Goal: Task Accomplishment & Management: Complete application form

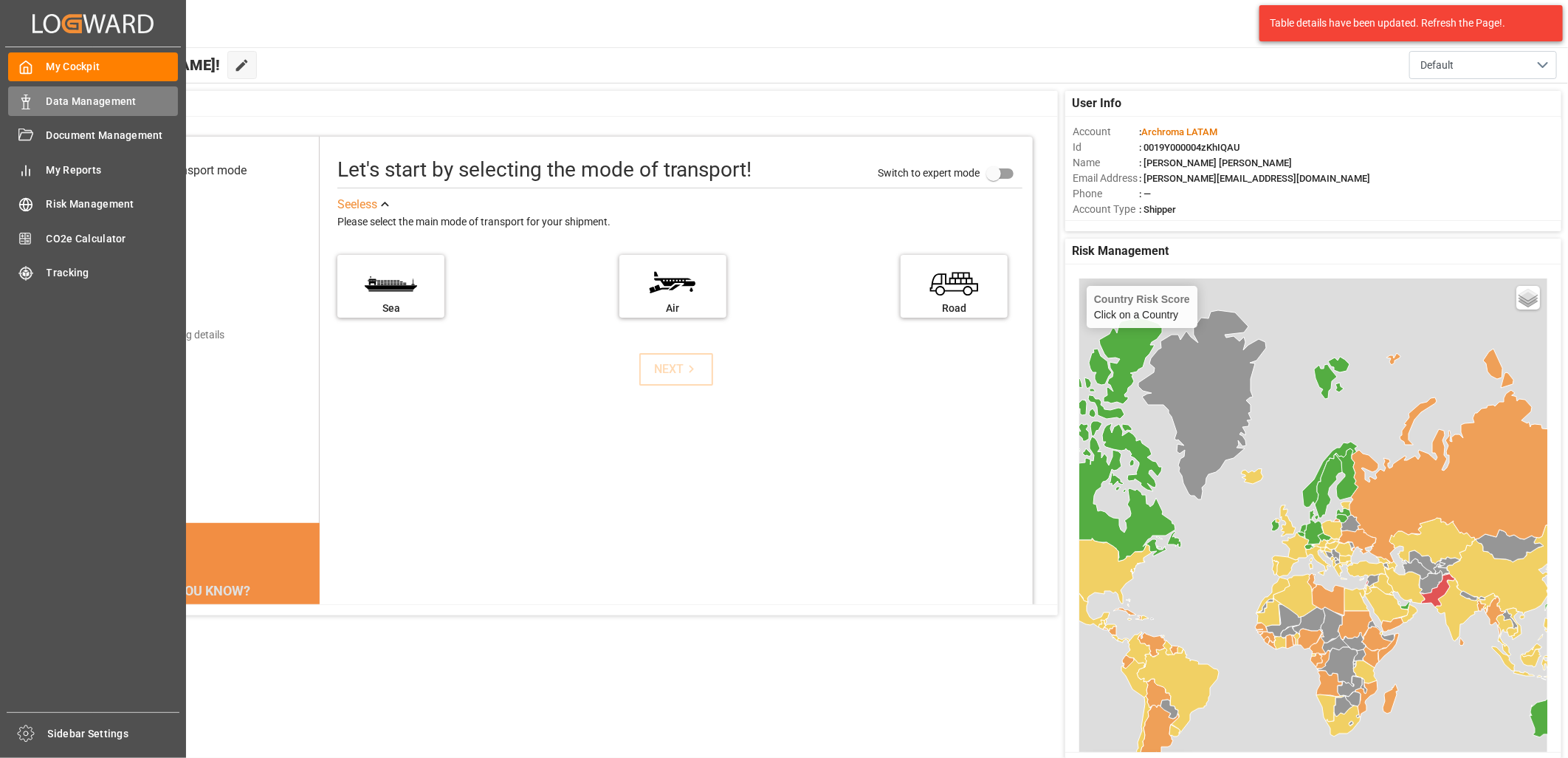
click at [84, 101] on span "Data Management" at bounding box center [112, 101] width 132 height 15
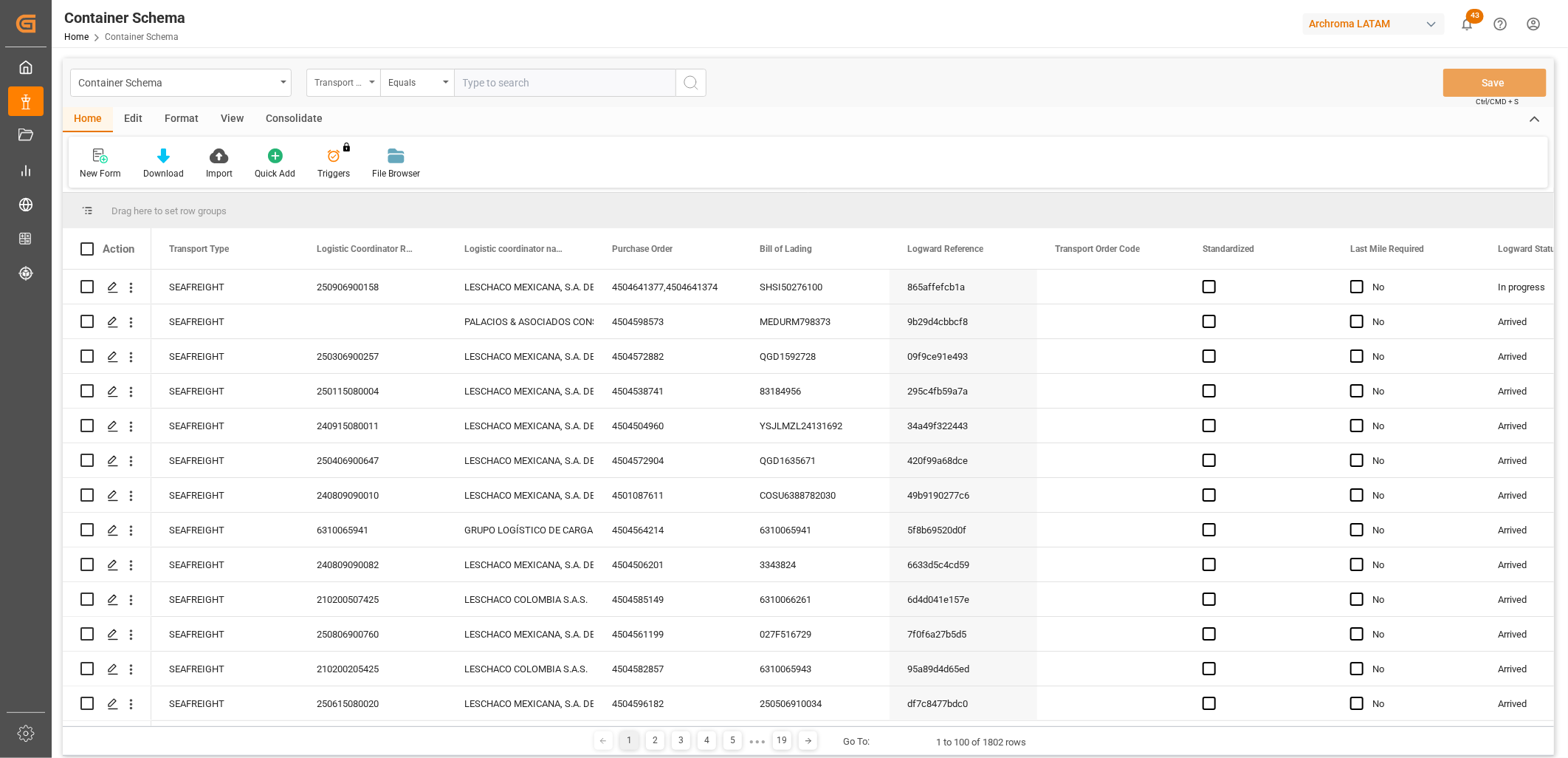
click at [362, 78] on div "Transport Type" at bounding box center [339, 80] width 50 height 17
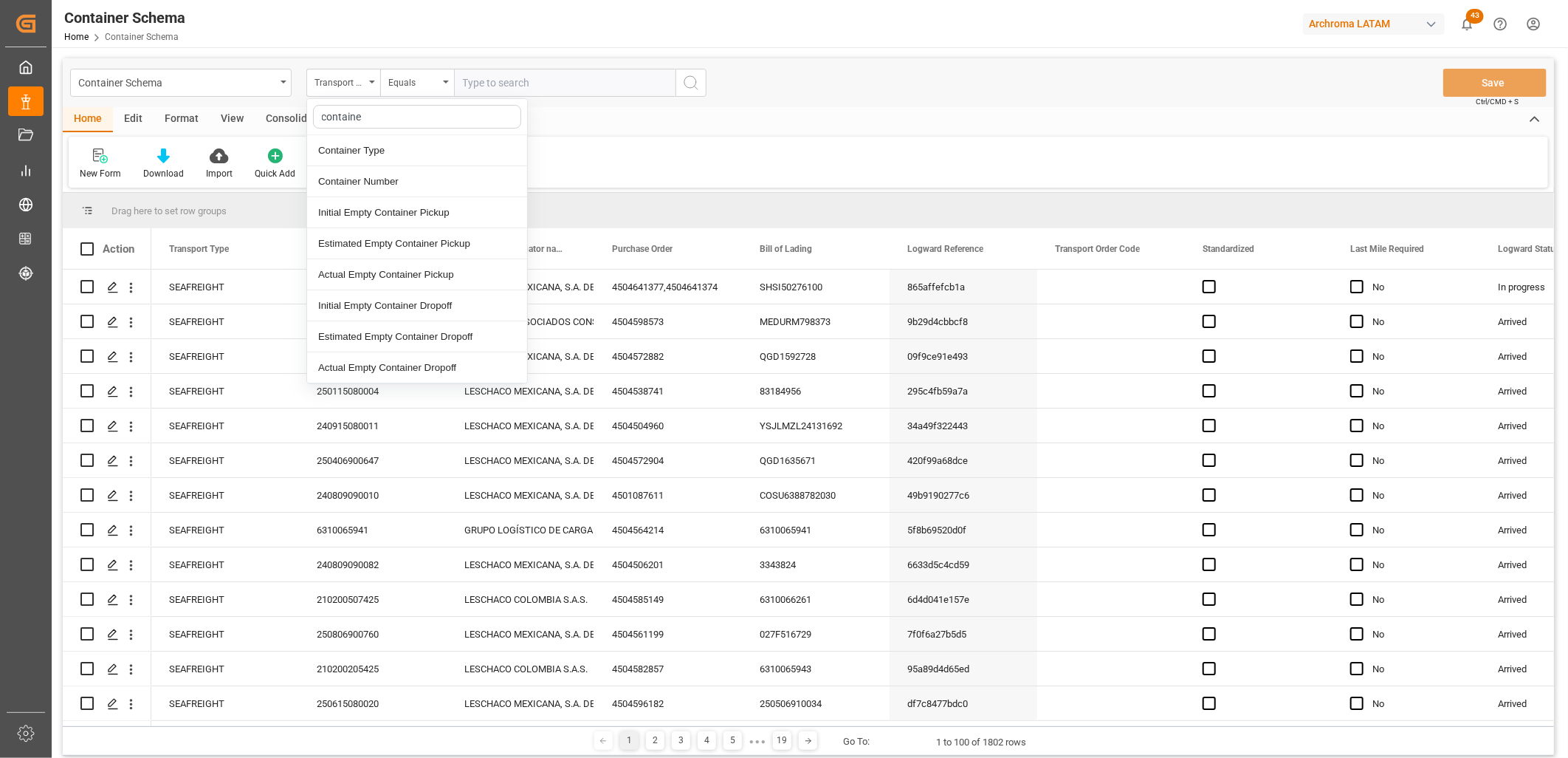
type input "container"
drag, startPoint x: 371, startPoint y: 186, endPoint x: 378, endPoint y: 178, distance: 10.6
click at [370, 186] on div "Container Number" at bounding box center [417, 182] width 220 height 31
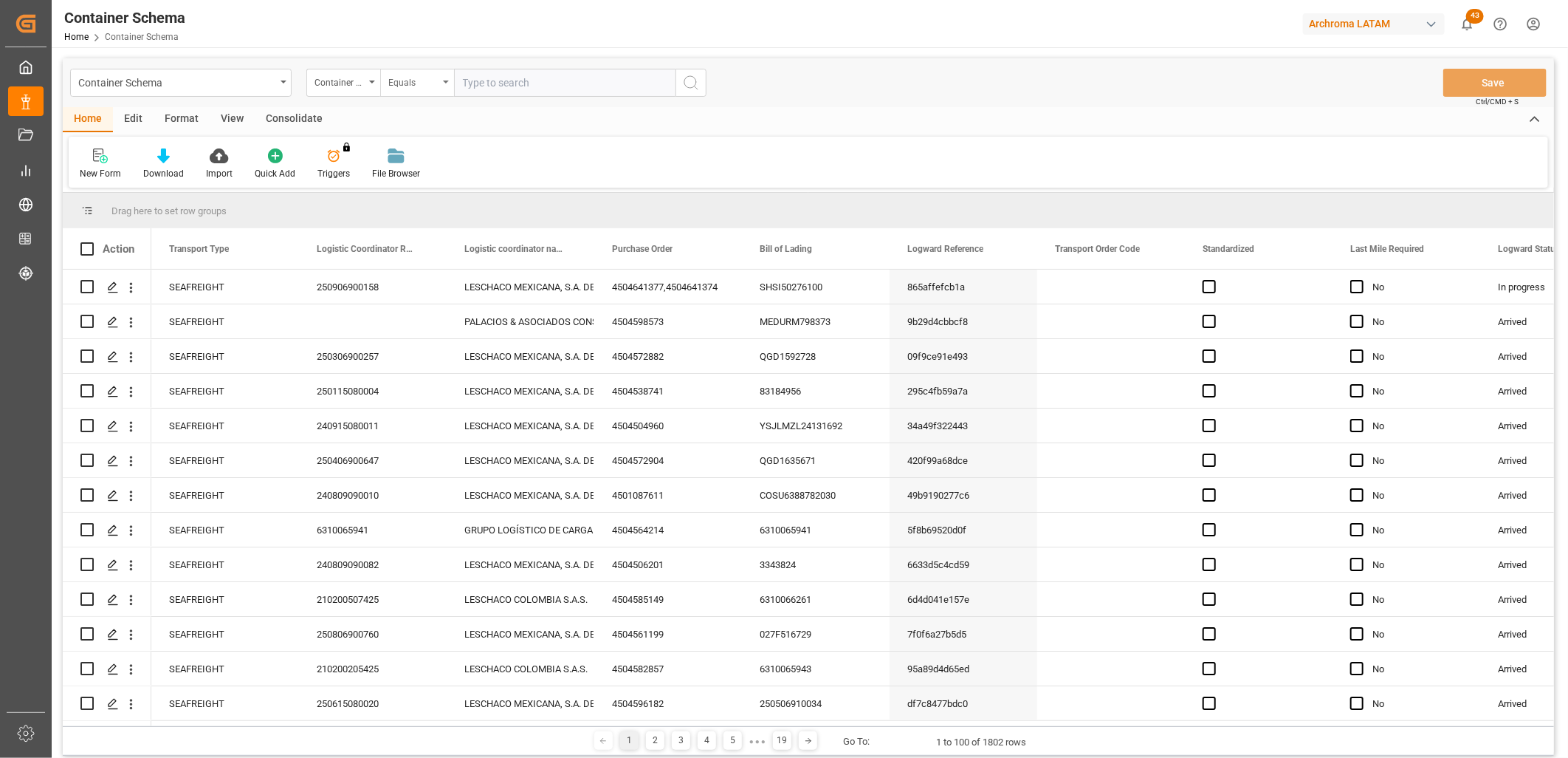
click at [424, 79] on div "Equals" at bounding box center [413, 80] width 50 height 17
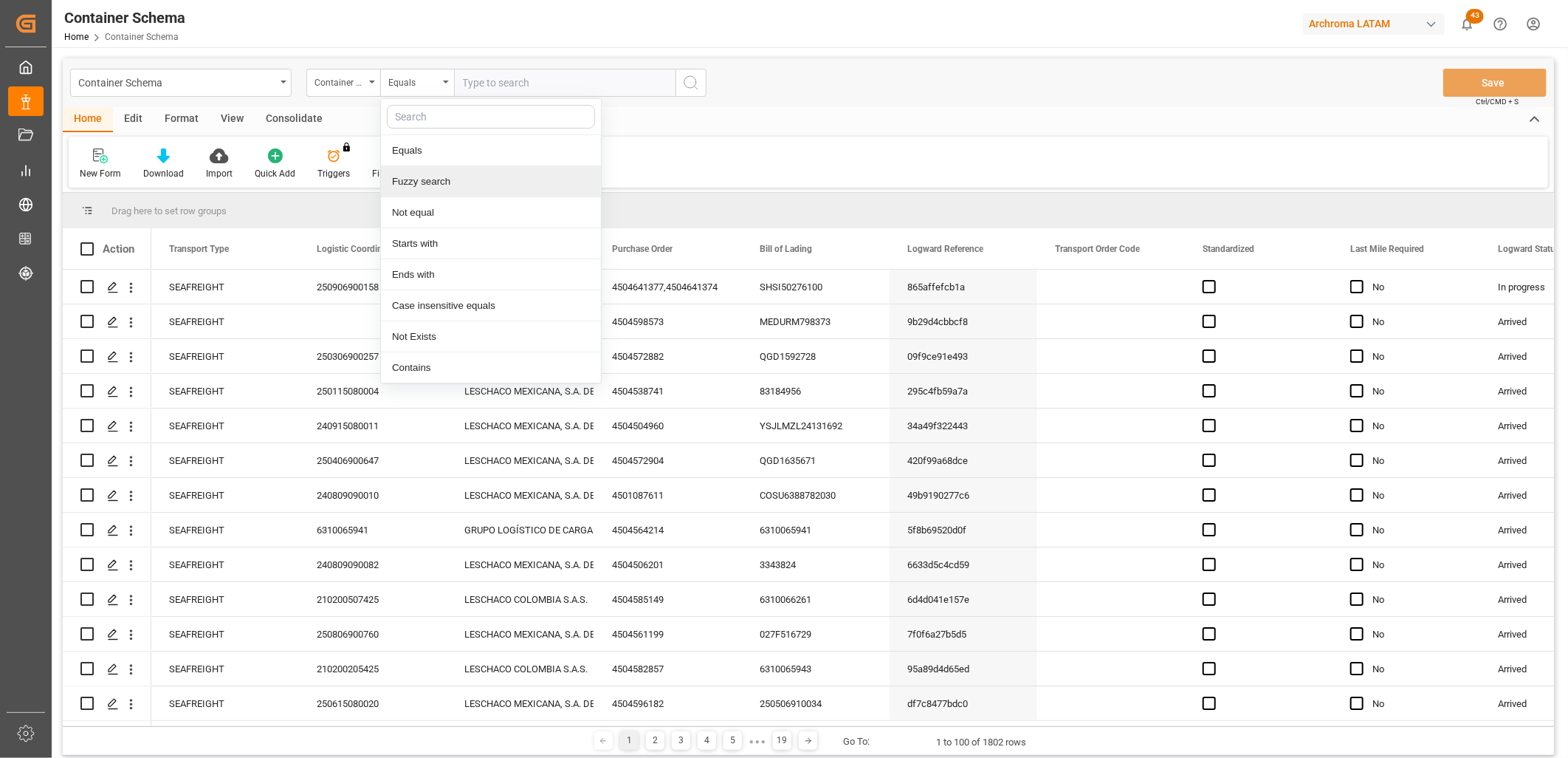
click at [442, 182] on div "Fuzzy search" at bounding box center [490, 182] width 220 height 31
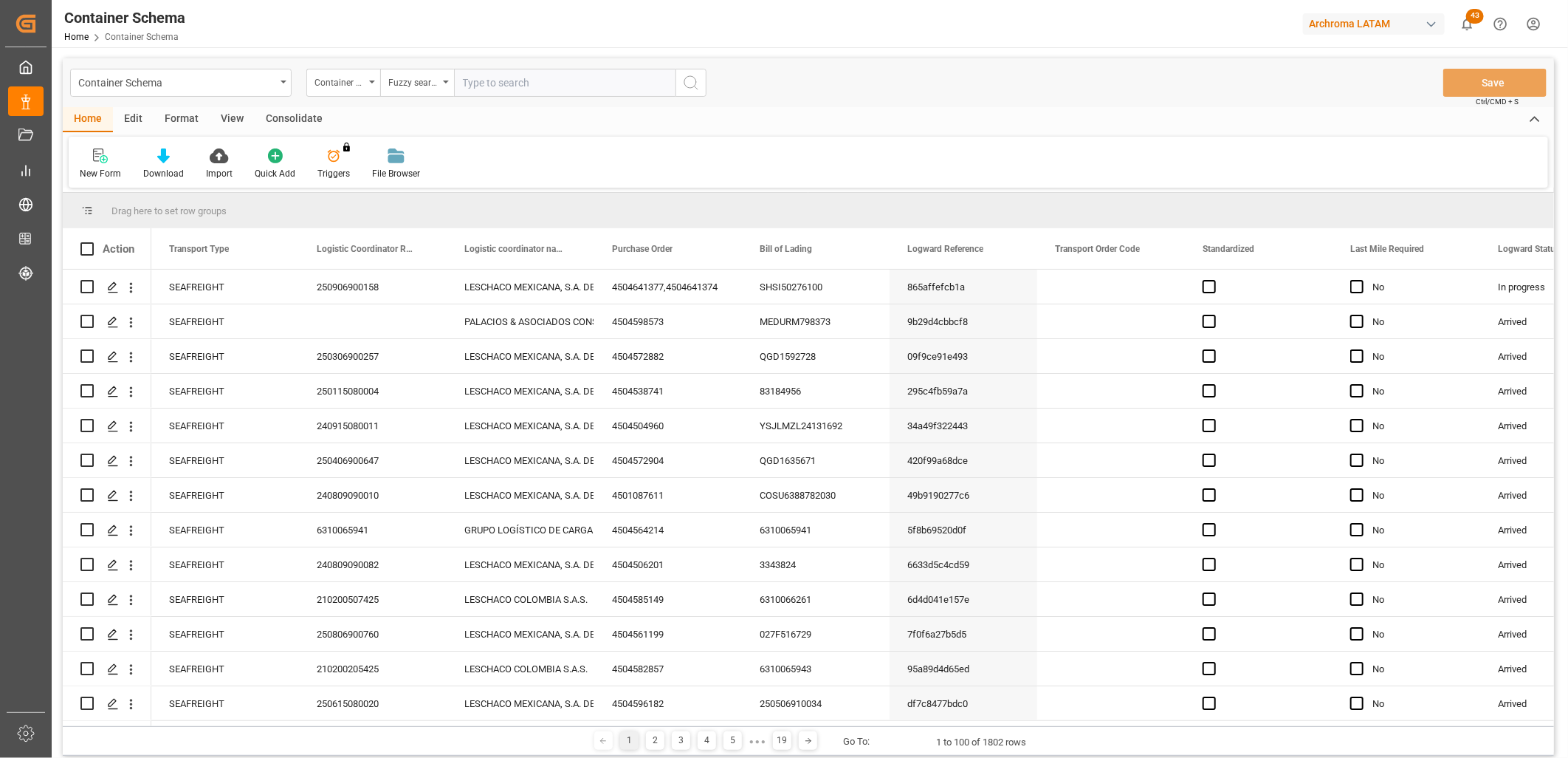
paste input "DFSU1193130"
type input "DFSU1193130"
click at [690, 74] on icon "search button" at bounding box center [690, 82] width 18 height 18
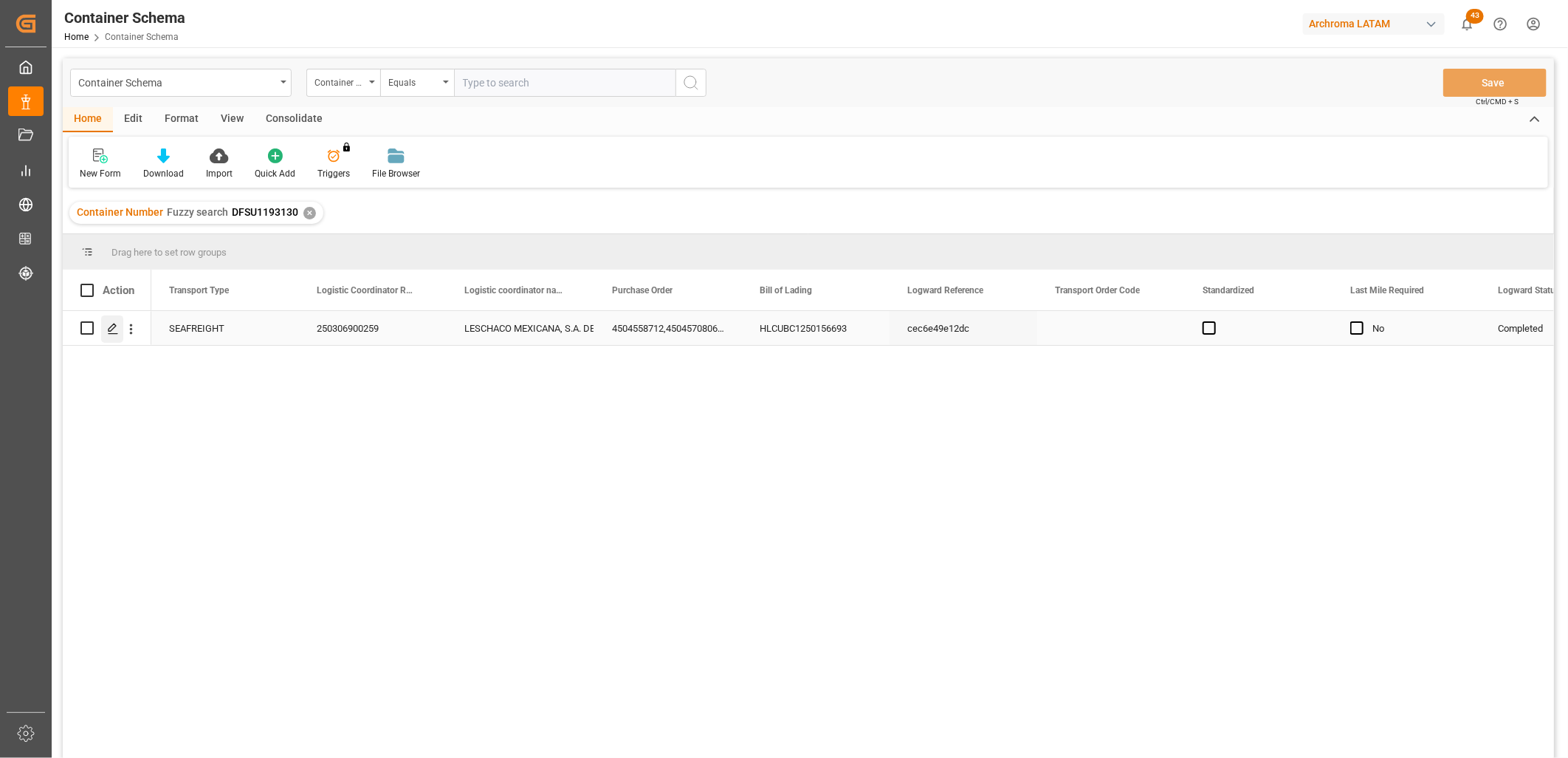
click at [113, 333] on line "Press SPACE to select this row." at bounding box center [113, 333] width 9 height 0
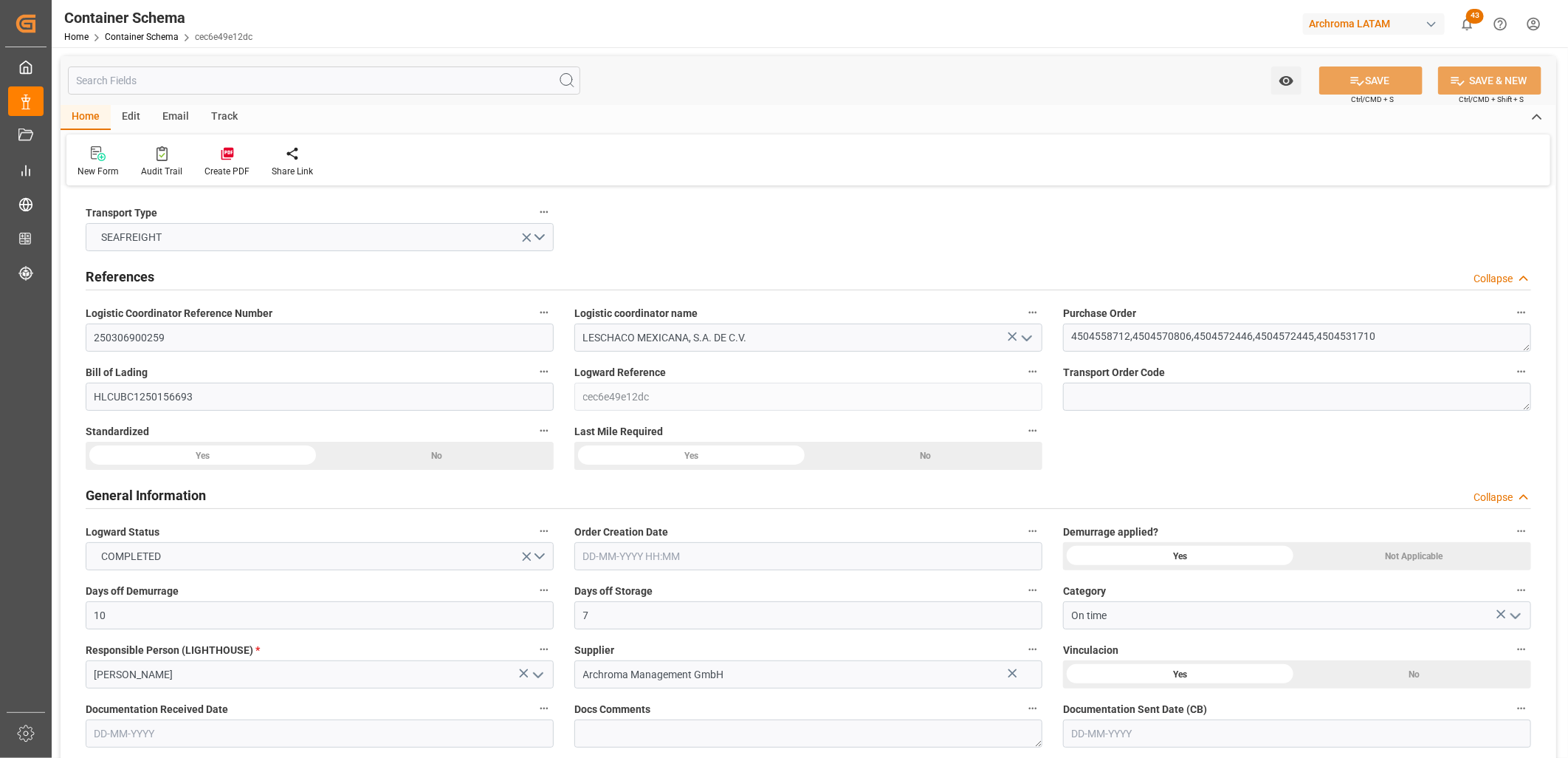
type input "10"
type input "7"
type input "5"
type input "66"
type input "7000"
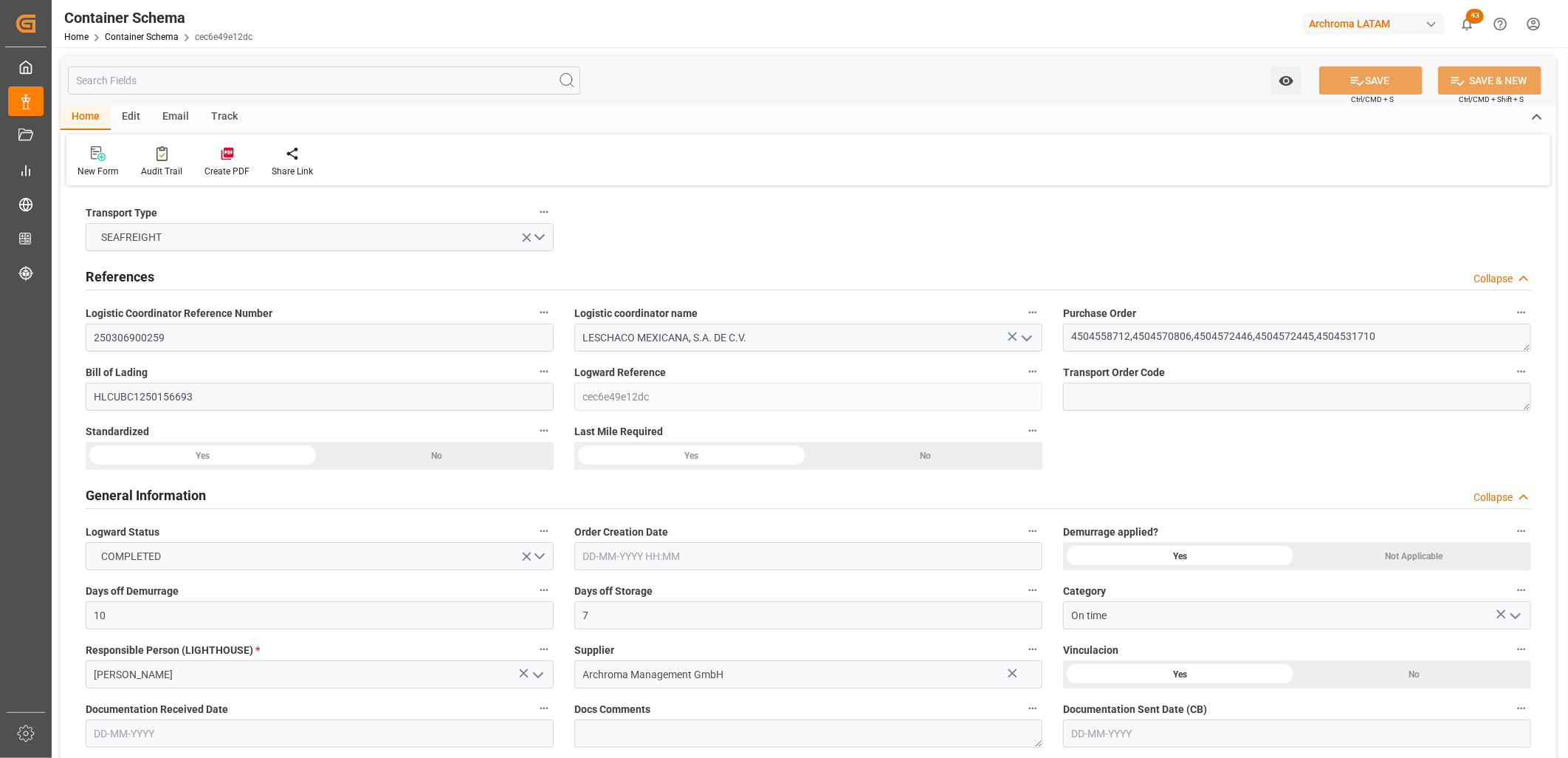
type input "7885.5"
type input "Hapag Lloyd"
type input "Hapag Lloyd Aktiengesellschaft"
type input "ESBCN"
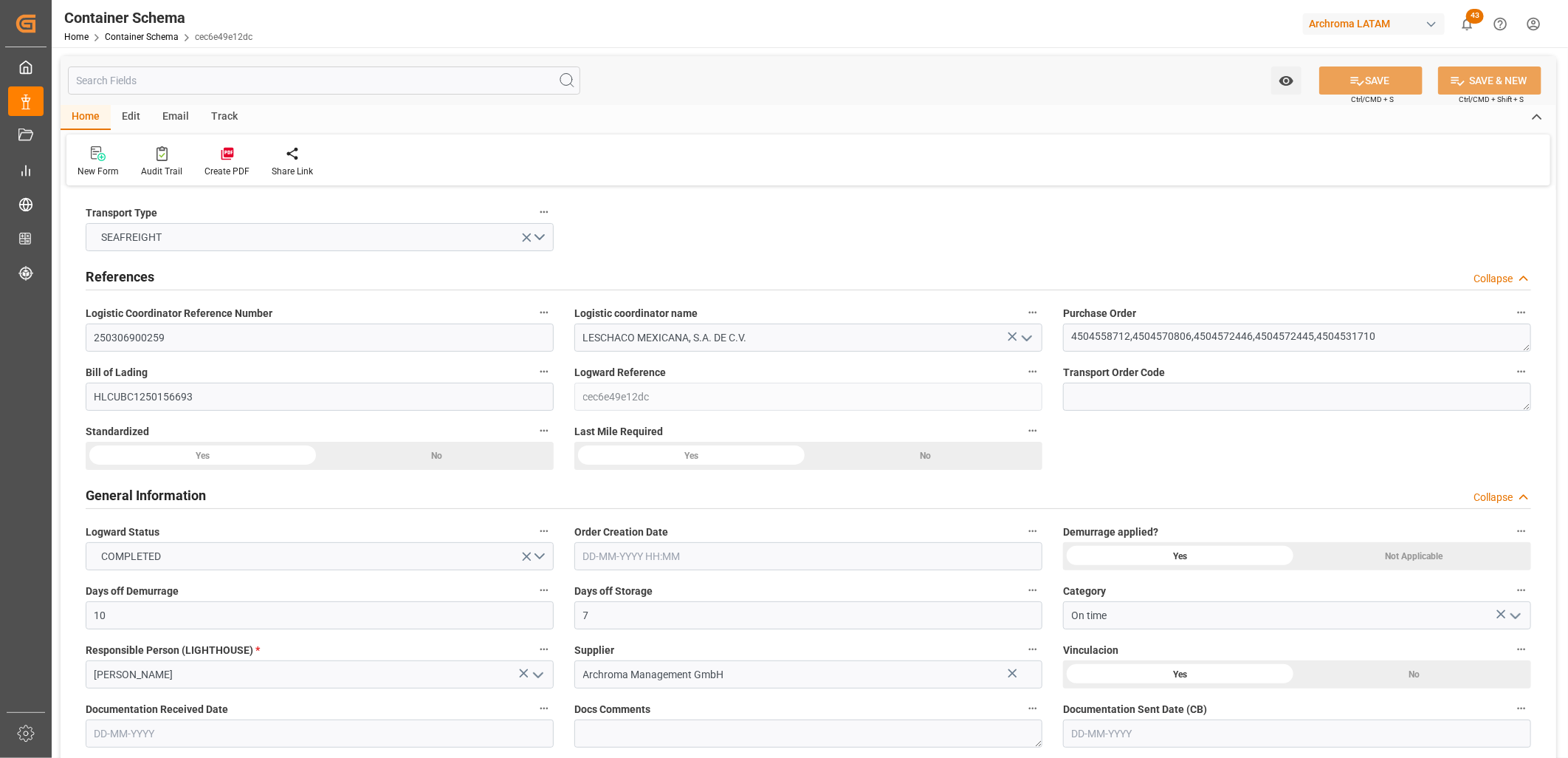
type input "MXVER"
type input "9348699"
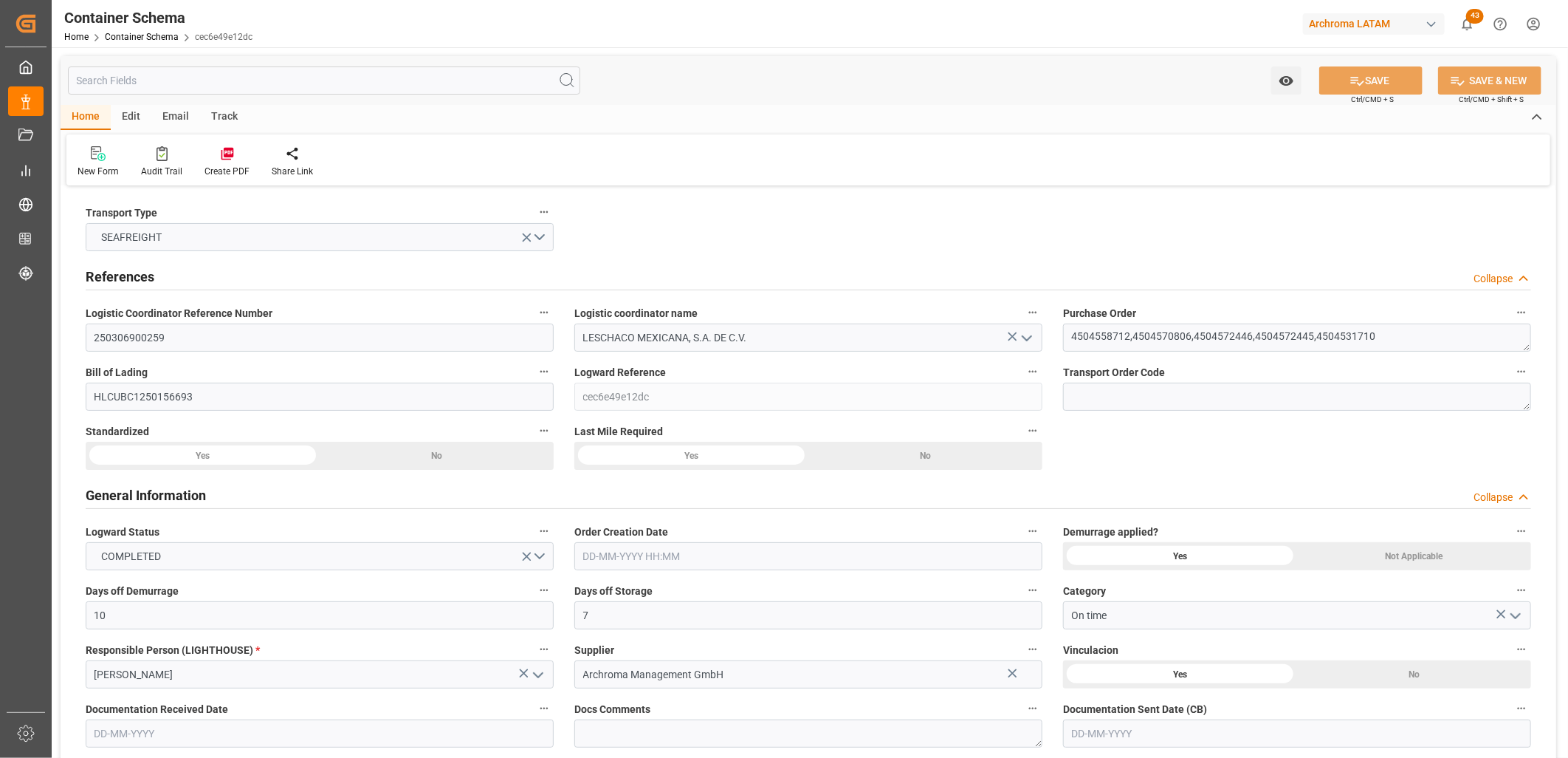
type input "9348699"
type input "12-02-2025 09:30"
type input "11-02-2025"
type input "27-02-2025"
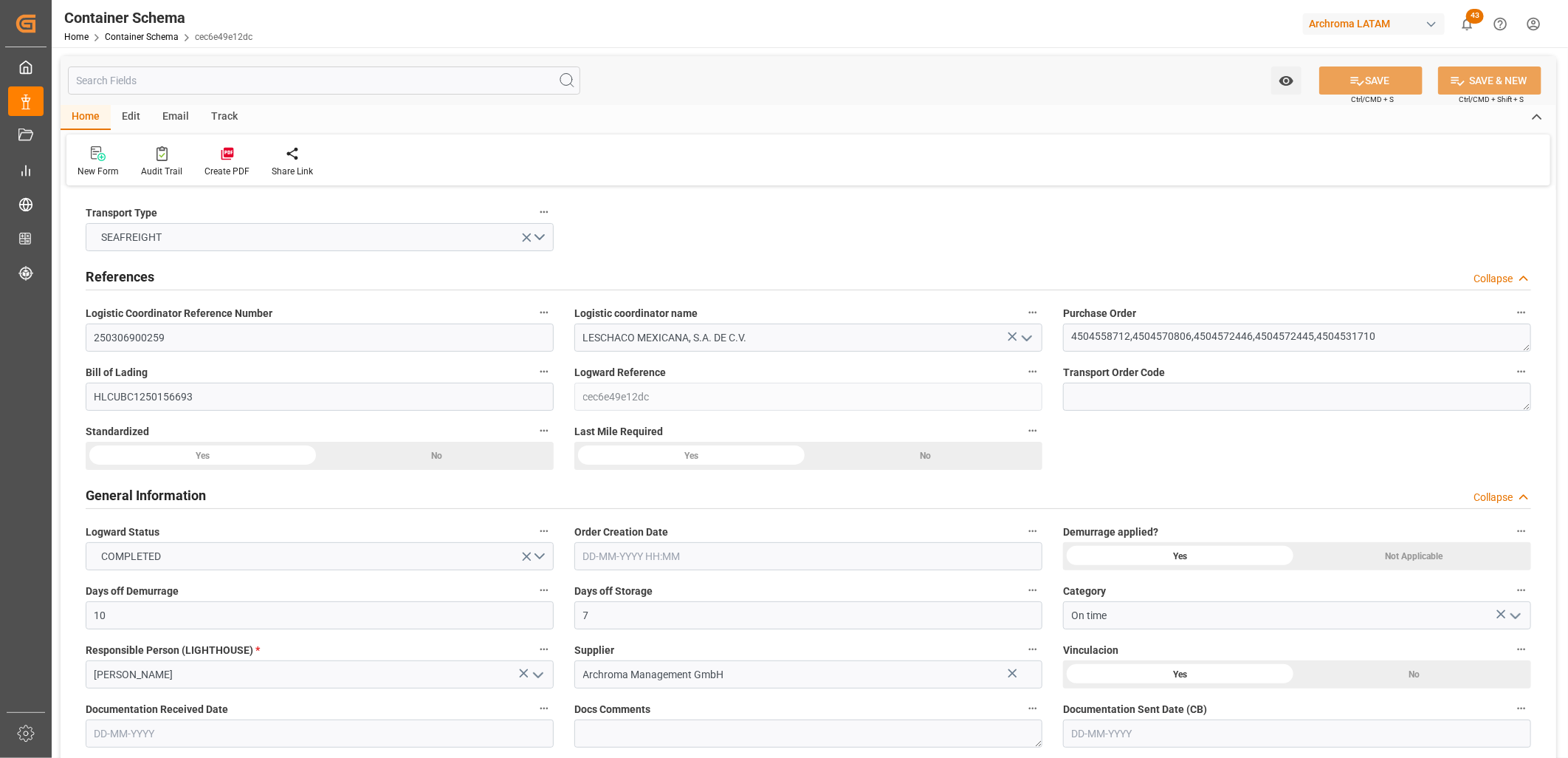
type input "03-02-2025 11:38"
type input "09-02-2025 00:00"
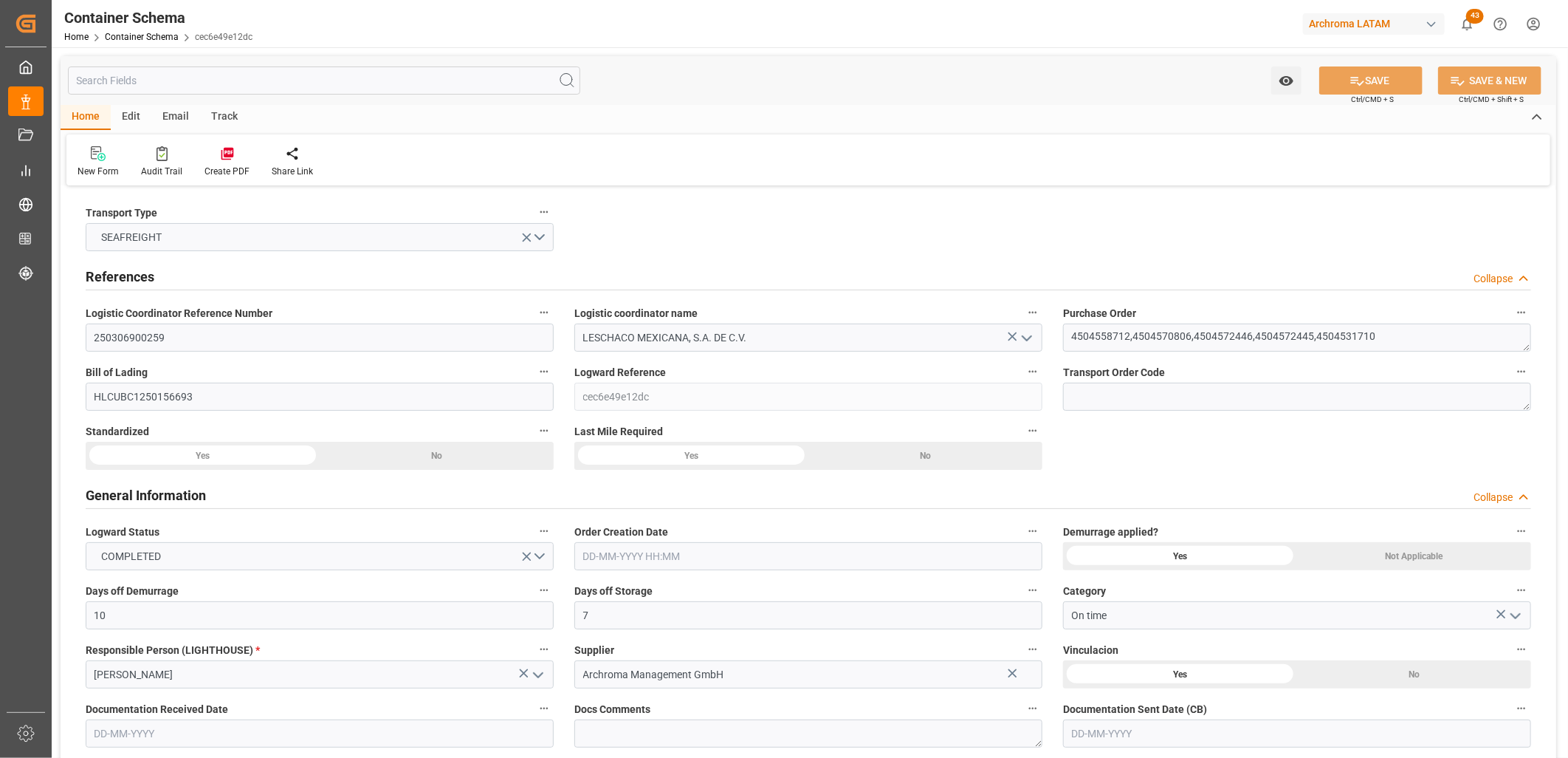
type input "28-02-2025 00:00"
type input "27-02-2025 00:00"
type input "28-02-2025 00:00"
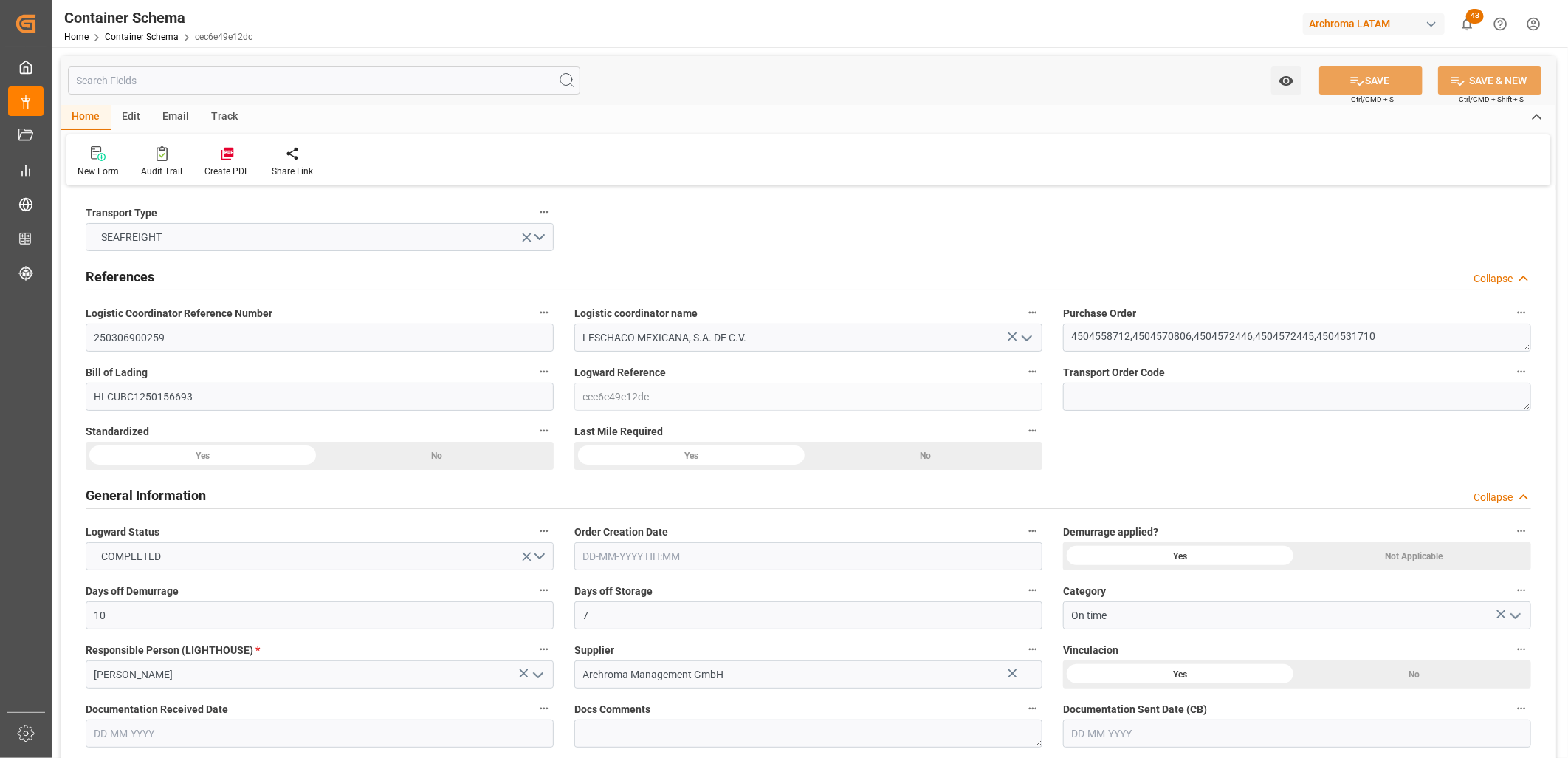
type input "04-03-2025 00:00"
drag, startPoint x: 177, startPoint y: 339, endPoint x: 63, endPoint y: 339, distance: 114.0
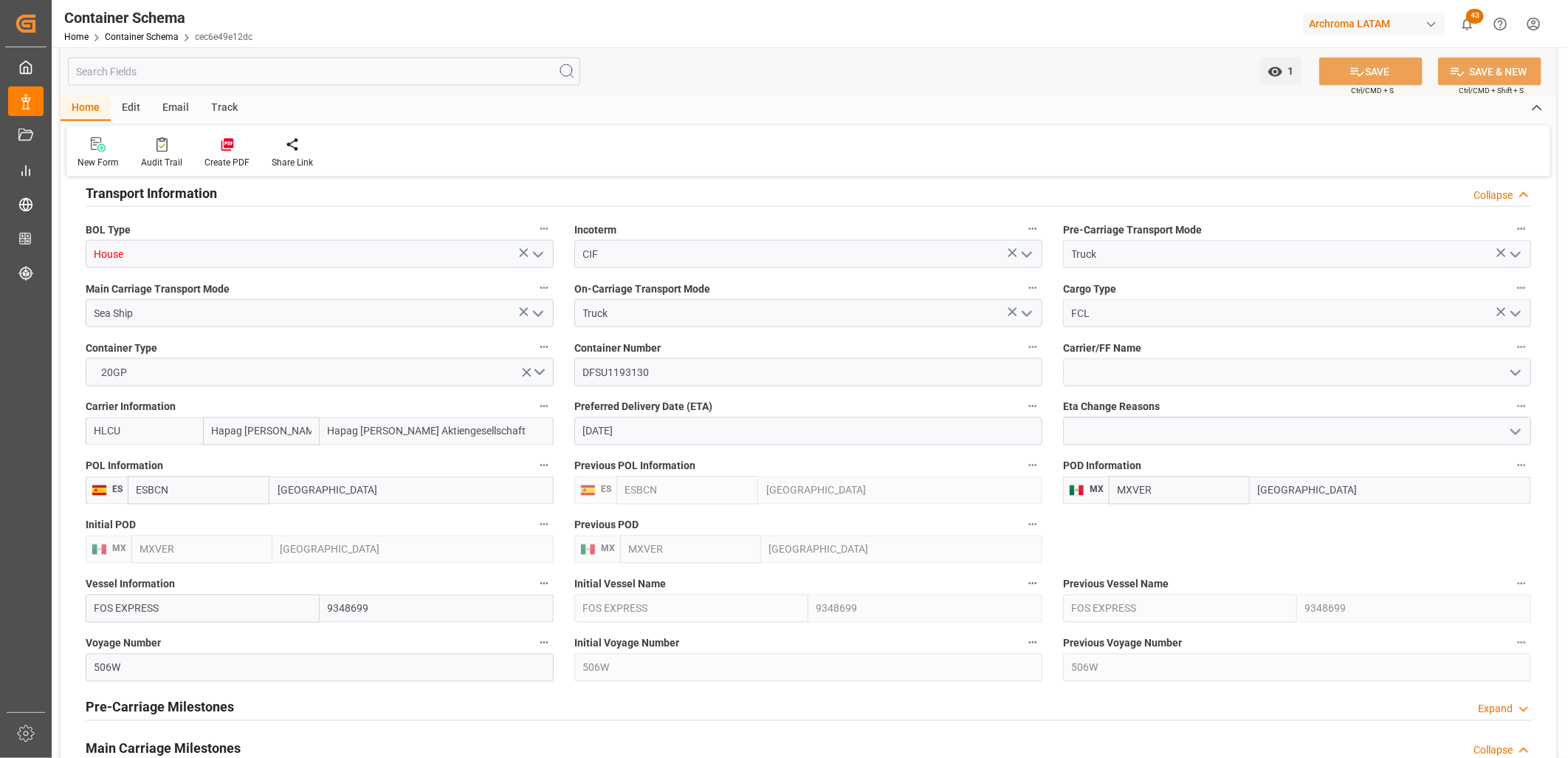
scroll to position [1394, 0]
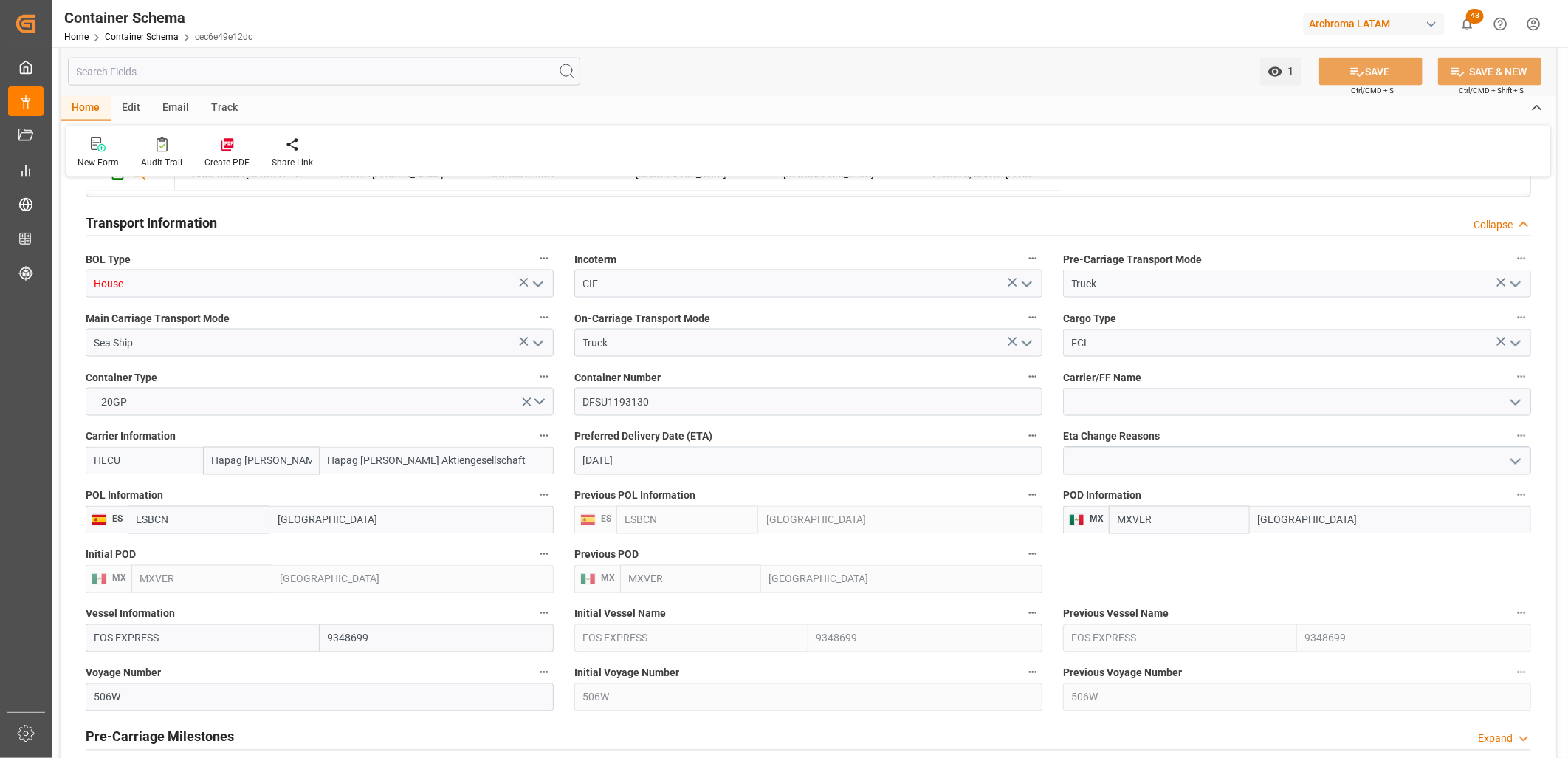
click at [525, 282] on icon at bounding box center [524, 283] width 9 height 9
click at [537, 281] on icon "open menu" at bounding box center [538, 284] width 18 height 18
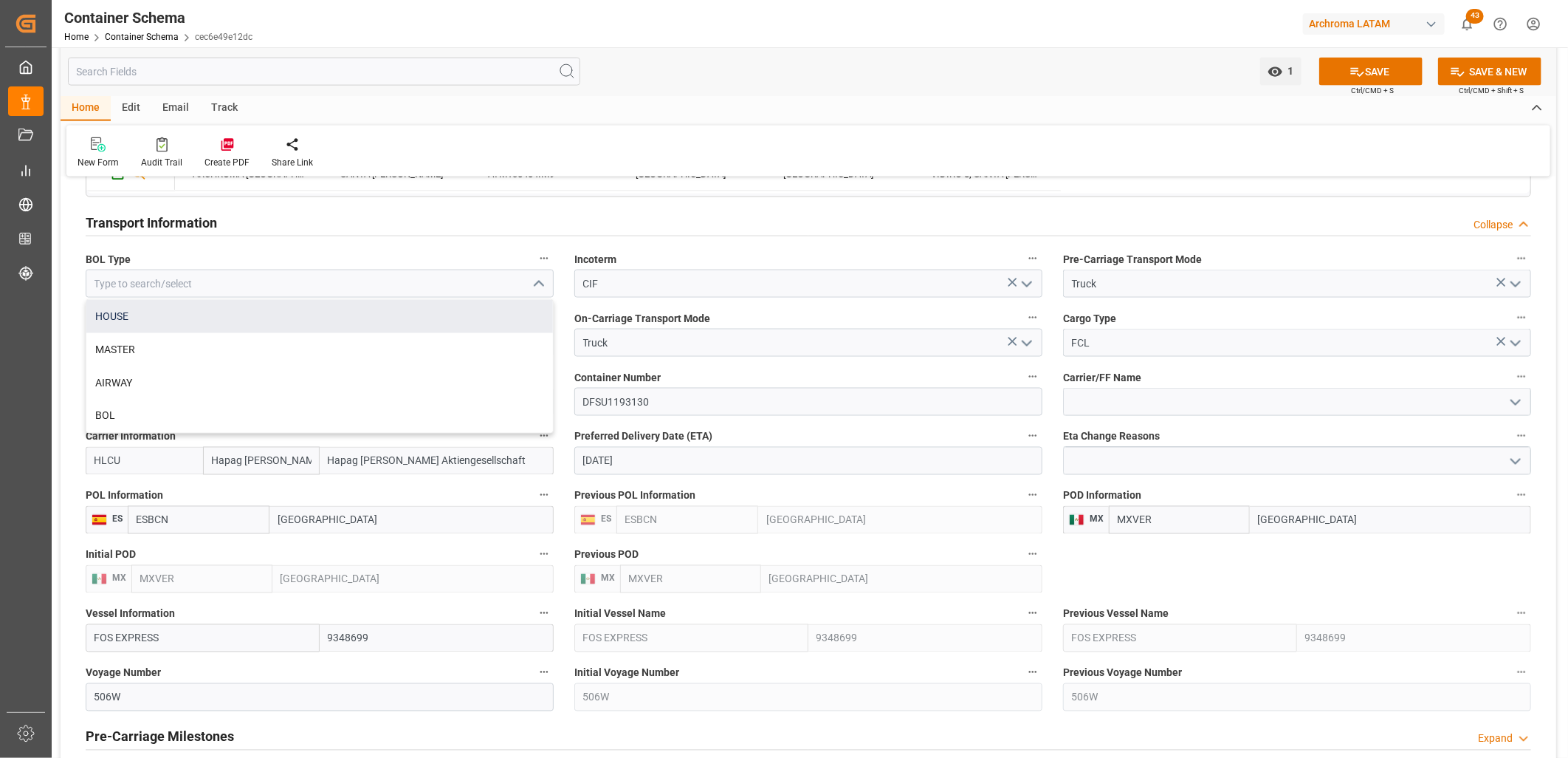
click at [234, 312] on div "HOUSE" at bounding box center [319, 317] width 466 height 34
type input "HOUSE"
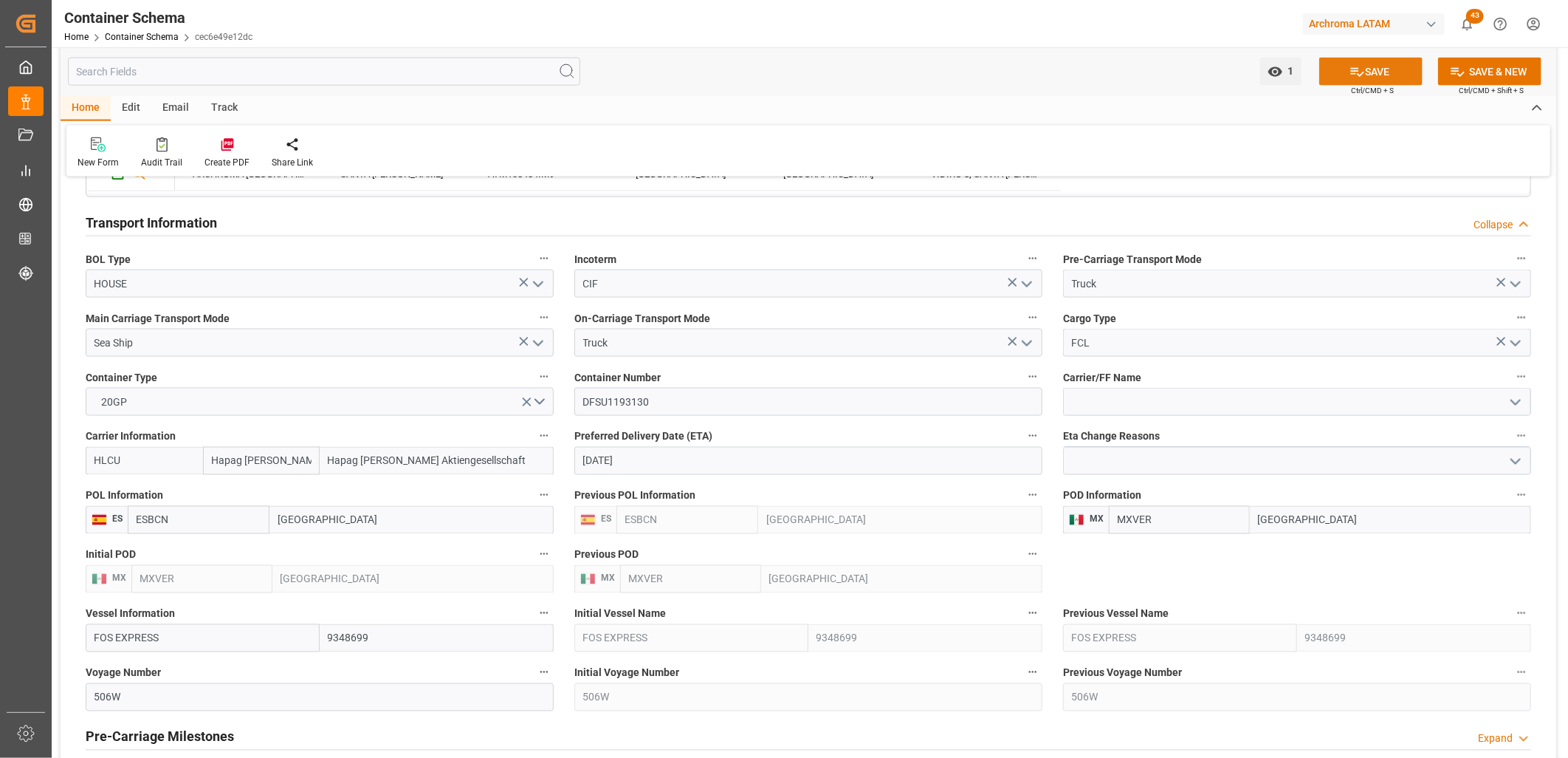
click at [1390, 70] on button "SAVE" at bounding box center [1370, 71] width 103 height 28
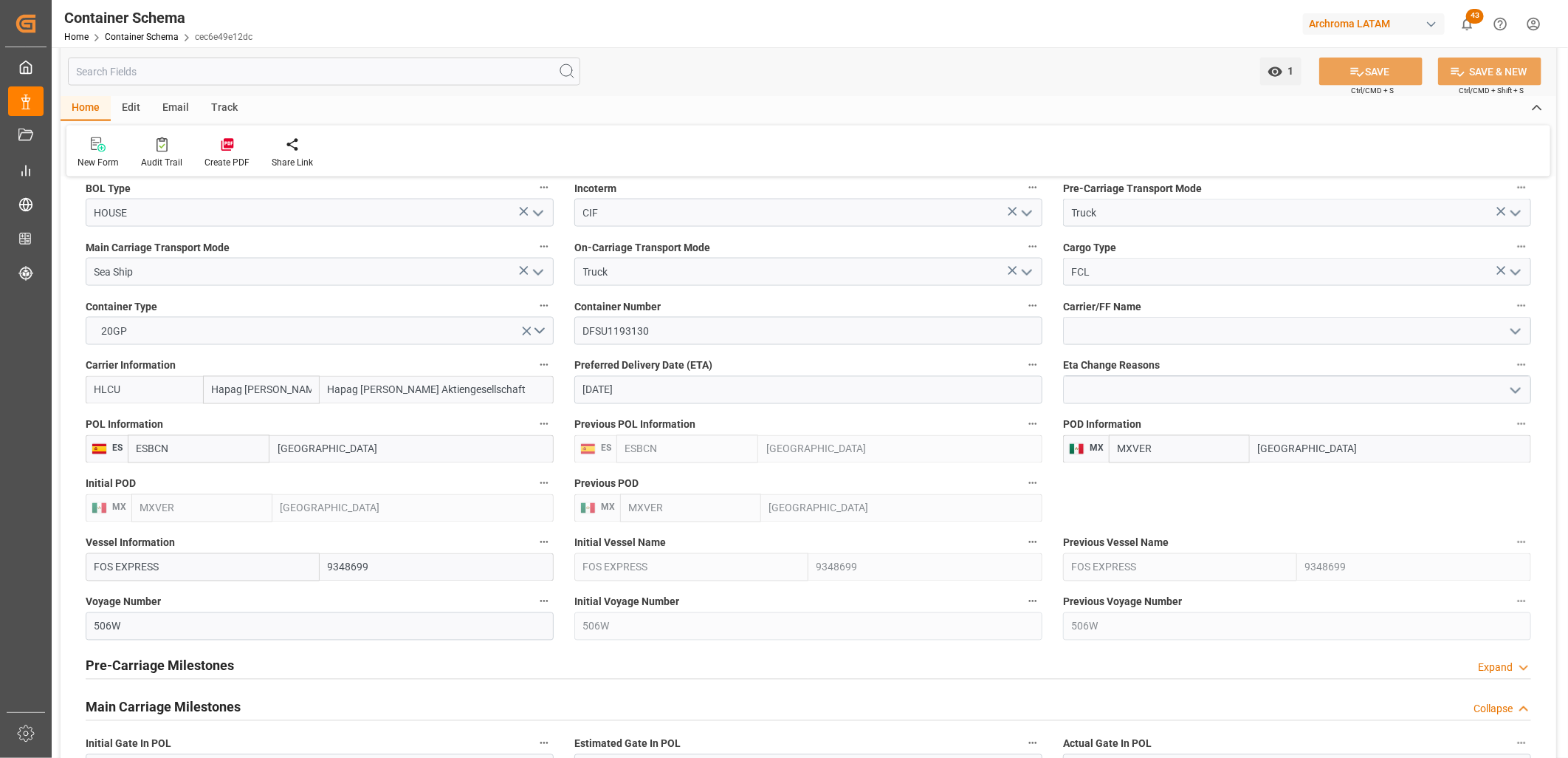
scroll to position [1477, 0]
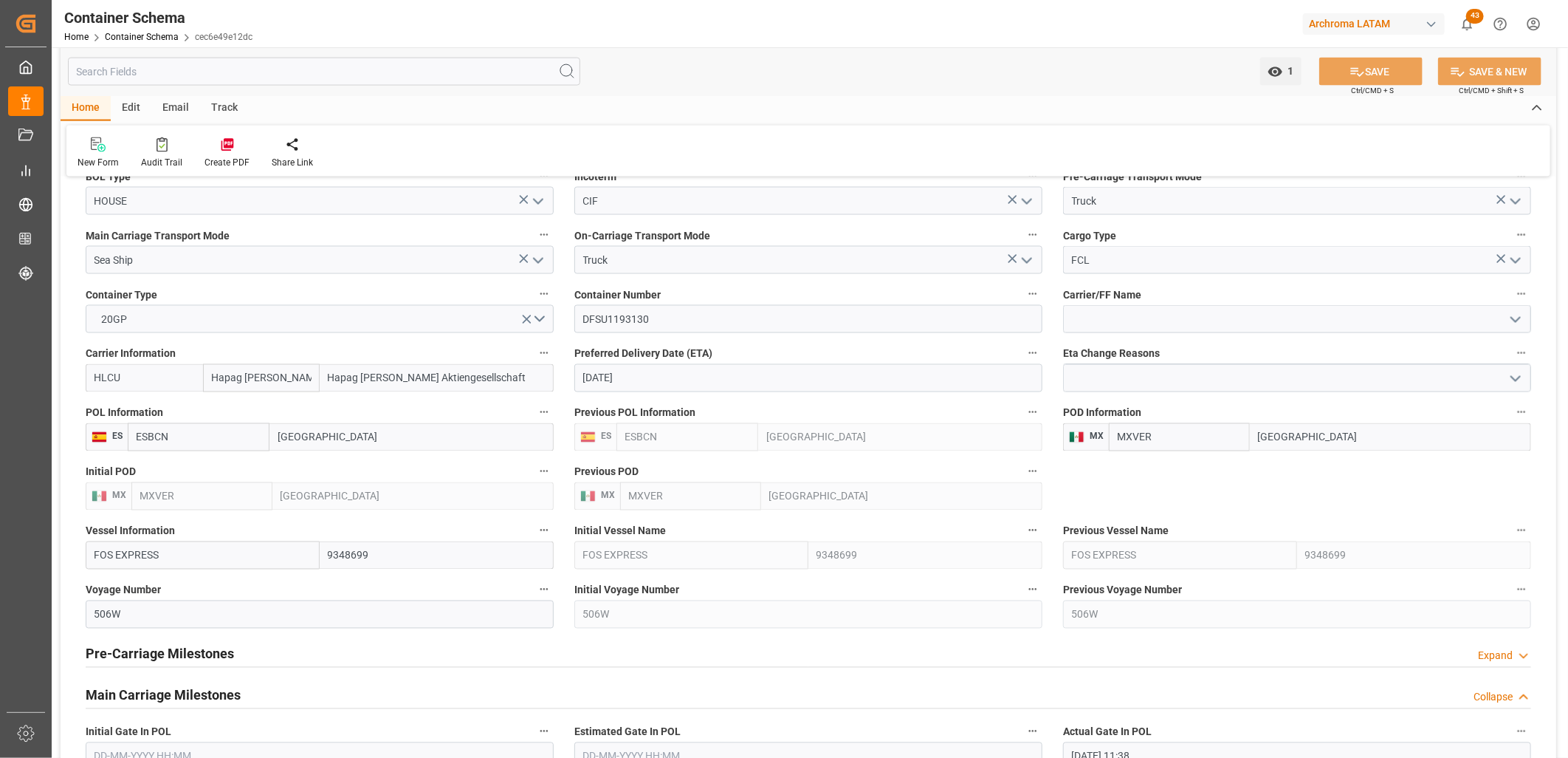
click at [1517, 373] on icon "open menu" at bounding box center [1515, 379] width 18 height 18
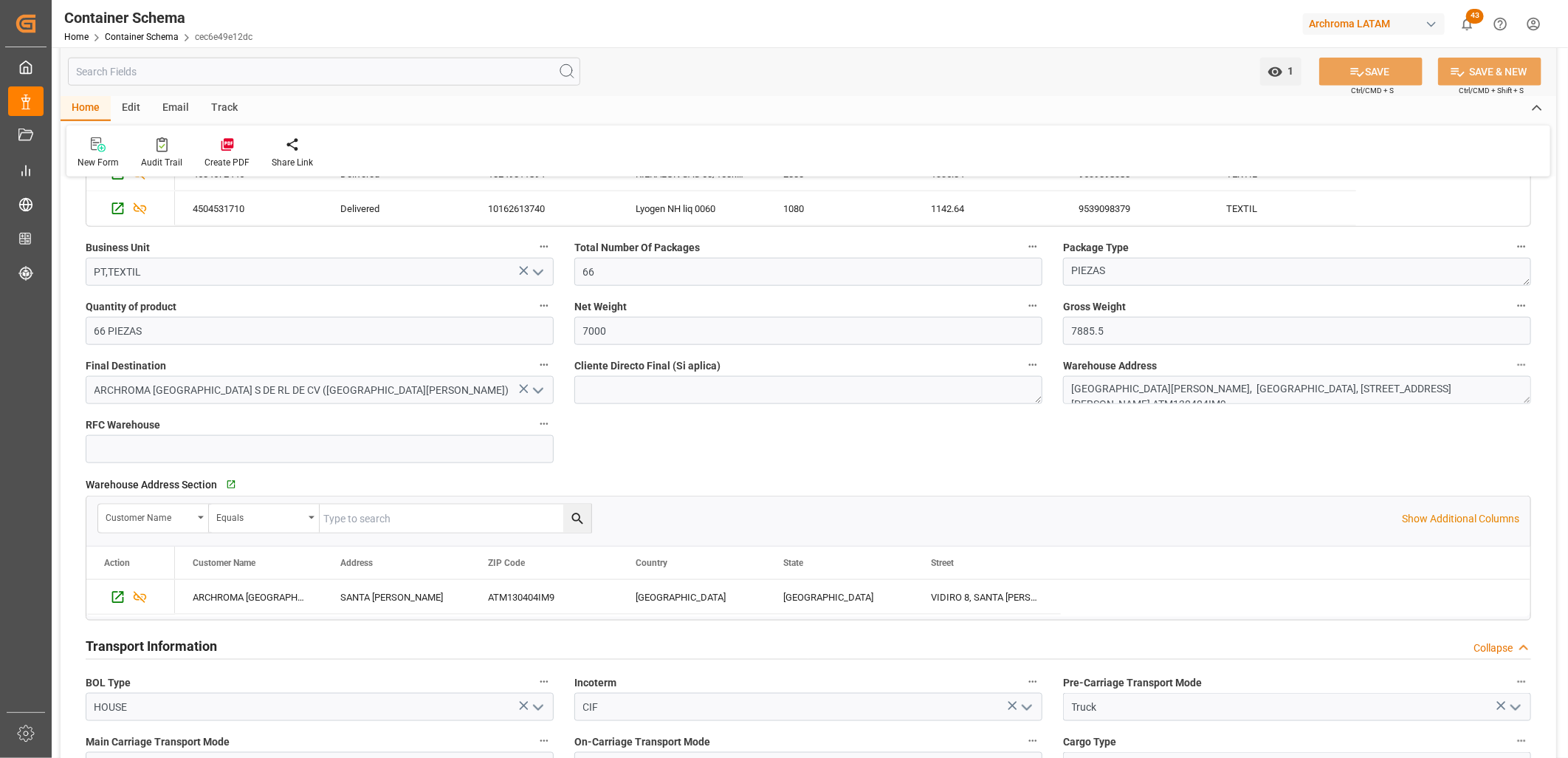
scroll to position [739, 0]
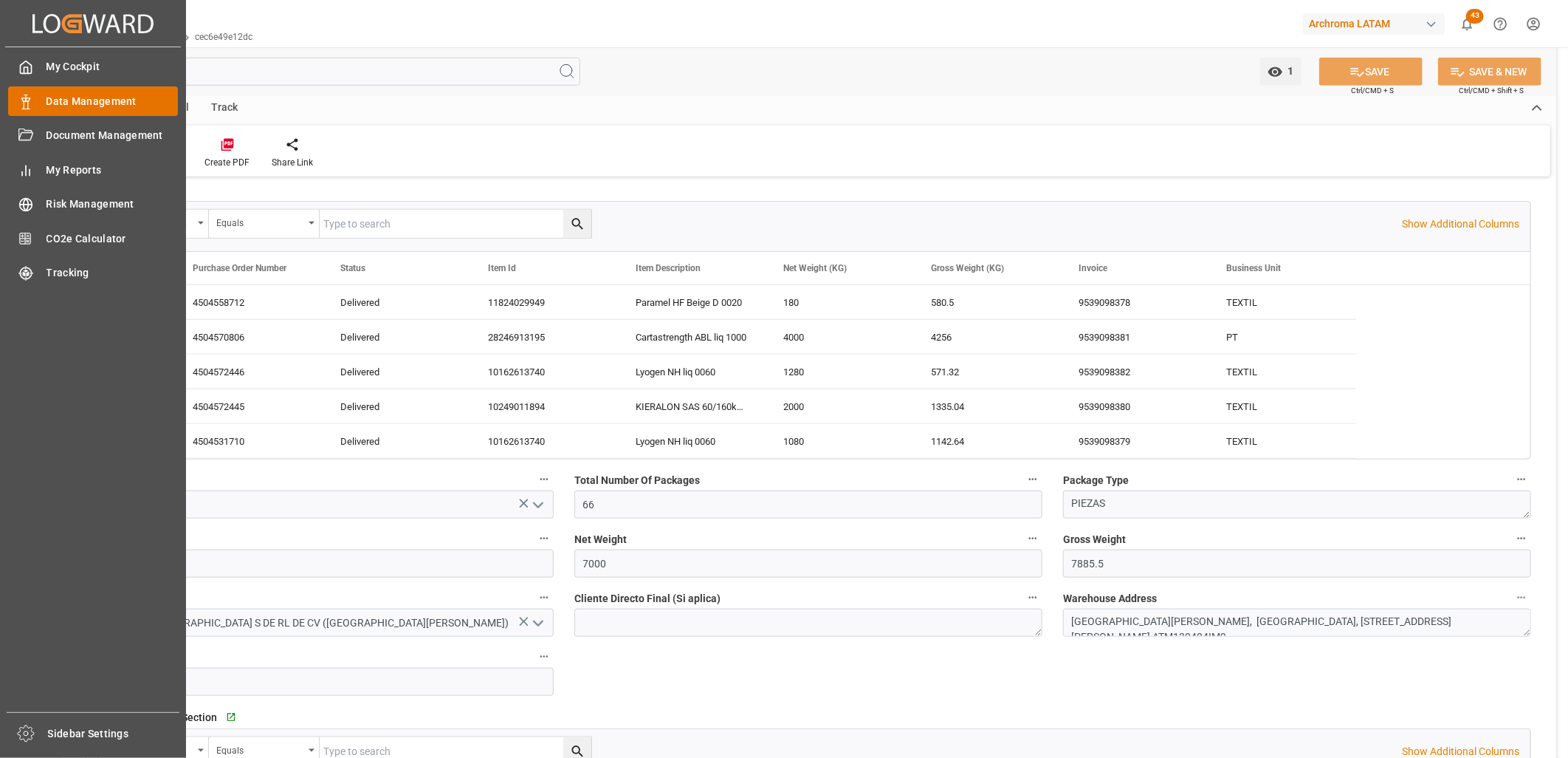
click at [110, 100] on span "Data Management" at bounding box center [112, 101] width 132 height 15
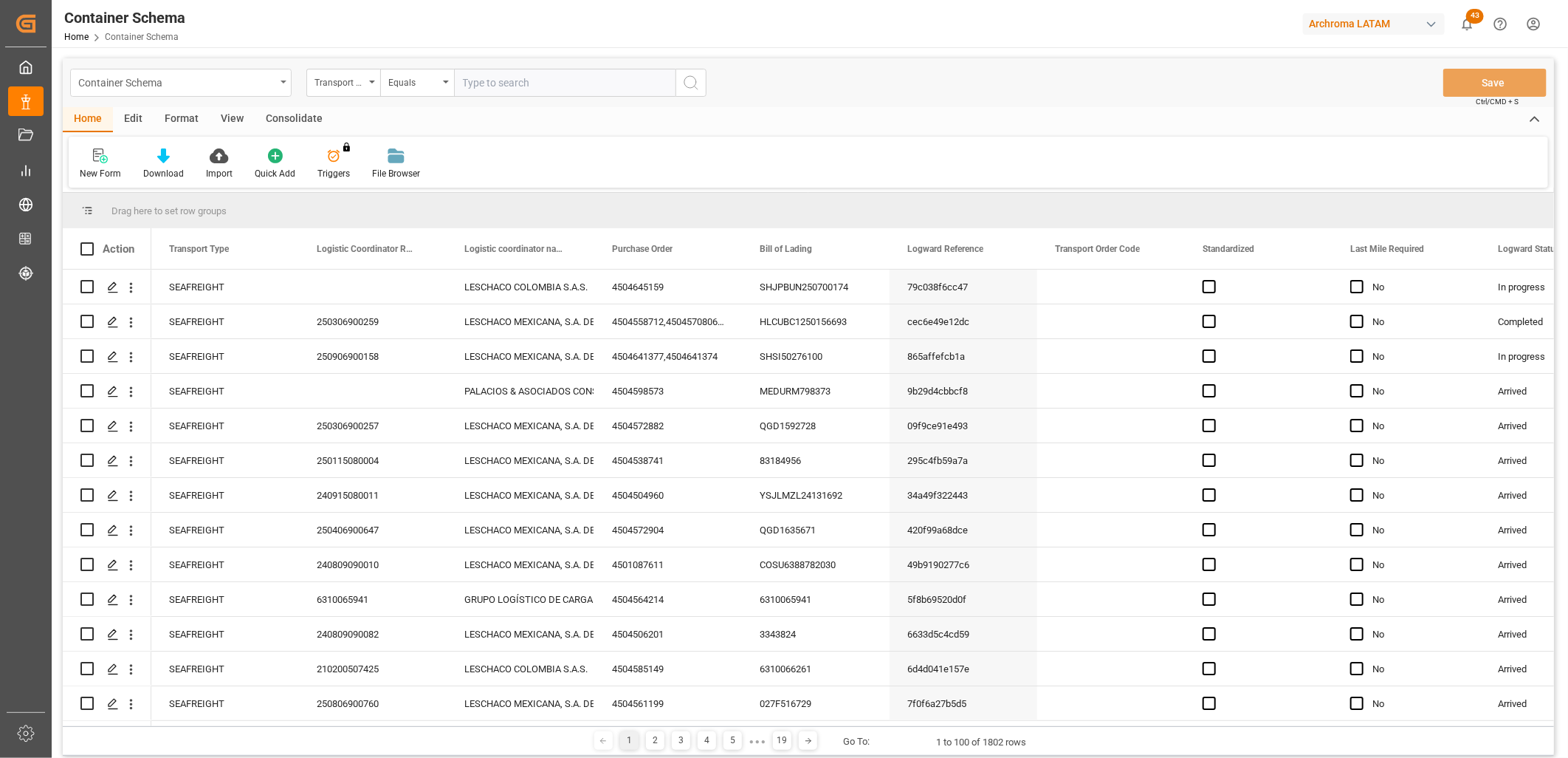
click at [274, 81] on div "Container Schema" at bounding box center [181, 82] width 222 height 28
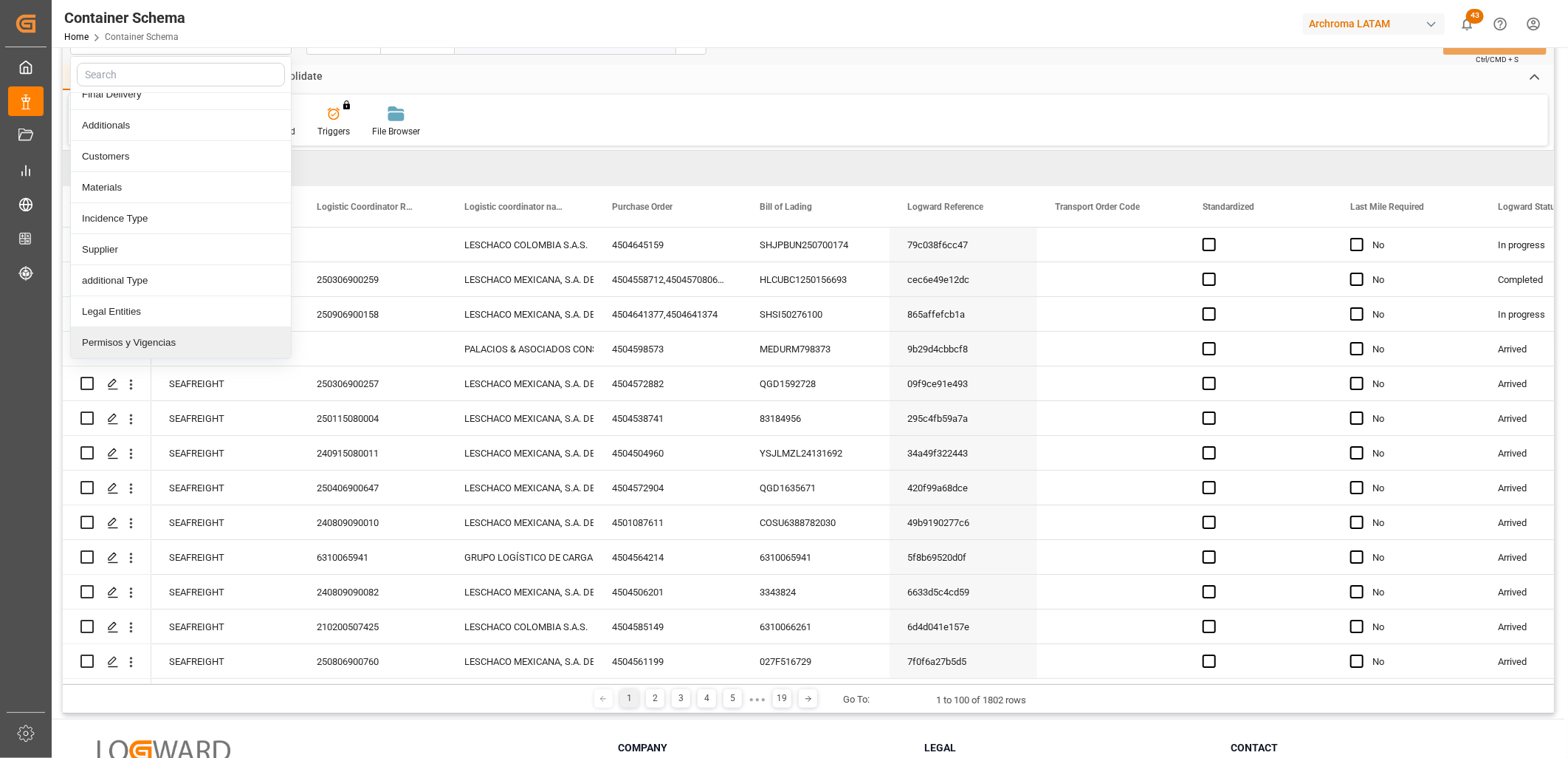
scroll to position [82, 0]
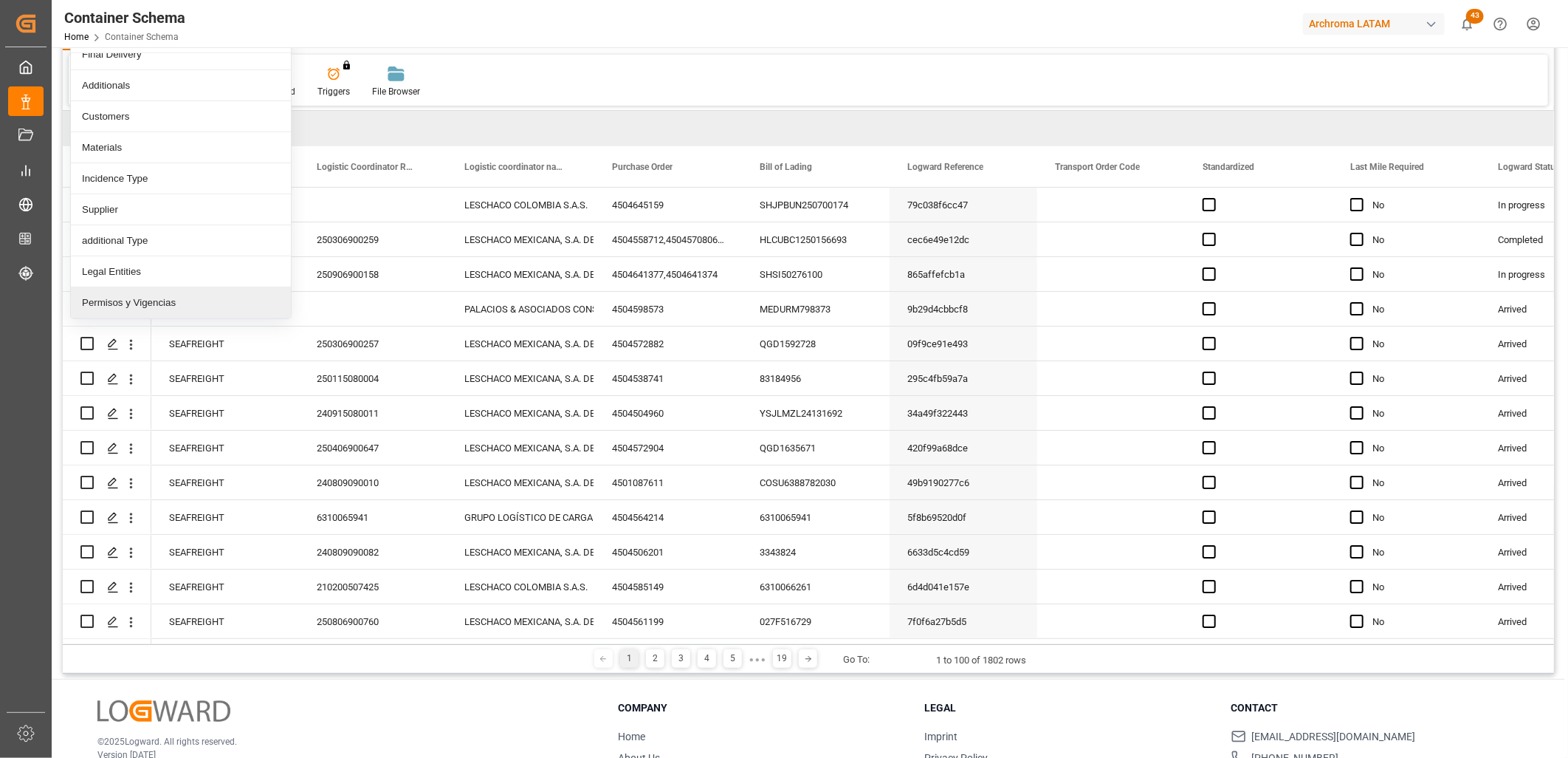
click at [164, 303] on div "Permisos y Vigencias" at bounding box center [181, 303] width 220 height 31
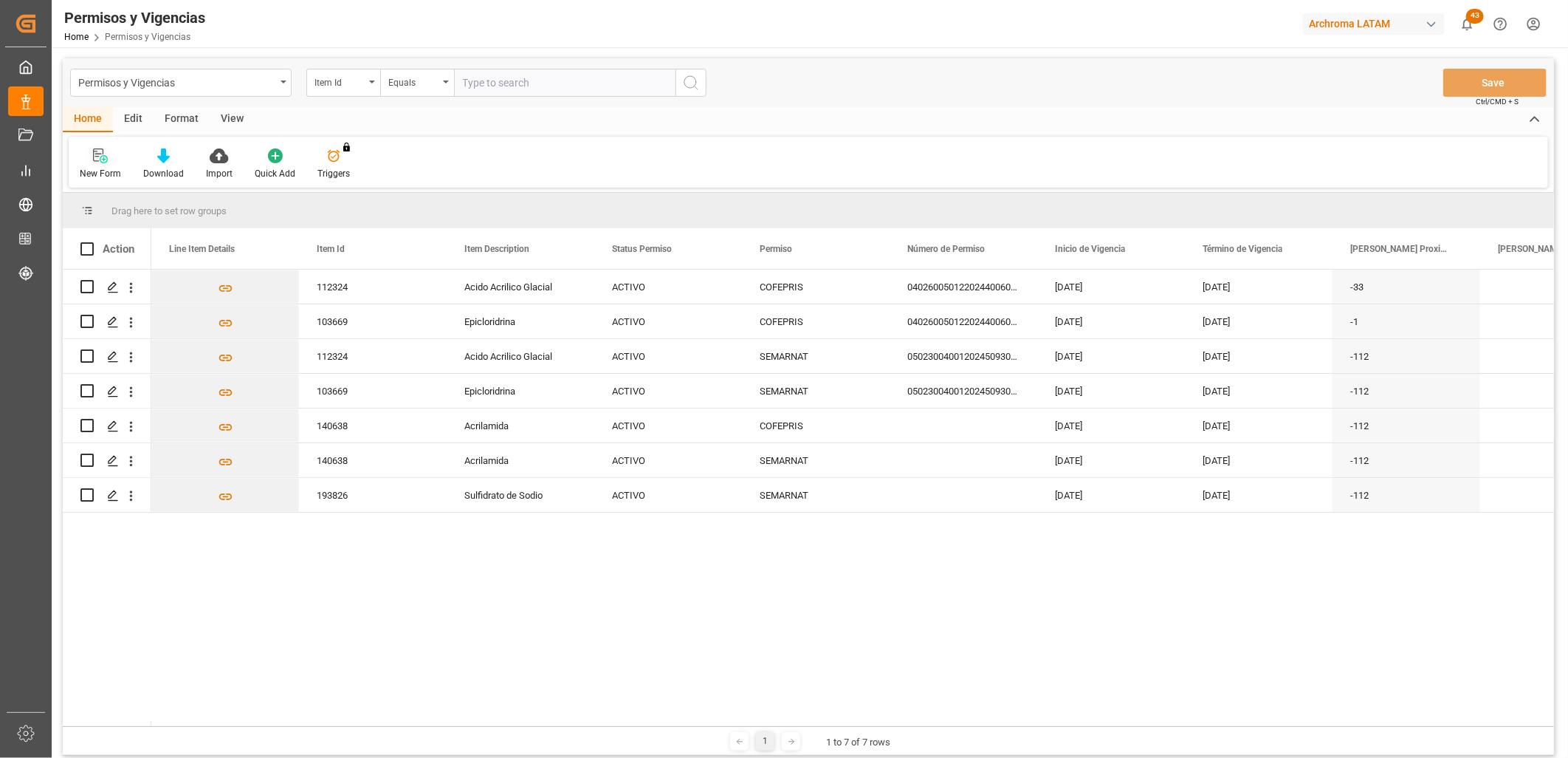
click at [93, 167] on div "New Form" at bounding box center [101, 174] width 42 height 14
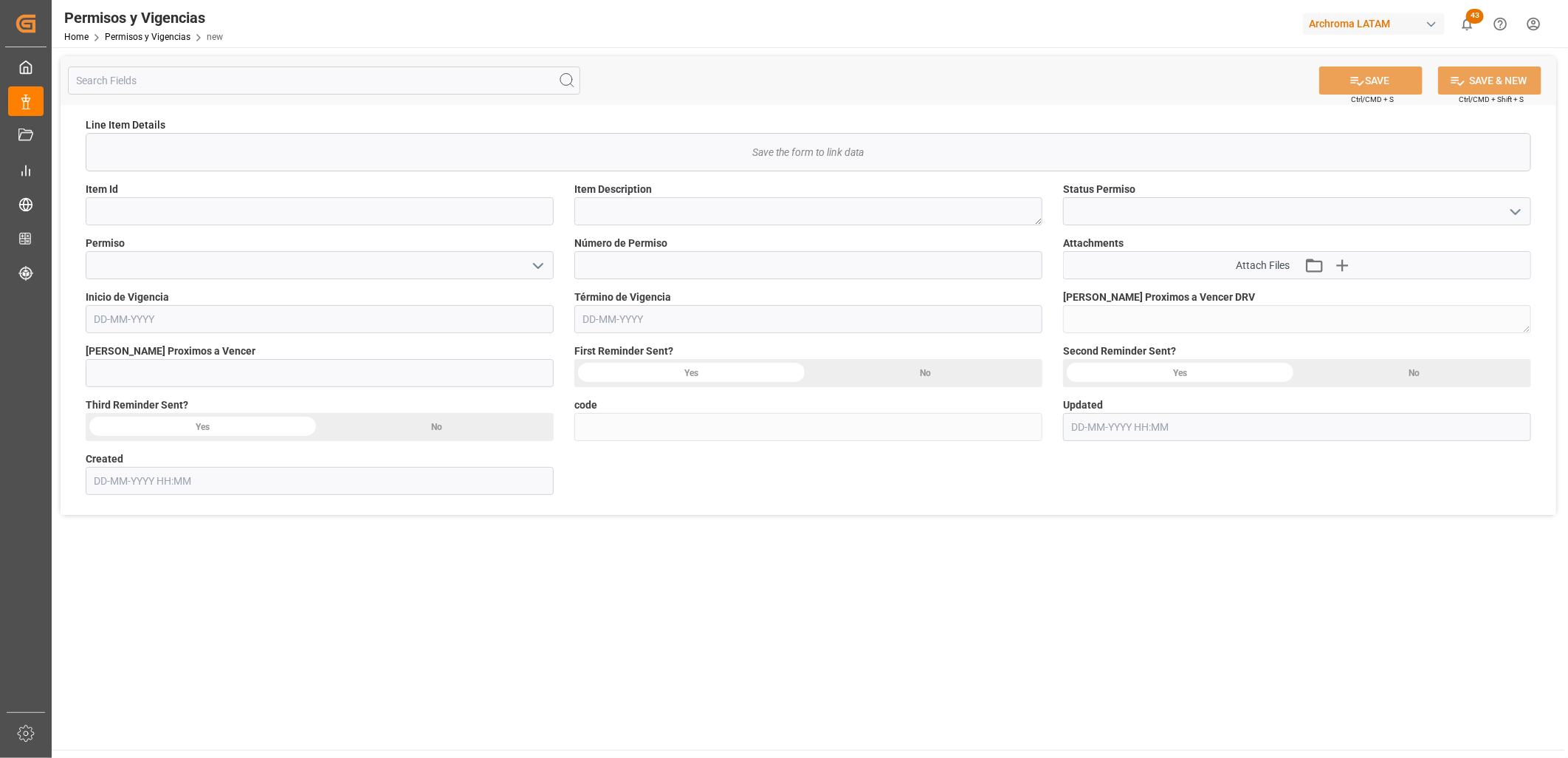
click at [1516, 207] on icon "open menu" at bounding box center [1515, 212] width 18 height 18
click at [1147, 247] on div "ACTIVO" at bounding box center [1296, 244] width 466 height 34
type input "ACTIVO"
click at [535, 261] on icon "open menu" at bounding box center [538, 266] width 18 height 18
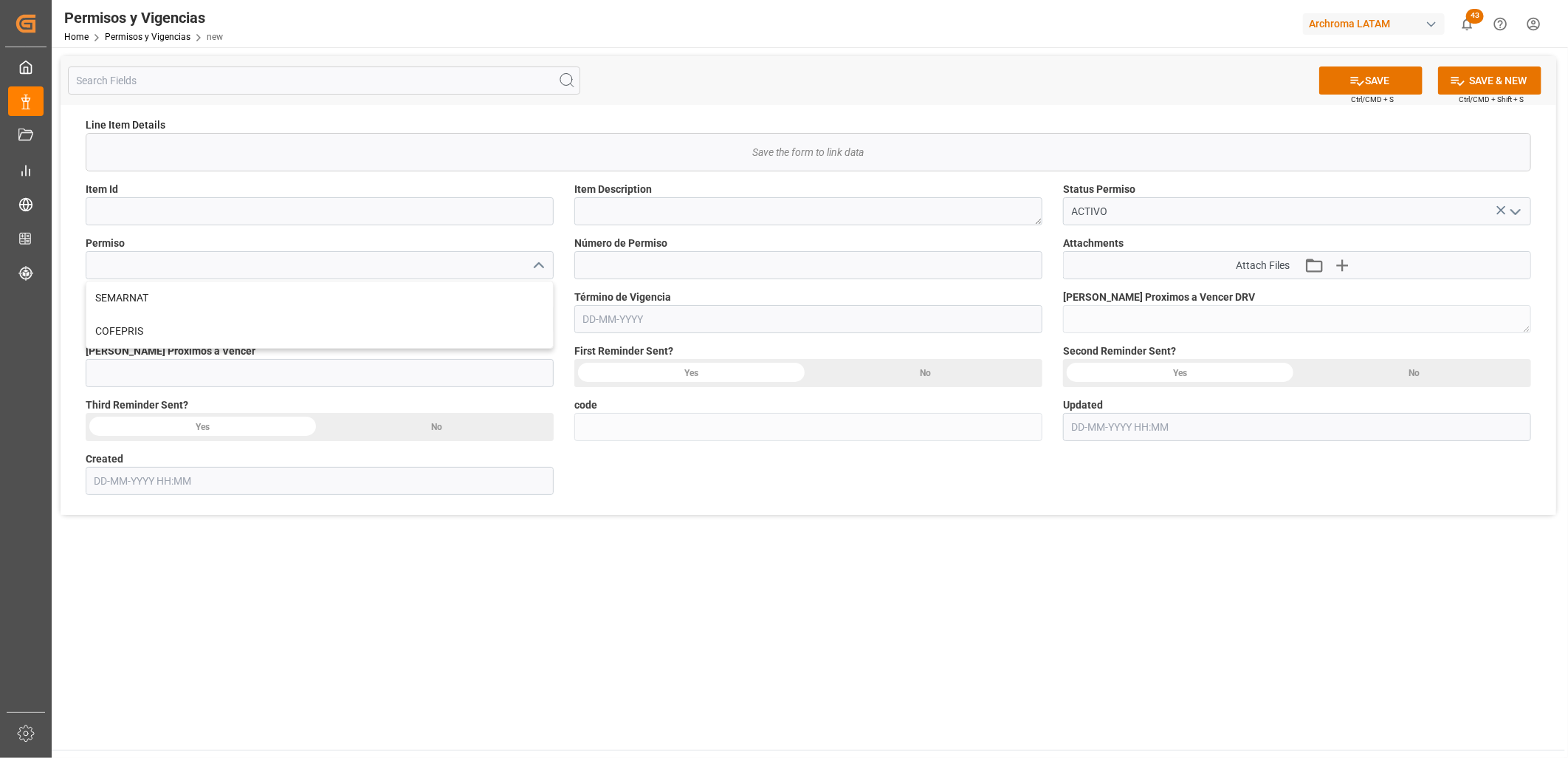
click at [904, 604] on main "SAVE Ctrl/CMD + S SAVE & NEW Ctrl/CMD + Shift + S Line Item Details   Save the …" at bounding box center [808, 398] width 1513 height 702
click at [538, 259] on icon "open menu" at bounding box center [538, 266] width 18 height 18
click at [319, 287] on div "SEMARNAT" at bounding box center [319, 299] width 466 height 34
type input "SEMARNAT"
click at [657, 263] on input at bounding box center [808, 265] width 468 height 28
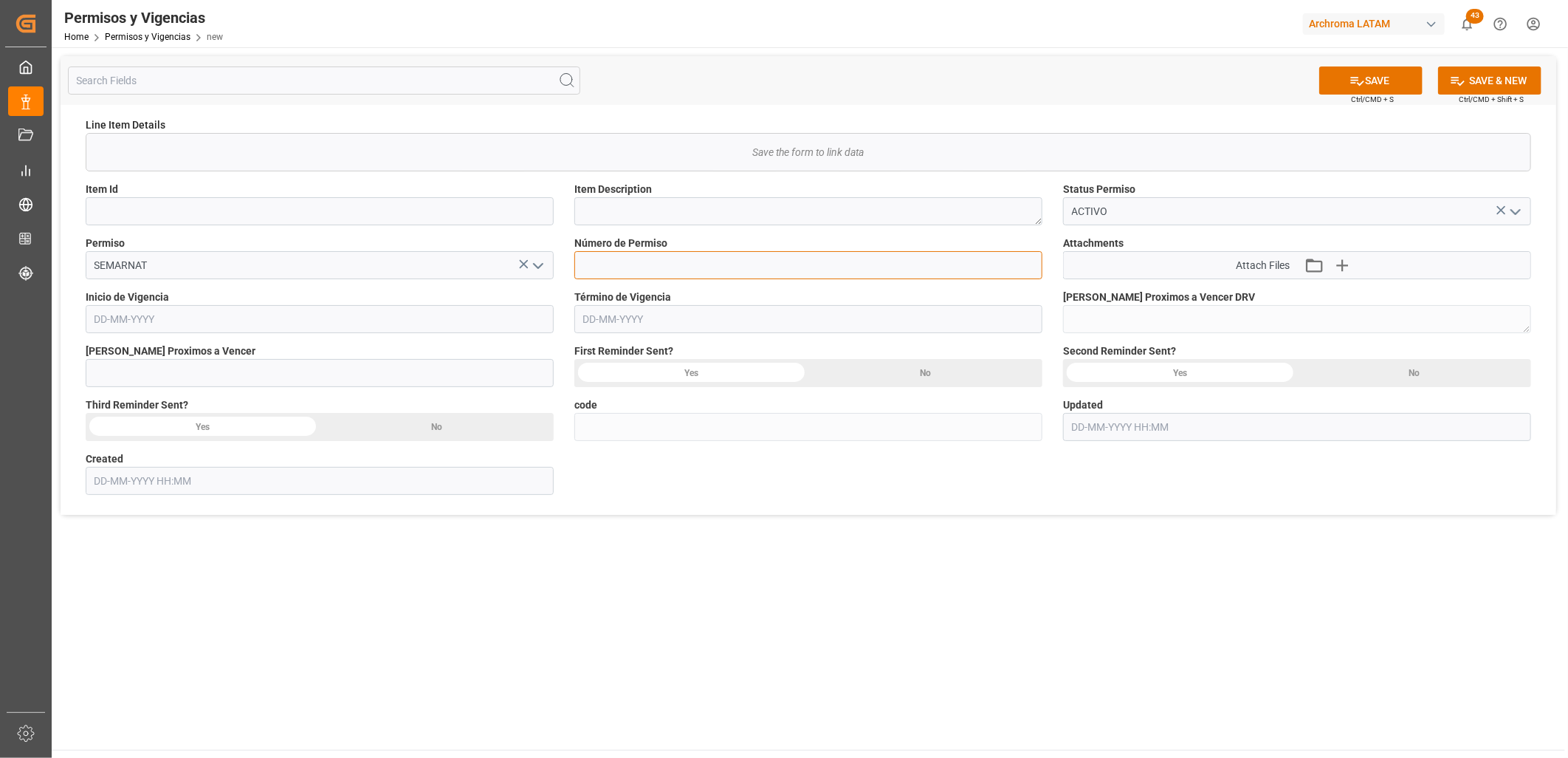
paste input "V-DGGIMAR.618/AH-04300/25"
type input "V-DGGIMAR.618/AH-04300/25"
click at [795, 463] on div "Line Item Details   Save the form to link data Item Id Item Description Status …" at bounding box center [808, 310] width 1495 height 410
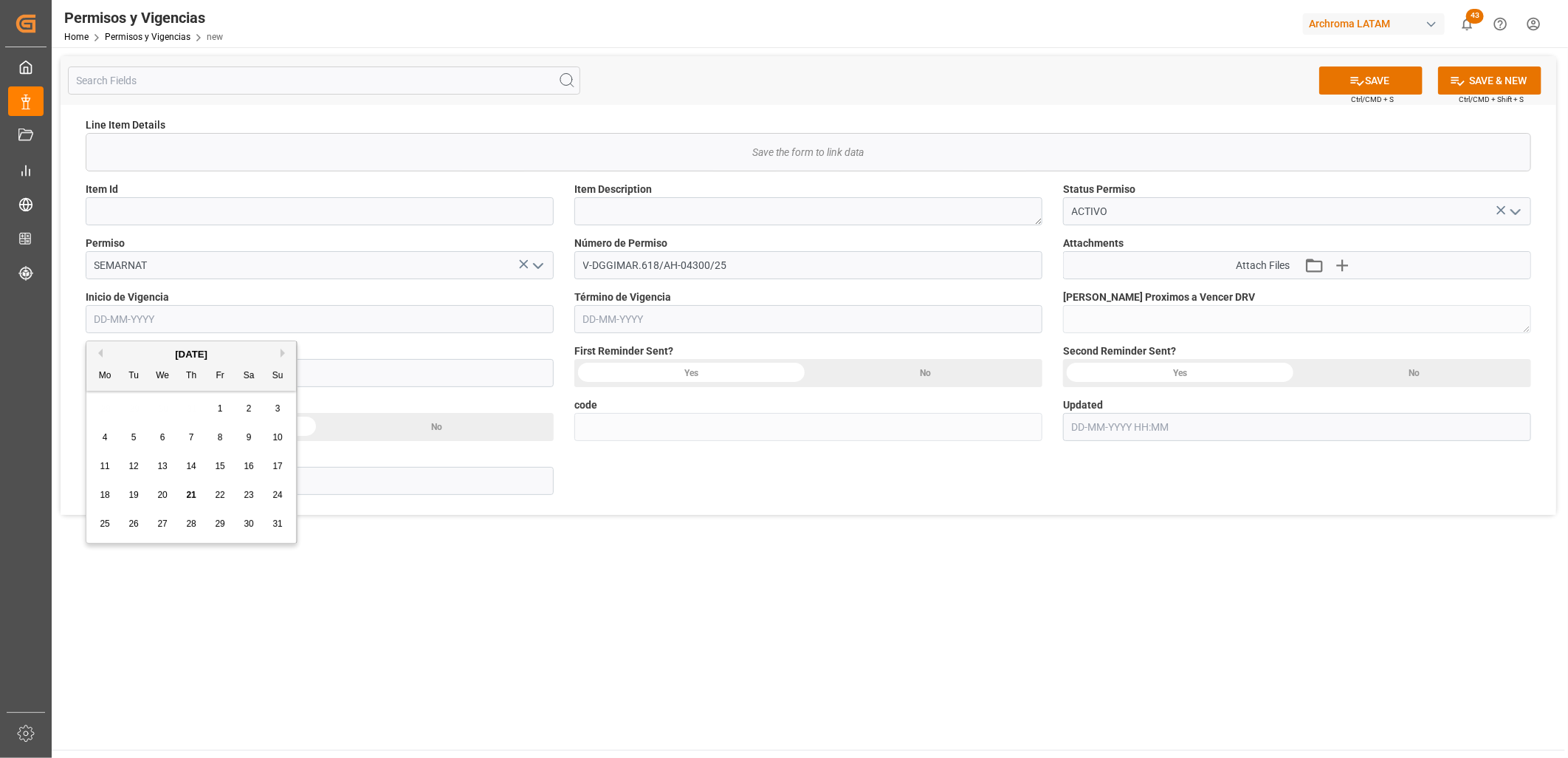
click at [284, 323] on input "text" at bounding box center [319, 319] width 468 height 28
click at [190, 466] on span "14" at bounding box center [190, 466] width 10 height 10
type input "14-08-2025"
click at [905, 648] on main "SAVE Ctrl/CMD + S SAVE & NEW Ctrl/CMD + Shift + S Line Item Details   Save the …" at bounding box center [808, 398] width 1513 height 702
click at [670, 319] on input "text" at bounding box center [808, 319] width 468 height 28
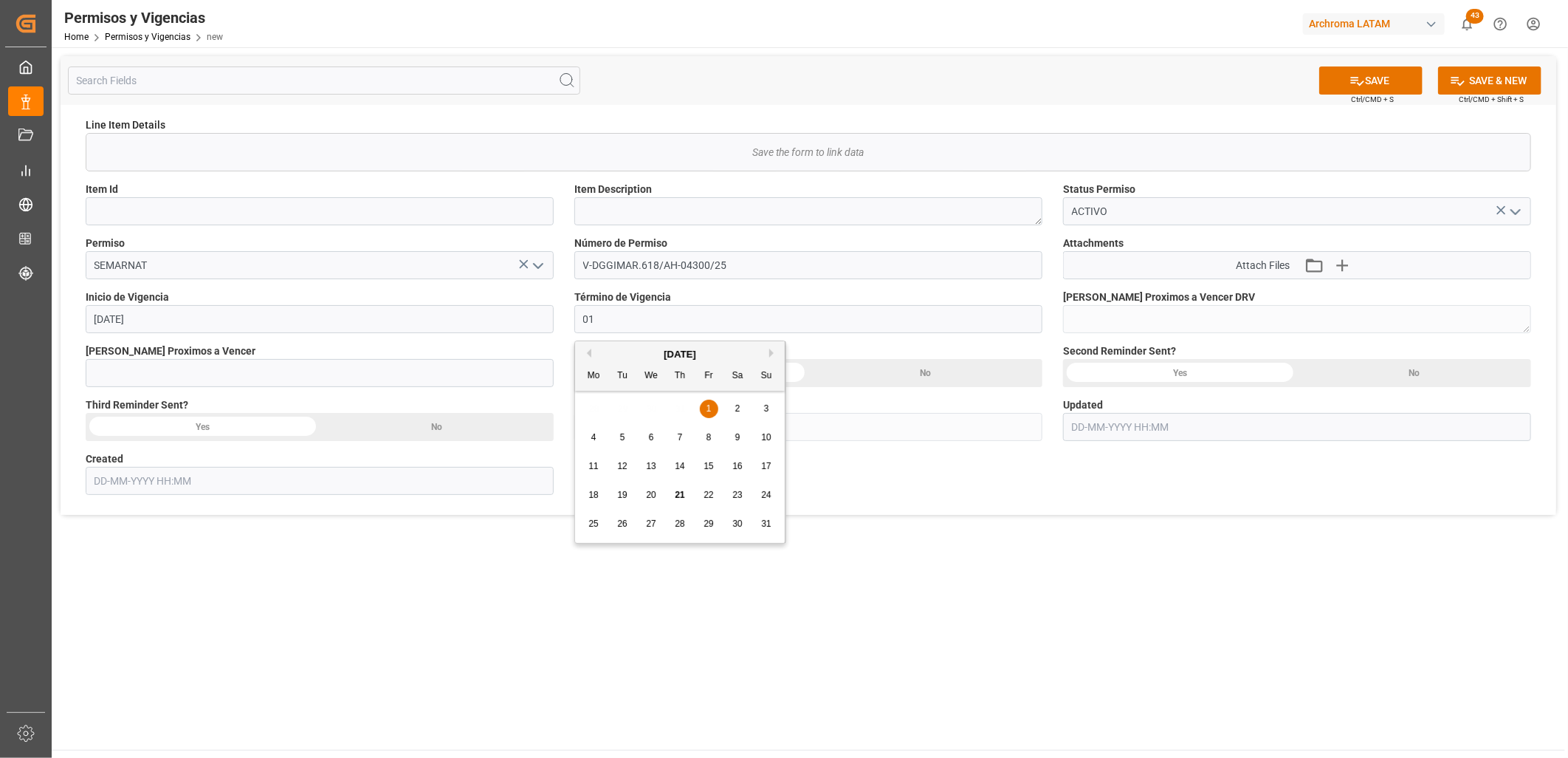
click at [771, 349] on button "Next Month" at bounding box center [773, 352] width 9 height 9
click at [770, 349] on button "Next Month" at bounding box center [773, 352] width 9 height 9
click at [770, 349] on button "Next Month" at bounding box center [773, 352] width 9 height 9
click at [767, 349] on div "Previous Month Next Month November 2025 Mo Tu We Th Fr Sa Su 27 28 29 30 31 1 2…" at bounding box center [680, 442] width 212 height 203
click at [771, 353] on button "Next Month" at bounding box center [773, 352] width 9 height 9
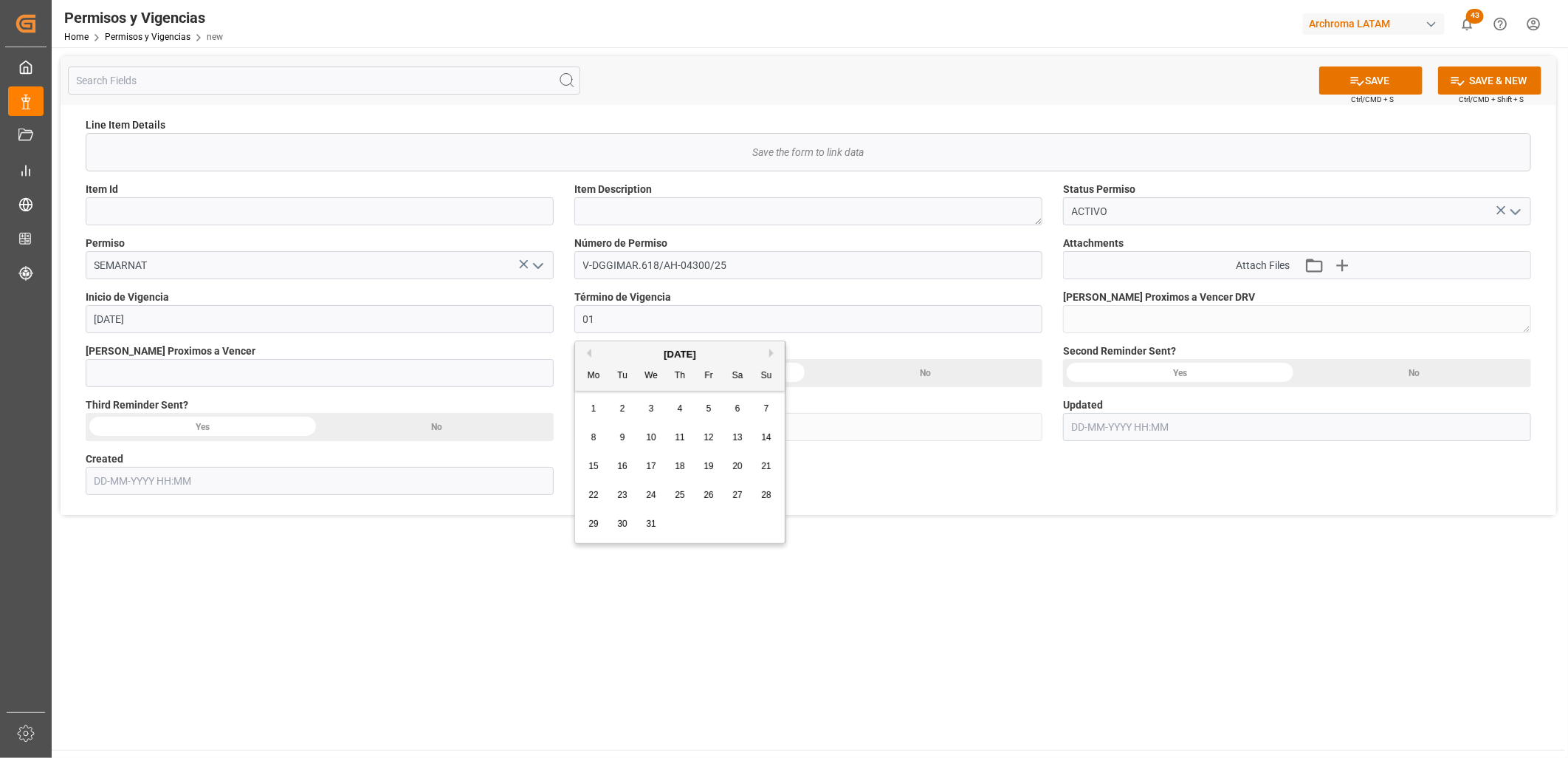
click at [770, 351] on button "Next Month" at bounding box center [773, 352] width 9 height 9
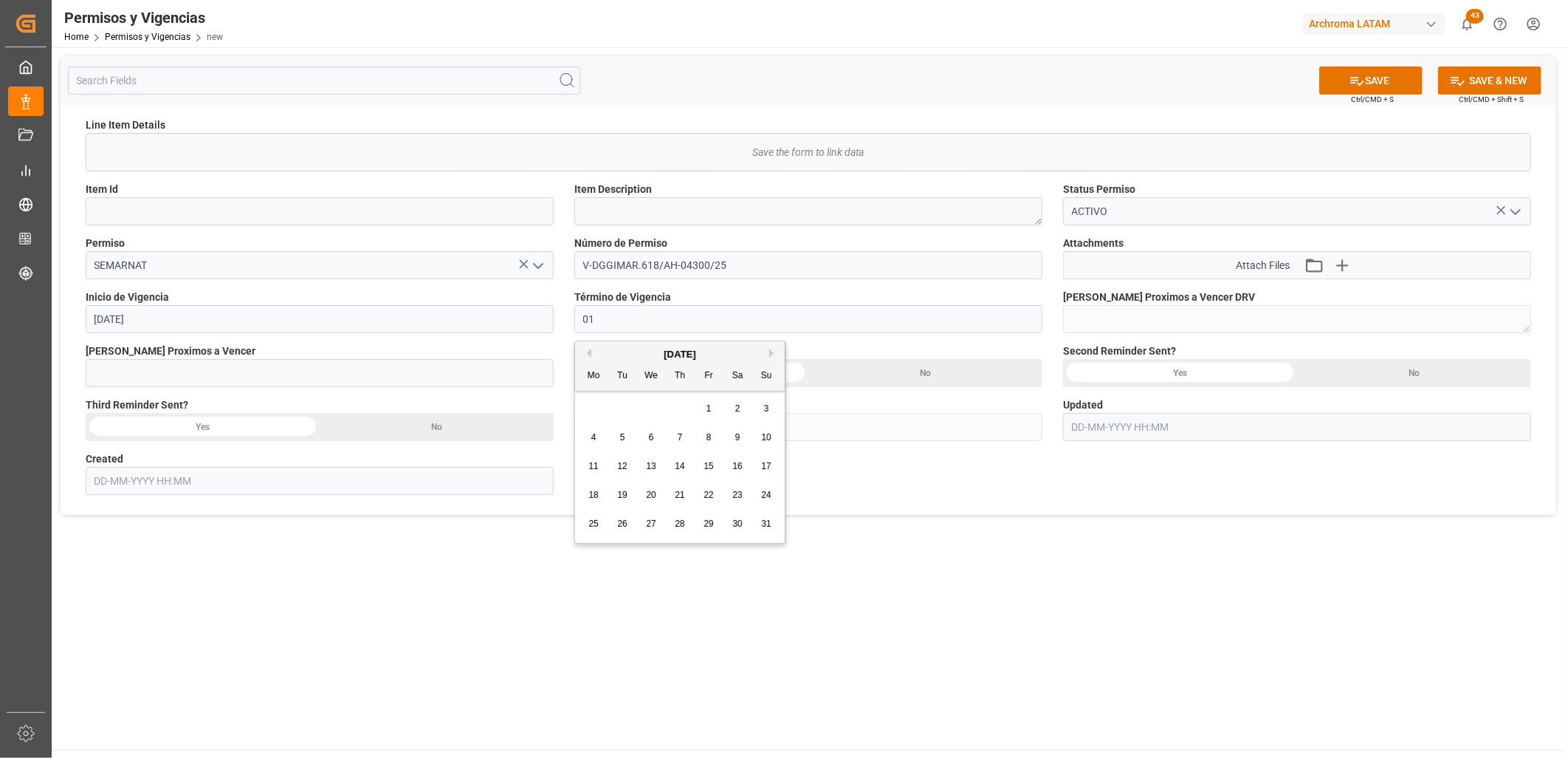
click at [770, 351] on button "Next Month" at bounding box center [773, 352] width 9 height 9
click at [596, 407] on span "1" at bounding box center [594, 408] width 5 height 10
type input "01-06-2026"
drag, startPoint x: 873, startPoint y: 628, endPoint x: 902, endPoint y: 614, distance: 32.2
click at [873, 628] on main "SAVE Ctrl/CMD + S SAVE & NEW Ctrl/CMD + Shift + S Line Item Details   Save the …" at bounding box center [808, 398] width 1513 height 702
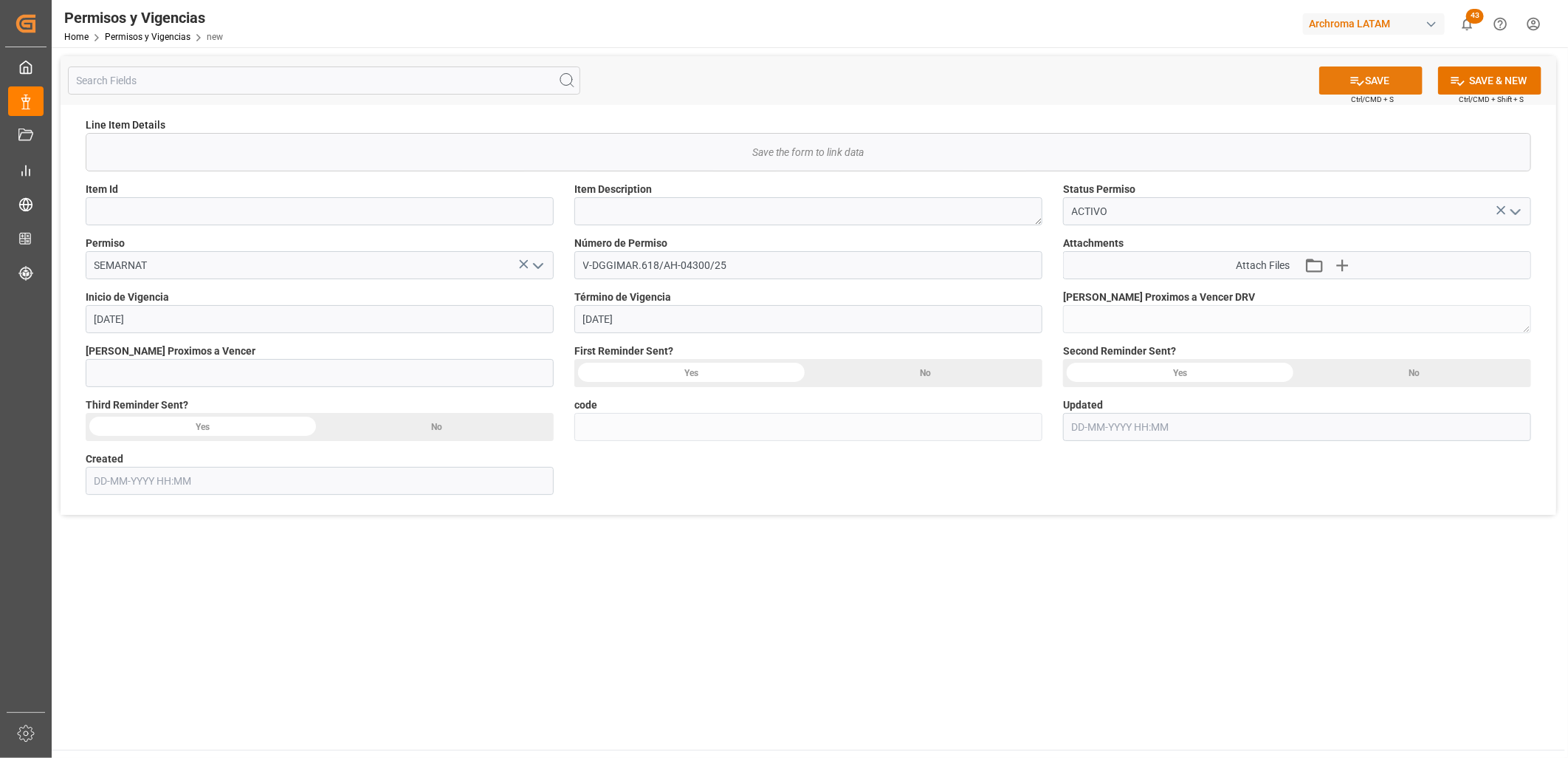
click at [1391, 74] on button "SAVE" at bounding box center [1370, 80] width 103 height 28
type textarea "284"
type input "18a9d7538c99"
type input "21-08-2025 15:13"
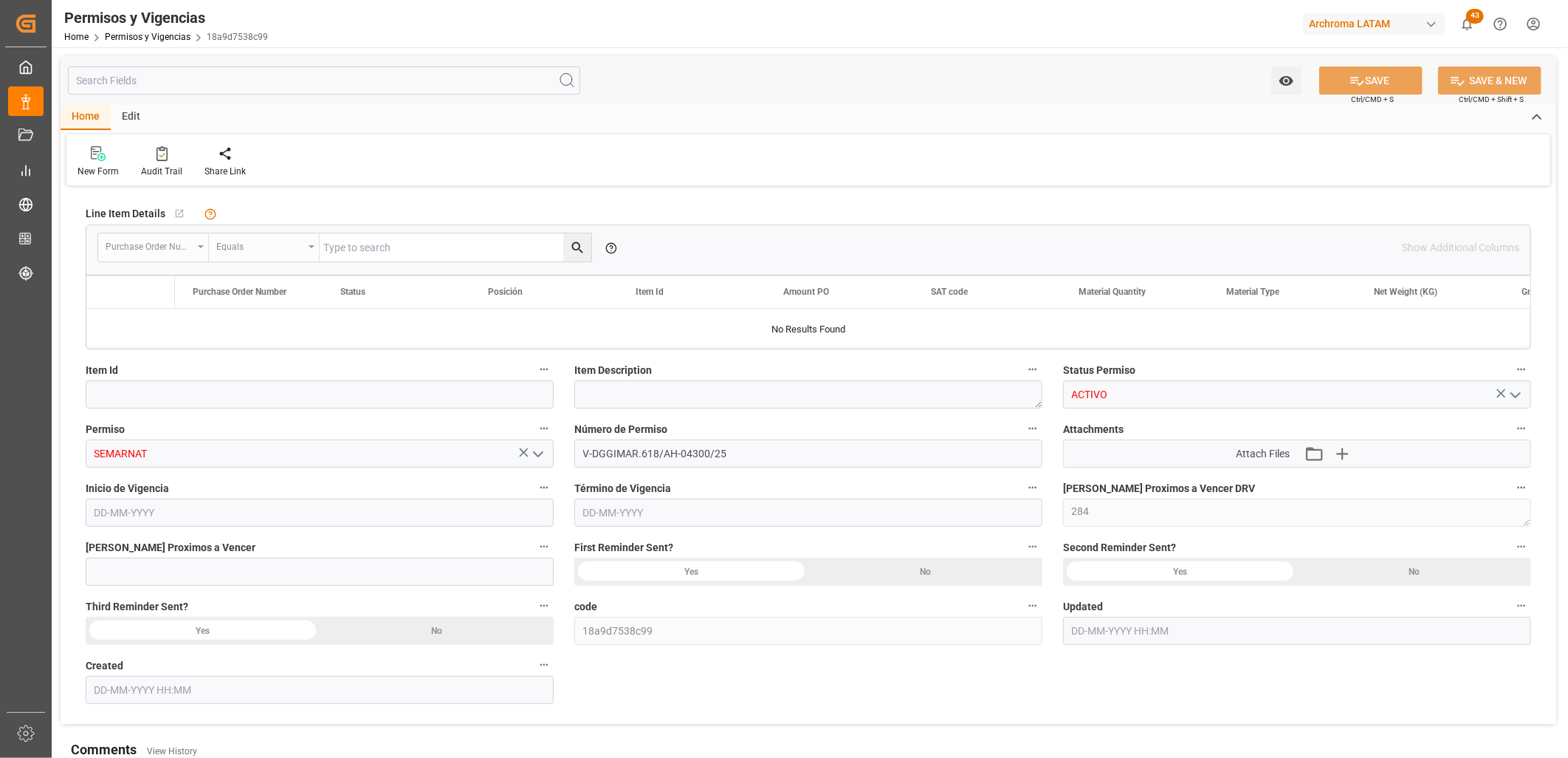
type input "[DATE]"
type input "[DATE] 15:13"
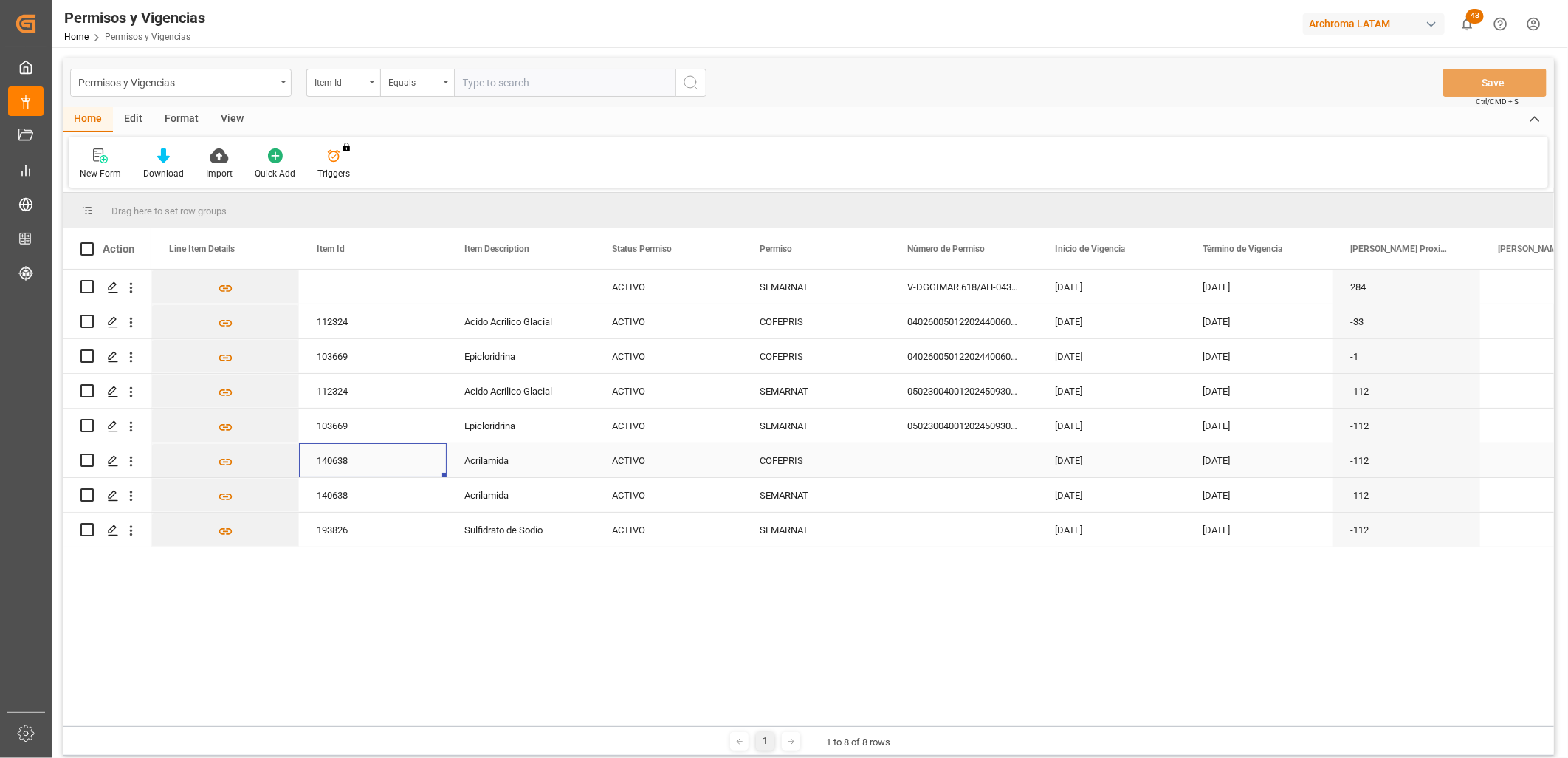
click at [335, 465] on div "140638" at bounding box center [373, 460] width 148 height 34
click at [348, 460] on div "140638" at bounding box center [373, 460] width 148 height 34
click at [346, 459] on div "140638" at bounding box center [373, 460] width 148 height 34
drag, startPoint x: 360, startPoint y: 471, endPoint x: 319, endPoint y: 471, distance: 41.0
click at [319, 471] on input "140638" at bounding box center [372, 468] width 124 height 28
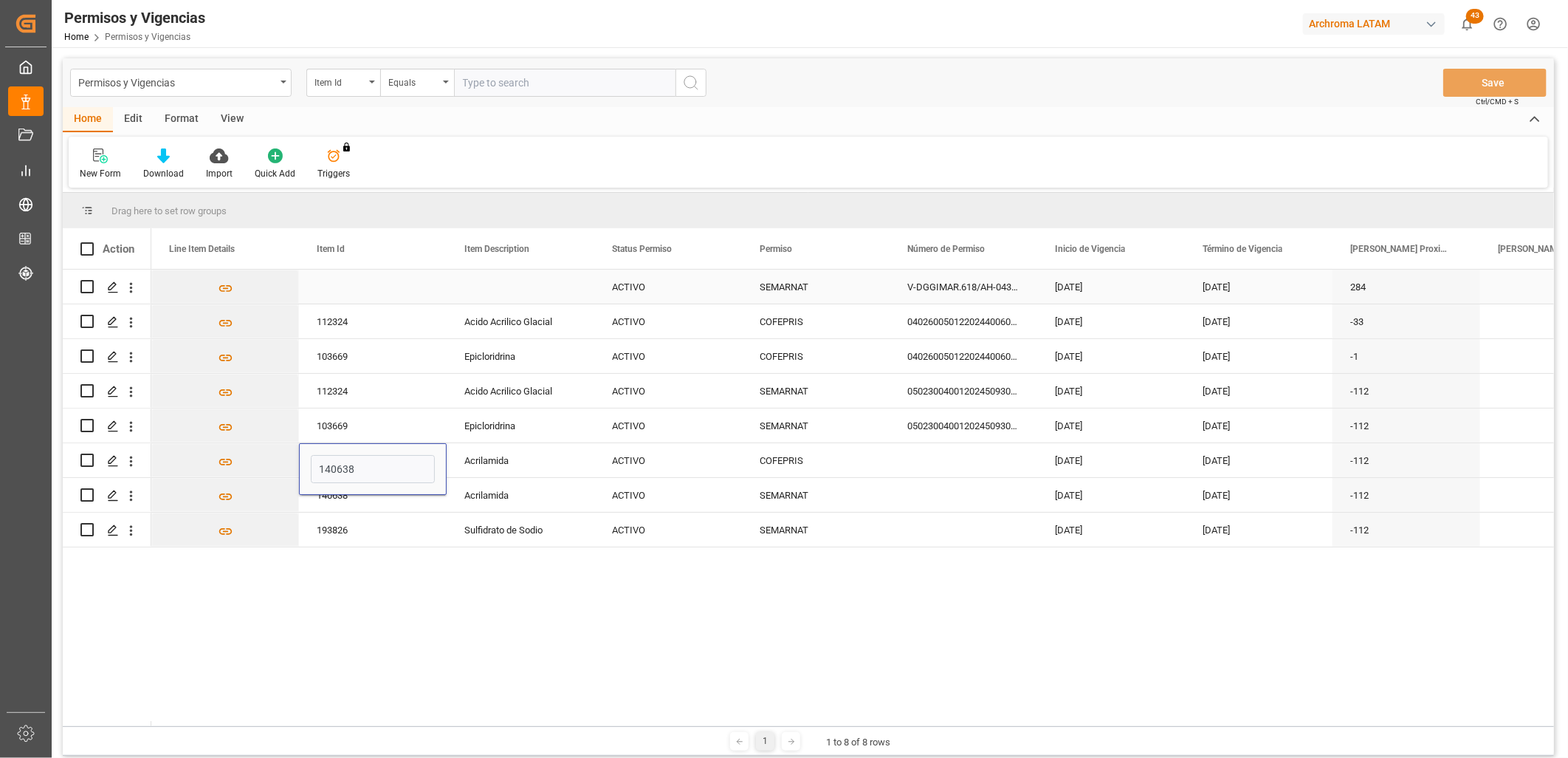
click at [351, 282] on div "Press SPACE to select this row." at bounding box center [373, 287] width 148 height 34
click at [326, 290] on div "Press SPACE to select this row." at bounding box center [373, 287] width 148 height 34
click at [332, 286] on input "Press SPACE to select this row." at bounding box center [372, 295] width 124 height 28
paste input "140638"
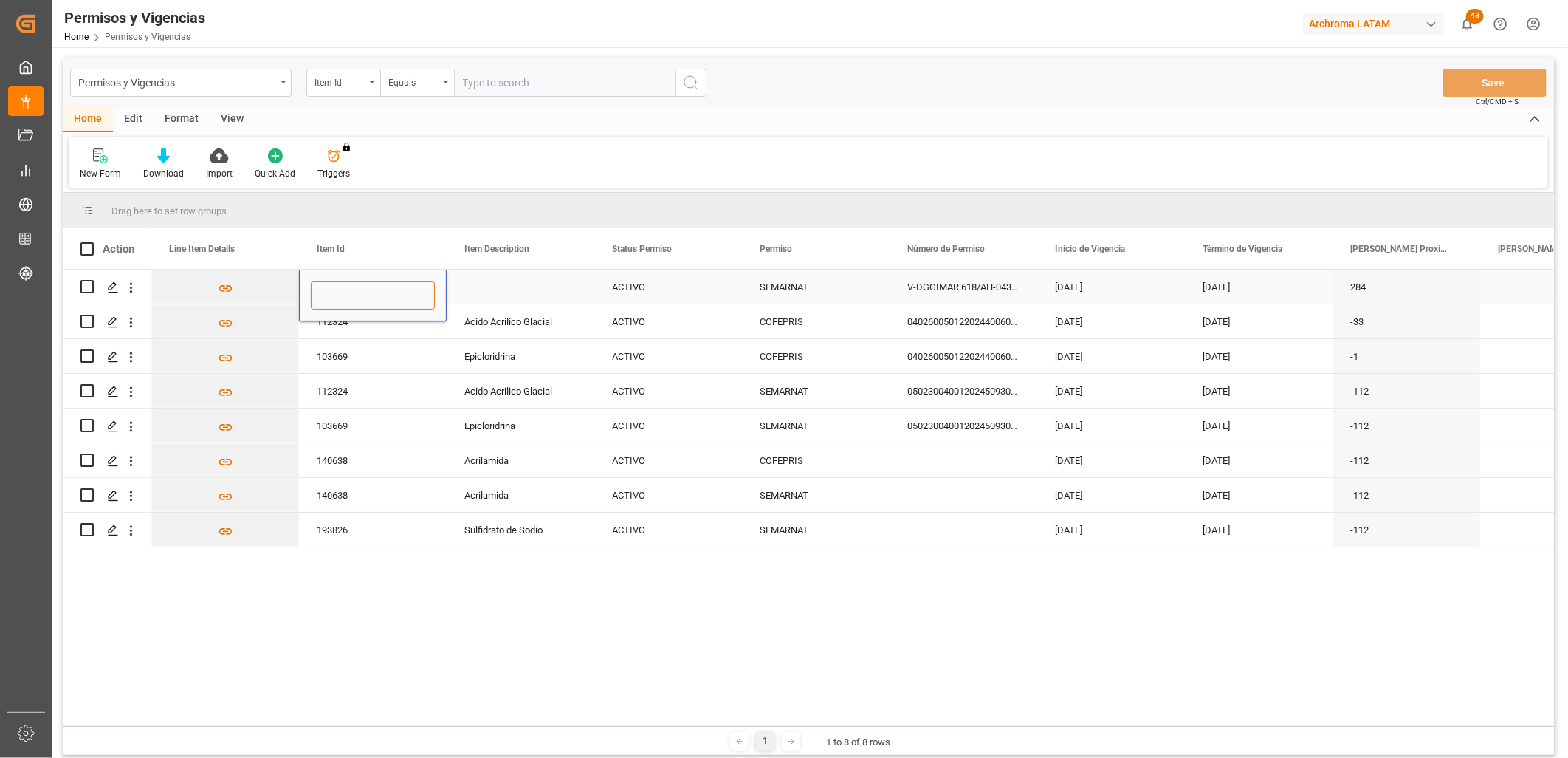
type input "140638"
click at [515, 284] on div "Press SPACE to select this row." at bounding box center [520, 287] width 148 height 34
click at [1515, 75] on button "Save" at bounding box center [1494, 82] width 103 height 28
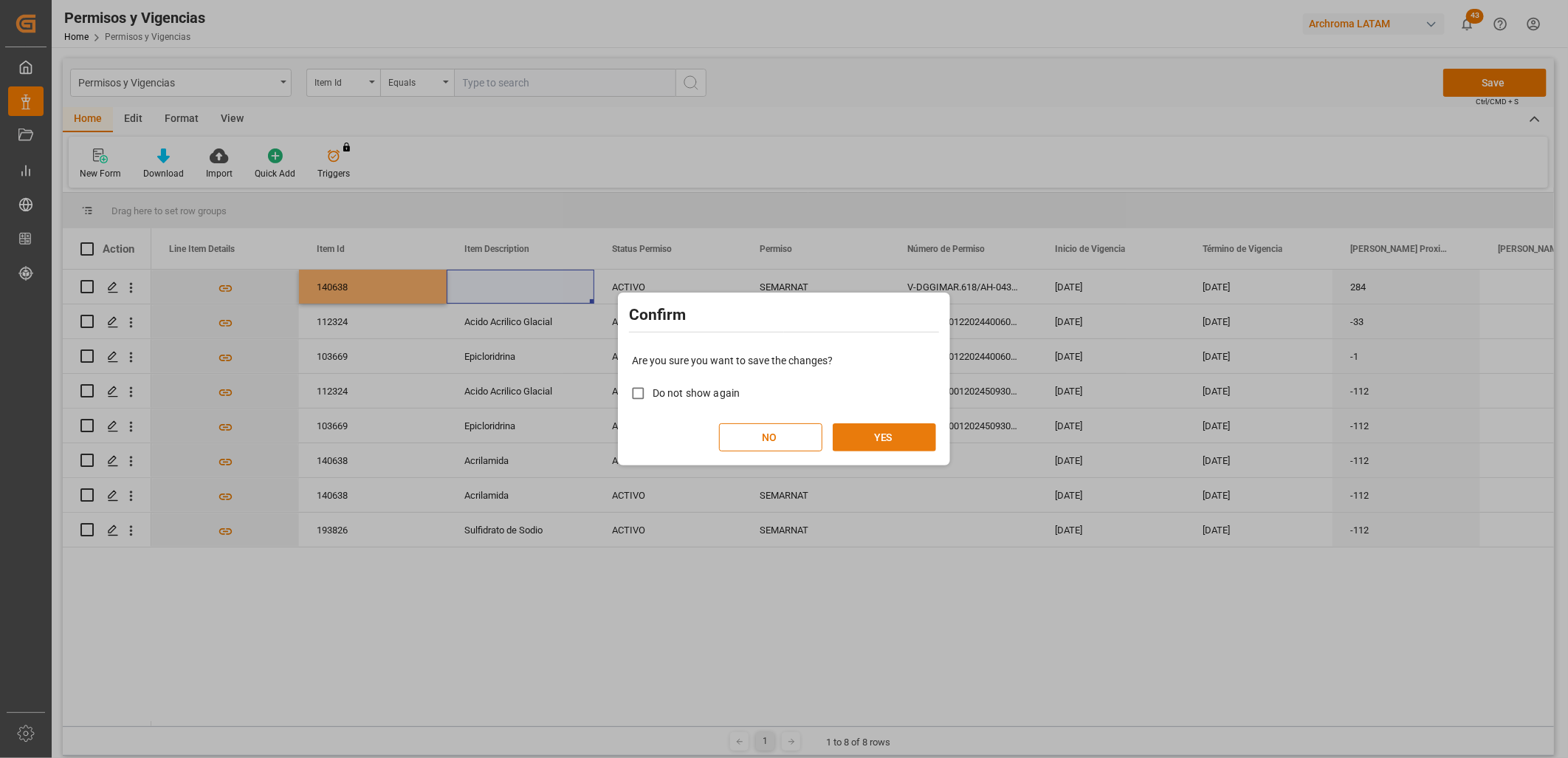
click at [889, 429] on button "YES" at bounding box center [884, 437] width 103 height 28
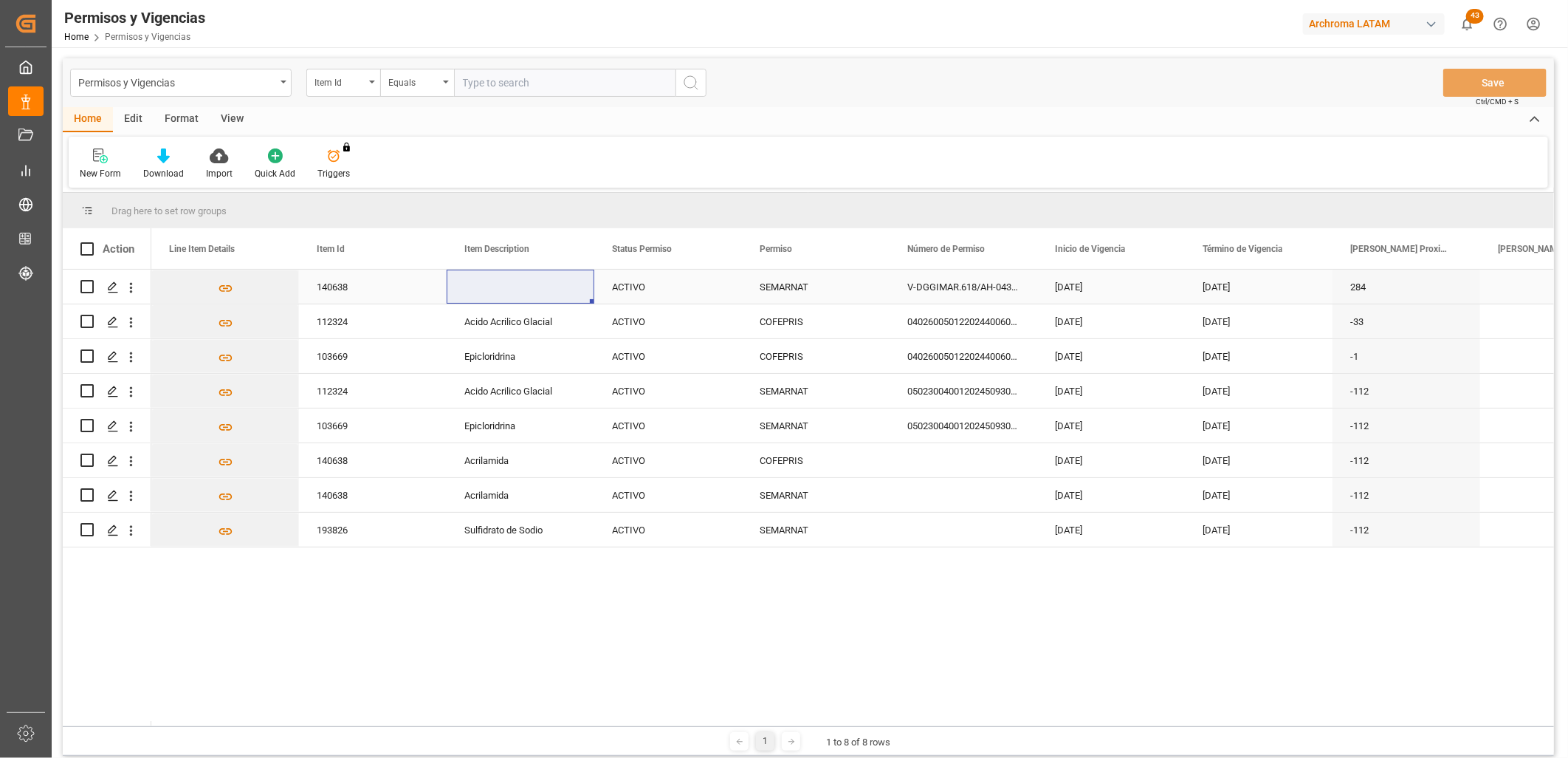
click at [627, 291] on div "ACTIVO" at bounding box center [668, 287] width 112 height 34
click at [787, 279] on div "SEMARNAT" at bounding box center [815, 287] width 112 height 34
click at [990, 283] on div "V-DGGIMAR.618/AH-04300/25" at bounding box center [963, 287] width 148 height 34
click at [114, 287] on icon "Press SPACE to select this row." at bounding box center [113, 287] width 12 height 12
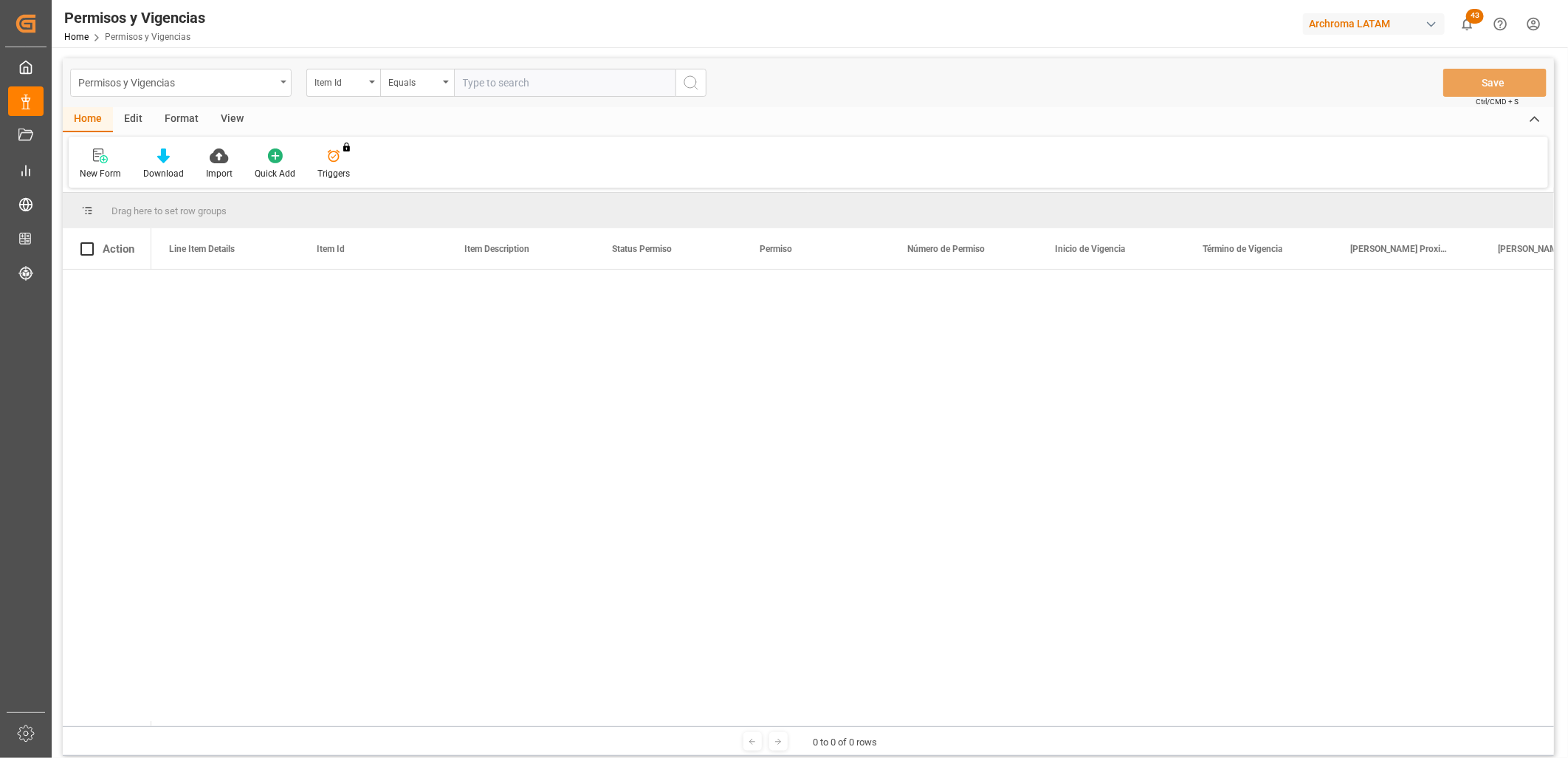
click at [270, 77] on div "Permisos y Vigencias" at bounding box center [177, 81] width 197 height 18
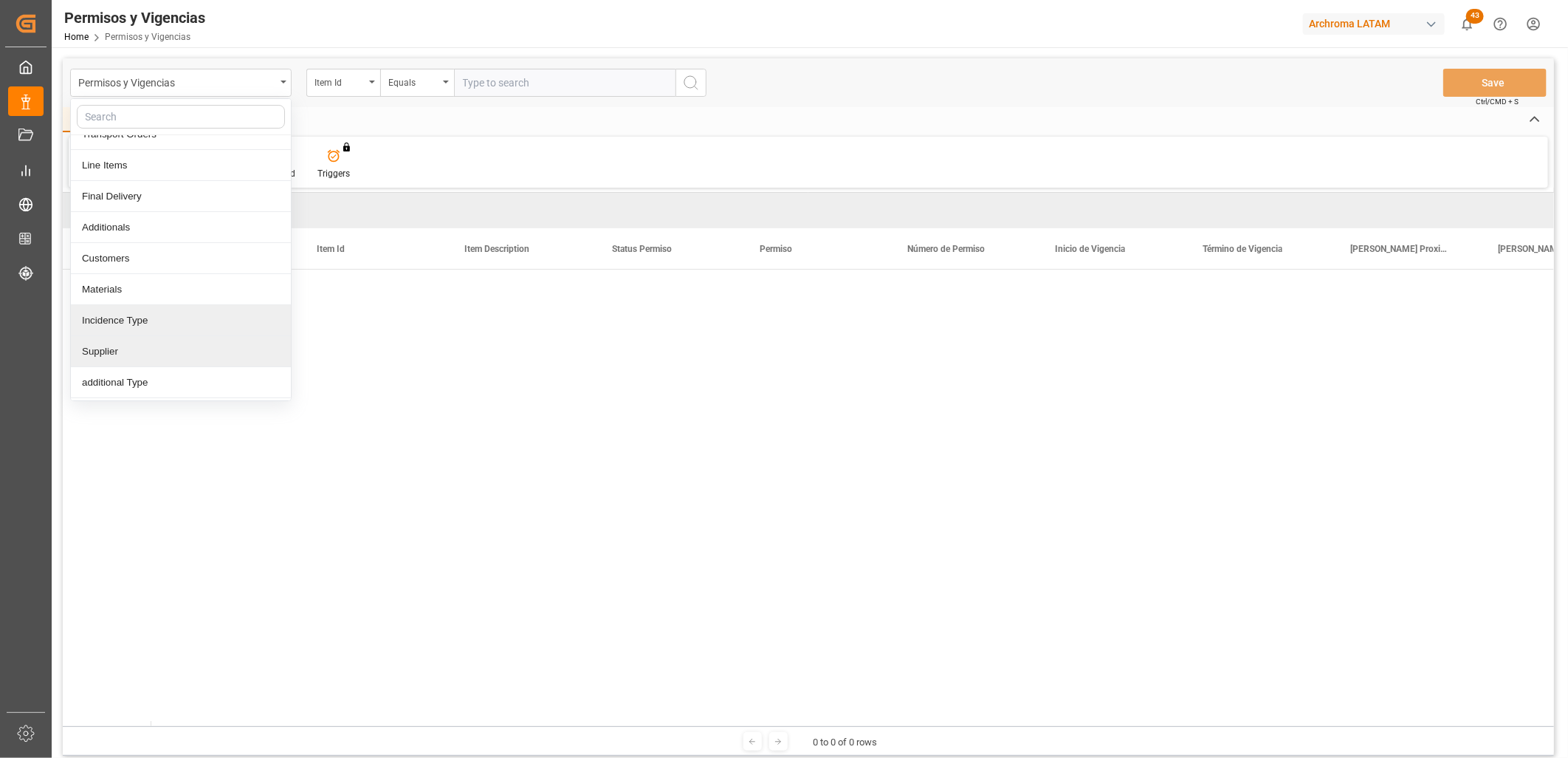
scroll to position [138, 0]
drag, startPoint x: 148, startPoint y: 386, endPoint x: 158, endPoint y: 387, distance: 10.0
click at [148, 387] on div "Permisos y Vigencias" at bounding box center [181, 384] width 220 height 31
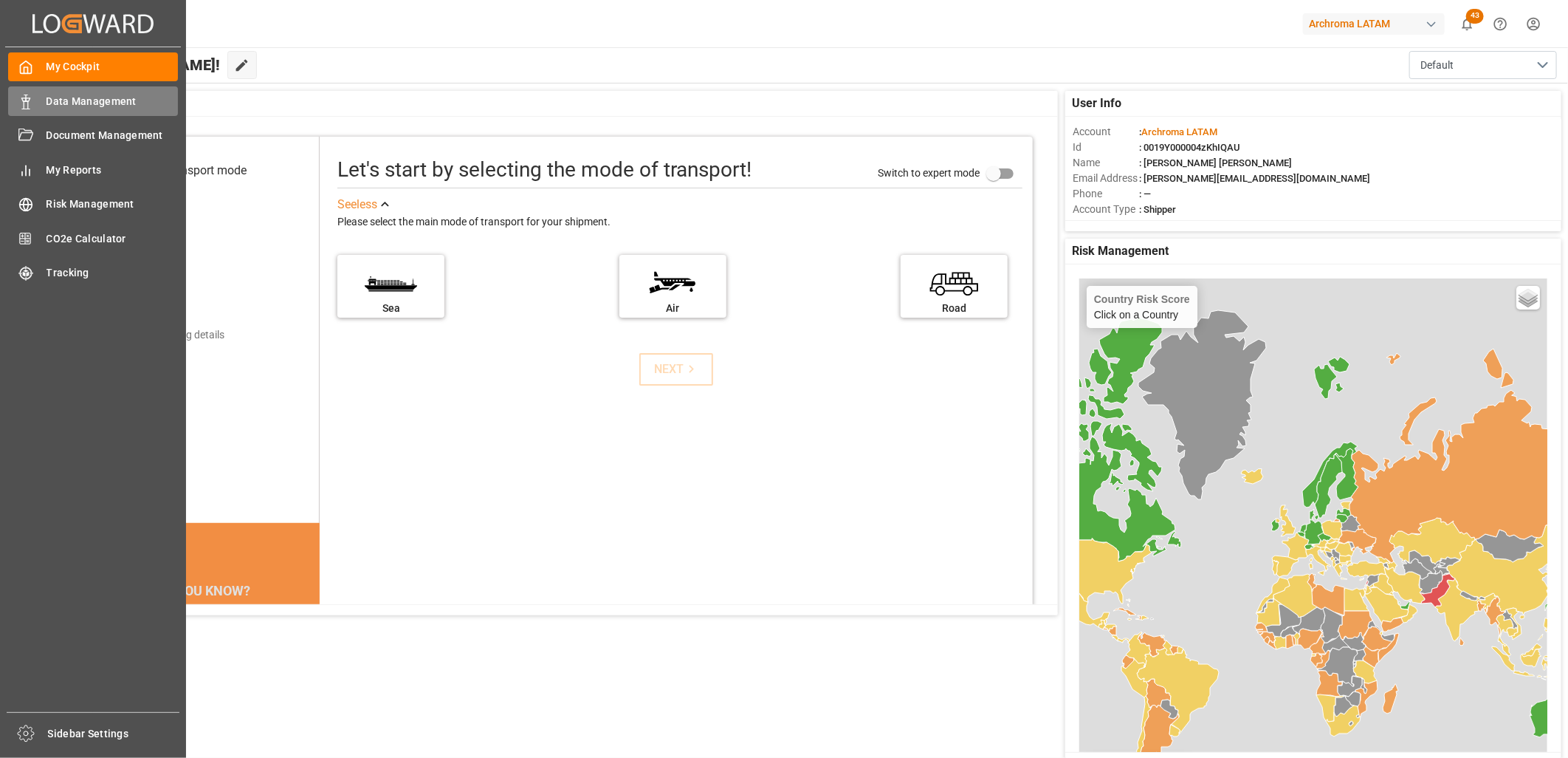
click at [80, 102] on span "Data Management" at bounding box center [112, 101] width 132 height 15
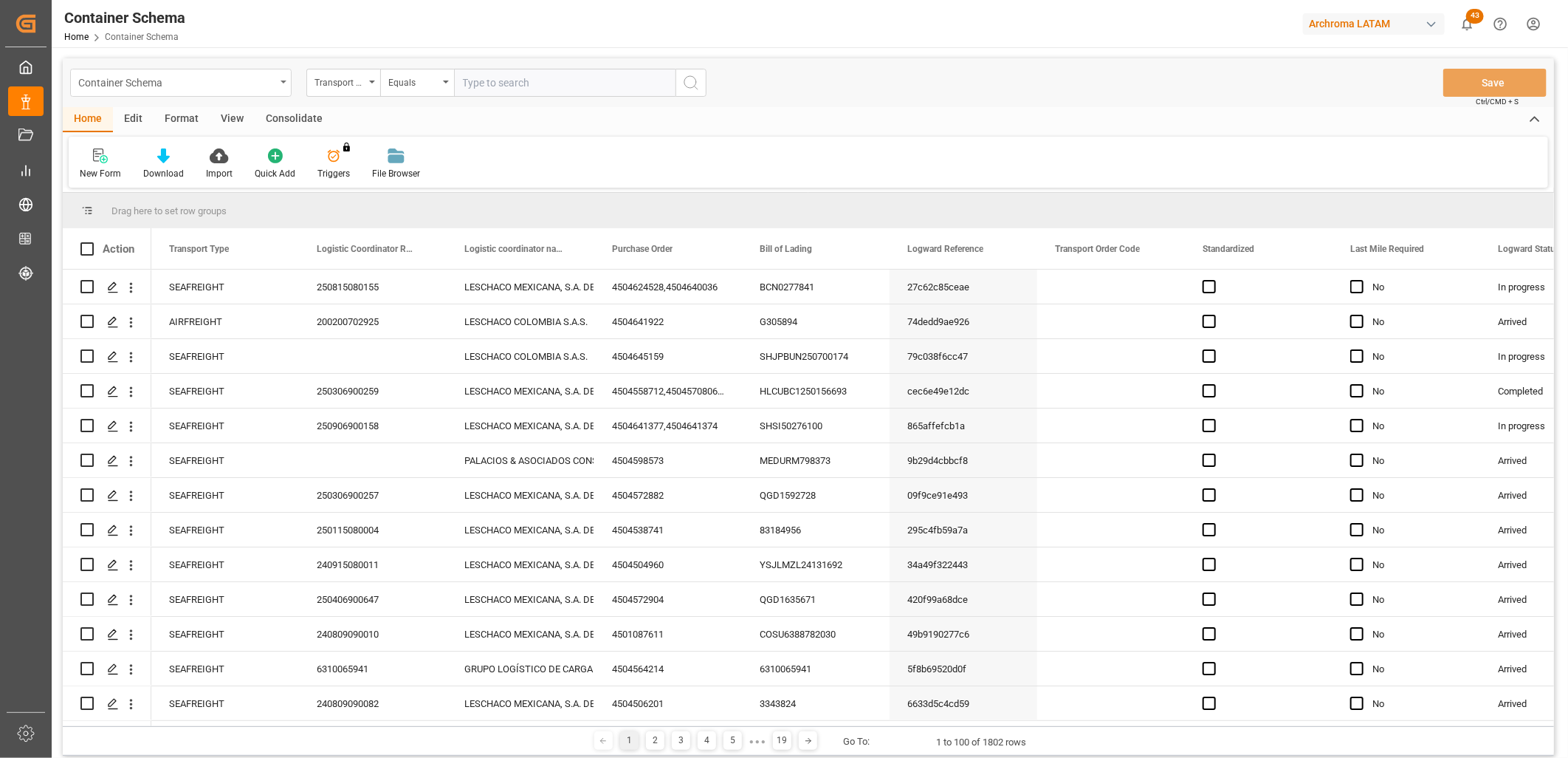
click at [279, 86] on div "Container Schema" at bounding box center [181, 82] width 222 height 28
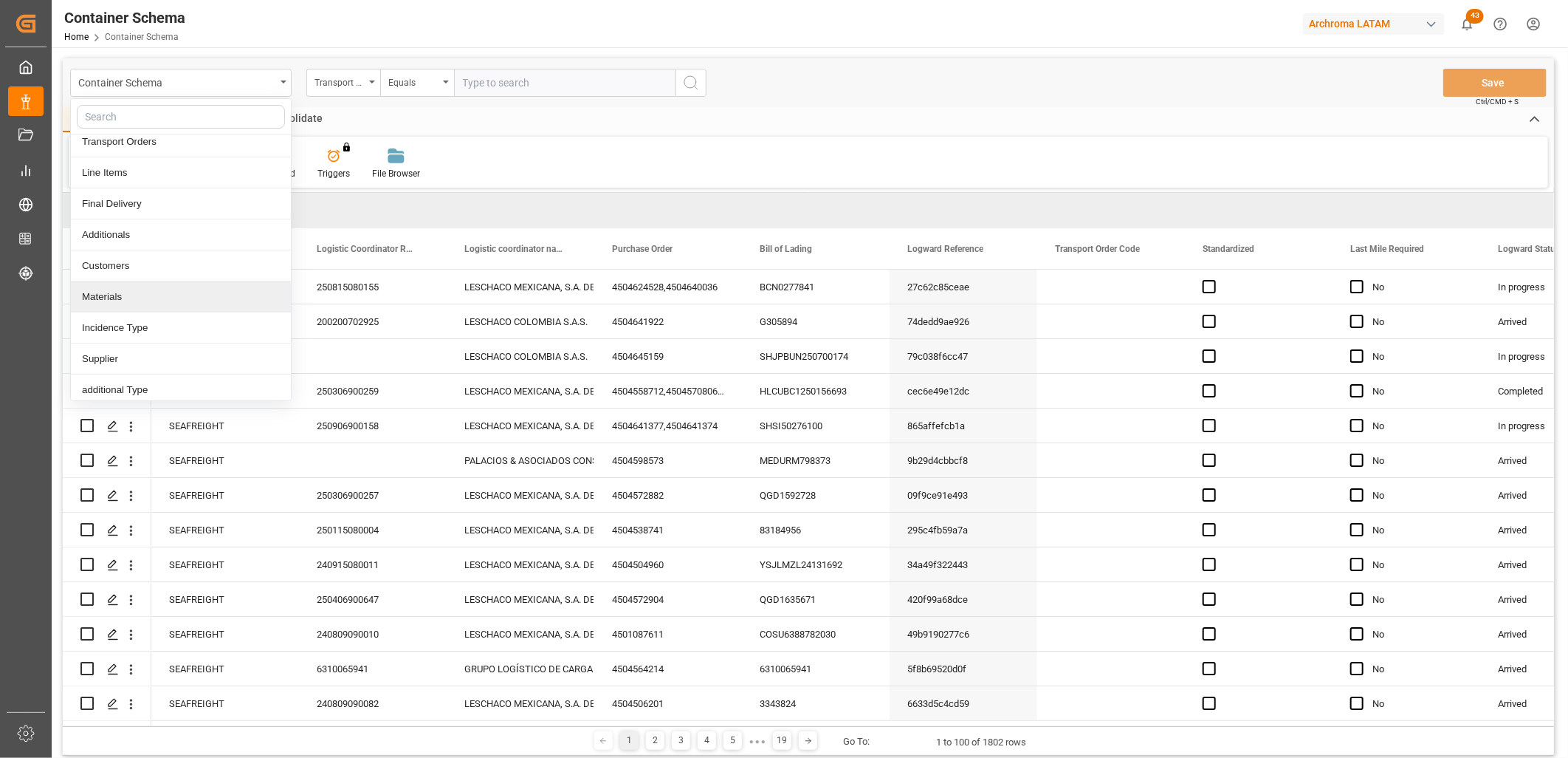
scroll to position [138, 0]
click at [170, 387] on div "Permisos y Vigencias" at bounding box center [181, 384] width 220 height 31
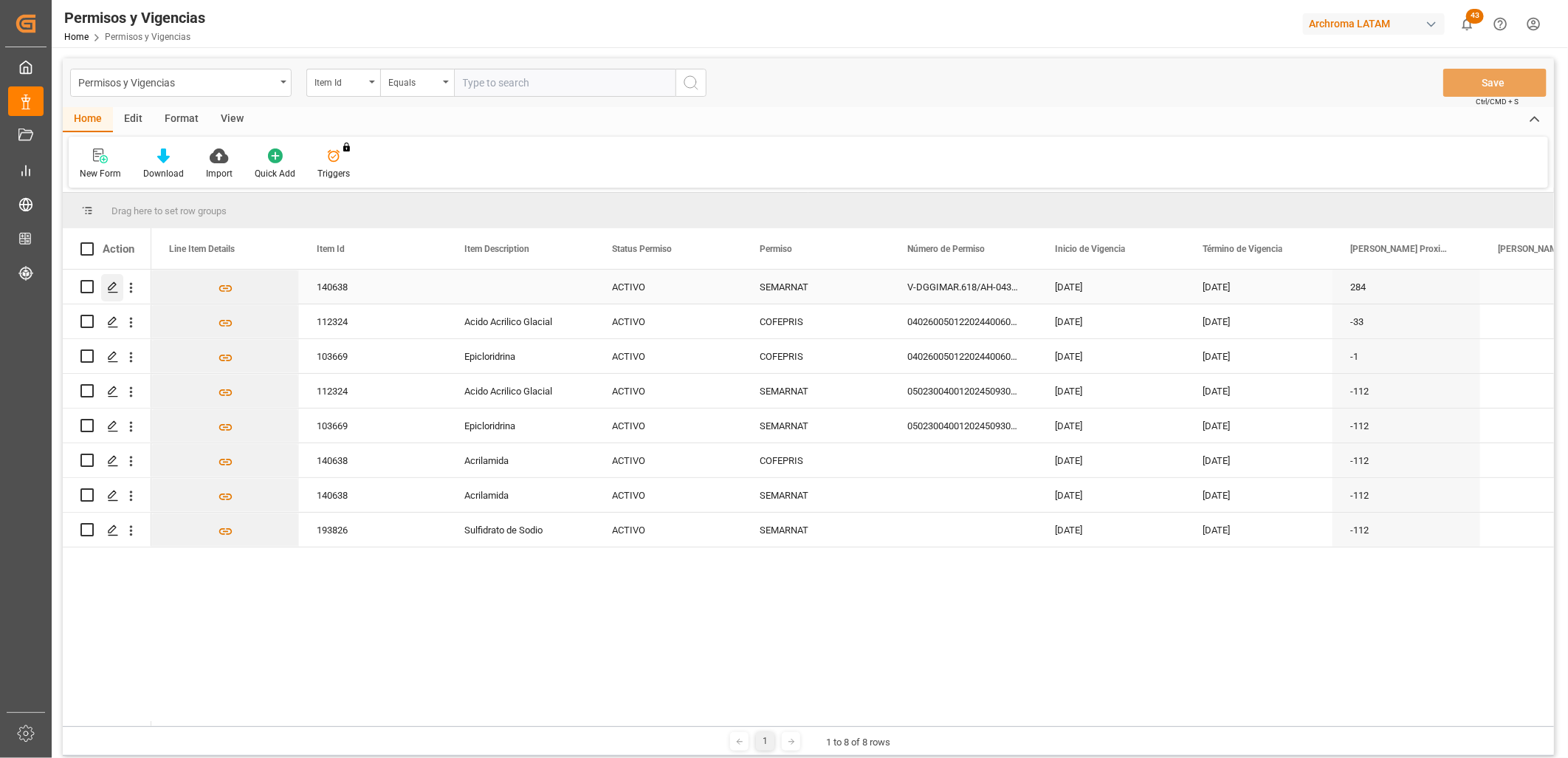
click at [109, 290] on polygon "Press SPACE to select this row." at bounding box center [112, 285] width 7 height 7
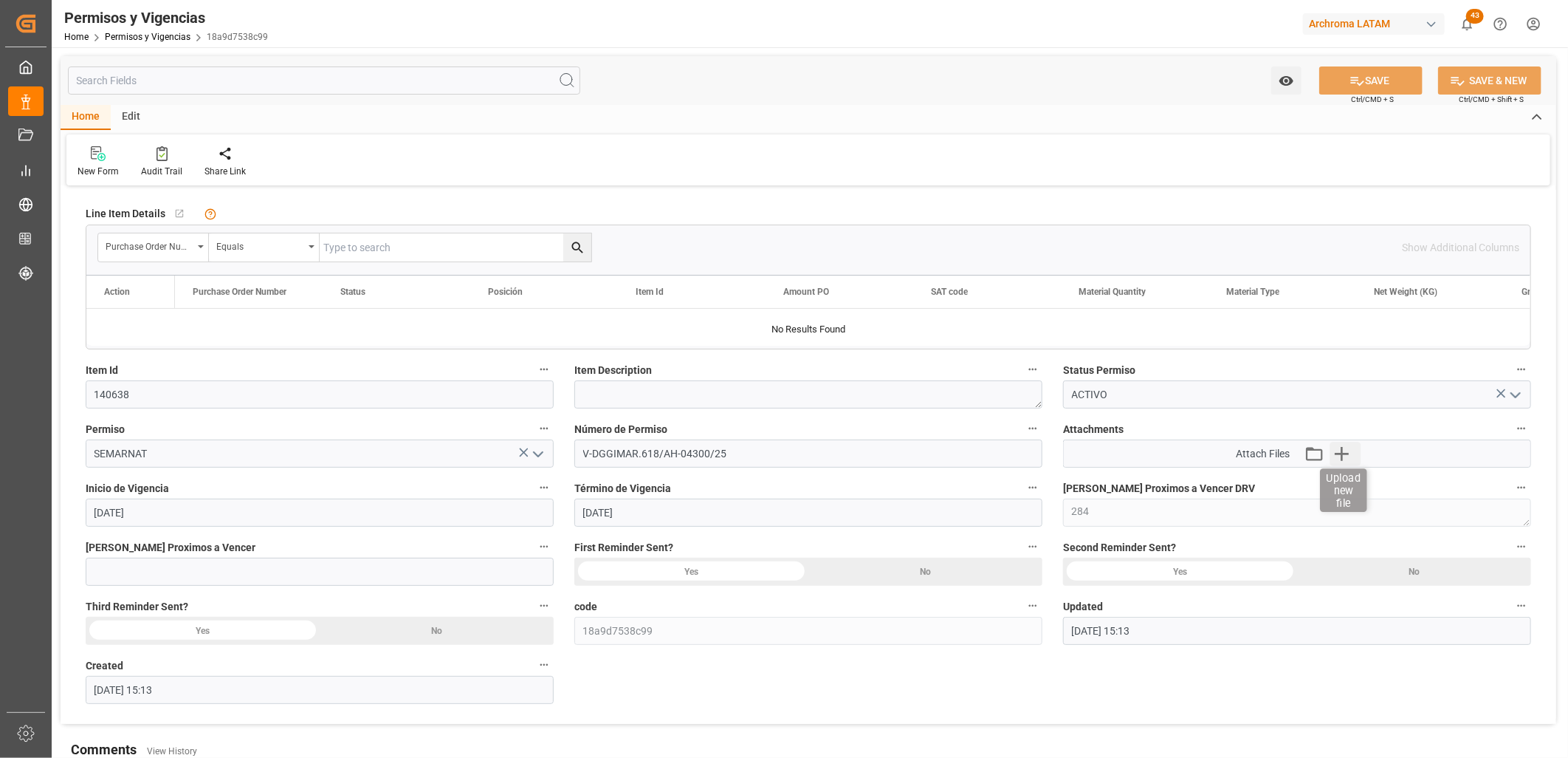
click at [1342, 459] on icon "button" at bounding box center [1342, 454] width 14 height 14
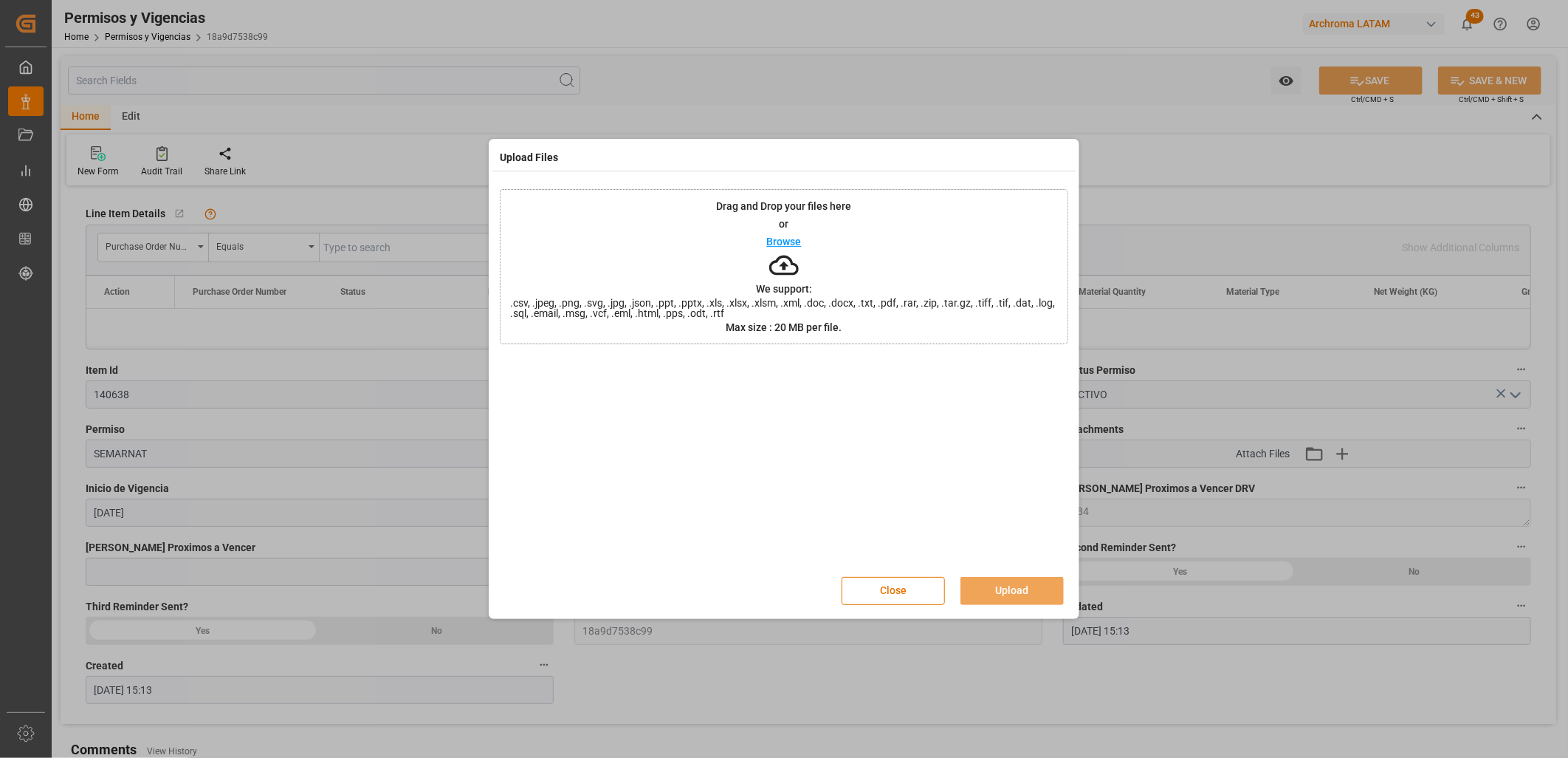
click at [790, 239] on p "Browse" at bounding box center [784, 241] width 34 height 10
click at [1016, 589] on button "Upload" at bounding box center [1011, 591] width 103 height 28
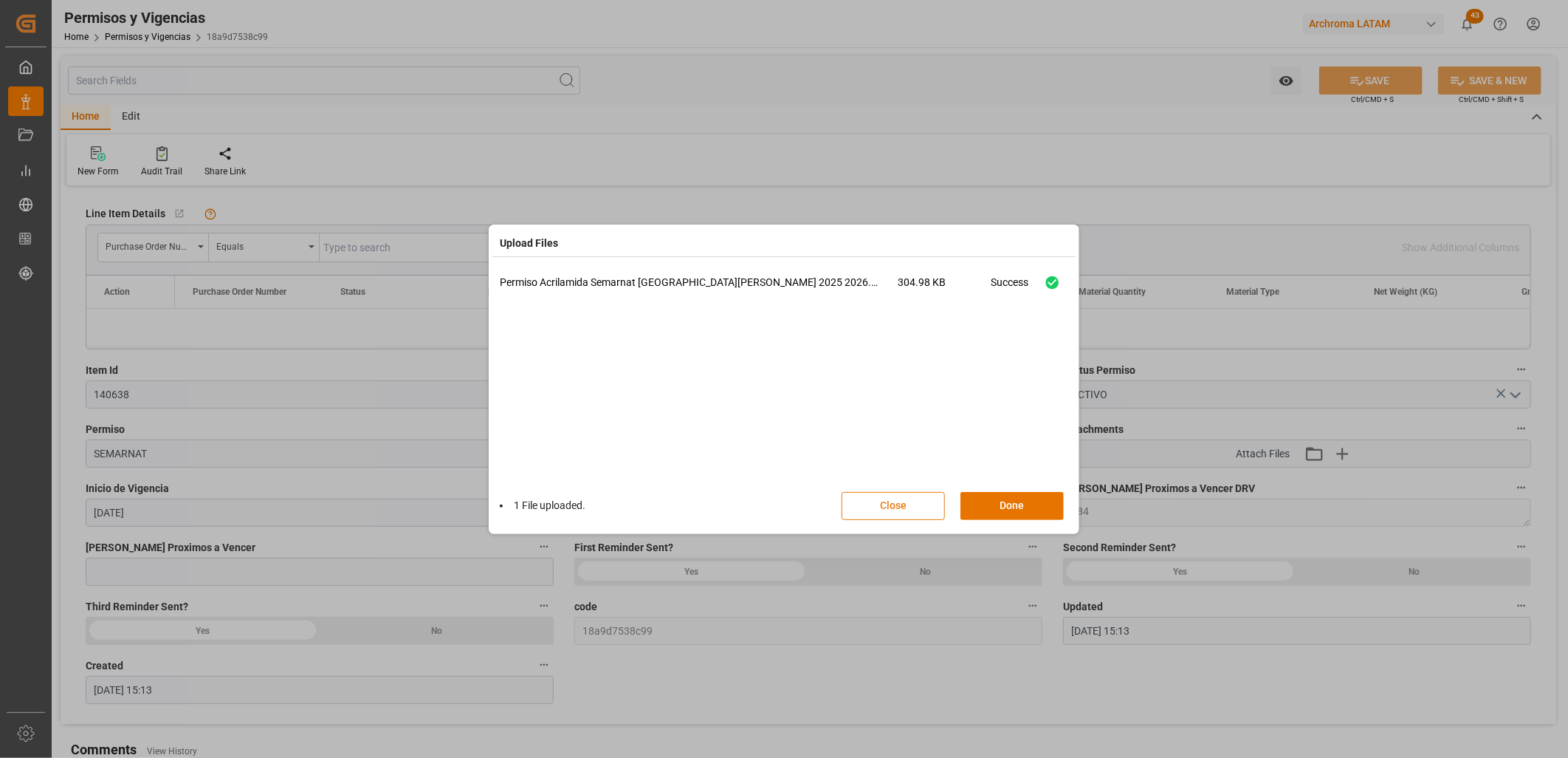
click at [909, 504] on button "Close" at bounding box center [893, 505] width 103 height 28
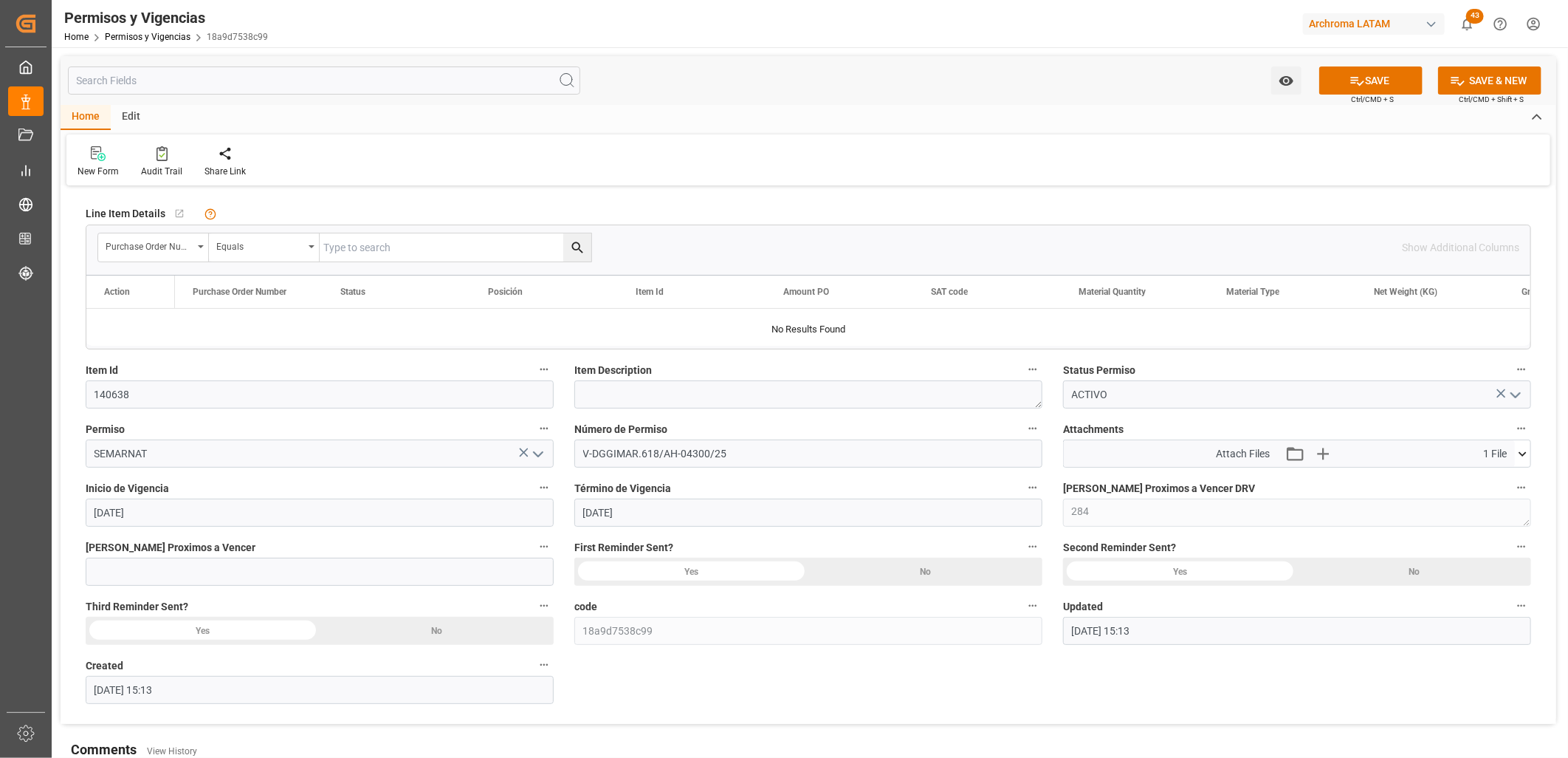
click at [750, 377] on label "Item Description" at bounding box center [808, 370] width 468 height 21
click at [1023, 377] on button "Item Description" at bounding box center [1033, 369] width 19 height 19
click at [675, 391] on div at bounding box center [784, 379] width 1568 height 758
click at [568, 387] on div "Item Description" at bounding box center [808, 384] width 489 height 59
click at [602, 395] on textarea at bounding box center [808, 394] width 468 height 28
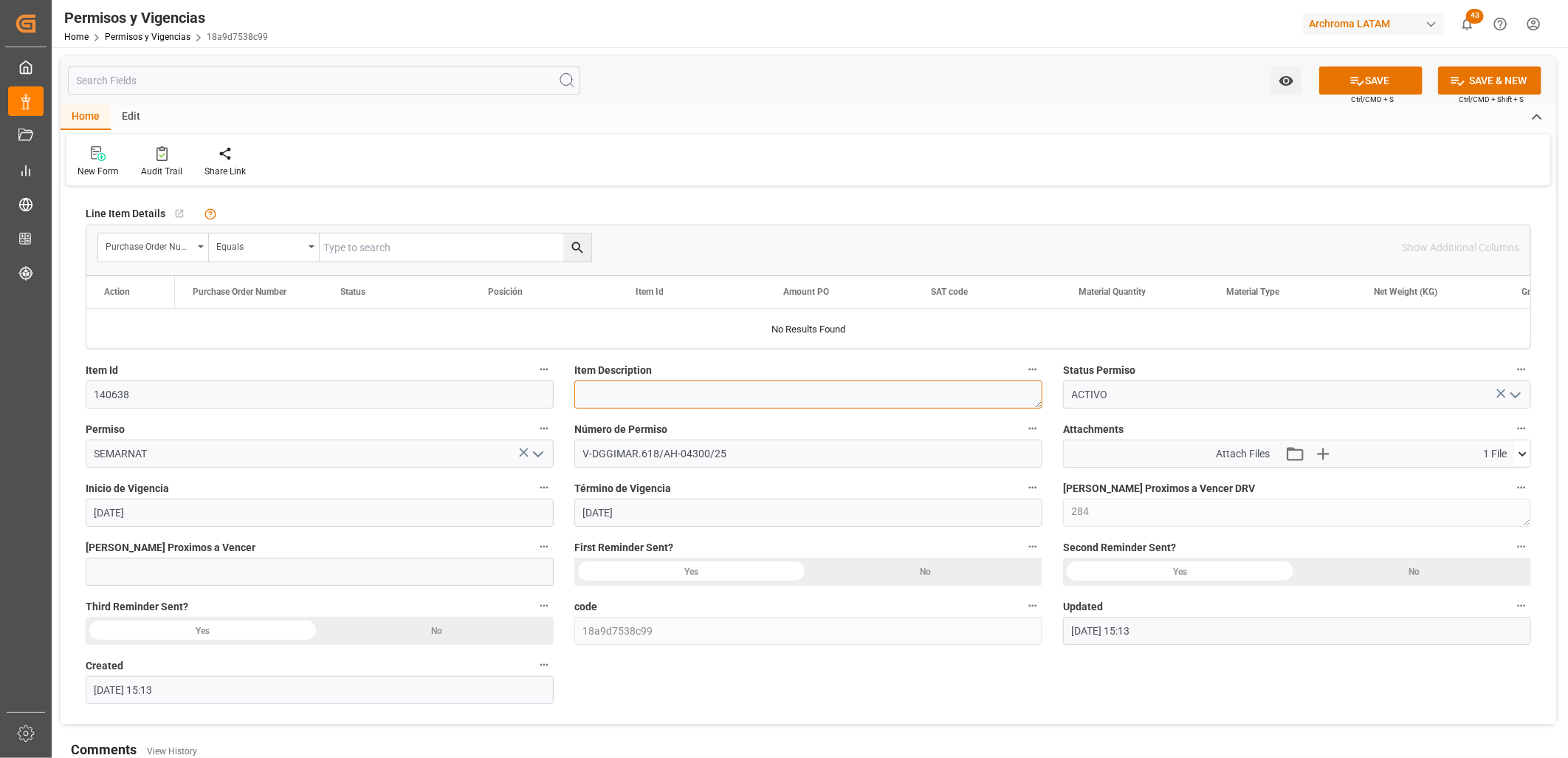
paste textarea "FLOCRYL ACRYLAMIDE 50 CU"
click at [583, 394] on textarea "FLOCRYL ACRYLAMIDE 50 CU" at bounding box center [808, 394] width 468 height 28
click at [798, 388] on textarea "FLOCRYL ACRYLAMIDE 50 CU" at bounding box center [808, 394] width 468 height 28
type textarea "FLOCRYL ACRYLAMIDE 50 CU"
click at [1392, 80] on button "SAVE" at bounding box center [1370, 80] width 103 height 28
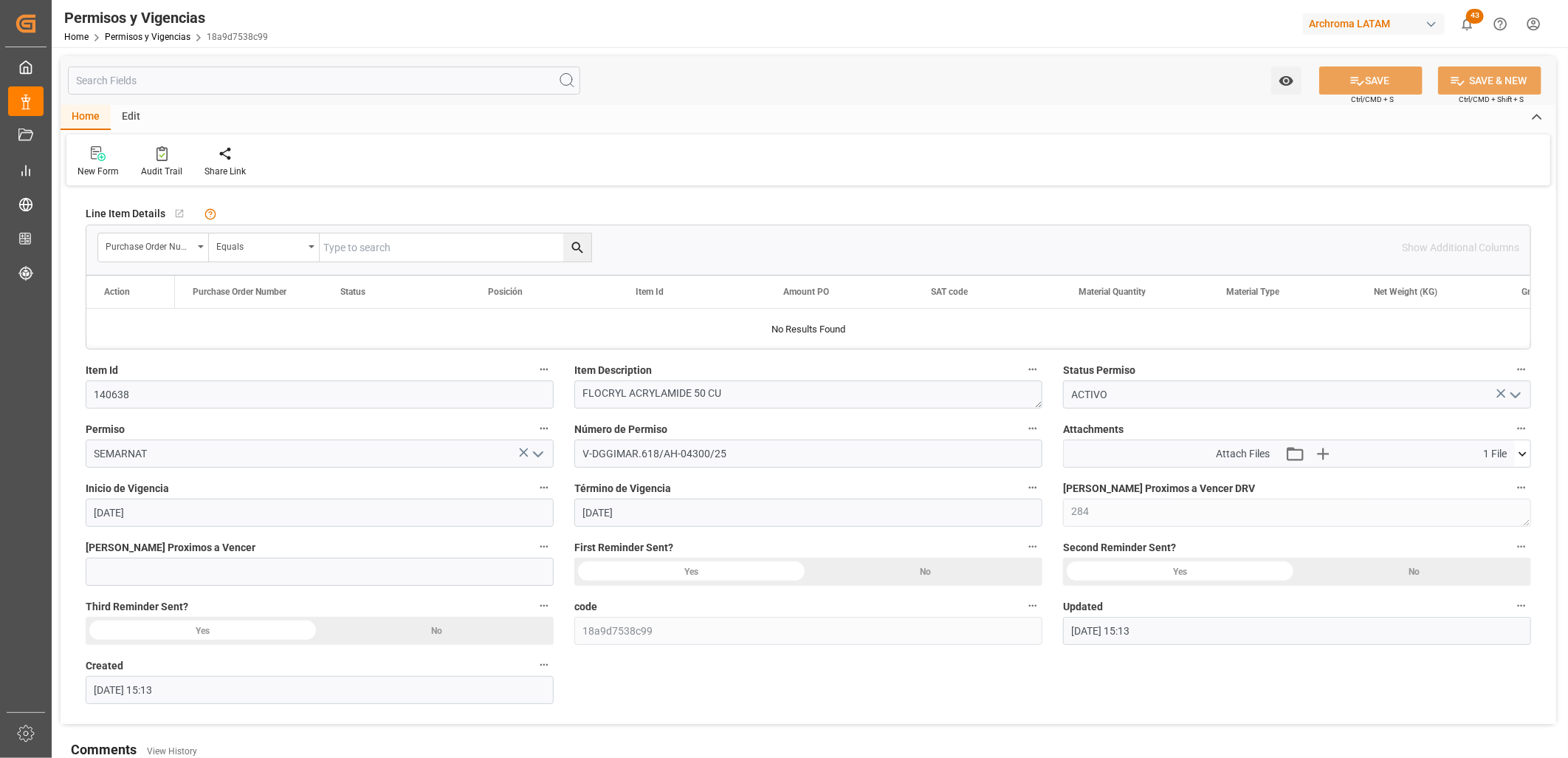
type input "21-08-2025 15:26"
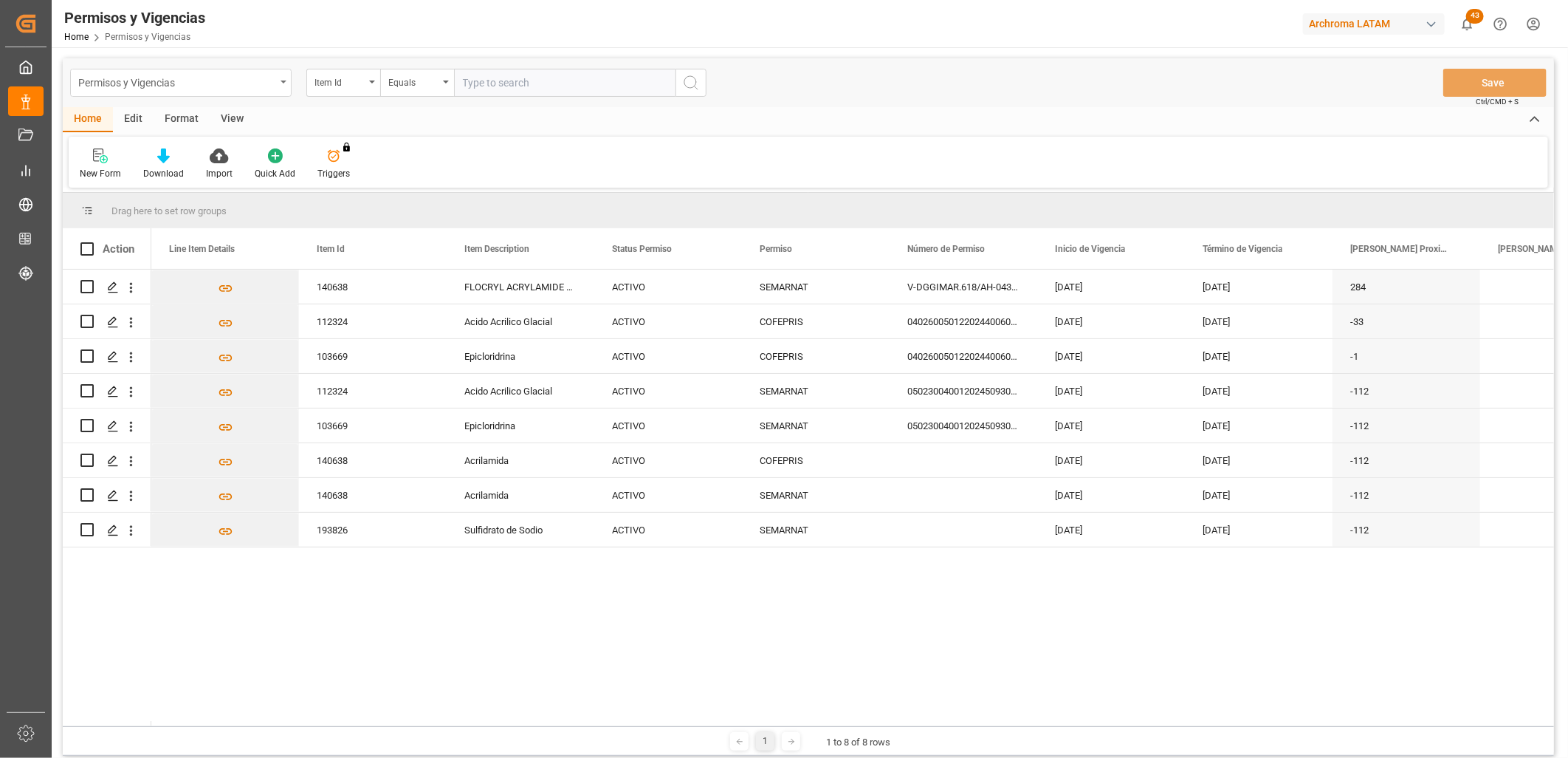
click at [278, 80] on div "Permisos y Vigencias" at bounding box center [181, 82] width 222 height 28
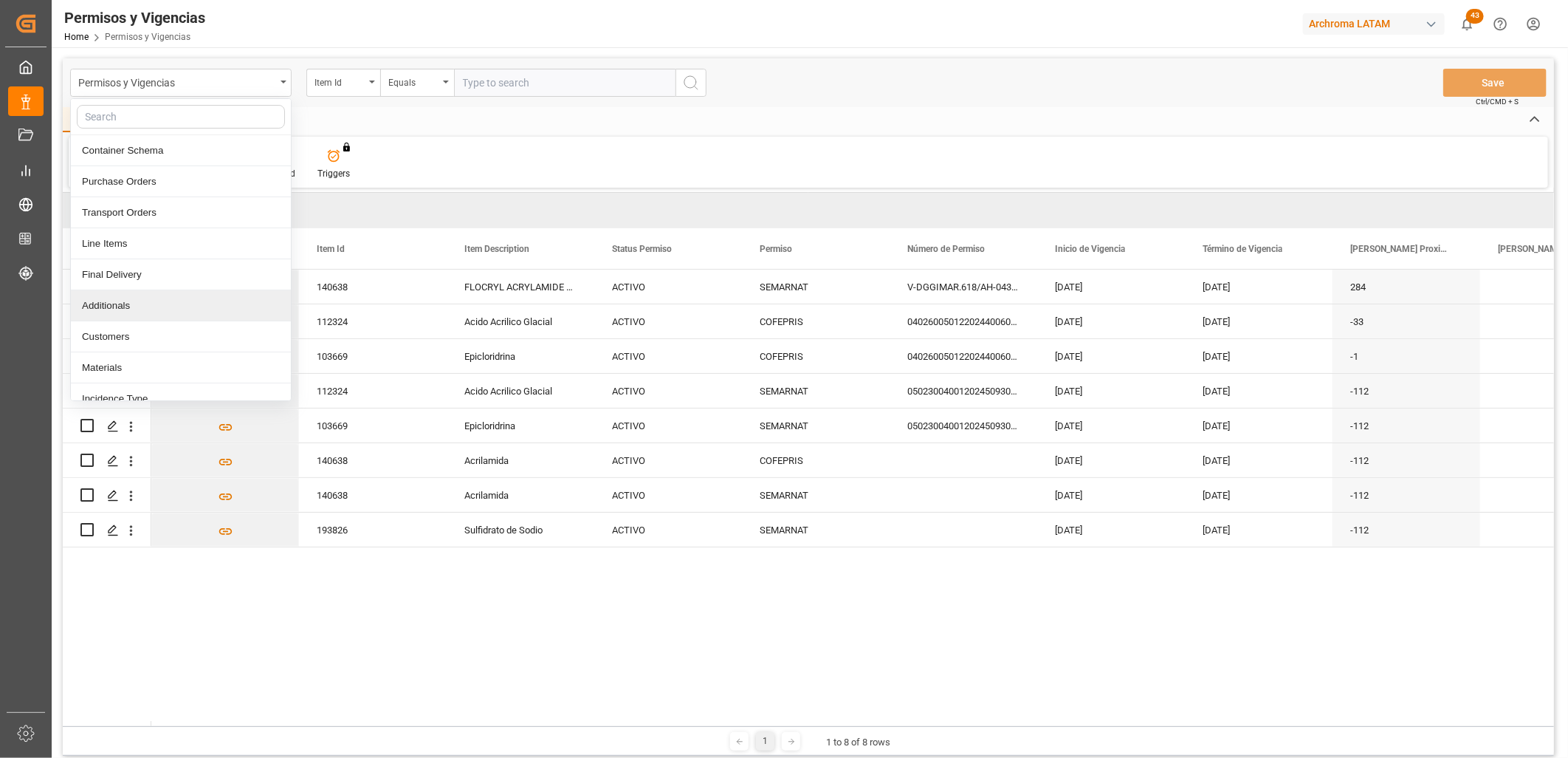
click at [129, 312] on div "Additionals" at bounding box center [181, 306] width 220 height 31
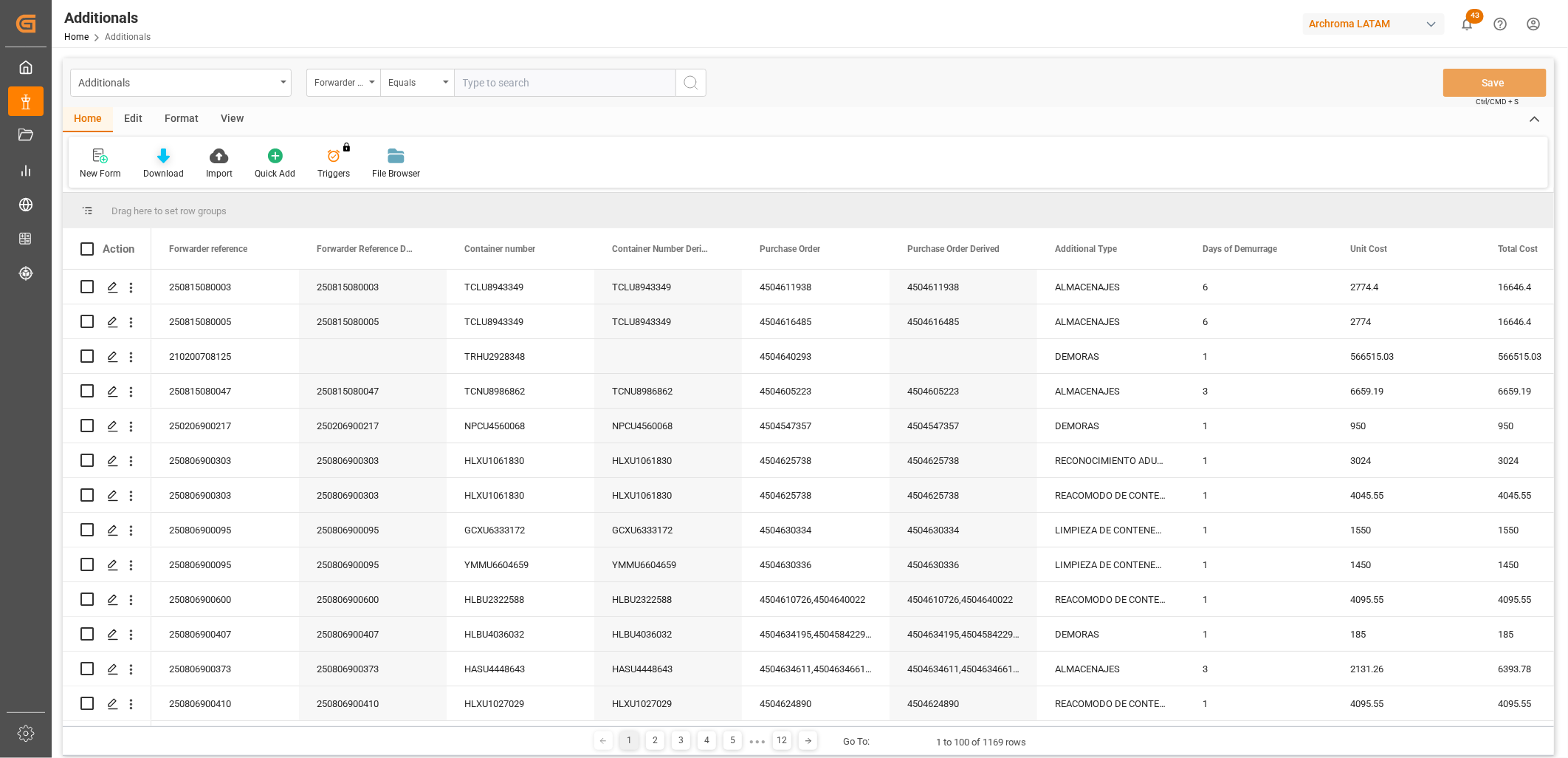
click at [163, 166] on div "Download" at bounding box center [163, 164] width 62 height 33
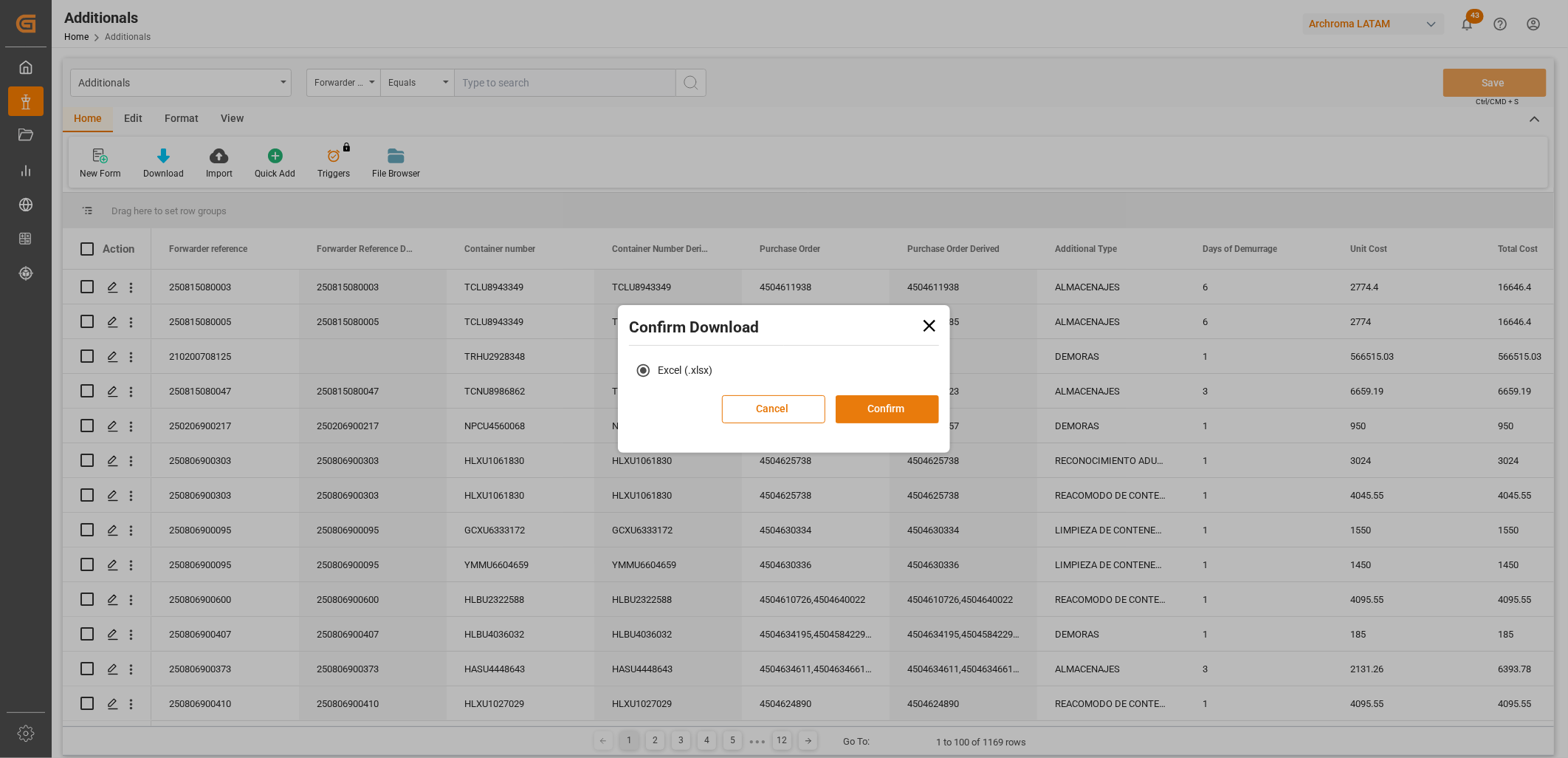
click at [884, 409] on button "Confirm" at bounding box center [886, 409] width 103 height 28
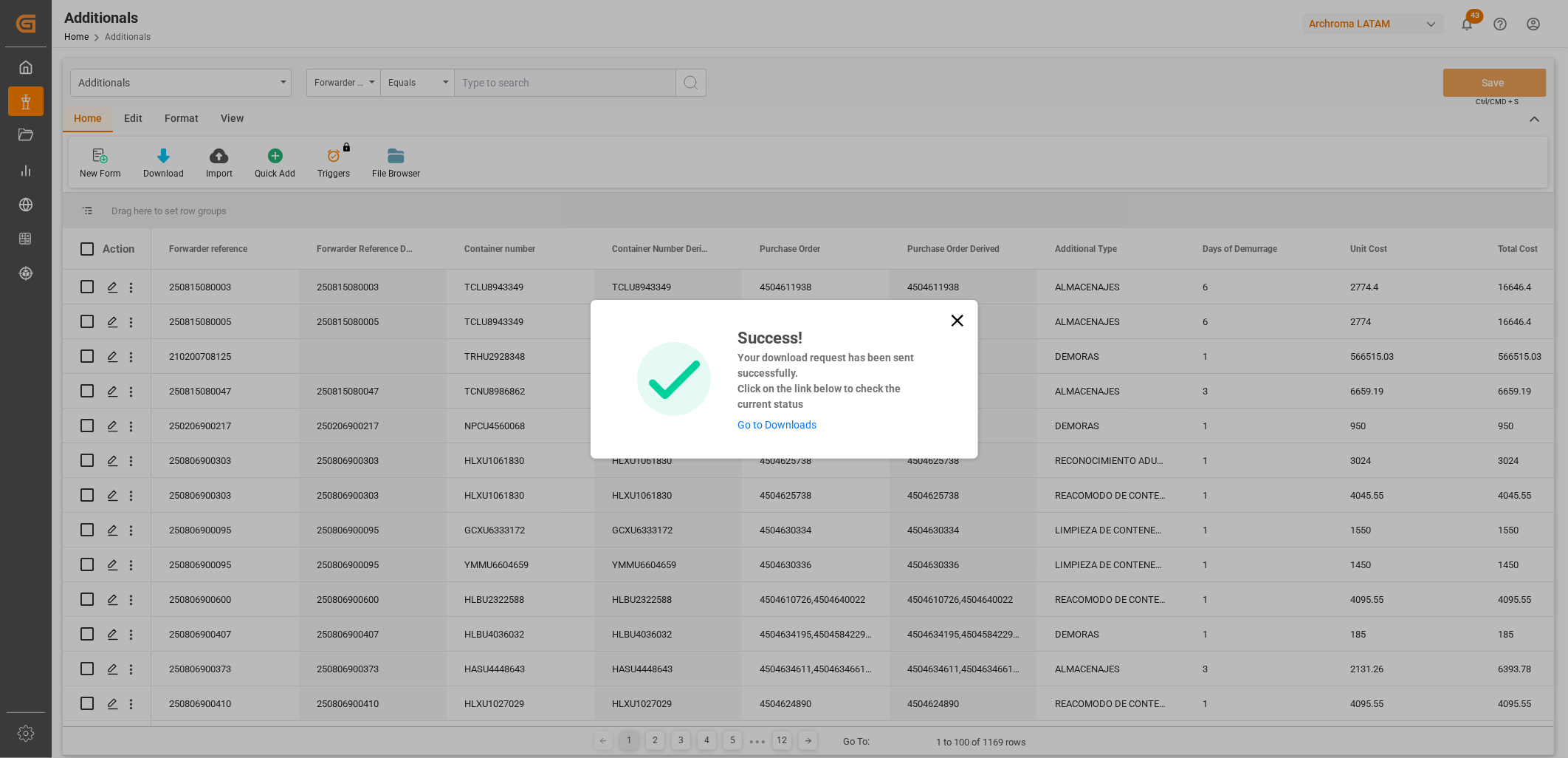
click at [773, 426] on link "Go to Downloads" at bounding box center [777, 424] width 79 height 12
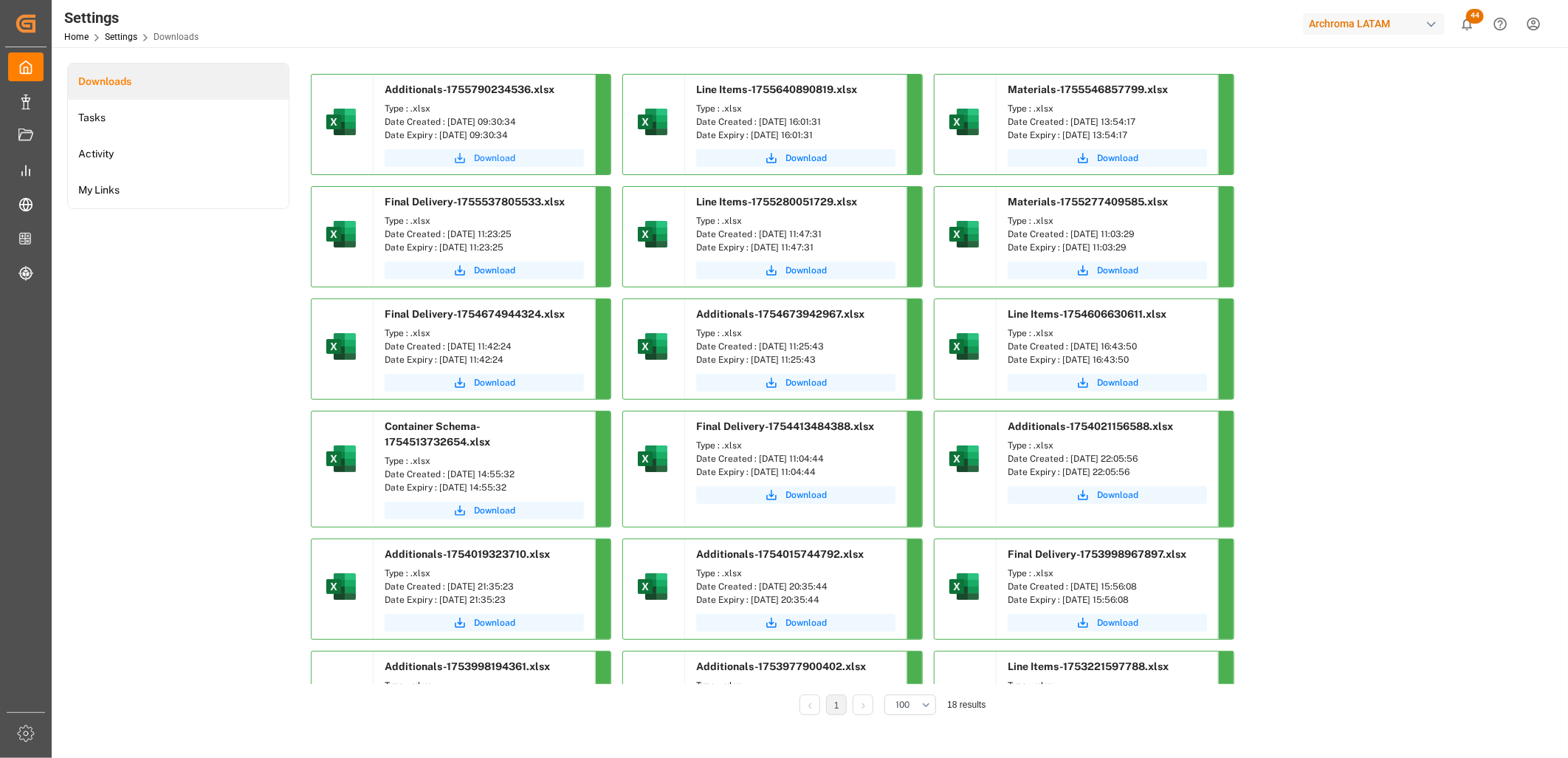
click at [505, 156] on span "Download" at bounding box center [494, 158] width 42 height 14
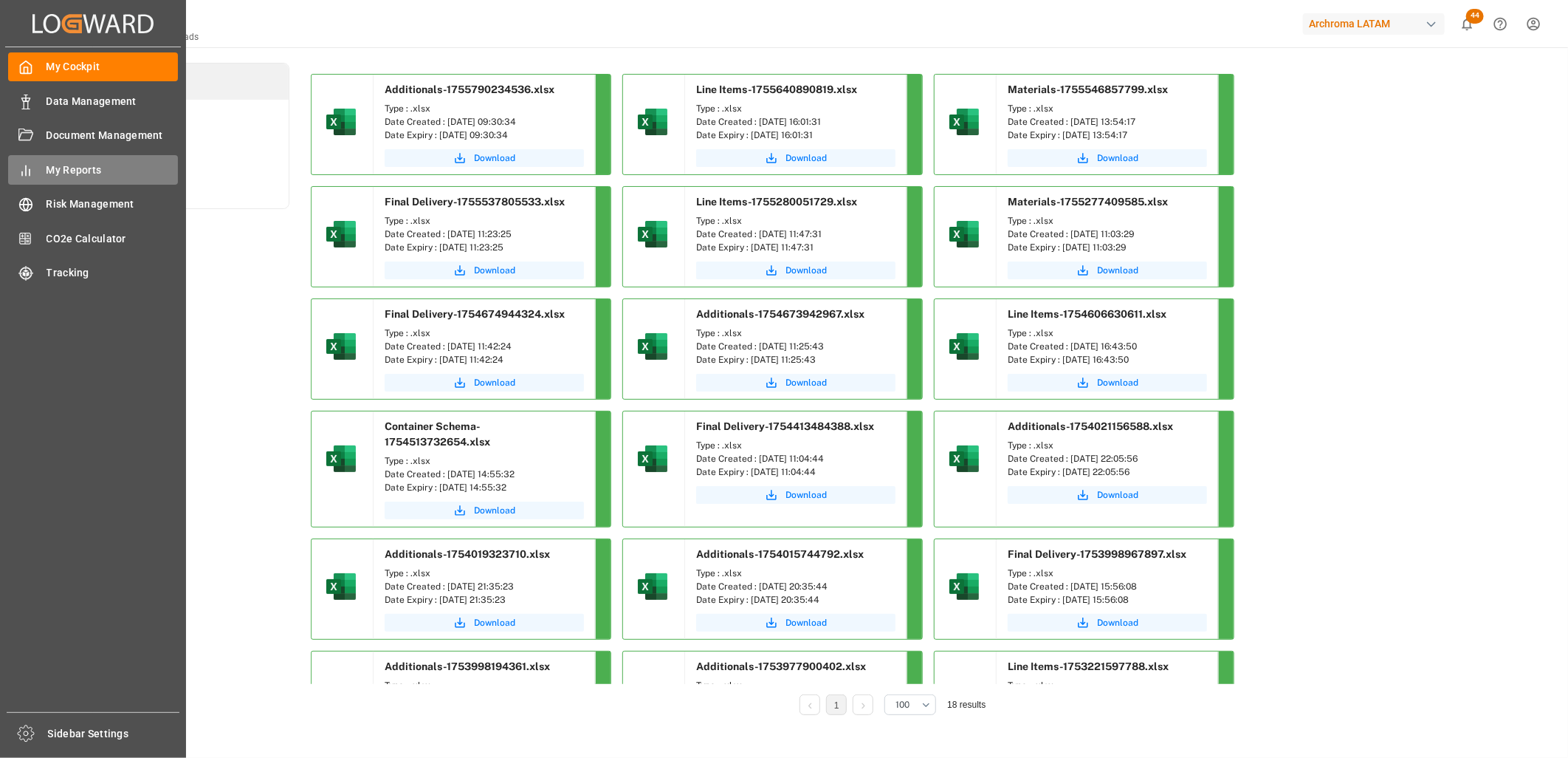
click at [86, 166] on span "My Reports" at bounding box center [112, 170] width 132 height 15
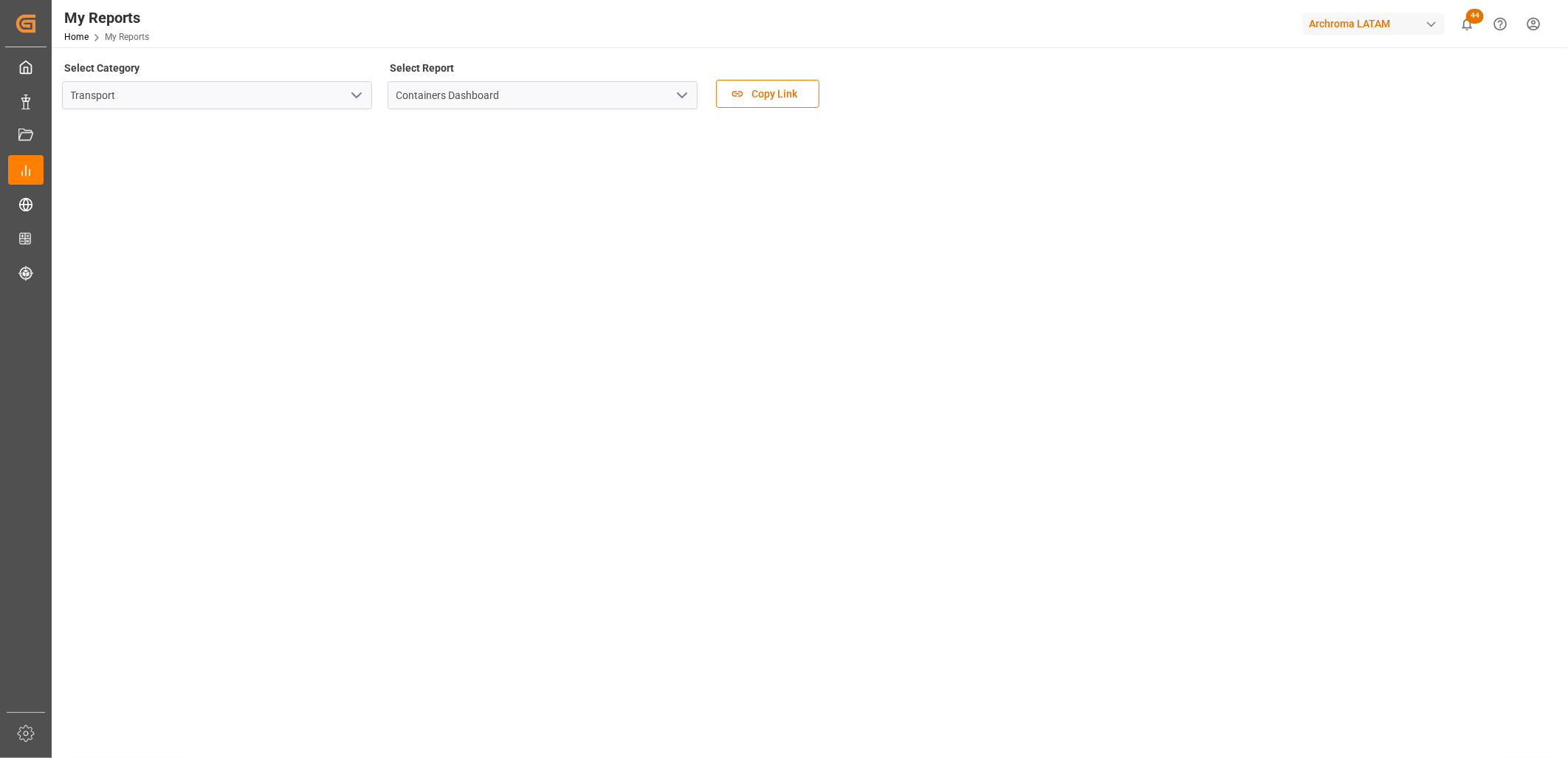
click at [1238, 303] on tableau-viz at bounding box center [808, 694] width 1490 height 1146
click at [1302, 124] on tableau-viz at bounding box center [808, 694] width 1490 height 1146
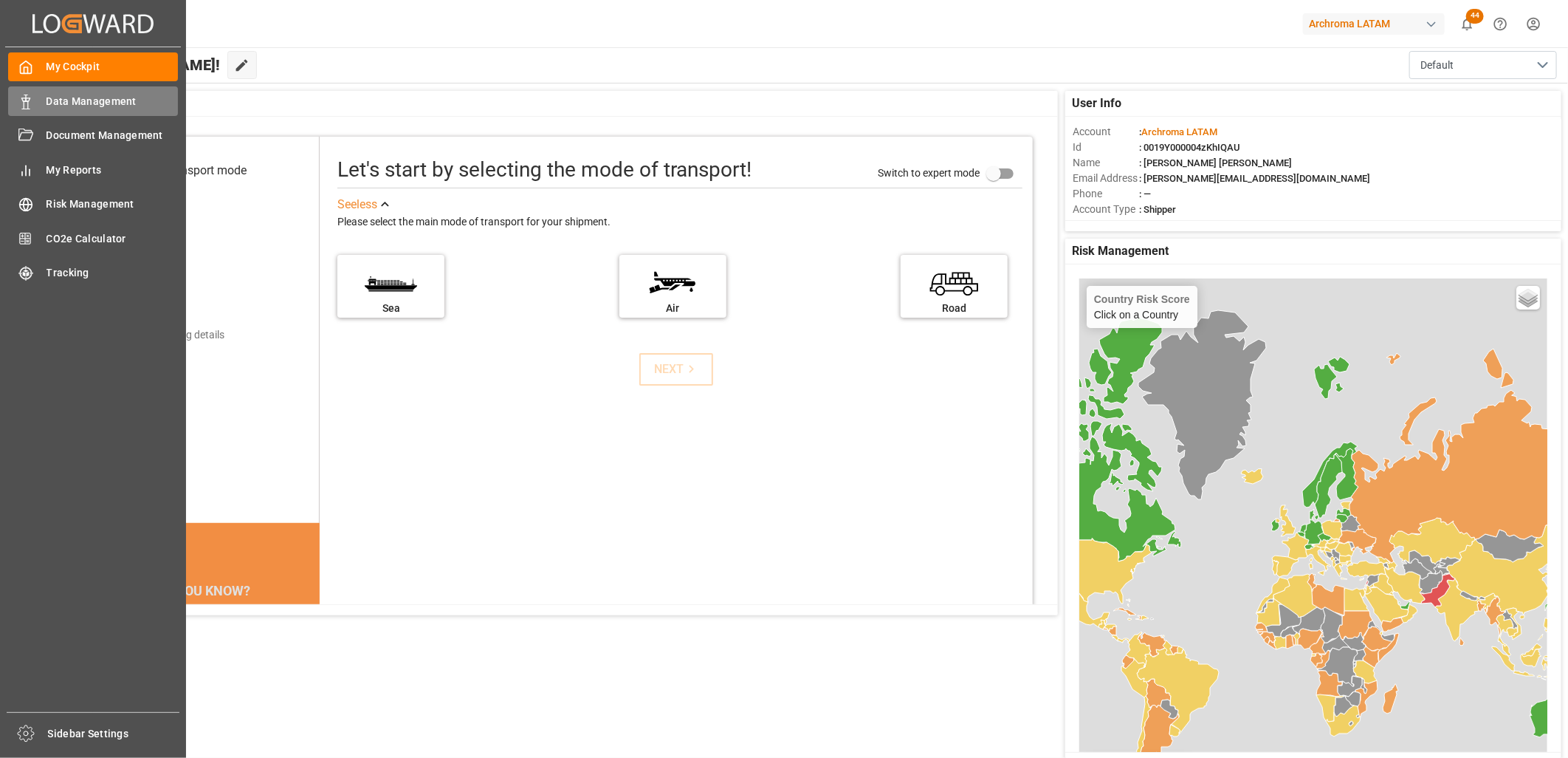
click at [102, 102] on span "Data Management" at bounding box center [112, 101] width 132 height 15
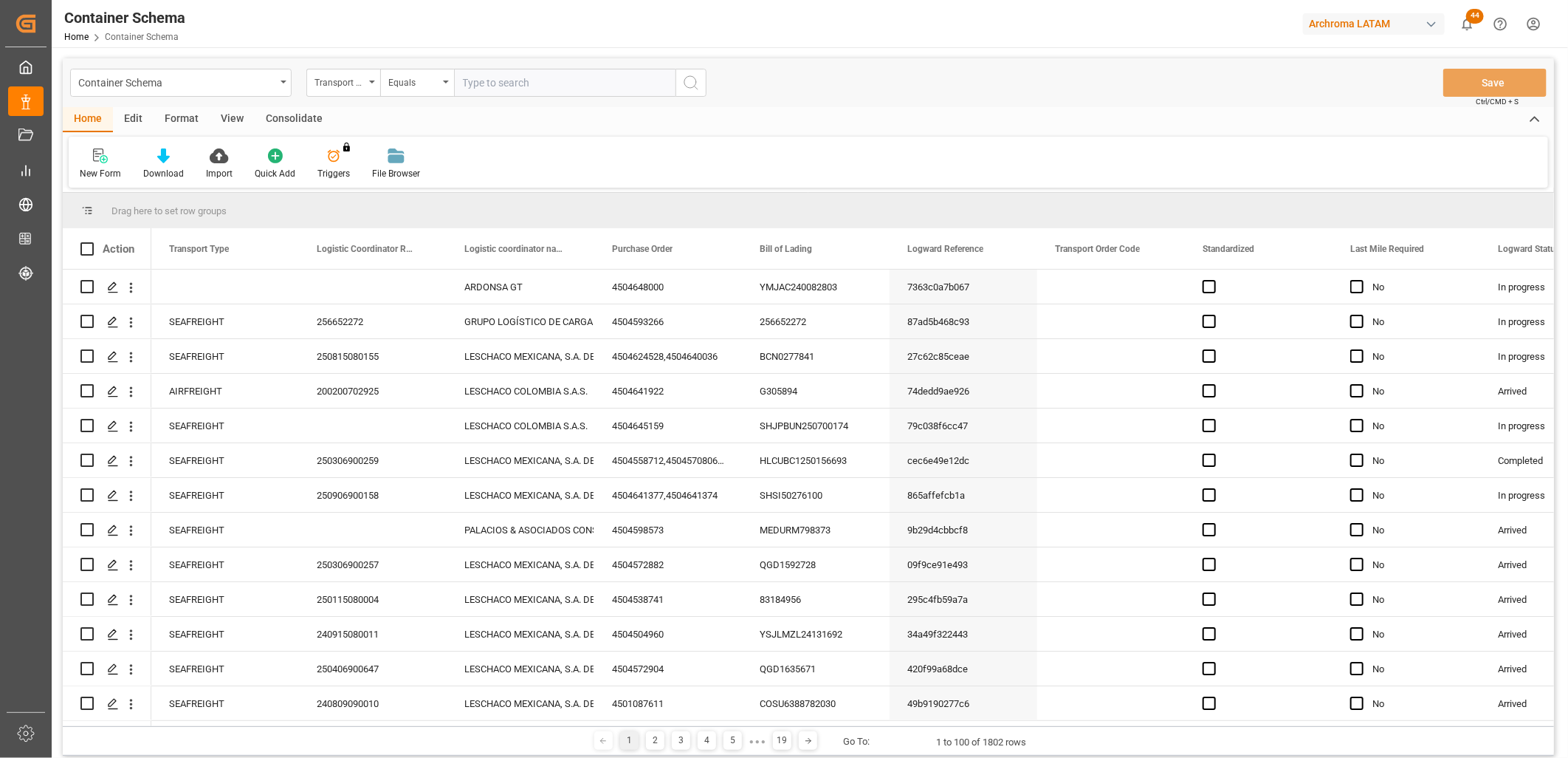
click at [278, 84] on div "Container Schema" at bounding box center [181, 82] width 222 height 28
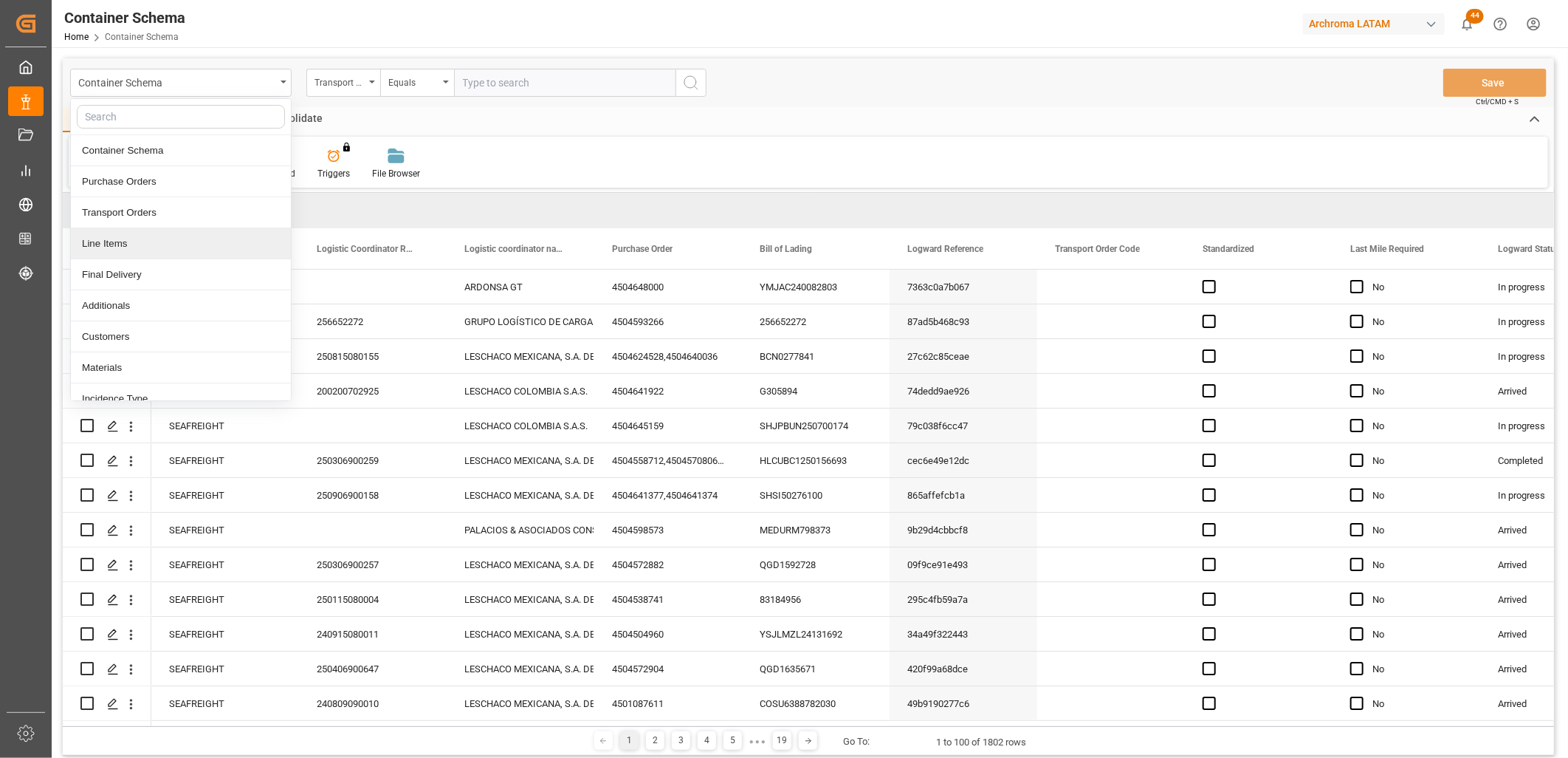
click at [106, 250] on div "Line Items" at bounding box center [181, 243] width 220 height 31
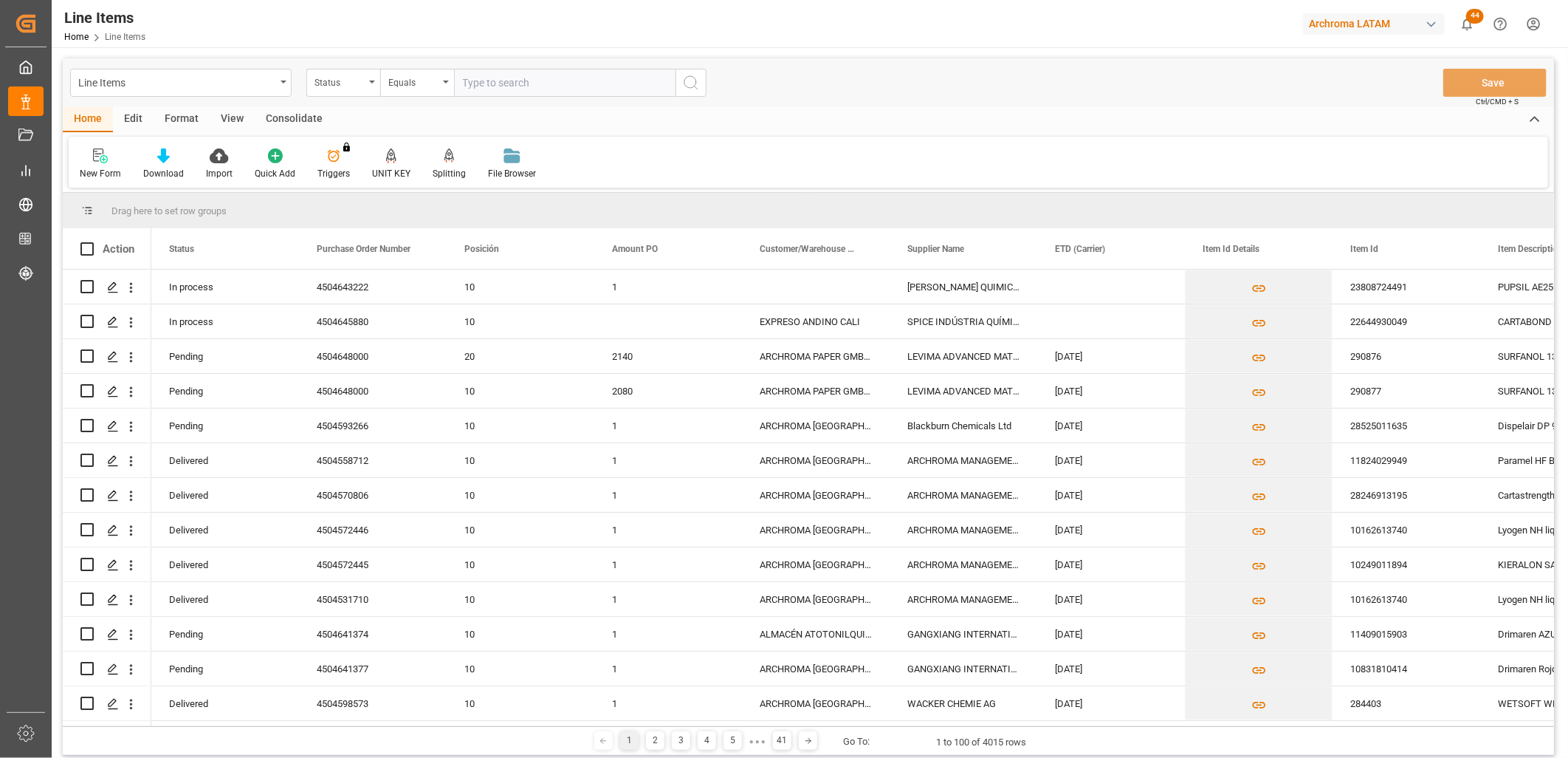
click at [115, 256] on div "Action" at bounding box center [106, 248] width 89 height 41
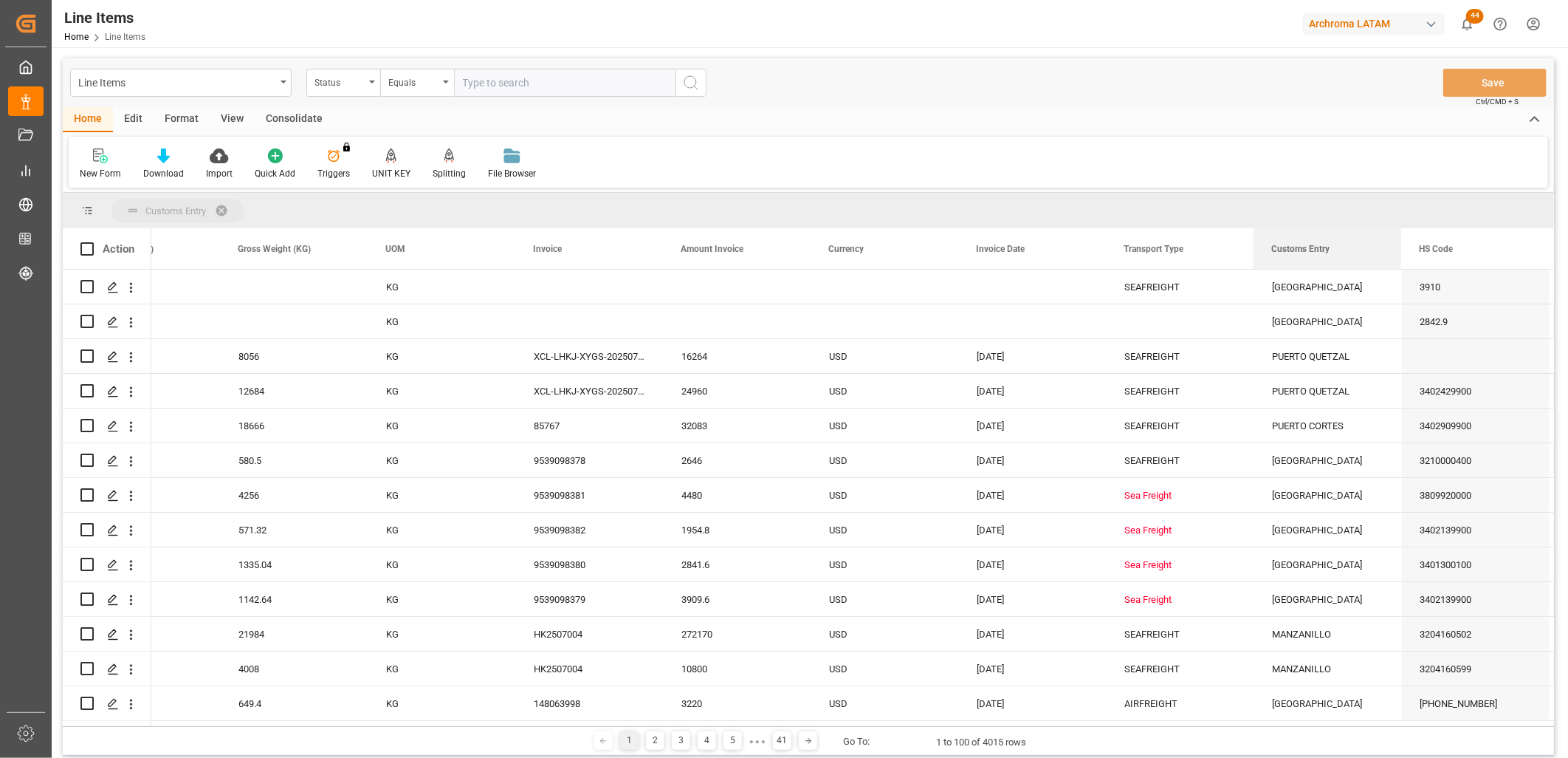
drag, startPoint x: 1295, startPoint y: 247, endPoint x: 1266, endPoint y: 210, distance: 47.0
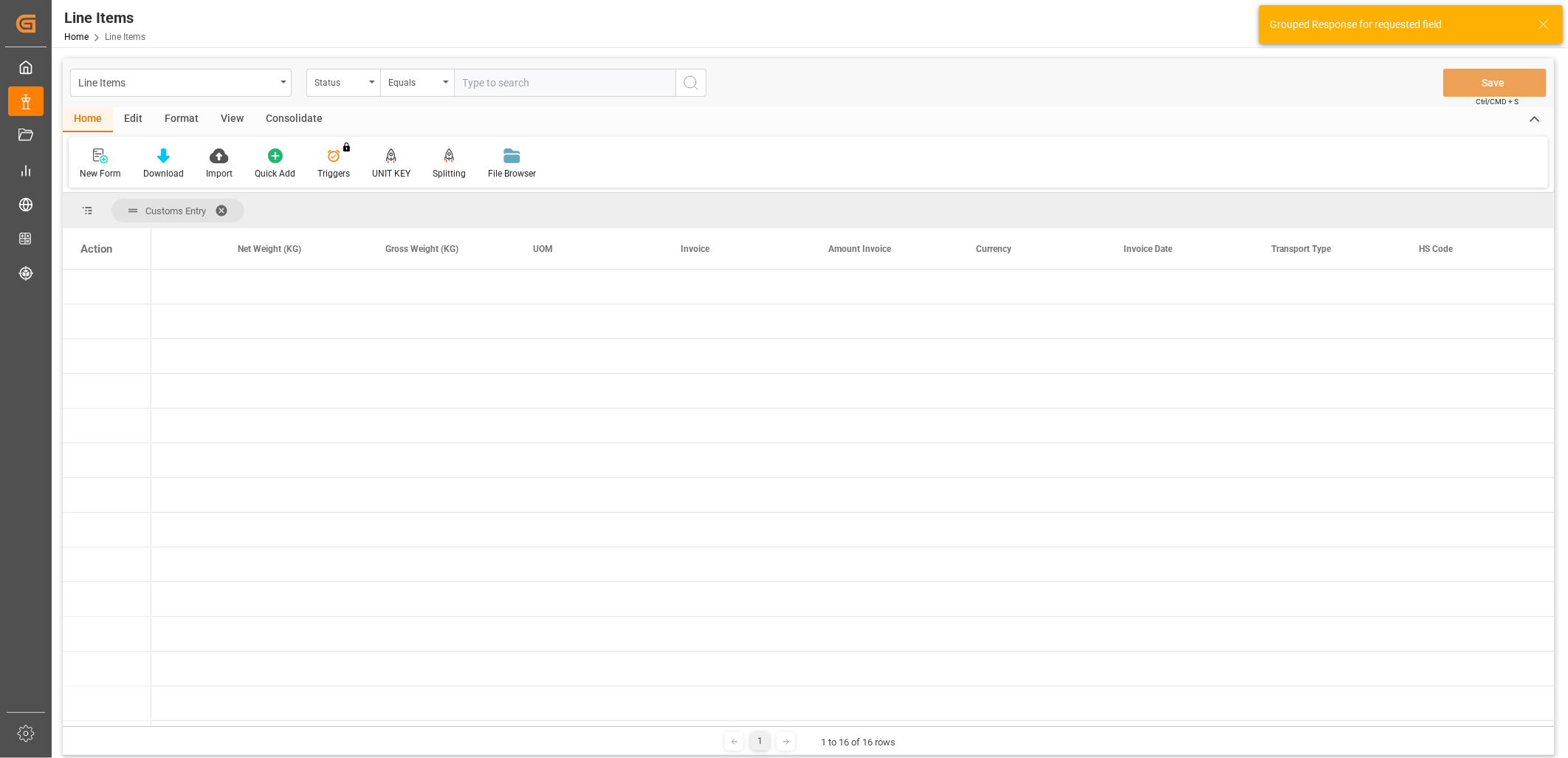
click at [91, 251] on div "Action" at bounding box center [97, 249] width 32 height 14
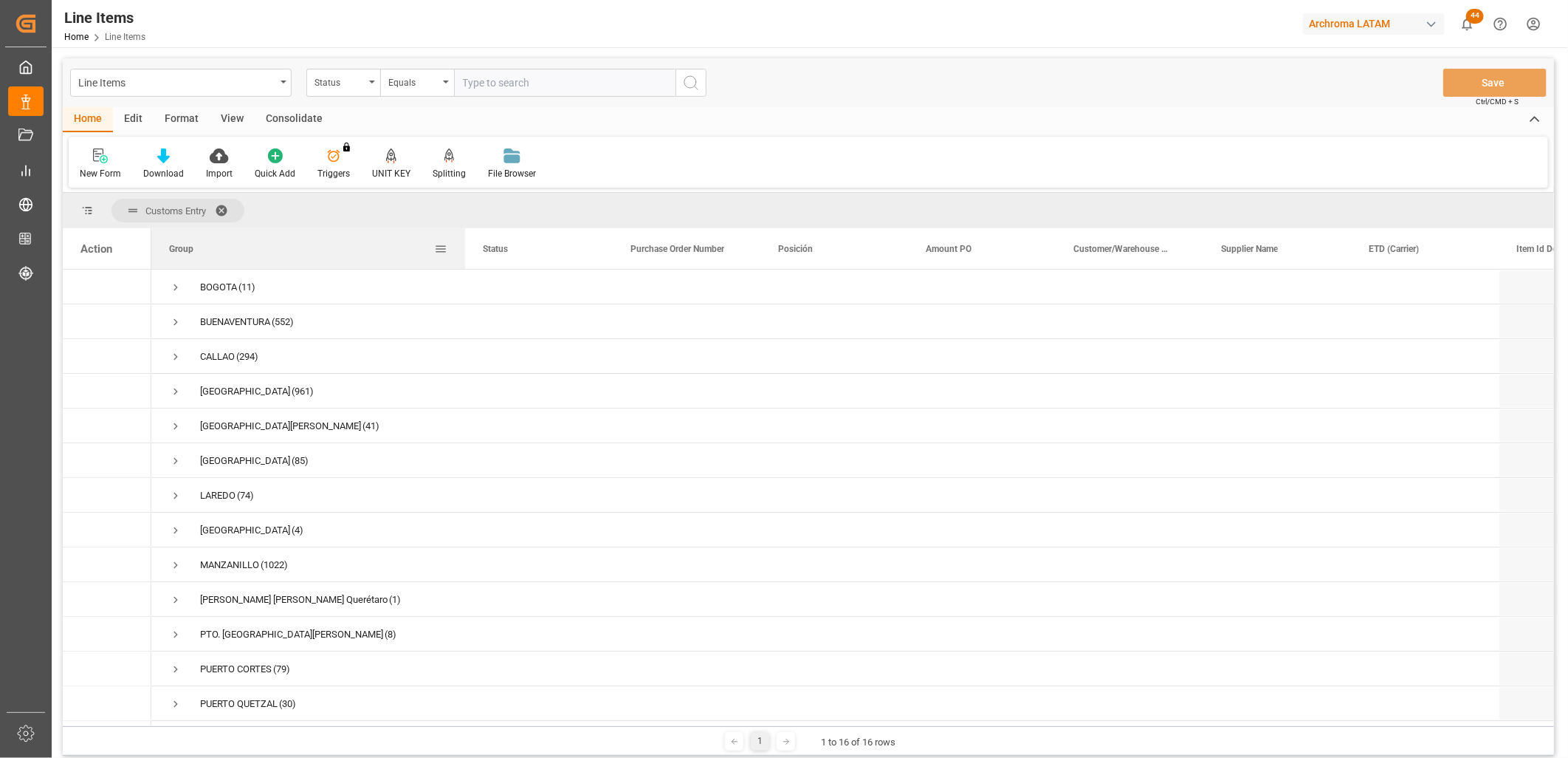
drag, startPoint x: 296, startPoint y: 239, endPoint x: 463, endPoint y: 248, distance: 167.2
click at [463, 248] on div at bounding box center [465, 248] width 6 height 41
click at [355, 83] on div "Status" at bounding box center [339, 80] width 50 height 17
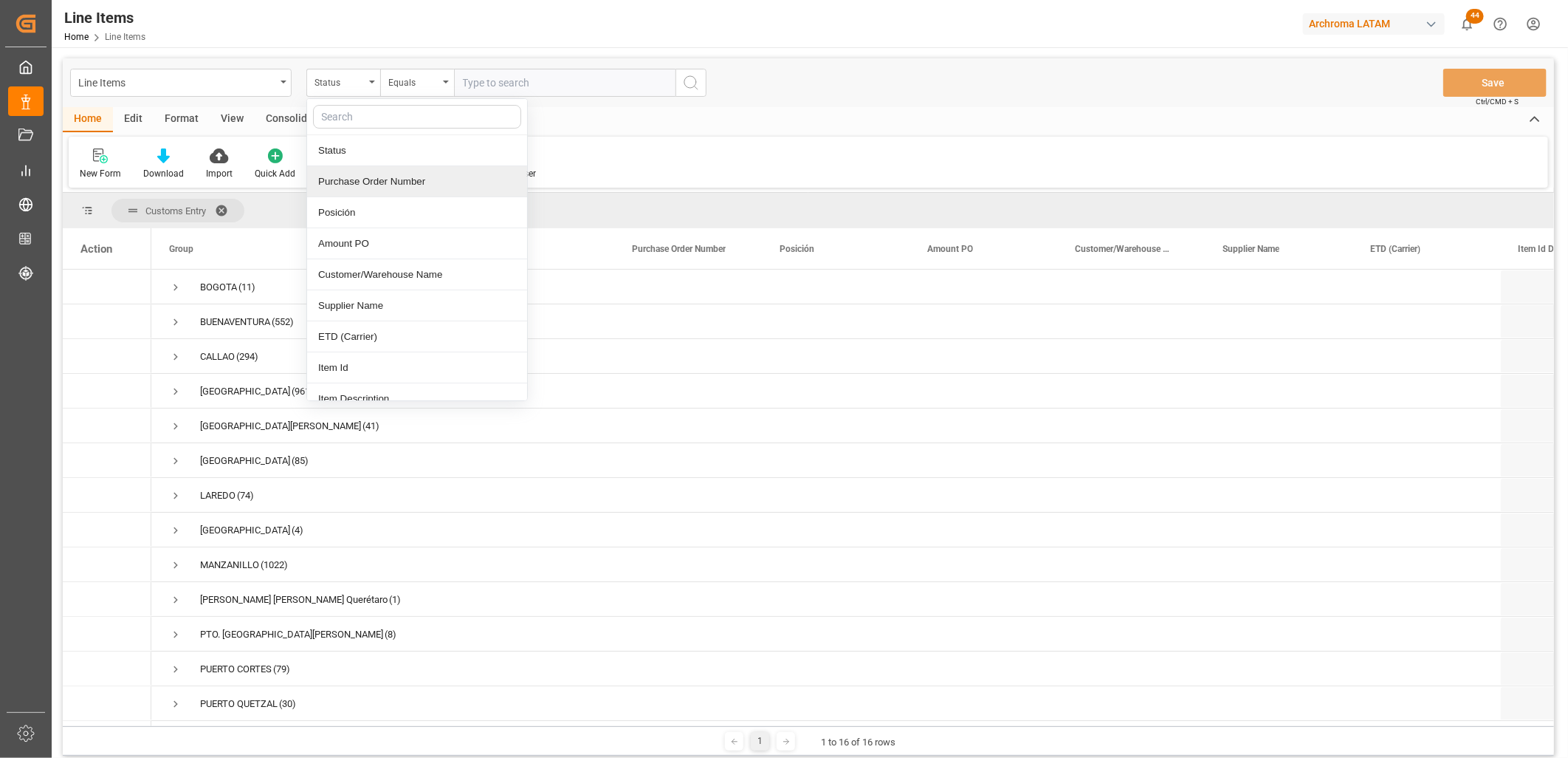
click at [381, 175] on div "Purchase Order Number" at bounding box center [417, 182] width 220 height 31
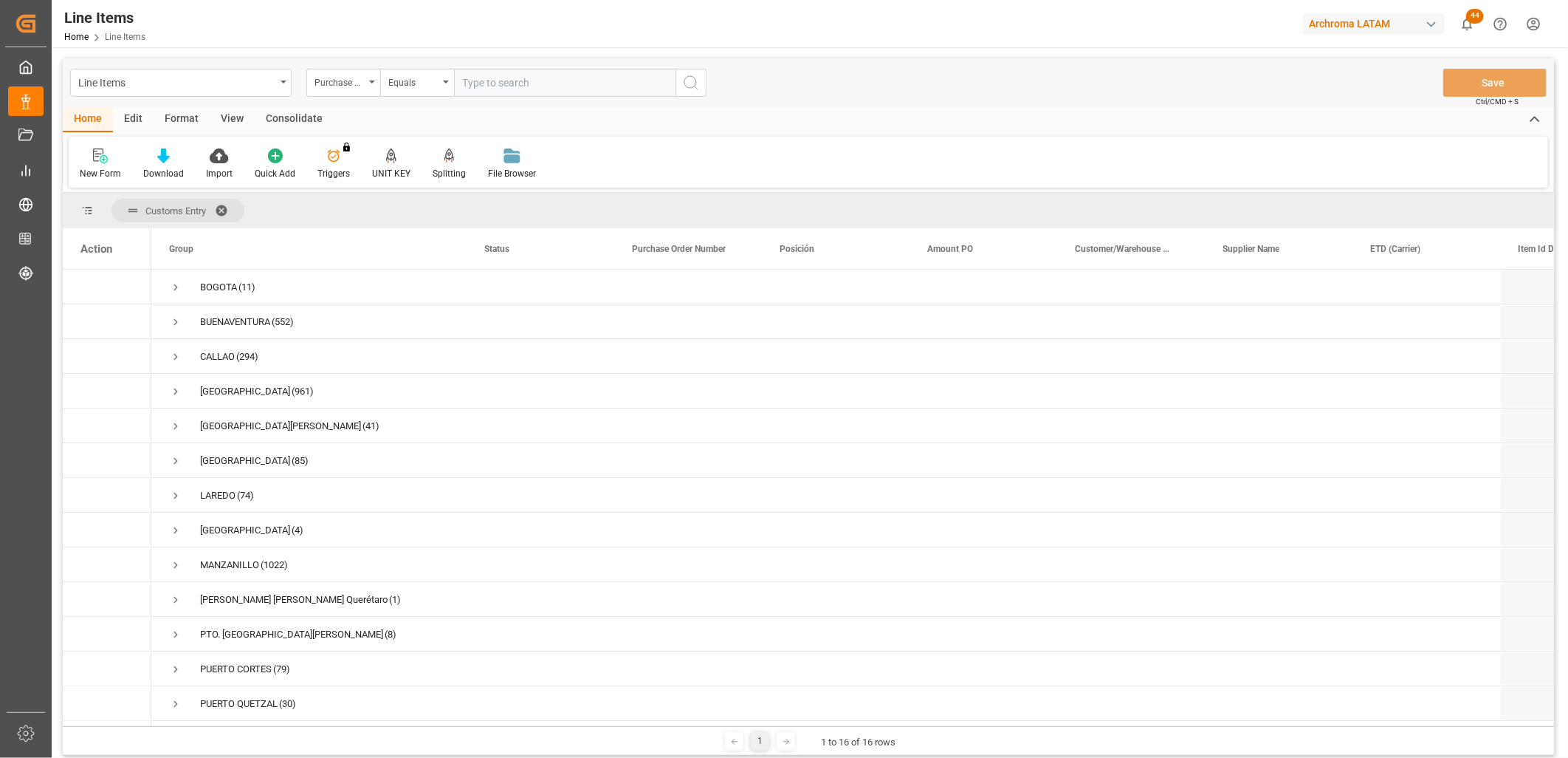
click at [222, 205] on span at bounding box center [226, 211] width 24 height 14
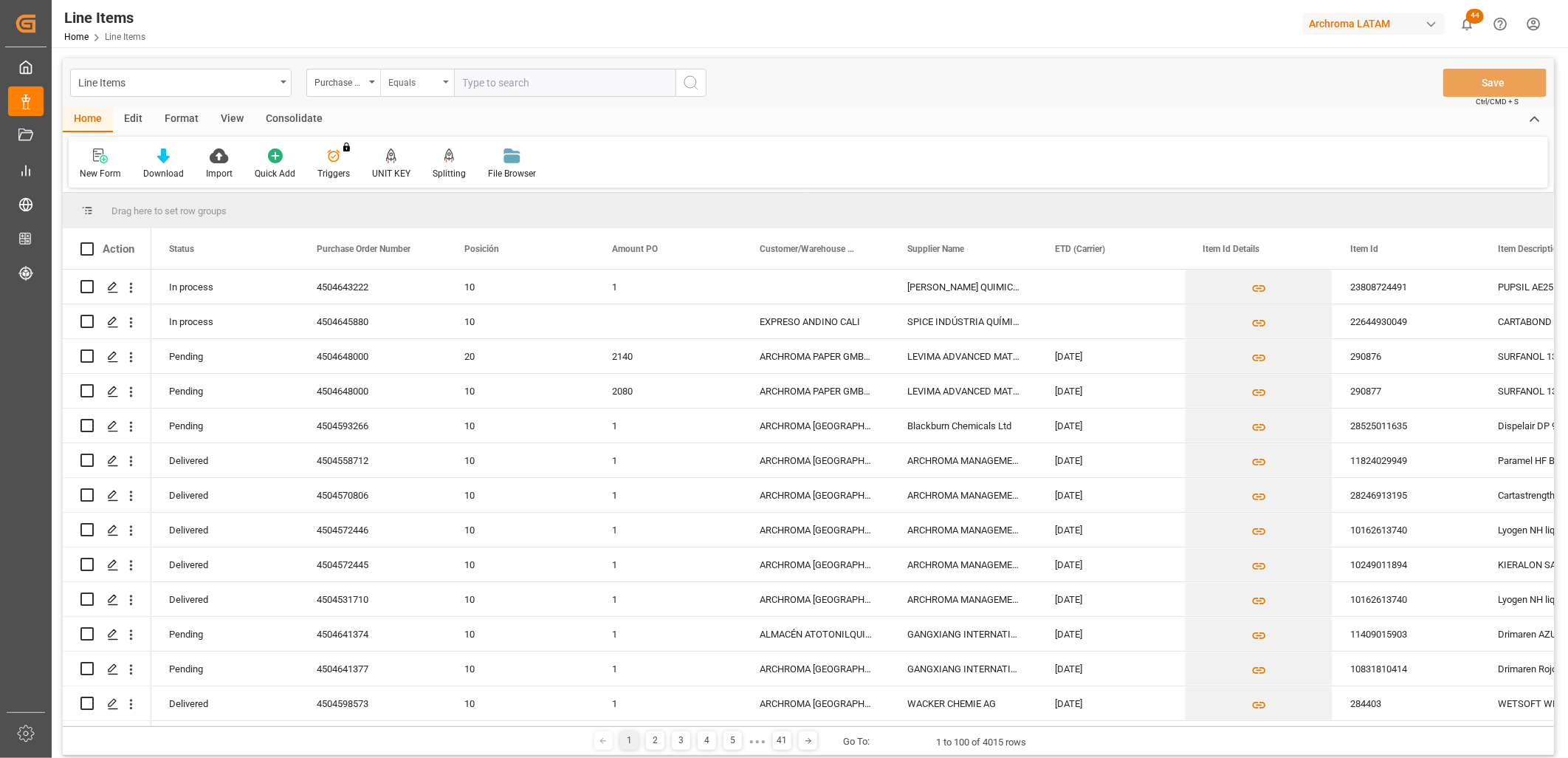
click at [426, 76] on div "Equals" at bounding box center [413, 80] width 50 height 17
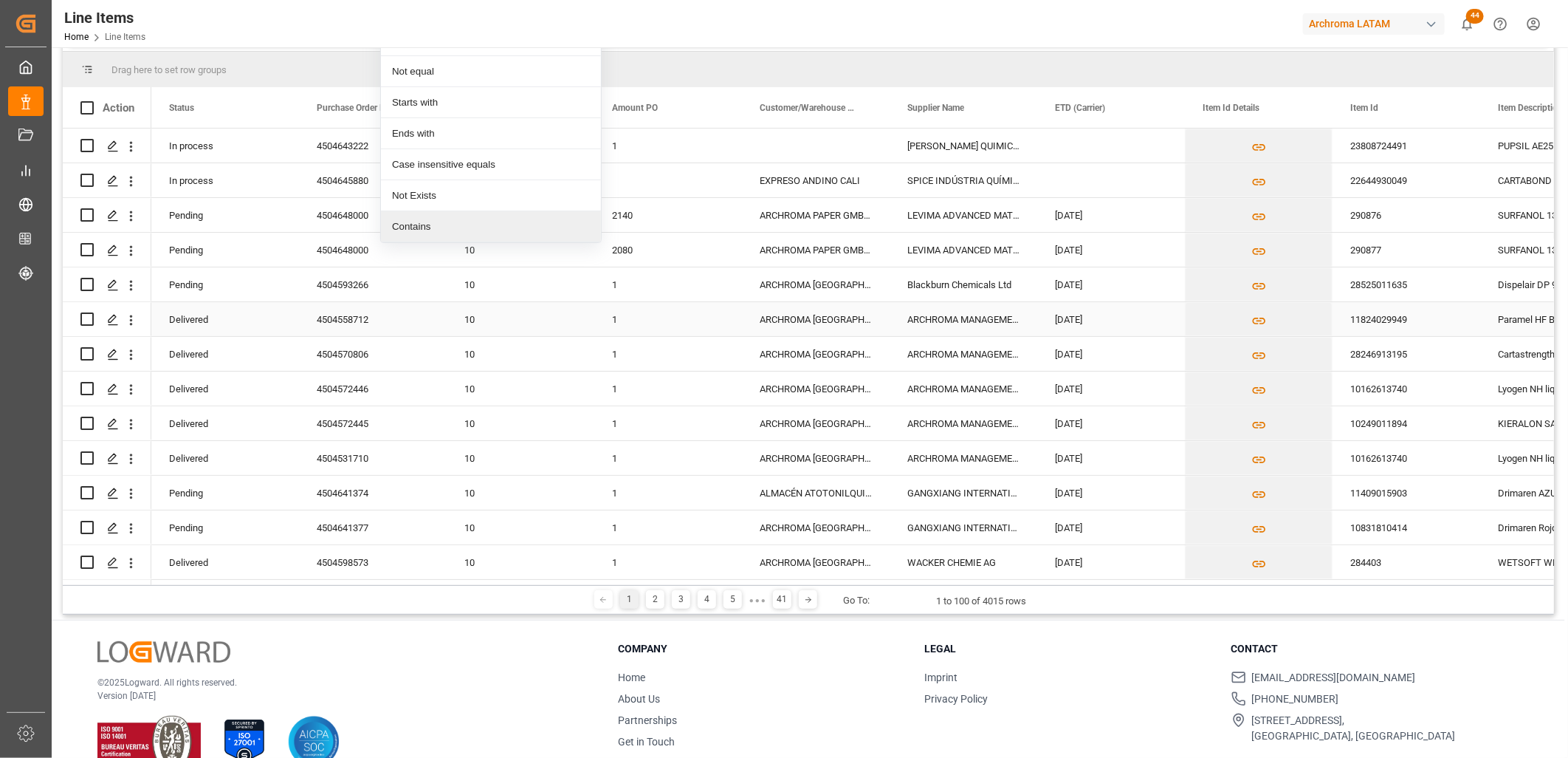
scroll to position [171, 0]
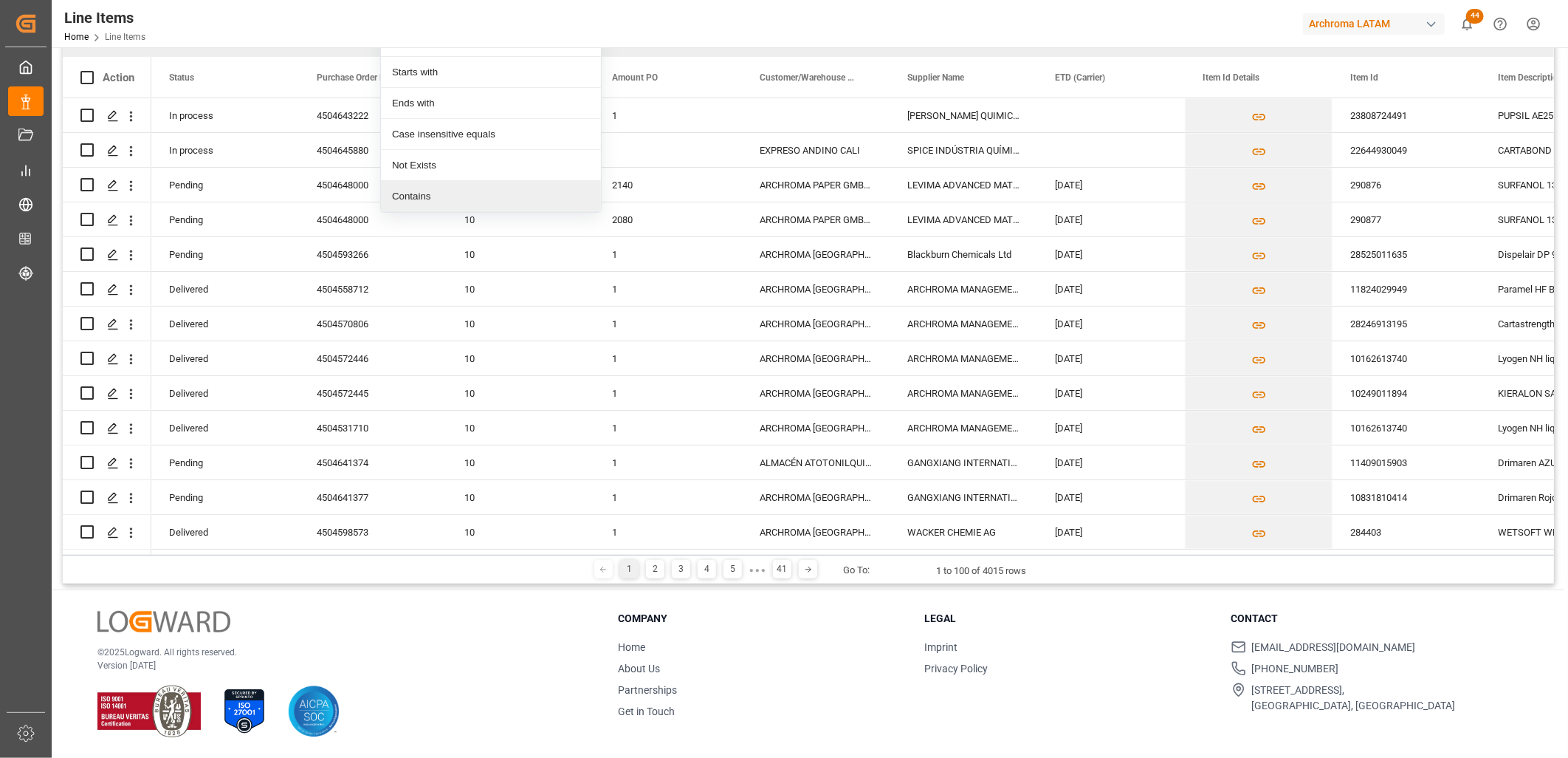
click at [454, 202] on div "Contains" at bounding box center [490, 196] width 220 height 31
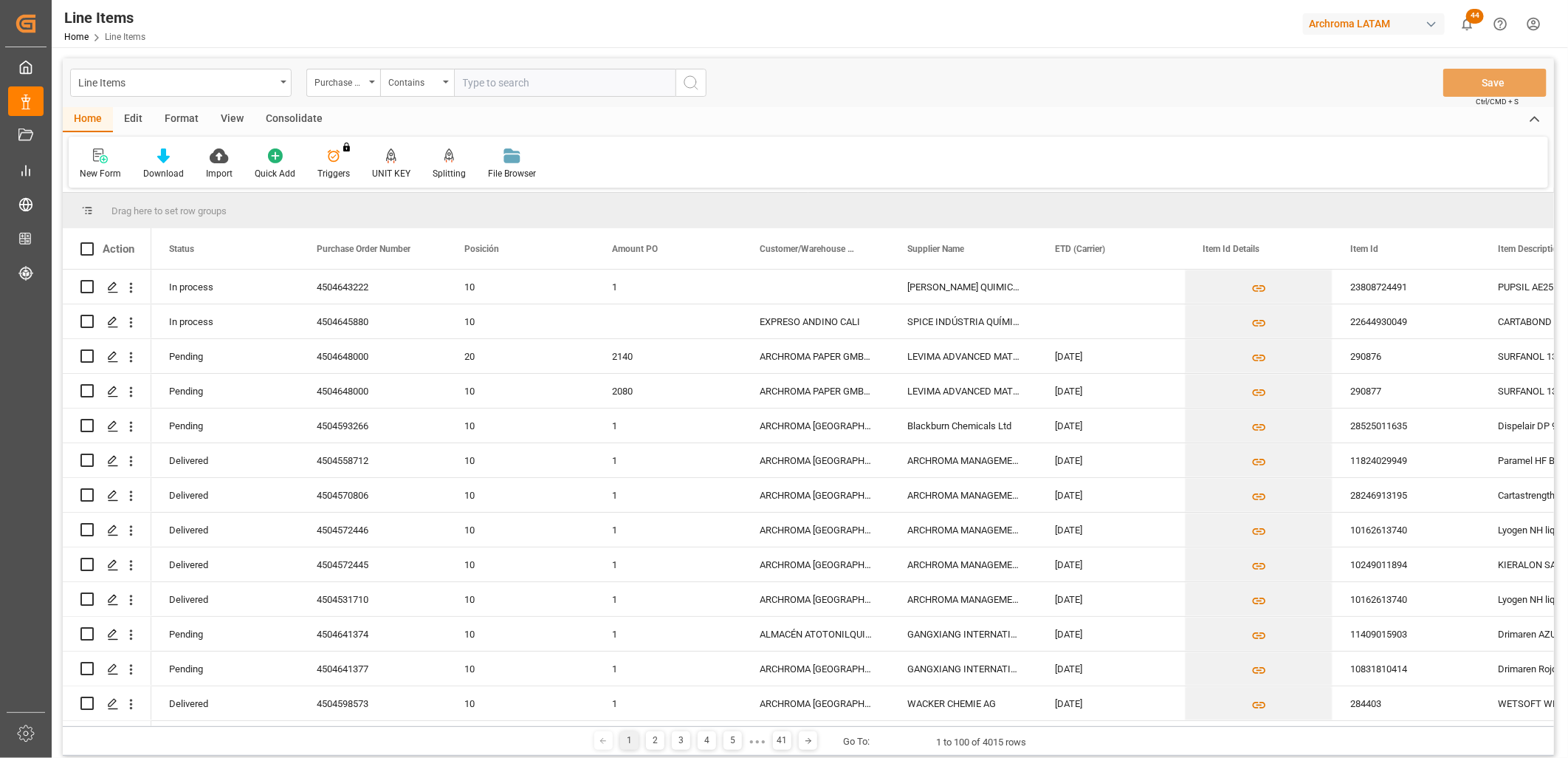
paste input "ID Number 4504629953 4504629953 4504611936 4504611937 4504611935 4504572882 450…"
click at [607, 77] on input "ID Number 4504629953 4504629953 4504611936 4504611937 4504611935 4504572882 450…" at bounding box center [564, 82] width 222 height 28
click at [631, 77] on input "ID Number 4504629953 4504629953 4504611936 4504611937 4504611935,4504572882,450…" at bounding box center [564, 82] width 222 height 28
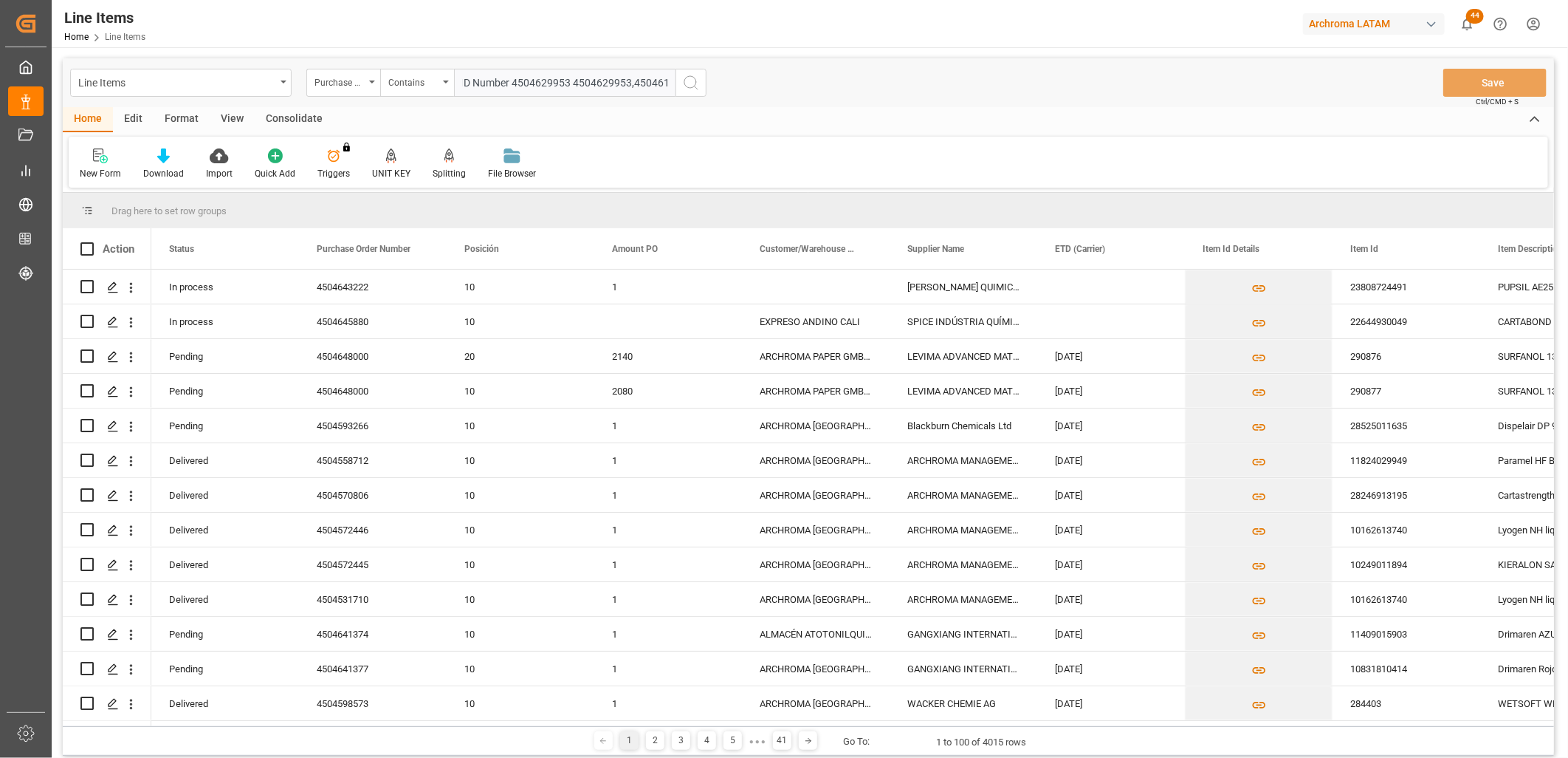
scroll to position [0, 0]
click at [576, 71] on input "ID Number 4504629953 4504629953,4504611936,4504611937,4504611935,4504572882,450…" at bounding box center [564, 82] width 222 height 28
type input "4504629953,4504629953,4504611936,4504611937,4504611935,4504572882,4504572904,45…"
click at [692, 82] on icon "search button" at bounding box center [690, 82] width 18 height 18
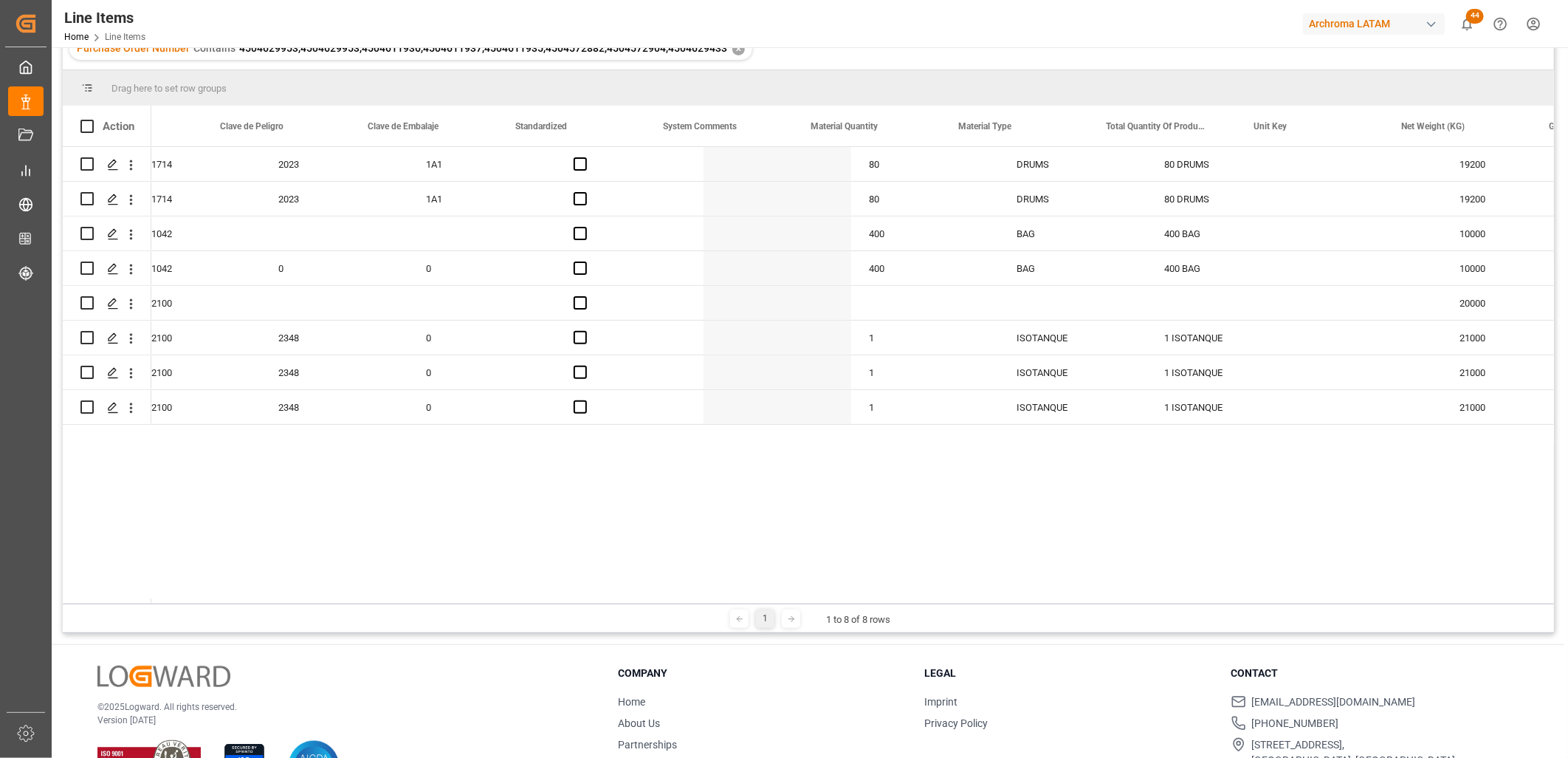
scroll to position [0, 1573]
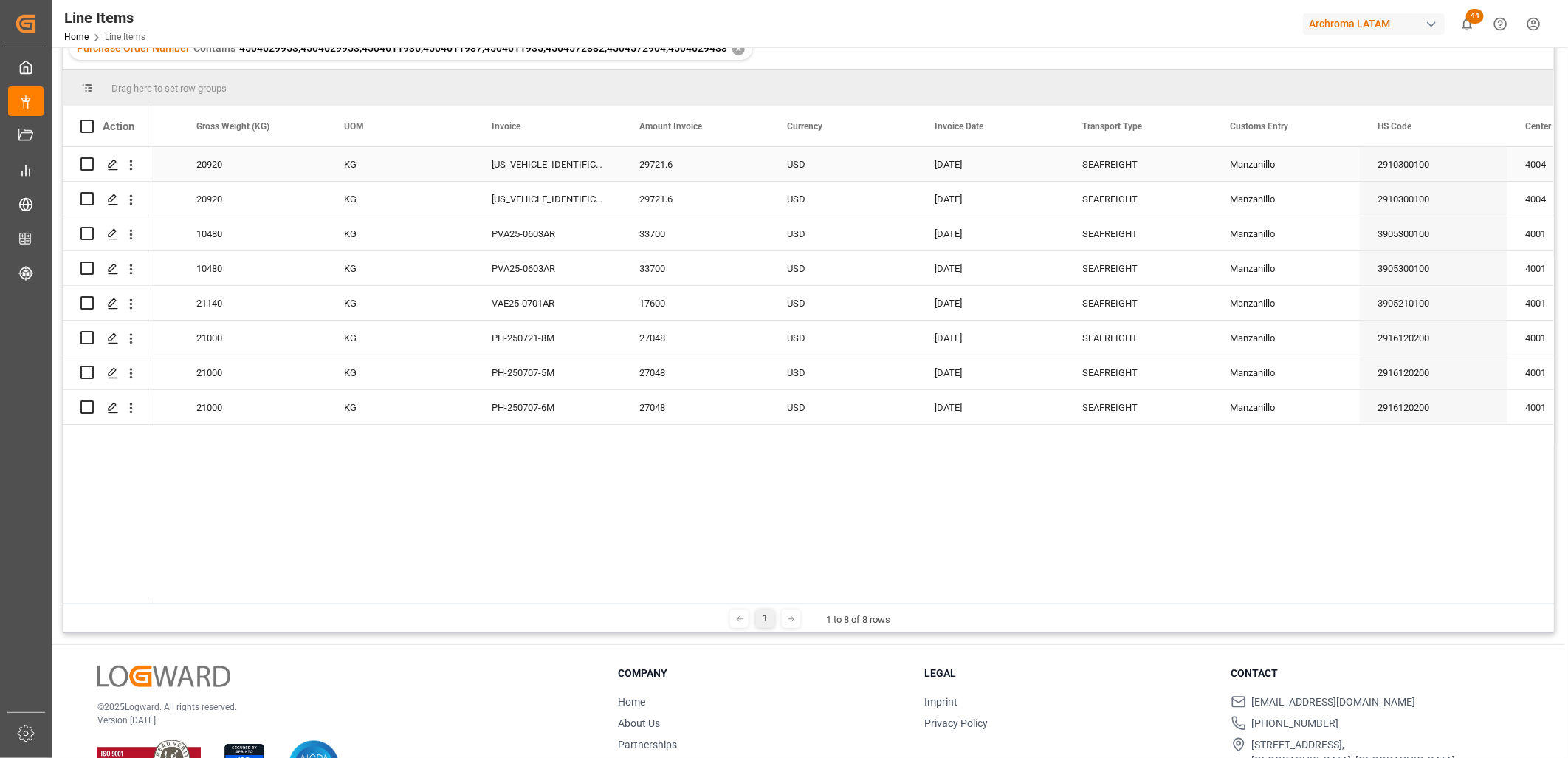
click at [1273, 164] on div "Manzanillo" at bounding box center [1286, 164] width 148 height 34
click at [1282, 175] on div "Manzanillo" at bounding box center [1286, 164] width 148 height 34
click at [1290, 168] on input "Manzanillo" at bounding box center [1286, 172] width 124 height 28
drag, startPoint x: 1295, startPoint y: 168, endPoint x: 1200, endPoint y: 160, distance: 95.3
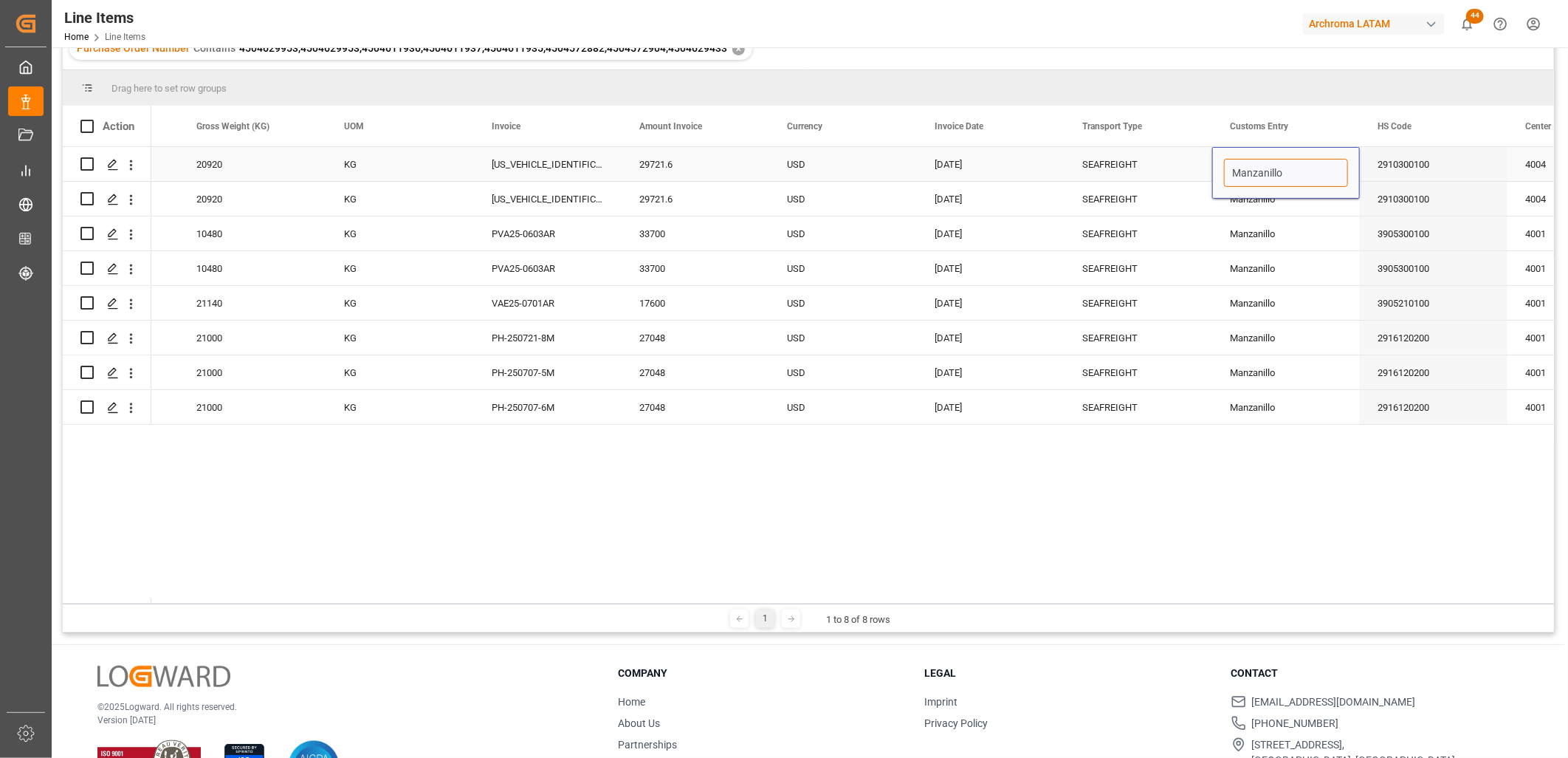
type input "MANZANILLO"
click at [1253, 211] on div "Manzanillo" at bounding box center [1286, 199] width 148 height 34
click at [1264, 175] on div "MANZANILLO" at bounding box center [1286, 164] width 148 height 34
drag, startPoint x: 1357, startPoint y: 178, endPoint x: 1378, endPoint y: 407, distance: 230.0
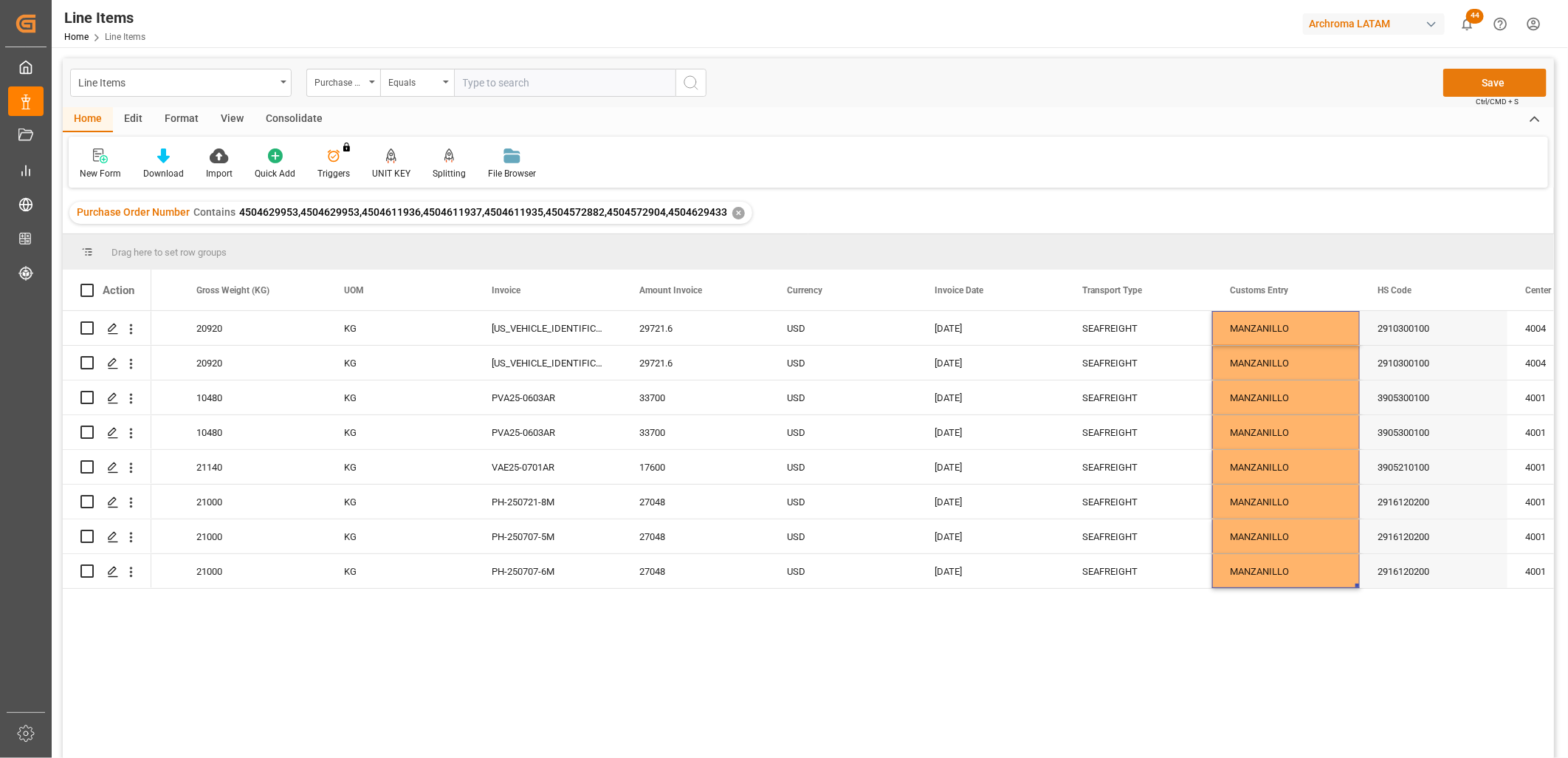
click at [1499, 81] on button "Save" at bounding box center [1494, 82] width 103 height 28
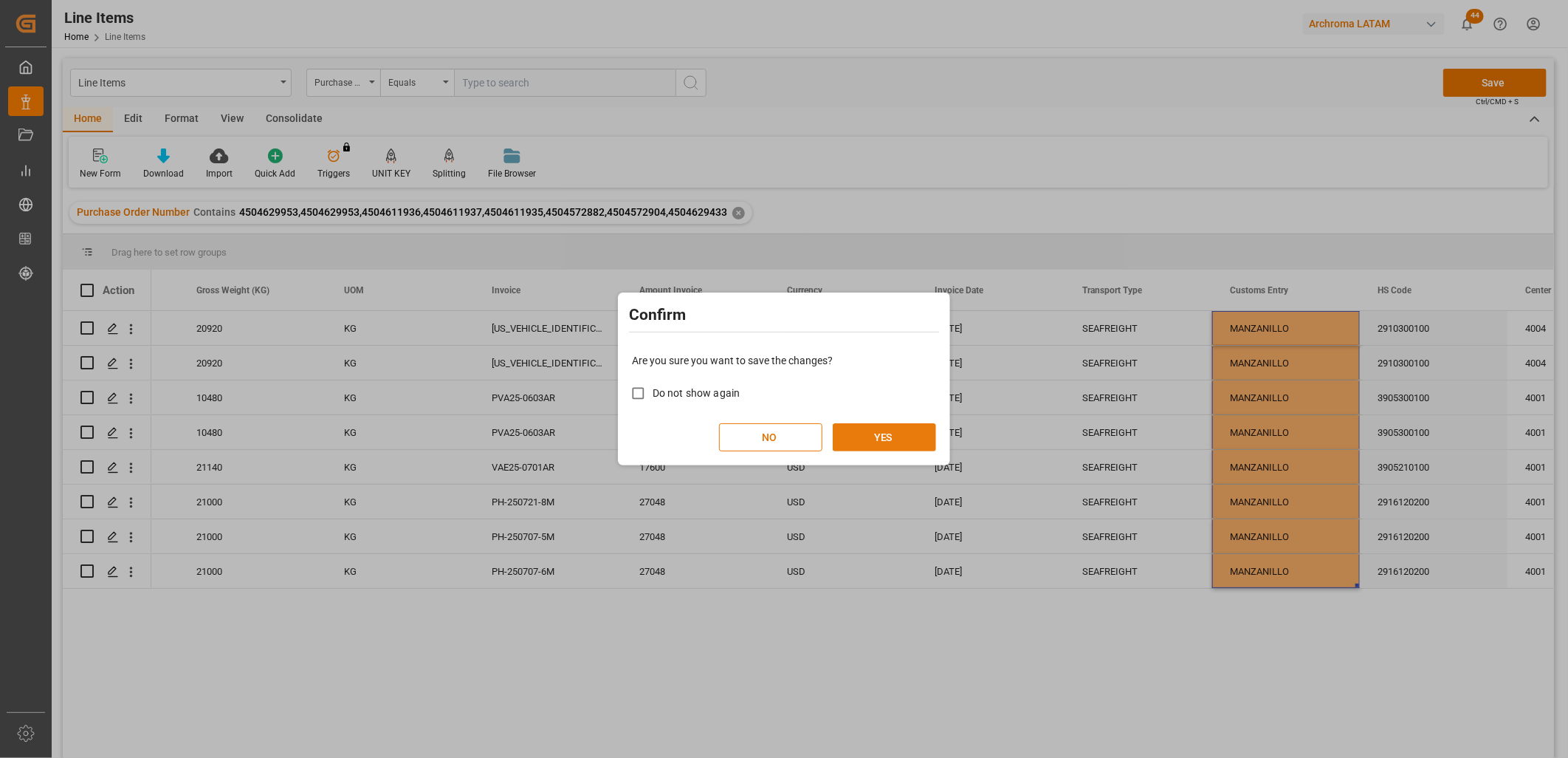
click at [882, 437] on button "YES" at bounding box center [884, 437] width 103 height 28
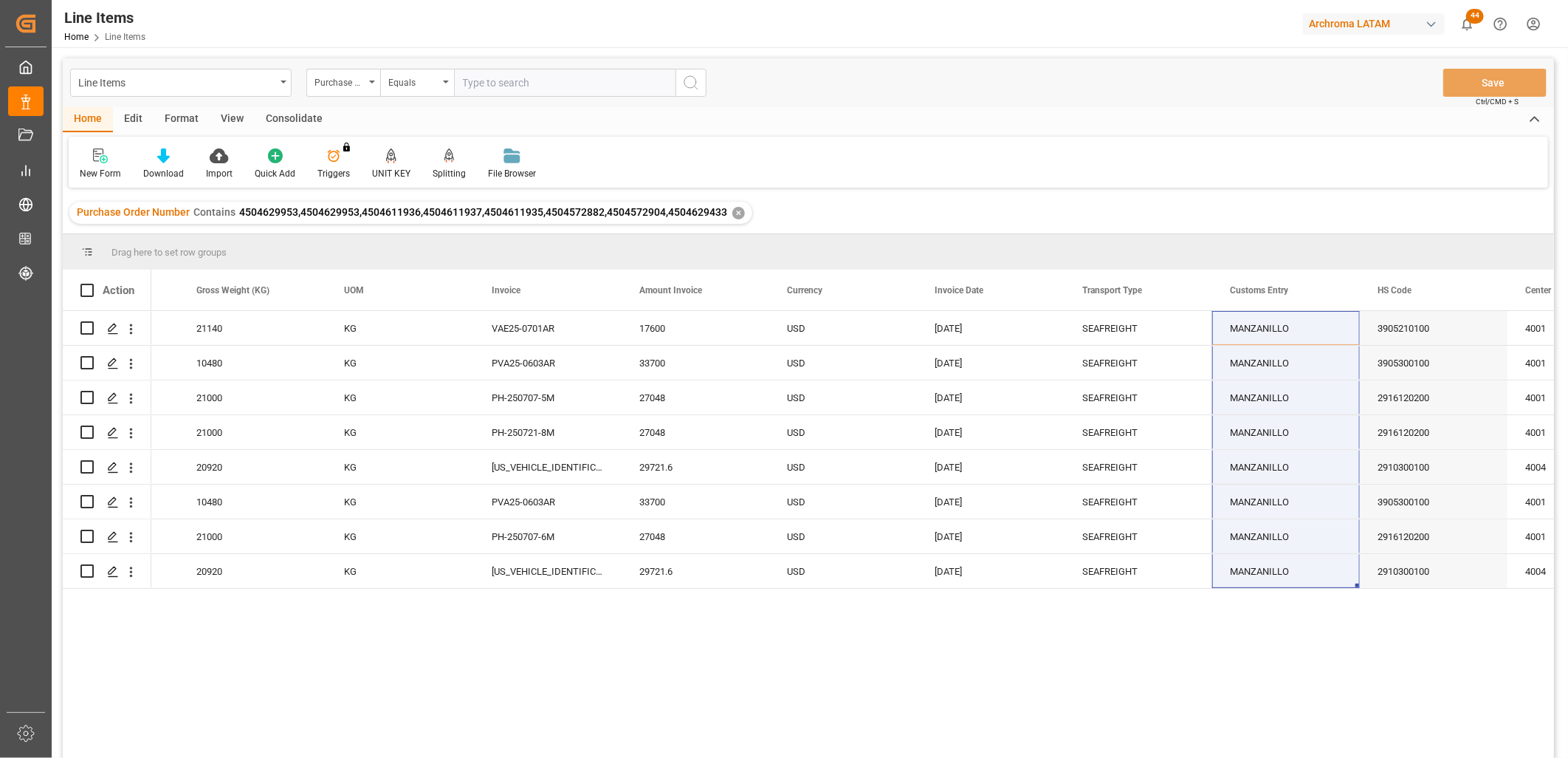
click at [736, 215] on div "✕" at bounding box center [738, 213] width 13 height 13
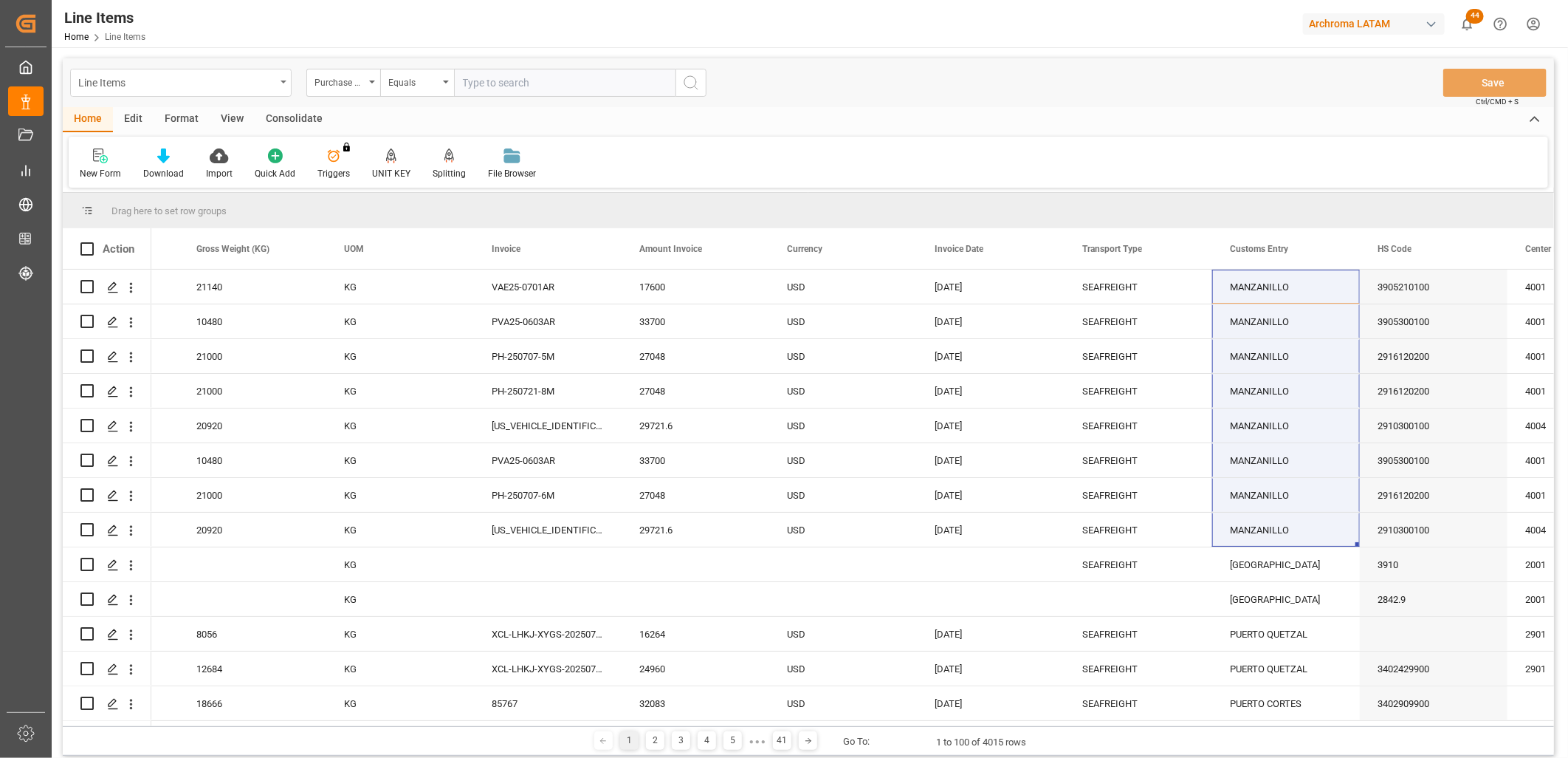
click at [276, 85] on div "Line Items" at bounding box center [181, 82] width 222 height 28
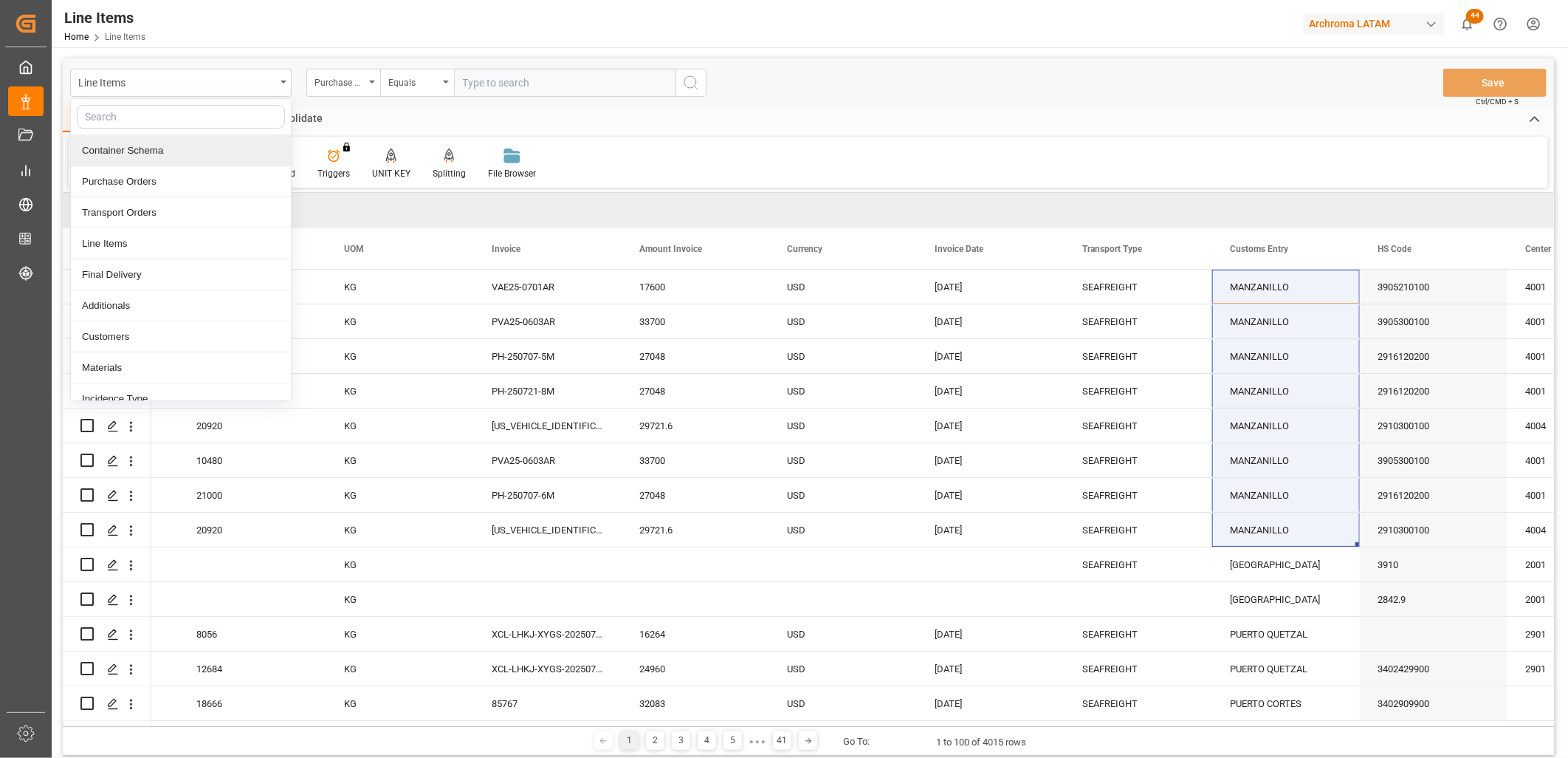
click at [162, 156] on div "Container Schema" at bounding box center [181, 150] width 220 height 31
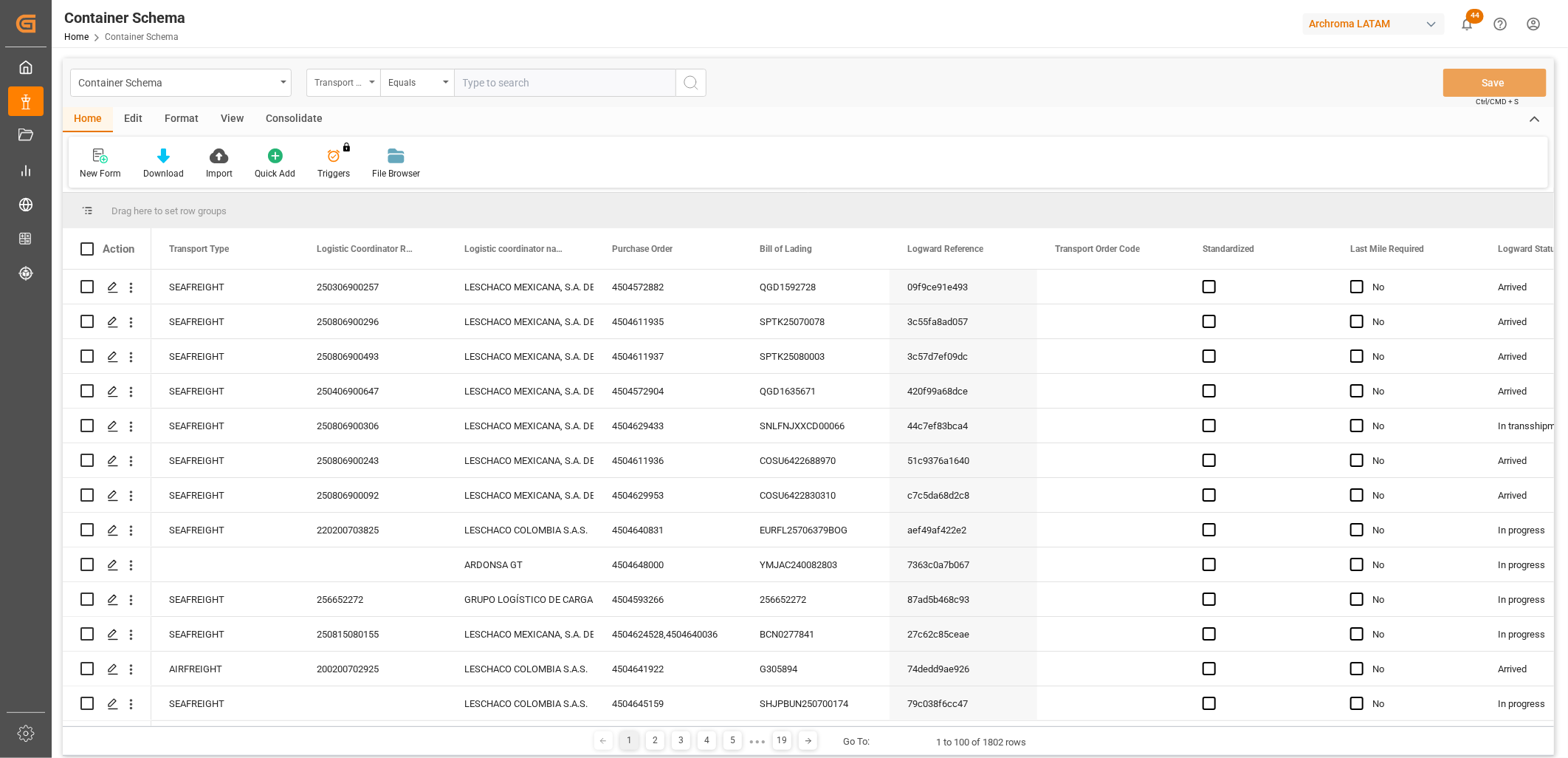
click at [360, 83] on div "Transport Type" at bounding box center [339, 80] width 50 height 17
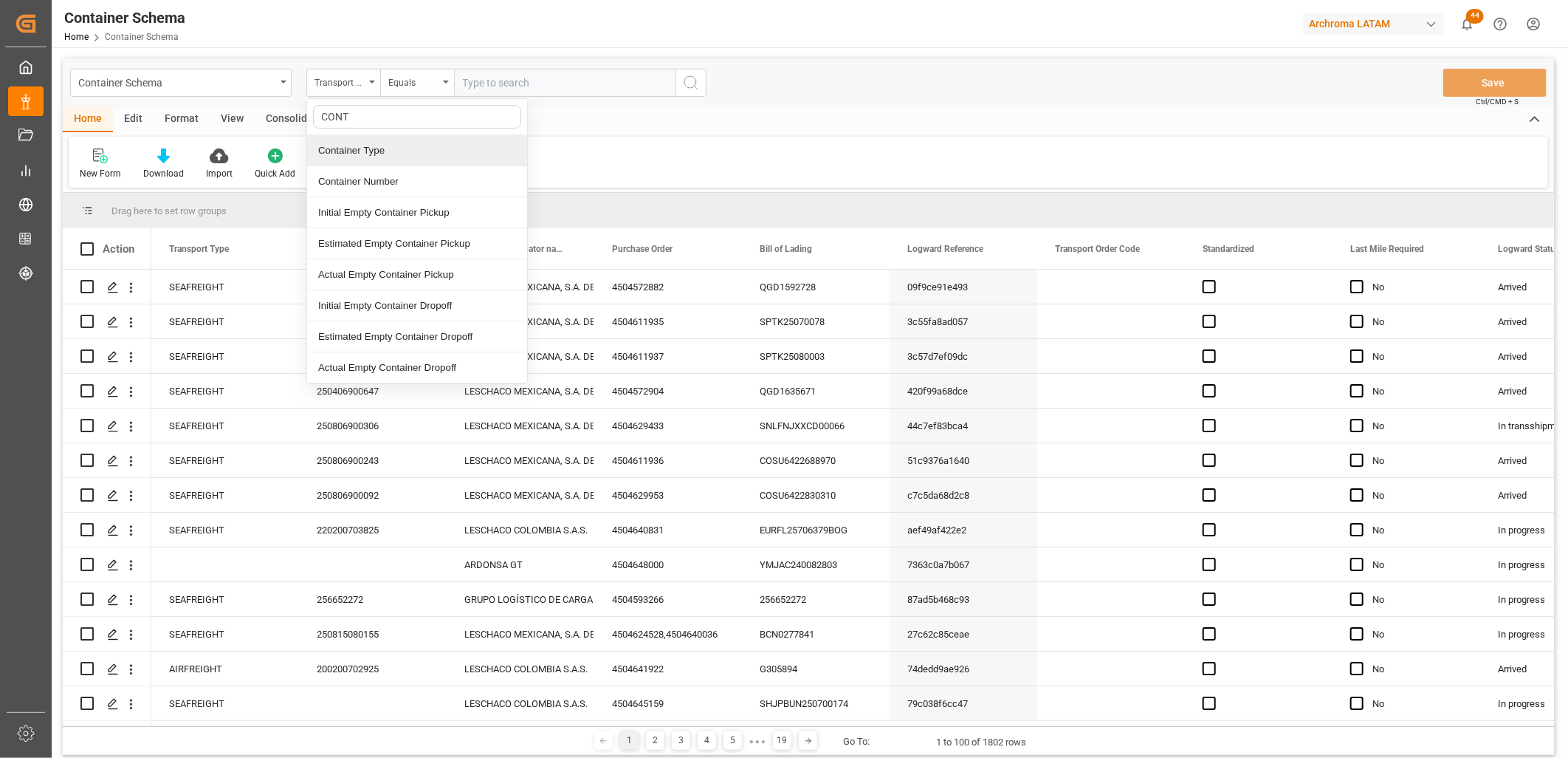
type input "CONTA"
click at [374, 181] on div "Container Number" at bounding box center [417, 182] width 220 height 31
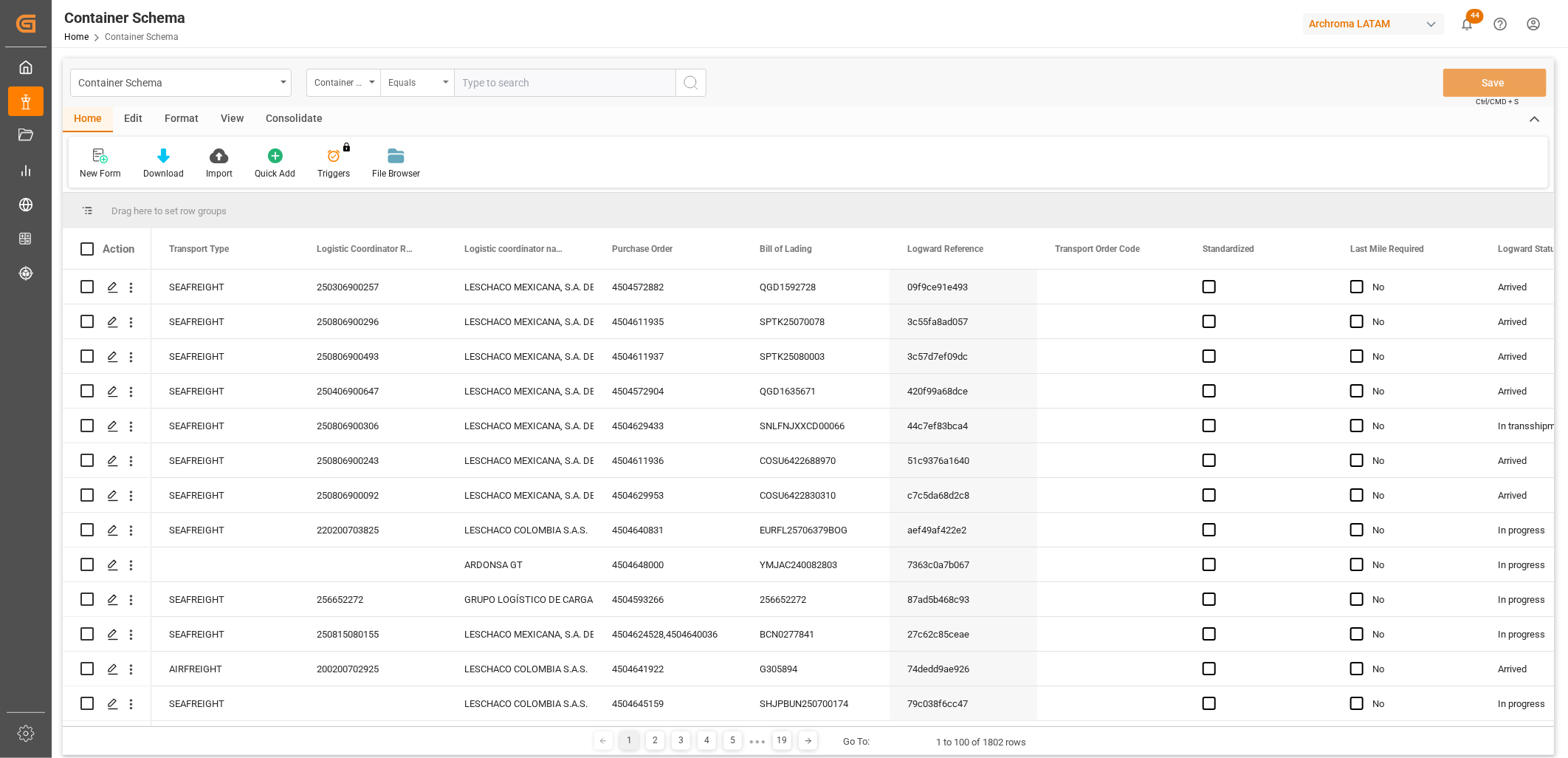
click at [405, 87] on div "Equals" at bounding box center [413, 80] width 50 height 17
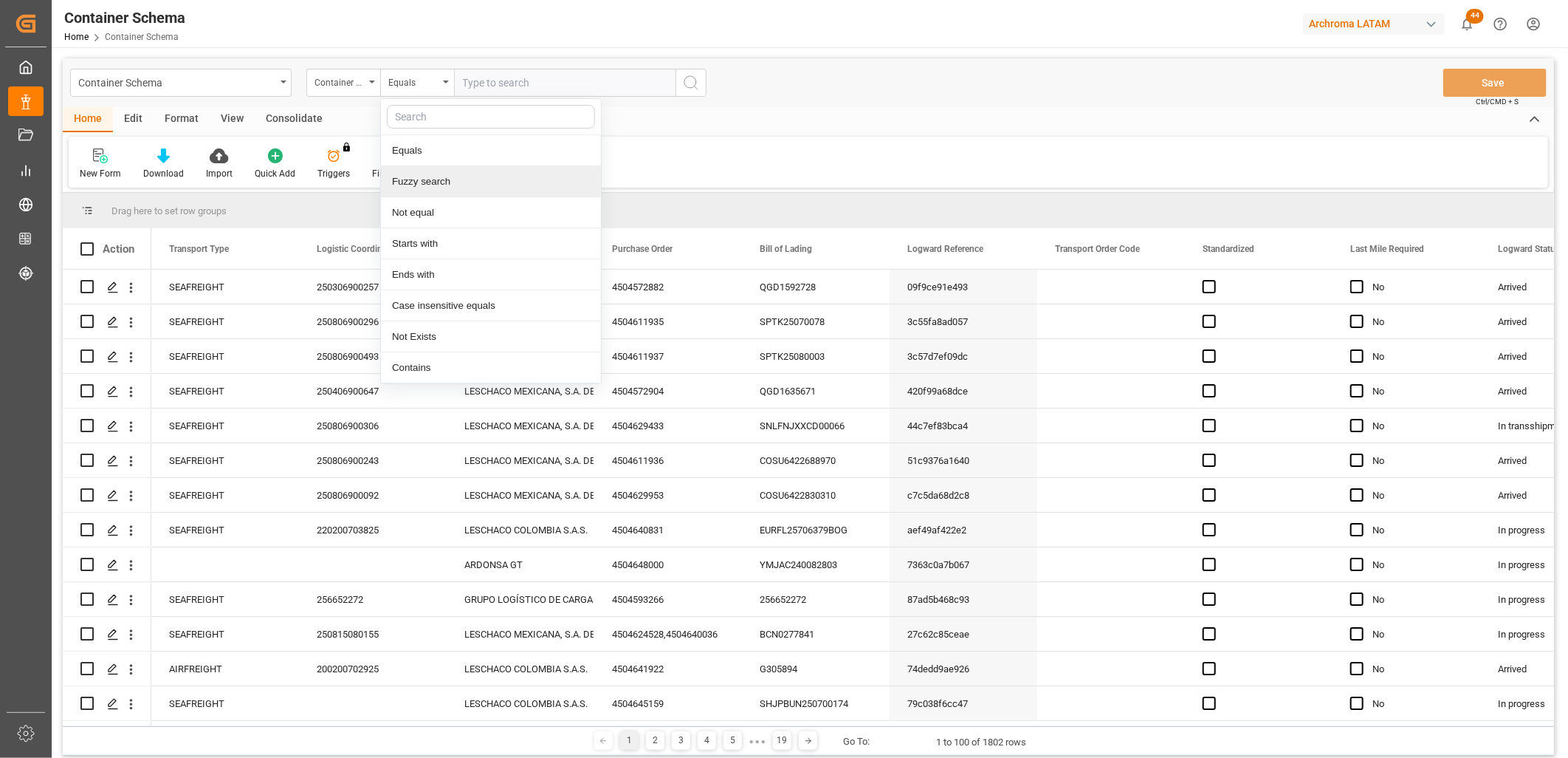
click at [434, 181] on div "Fuzzy search" at bounding box center [490, 182] width 220 height 31
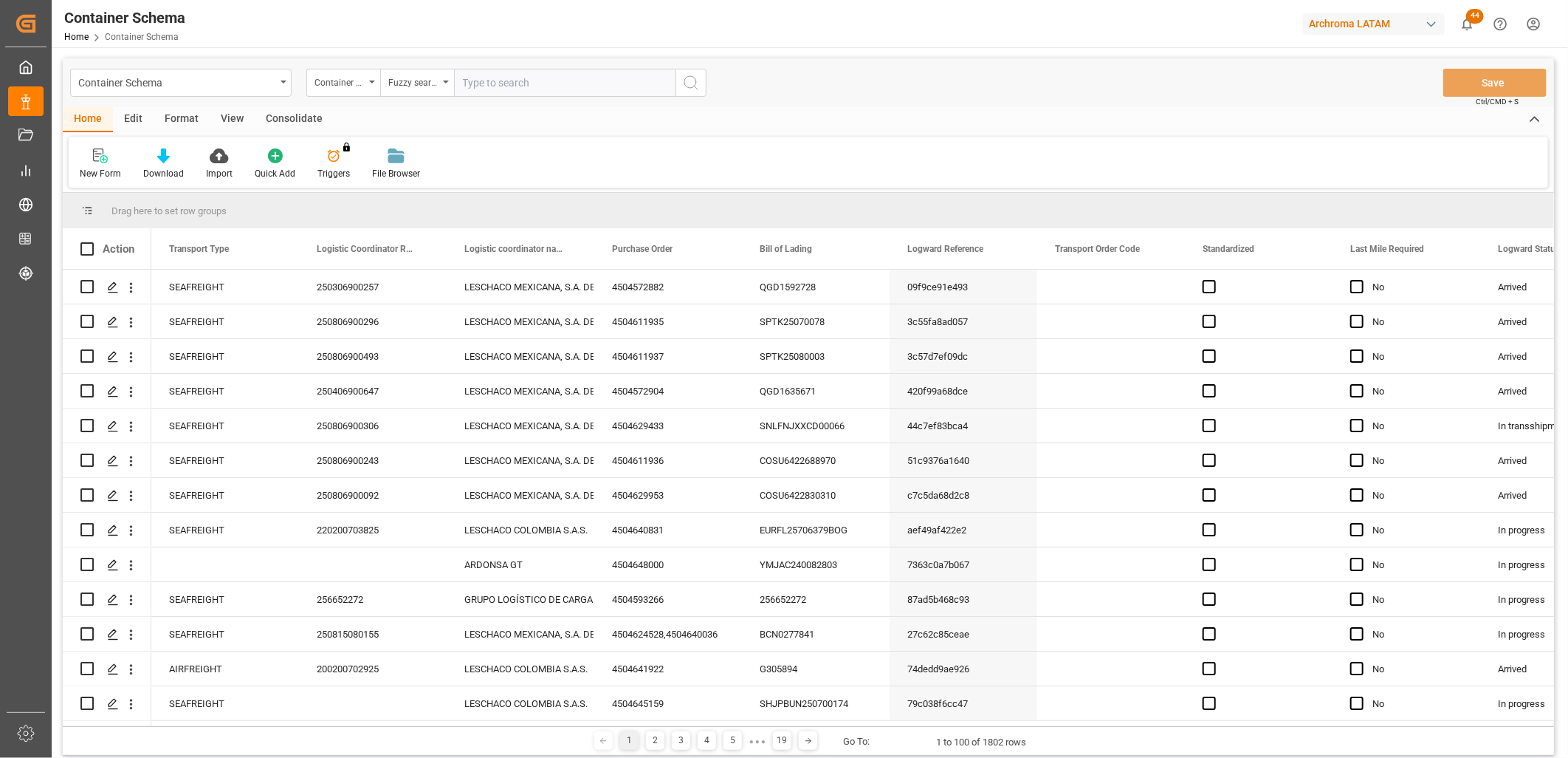
paste input "Container Number CAAU5107536"
drag, startPoint x: 549, startPoint y: 82, endPoint x: 375, endPoint y: 80, distance: 174.0
click at [375, 80] on div "Container Number Fuzzy search Container Number CAAU5107536" at bounding box center [506, 82] width 400 height 28
type input "CAAU5107536"
click at [688, 78] on icon "search button" at bounding box center [690, 82] width 18 height 18
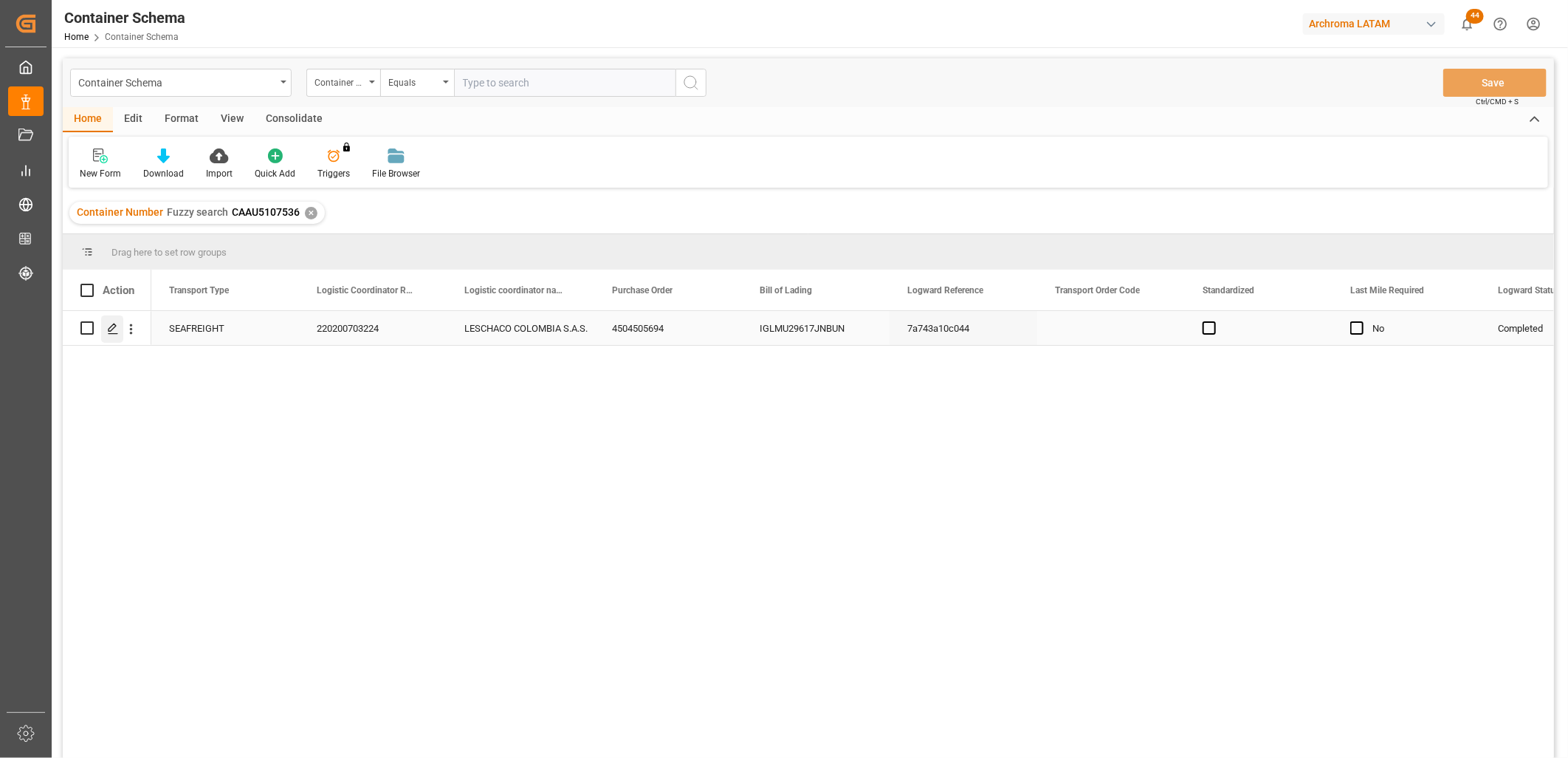
click at [112, 325] on polygon "Press SPACE to select this row." at bounding box center [112, 327] width 7 height 7
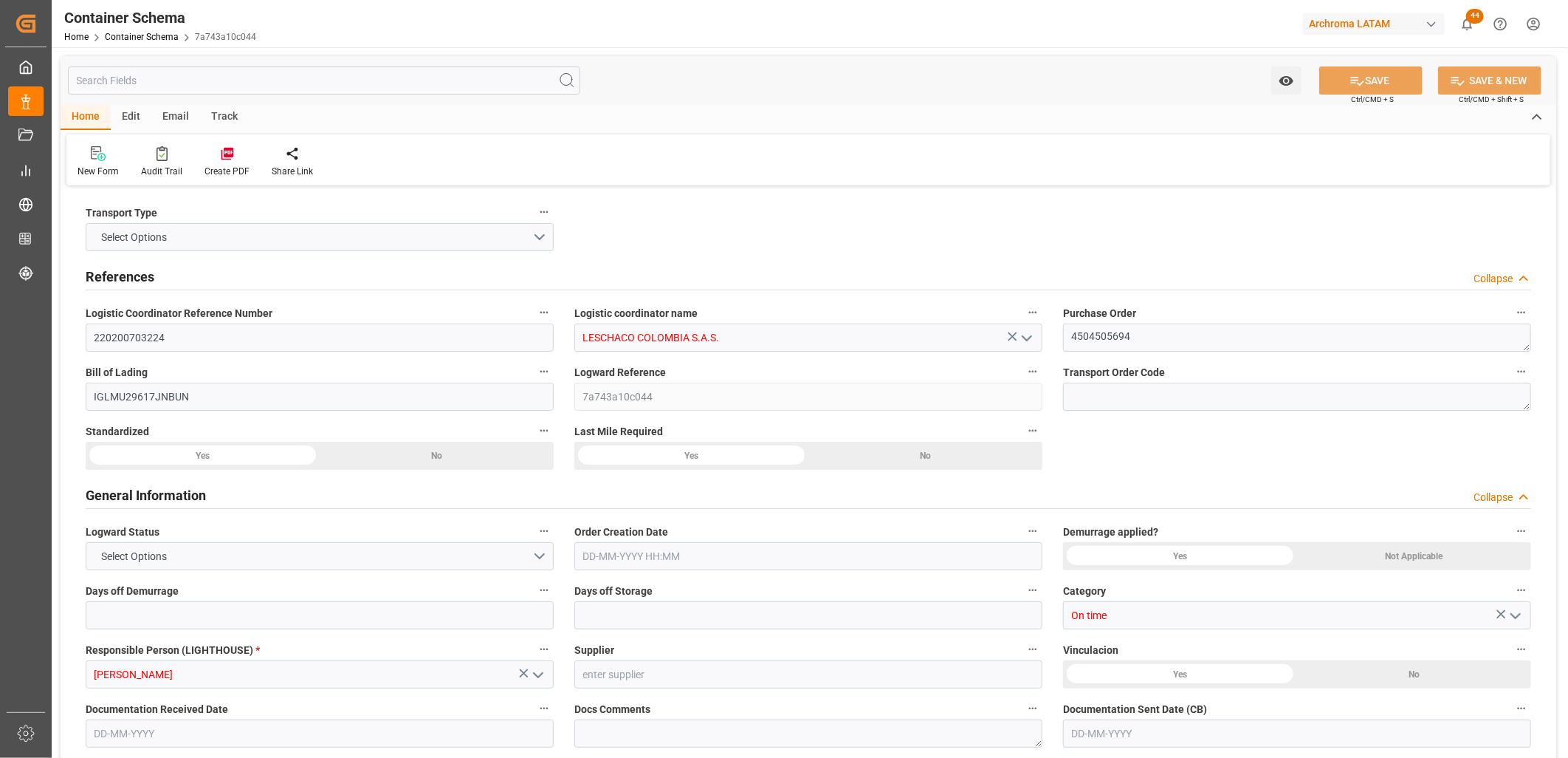
type input "0"
type input "7"
type input "5"
type input "3000"
type input "3260"
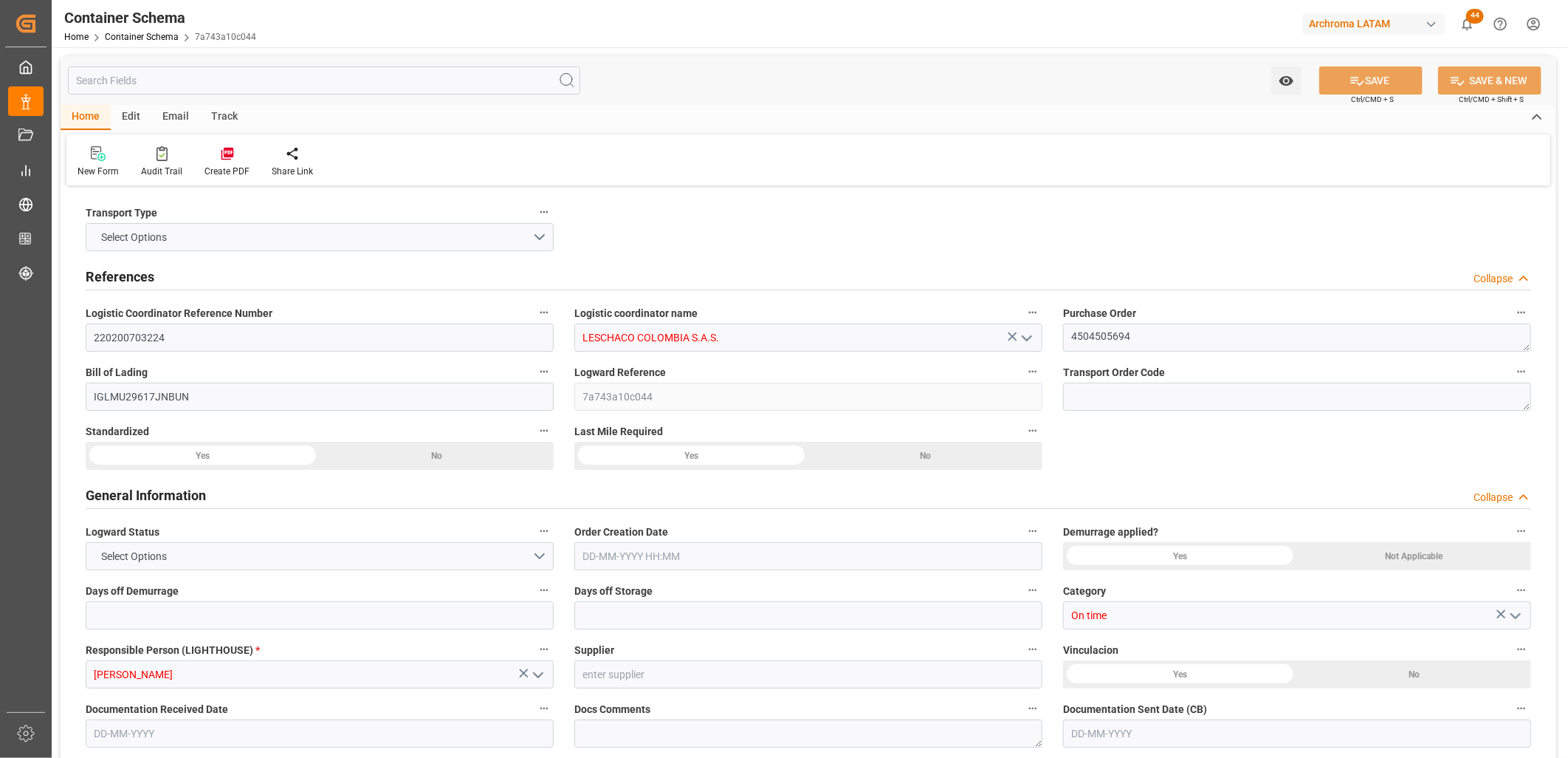
type input "MSC"
type input "Mediterranean Shipping Company"
type input "INNSA"
type input "COBUN"
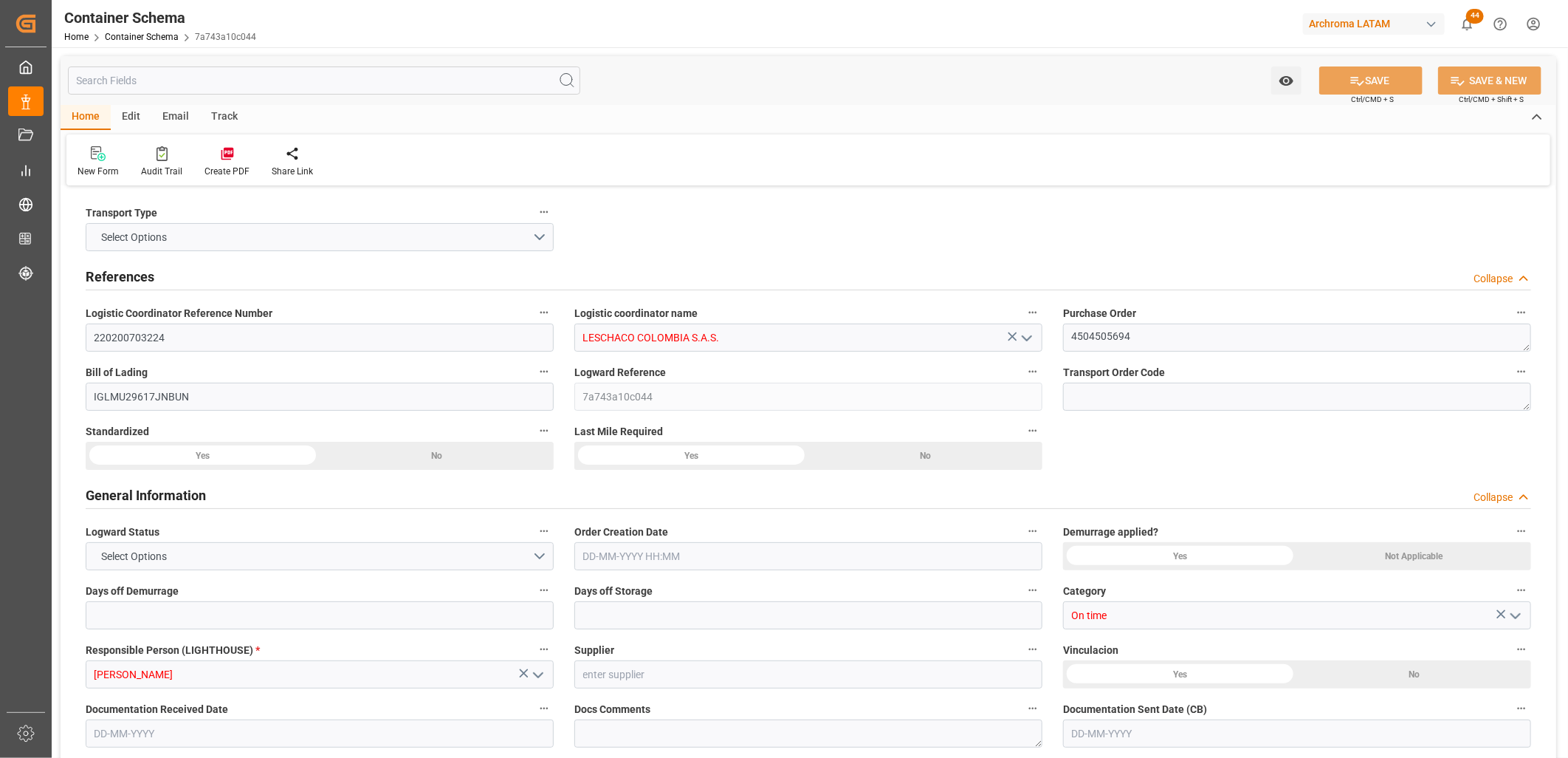
type input "COBUN"
type input "9280861"
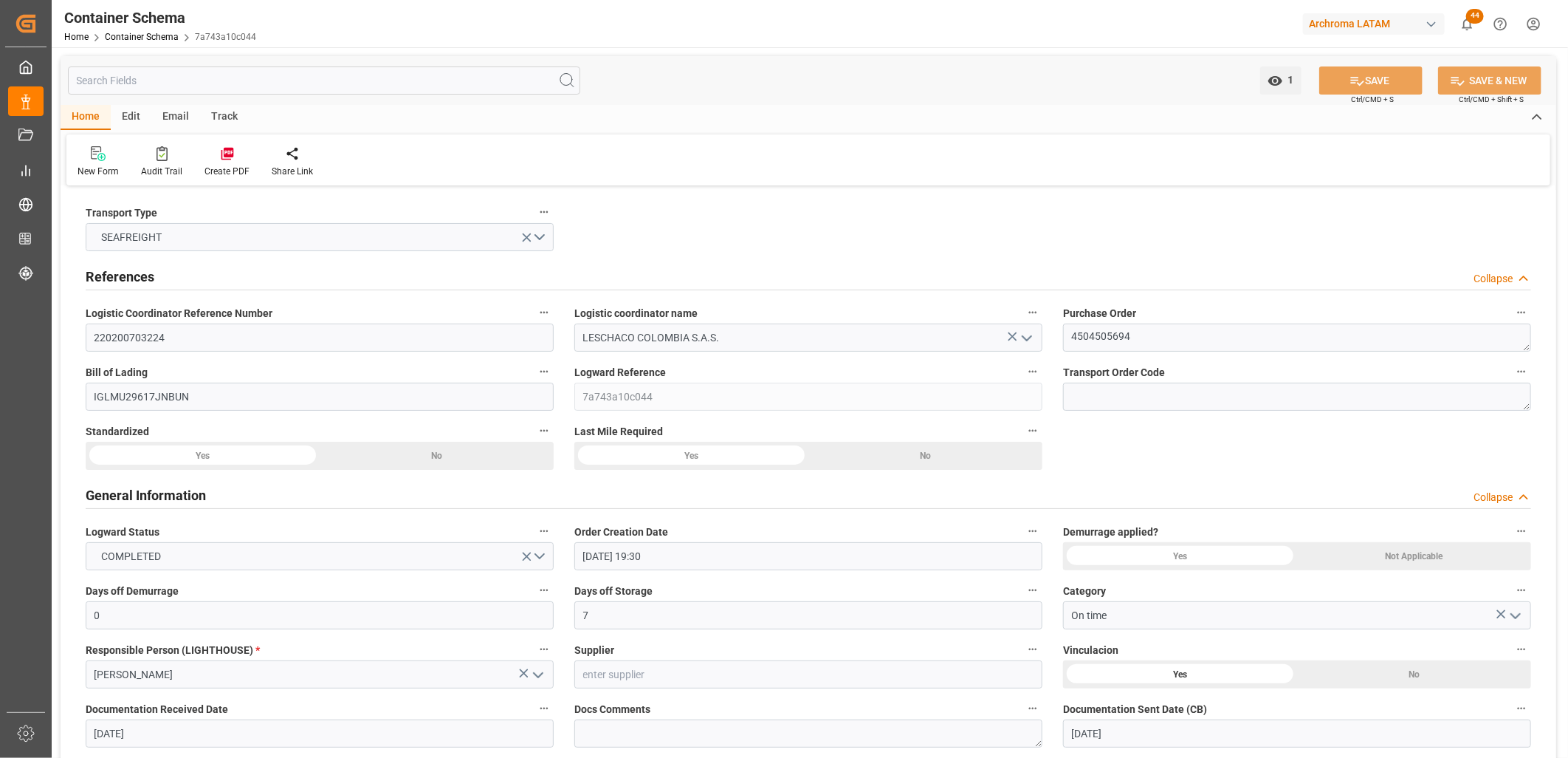
type input "[DATE] 19:30"
type input "[DATE]"
type input "[DATE] 00:00"
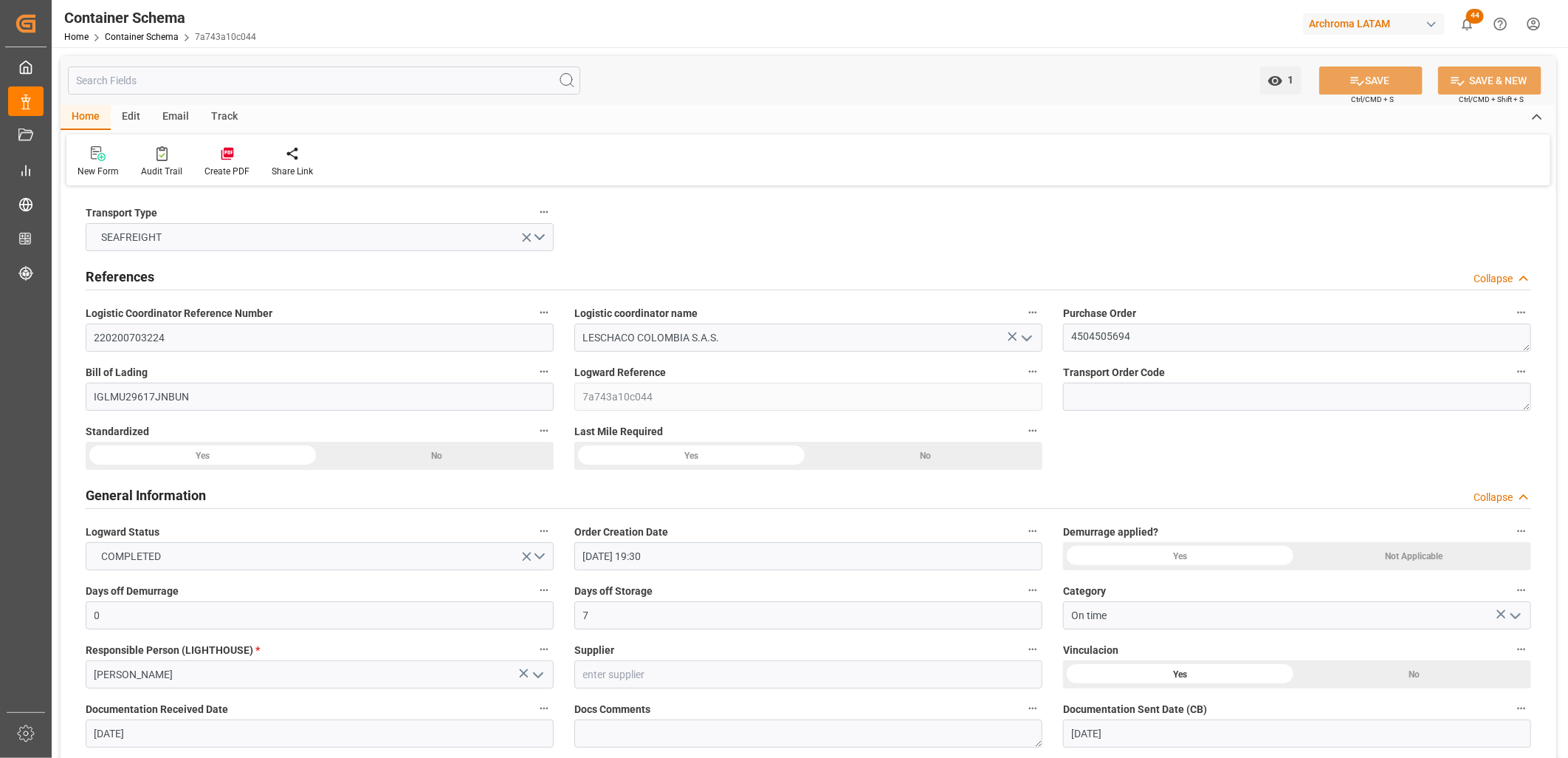
type input "[DATE] 00:00"
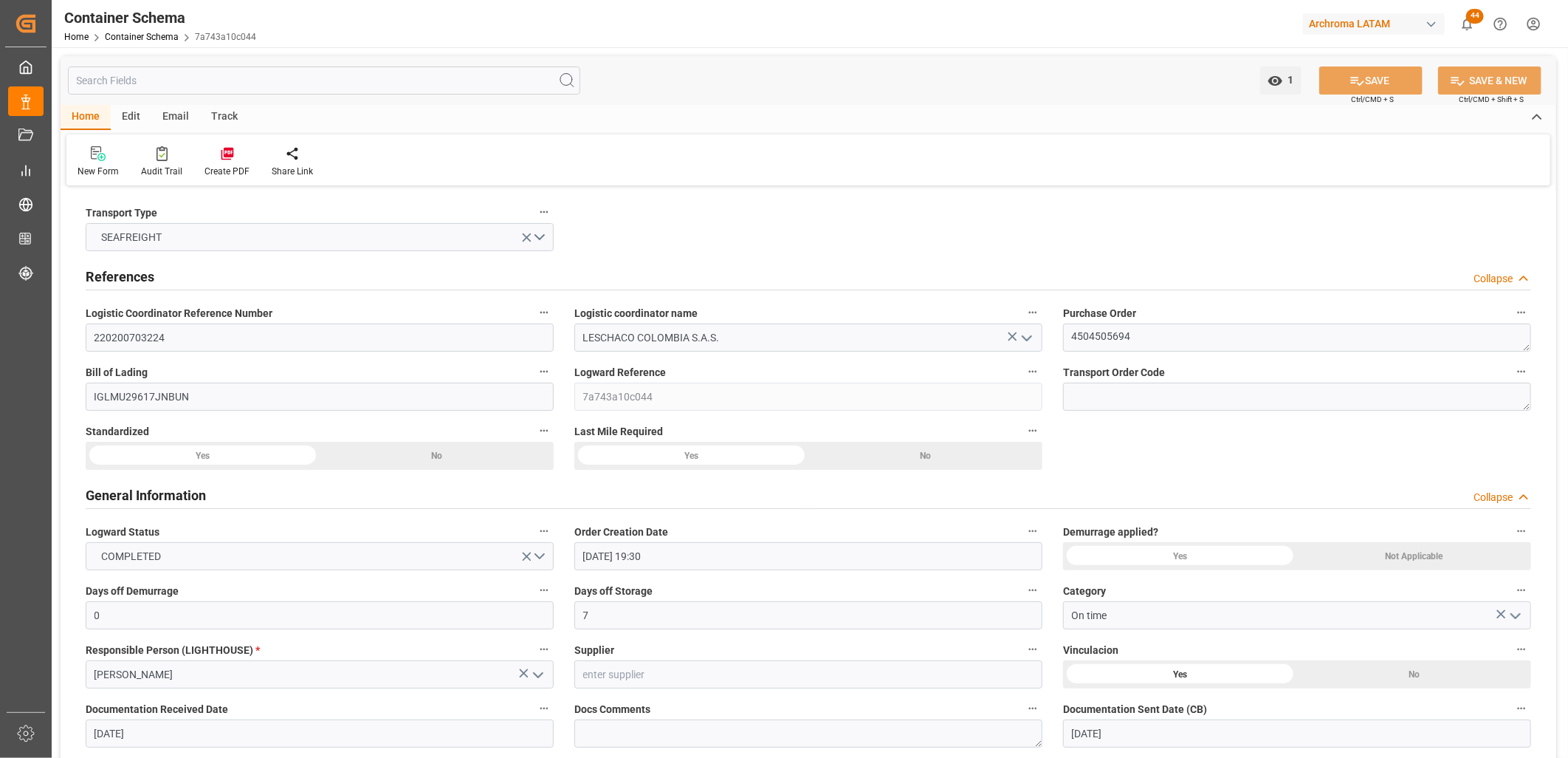
type input "[DATE] 00:00"
drag, startPoint x: 1146, startPoint y: 333, endPoint x: 1052, endPoint y: 337, distance: 94.1
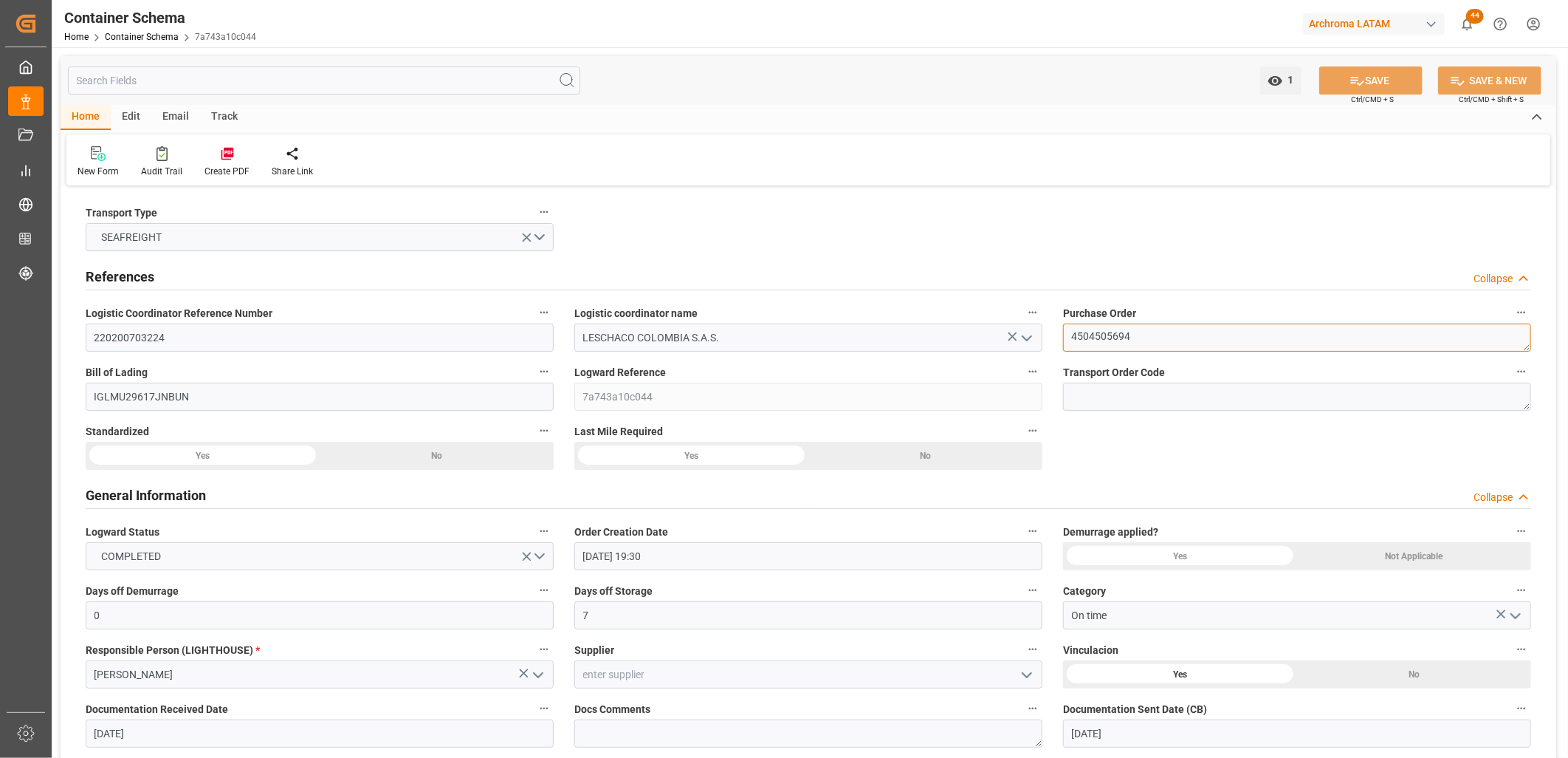
click at [1057, 333] on div "Purchase Order 4504505694" at bounding box center [1297, 327] width 489 height 59
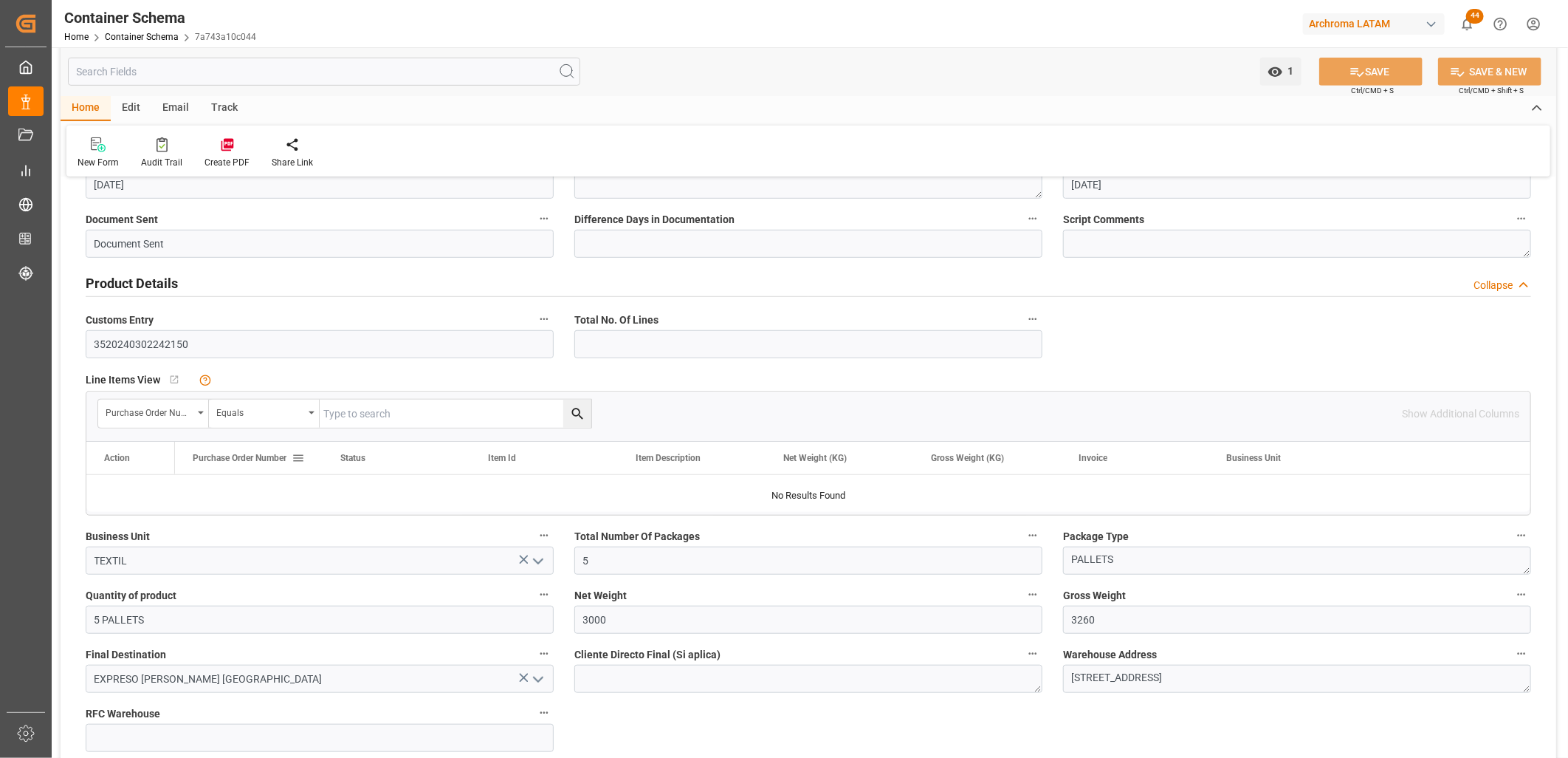
scroll to position [656, 0]
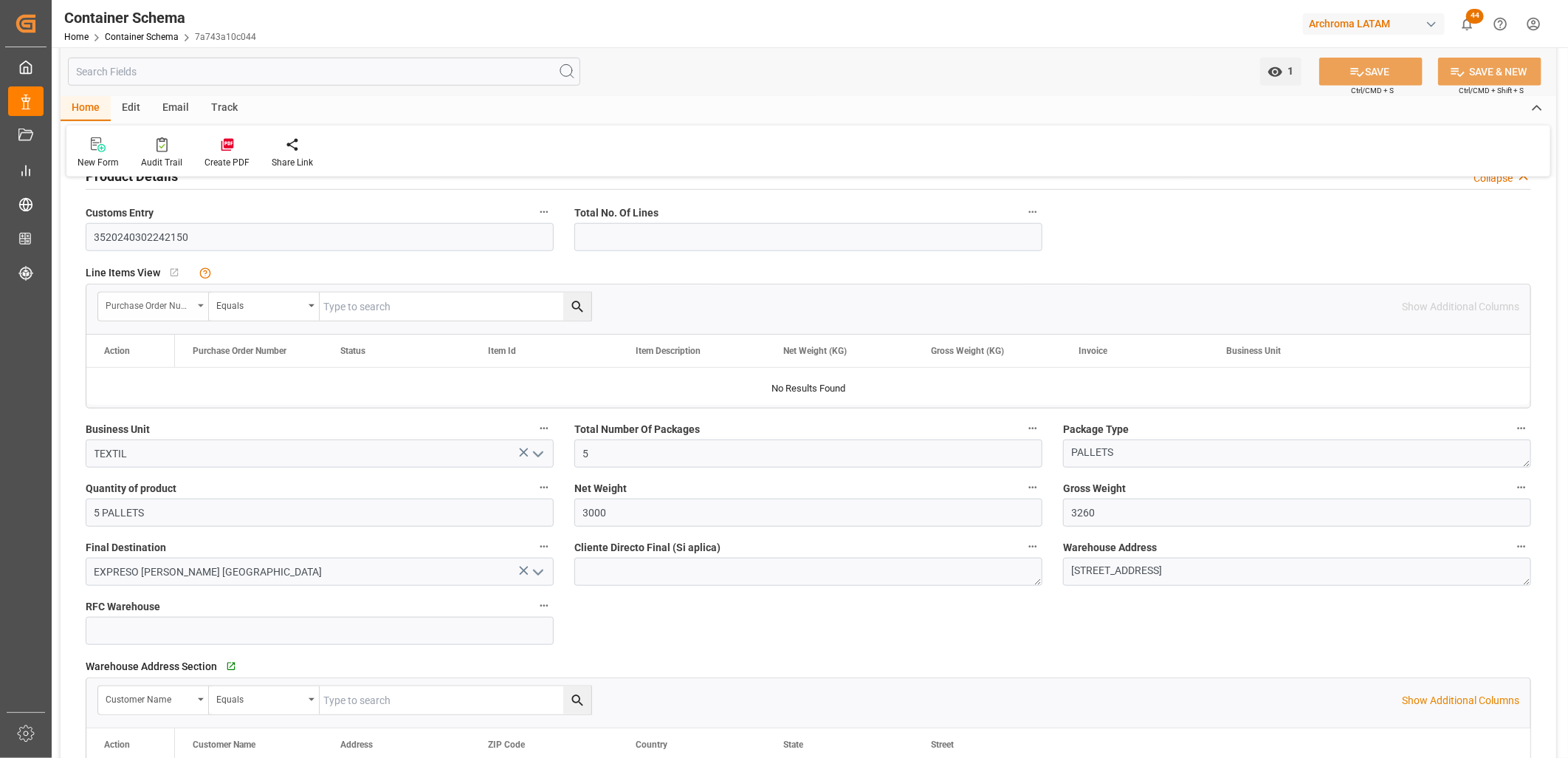
click at [194, 309] on div "Purchase Order Number" at bounding box center [154, 306] width 110 height 28
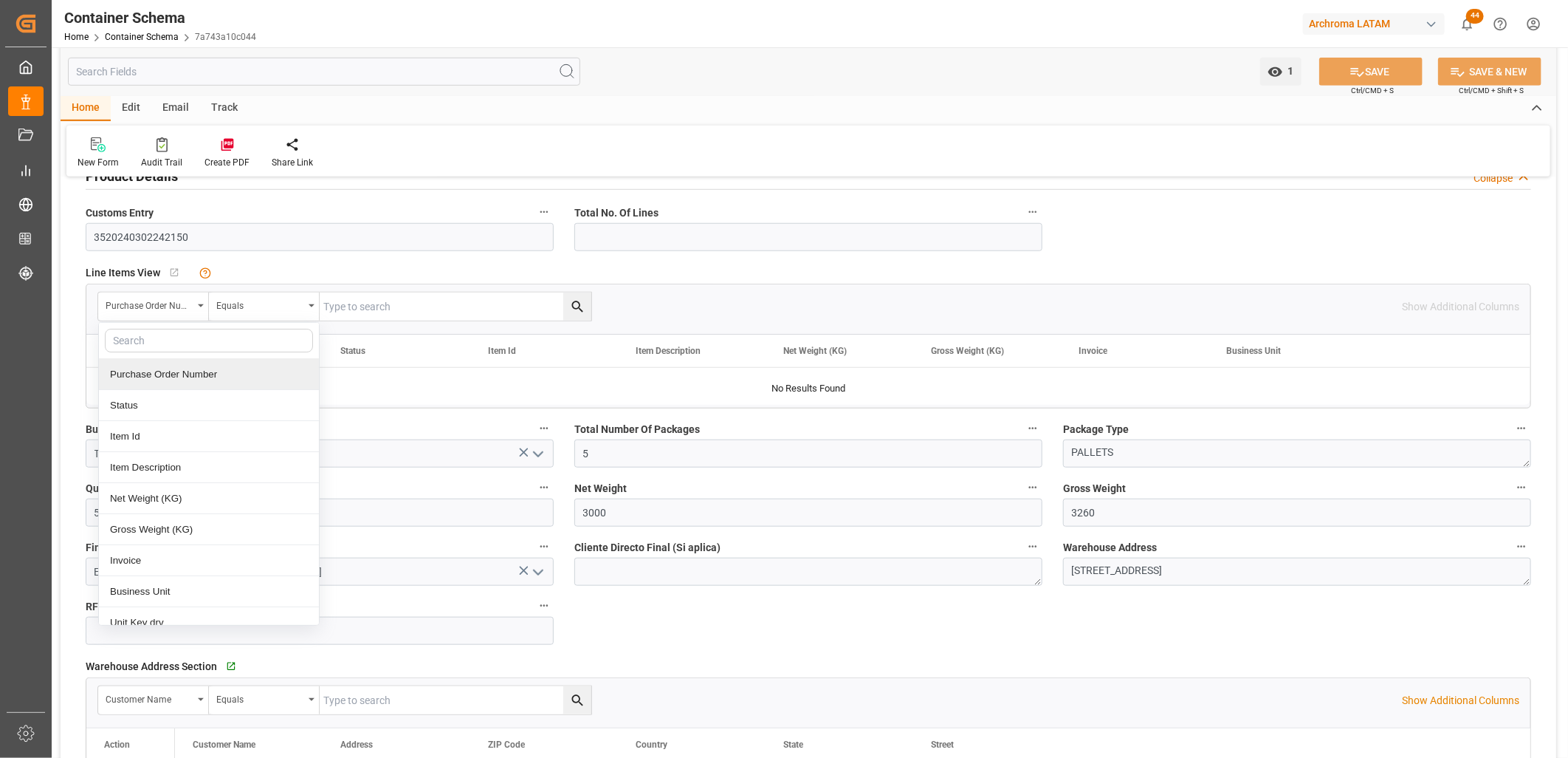
click at [167, 371] on div "Purchase Order Number" at bounding box center [209, 374] width 220 height 31
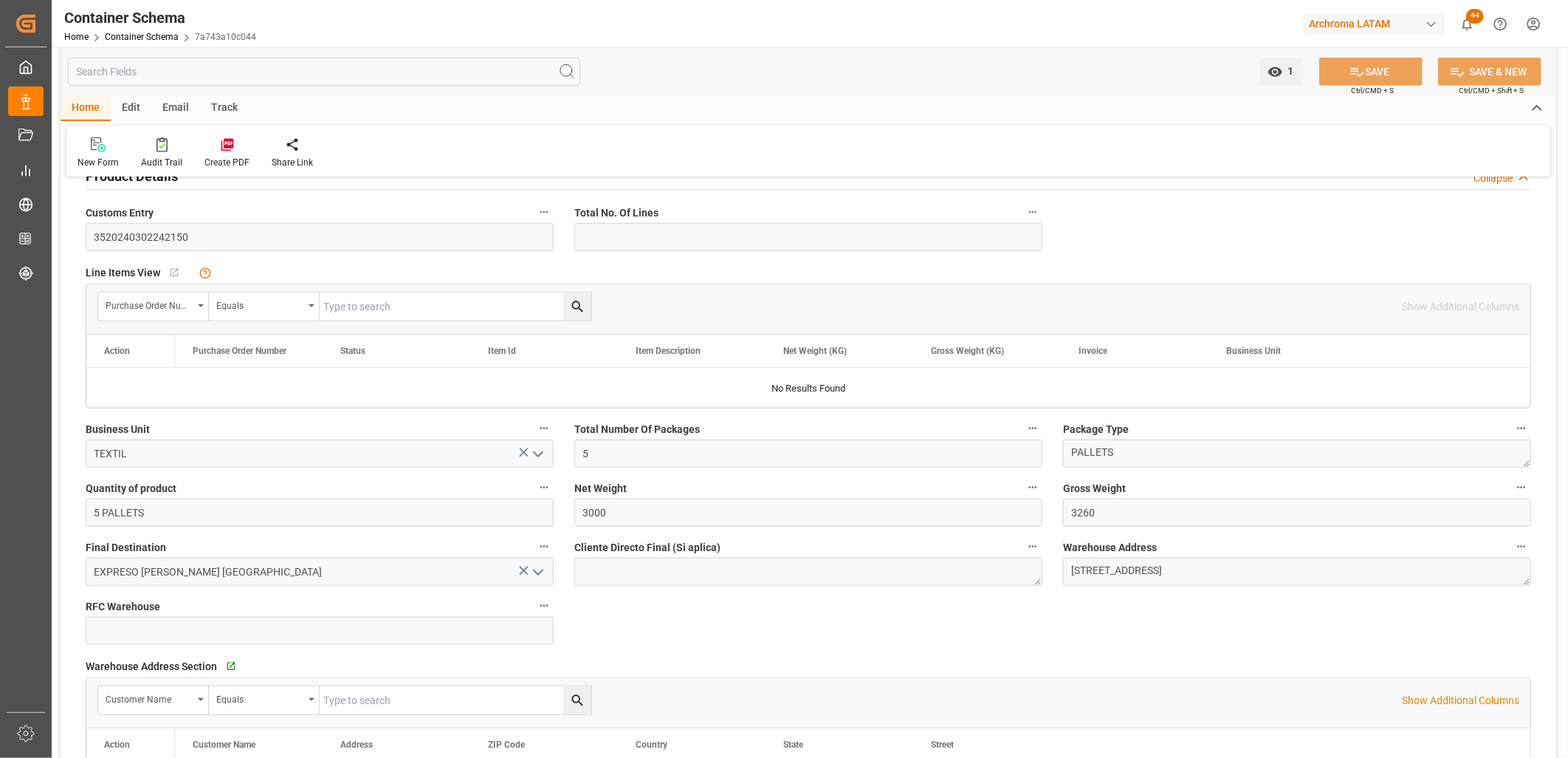
click at [362, 307] on input "text" at bounding box center [455, 306] width 272 height 28
paste input "4504505694"
type input "4504505694"
click at [574, 308] on icon "search button" at bounding box center [577, 307] width 15 height 15
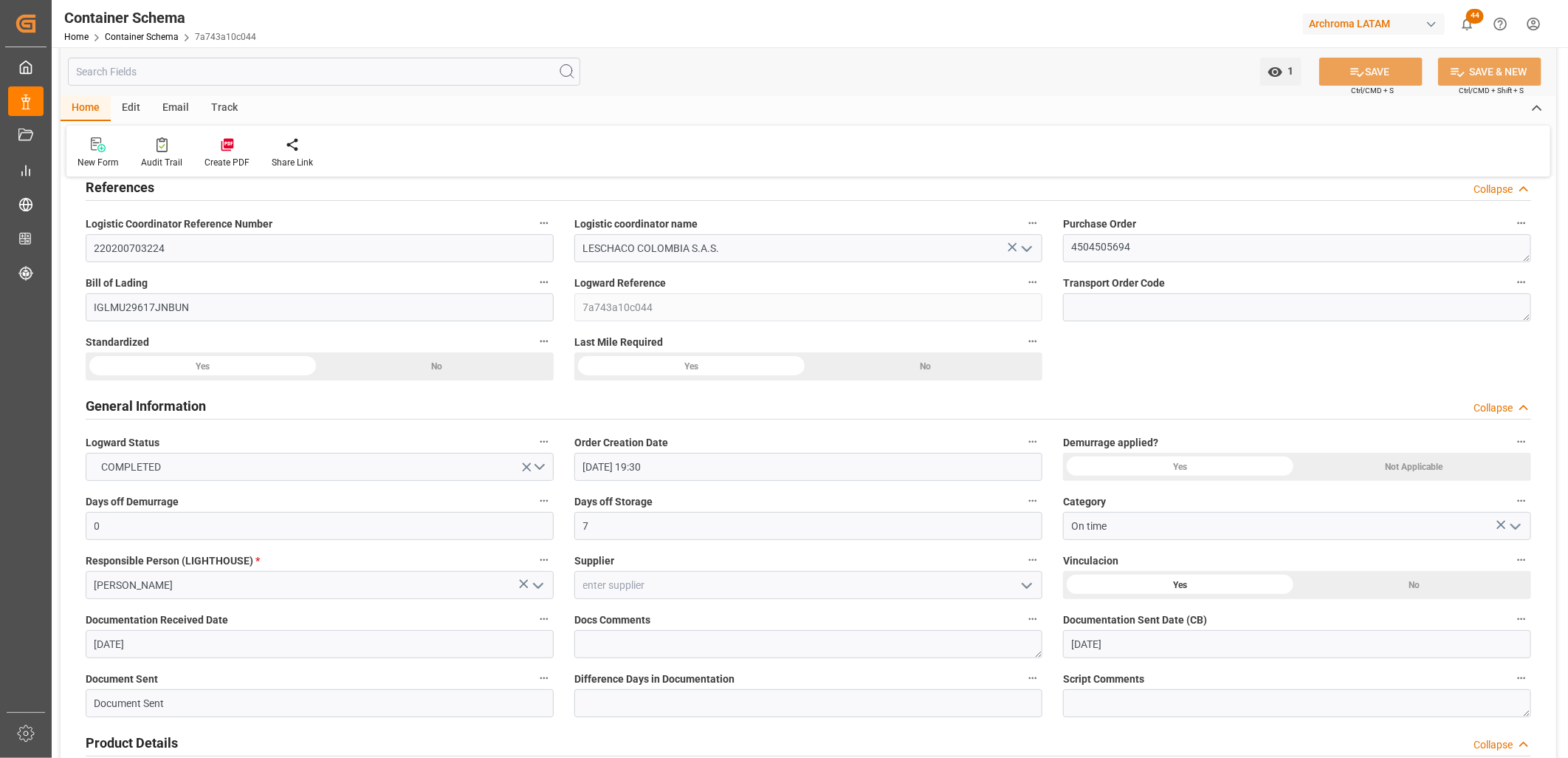
scroll to position [0, 0]
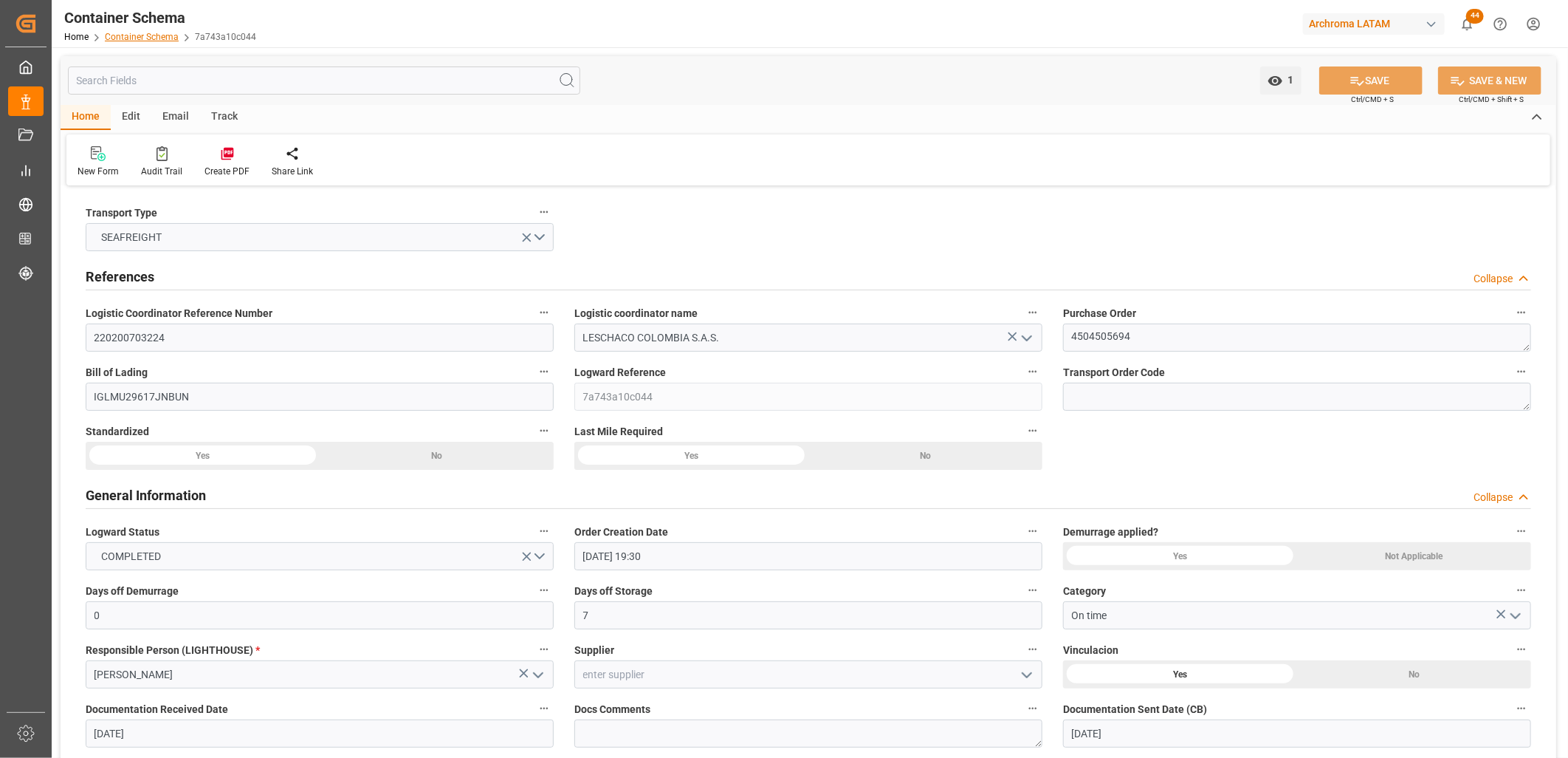
click at [162, 39] on link "Container Schema" at bounding box center [142, 37] width 74 height 10
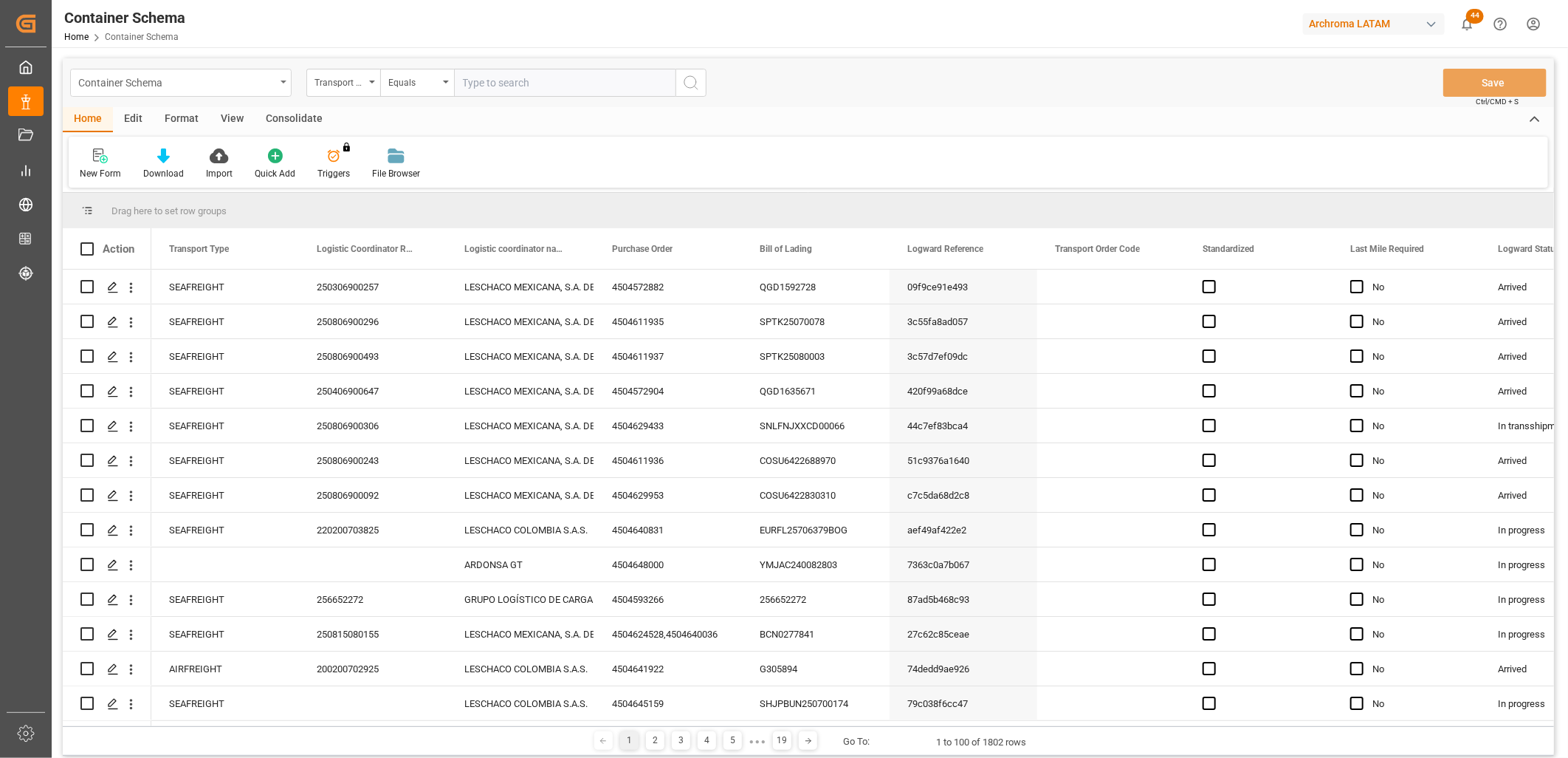
click at [282, 81] on icon "open menu" at bounding box center [283, 82] width 6 height 3
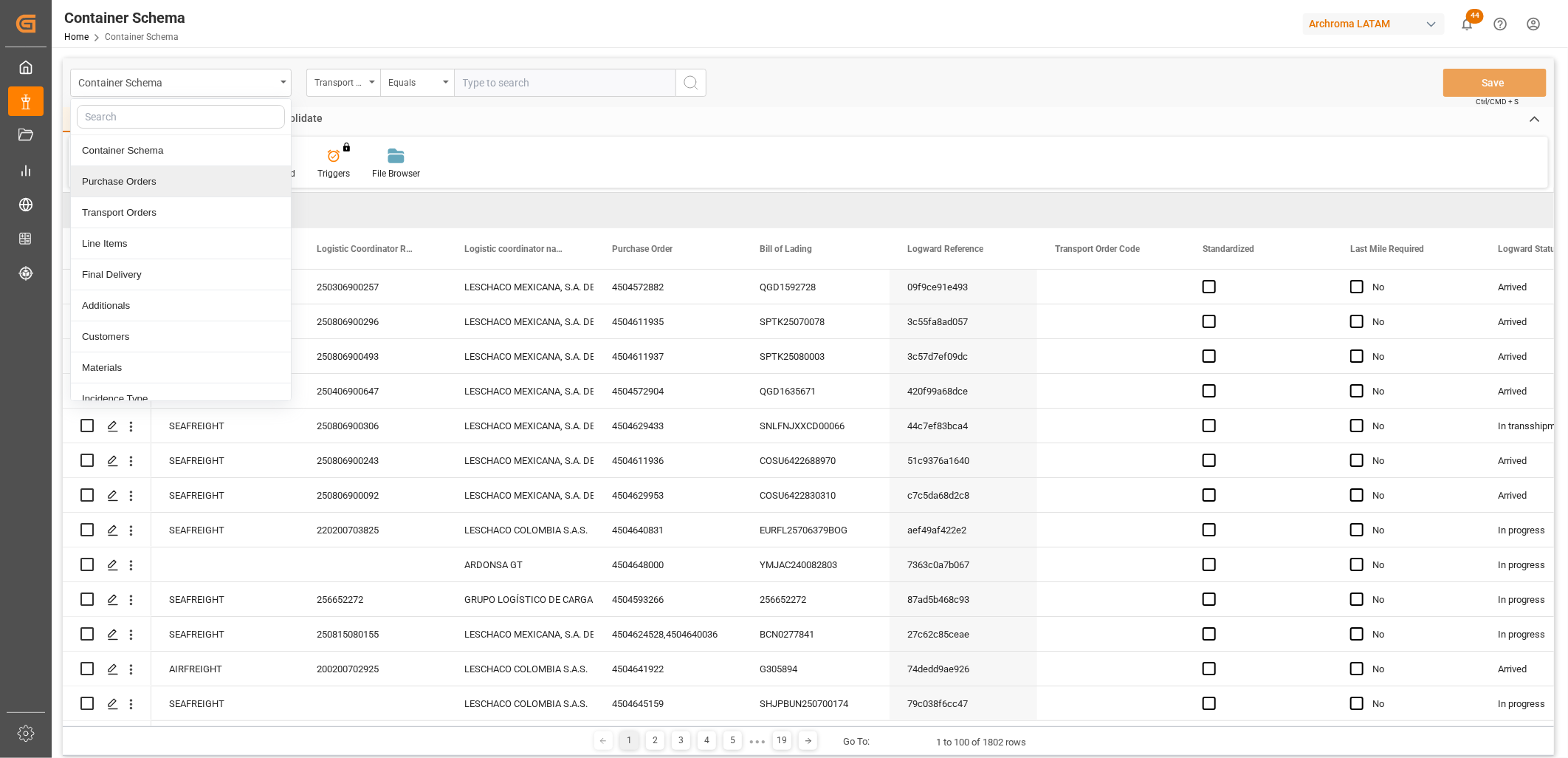
click at [193, 182] on div "Purchase Orders" at bounding box center [181, 182] width 220 height 31
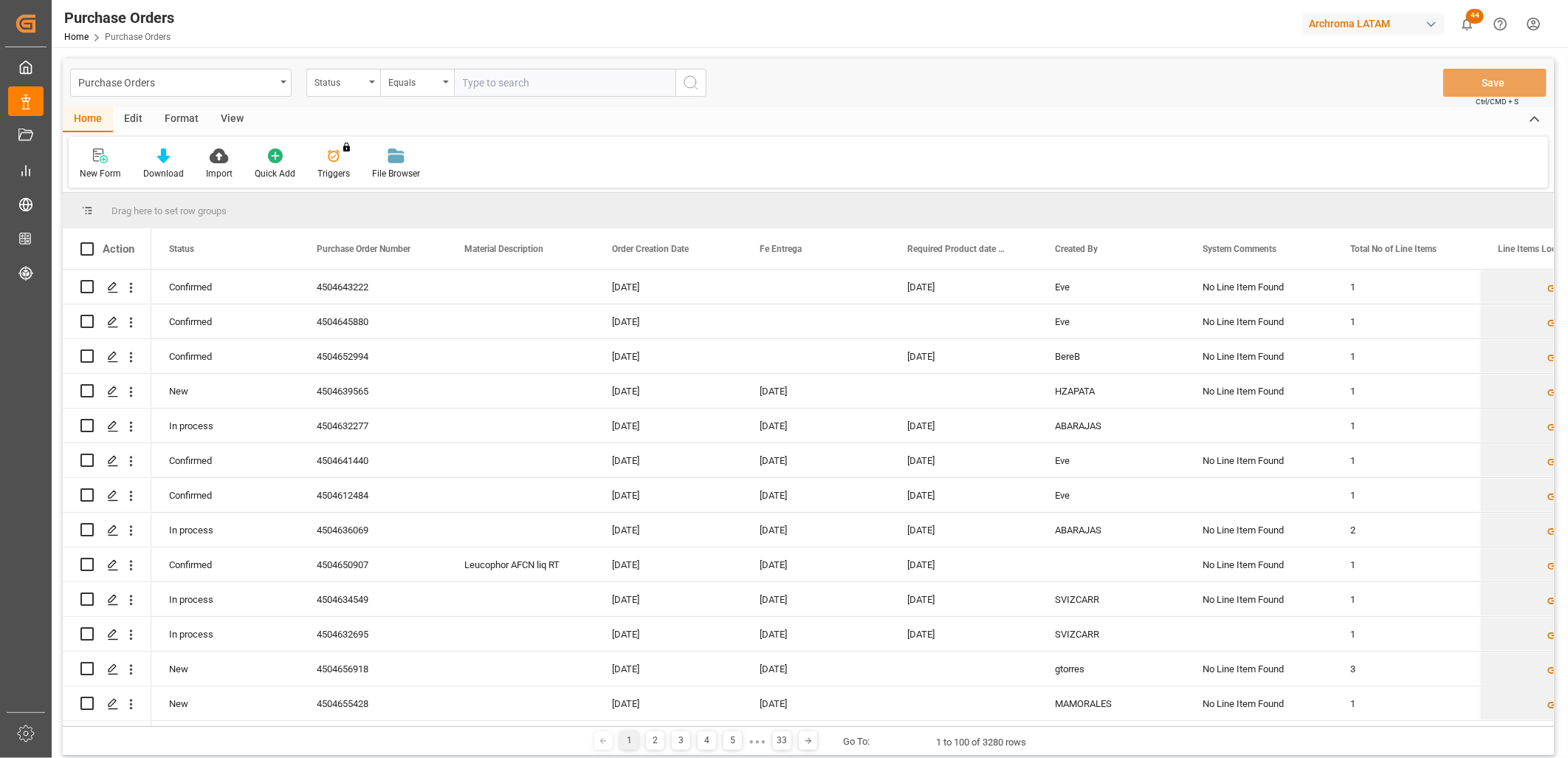
click at [366, 82] on div "Status" at bounding box center [343, 82] width 74 height 28
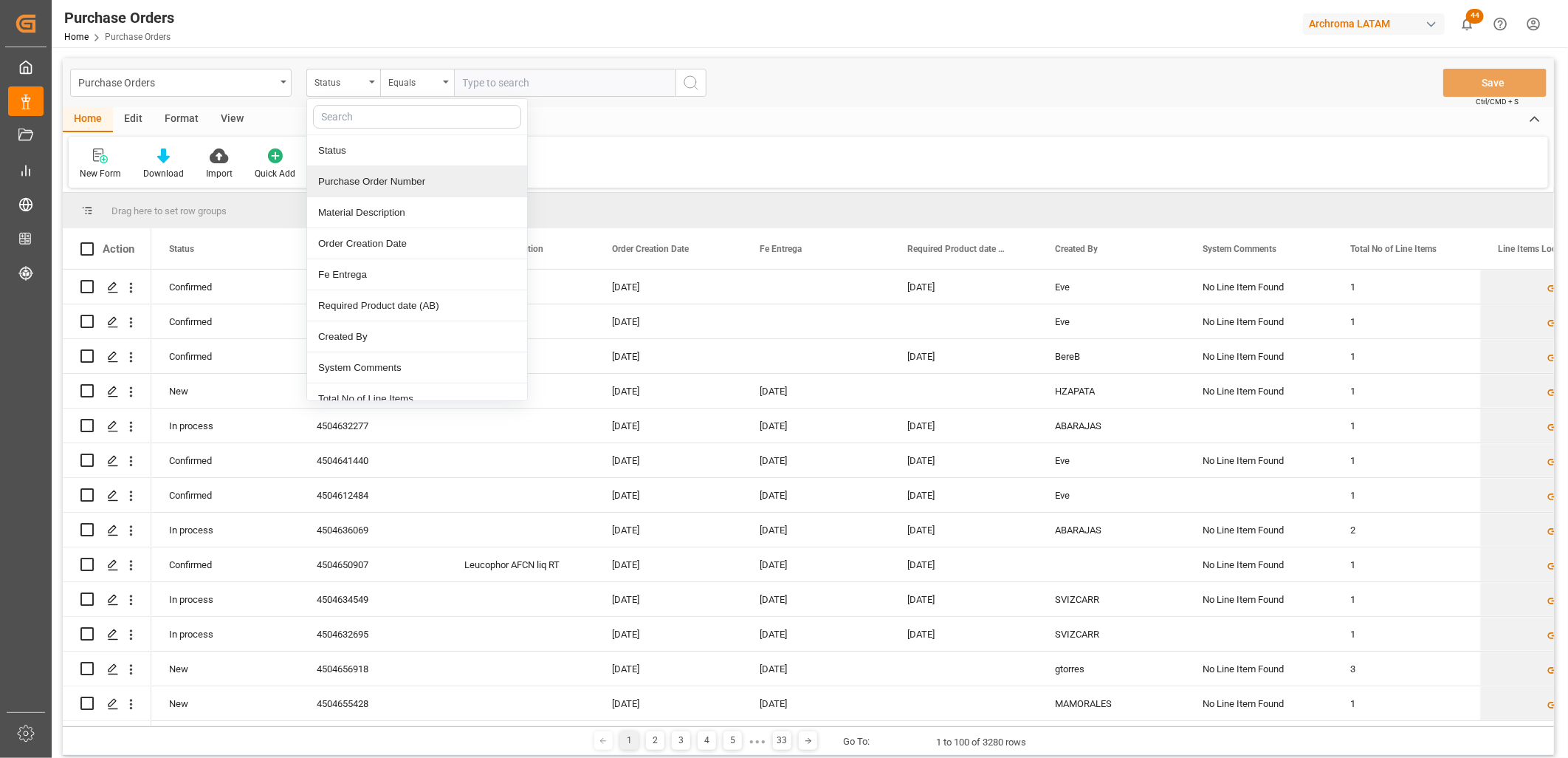
click at [401, 179] on div "Purchase Order Number" at bounding box center [417, 182] width 220 height 31
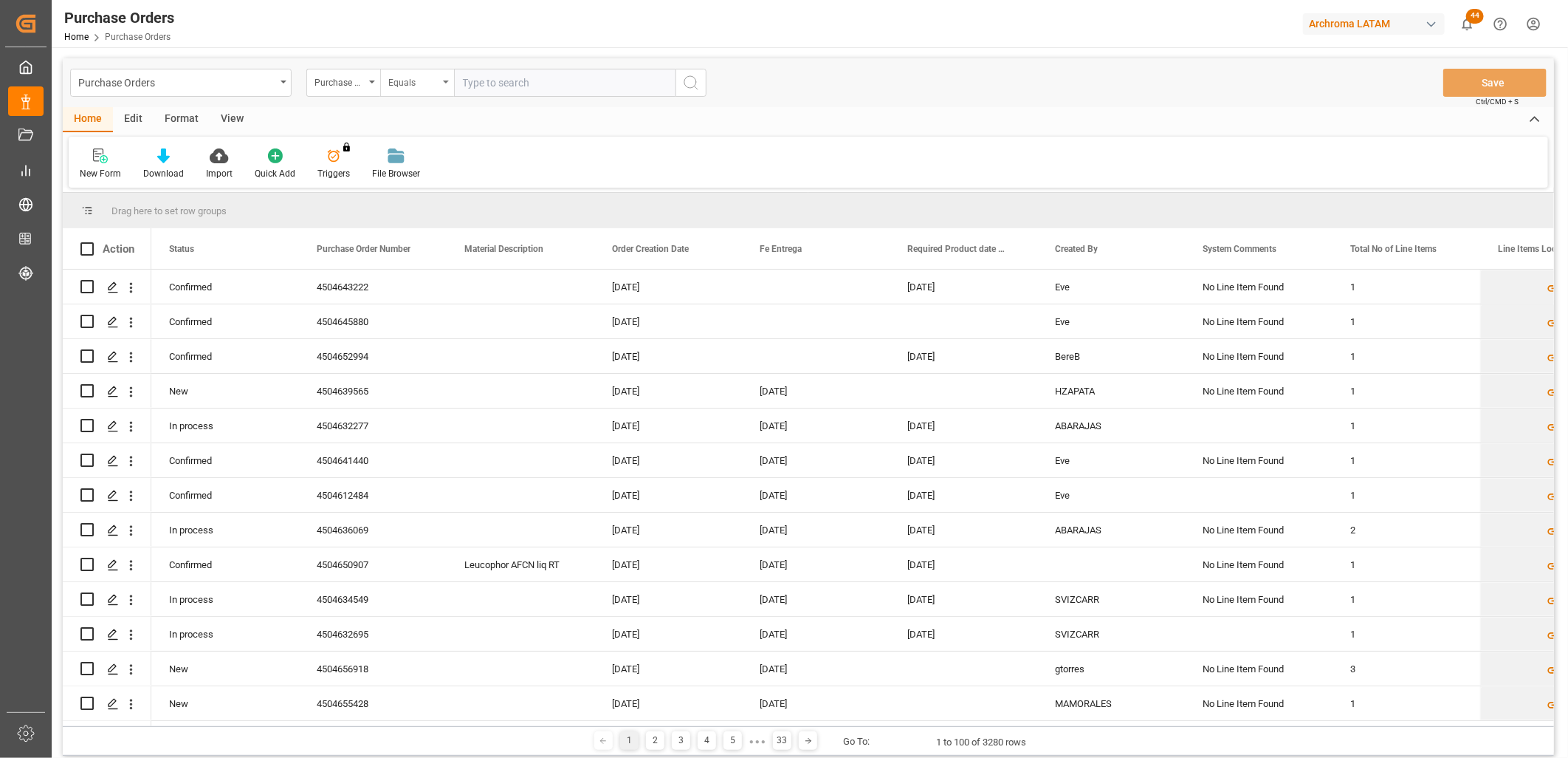
click at [432, 78] on div "Equals" at bounding box center [413, 80] width 50 height 17
click at [440, 182] on div "Fuzzy search" at bounding box center [490, 182] width 220 height 31
paste input "4504505694"
type input "4504505694"
click at [691, 81] on icon "search button" at bounding box center [690, 82] width 18 height 18
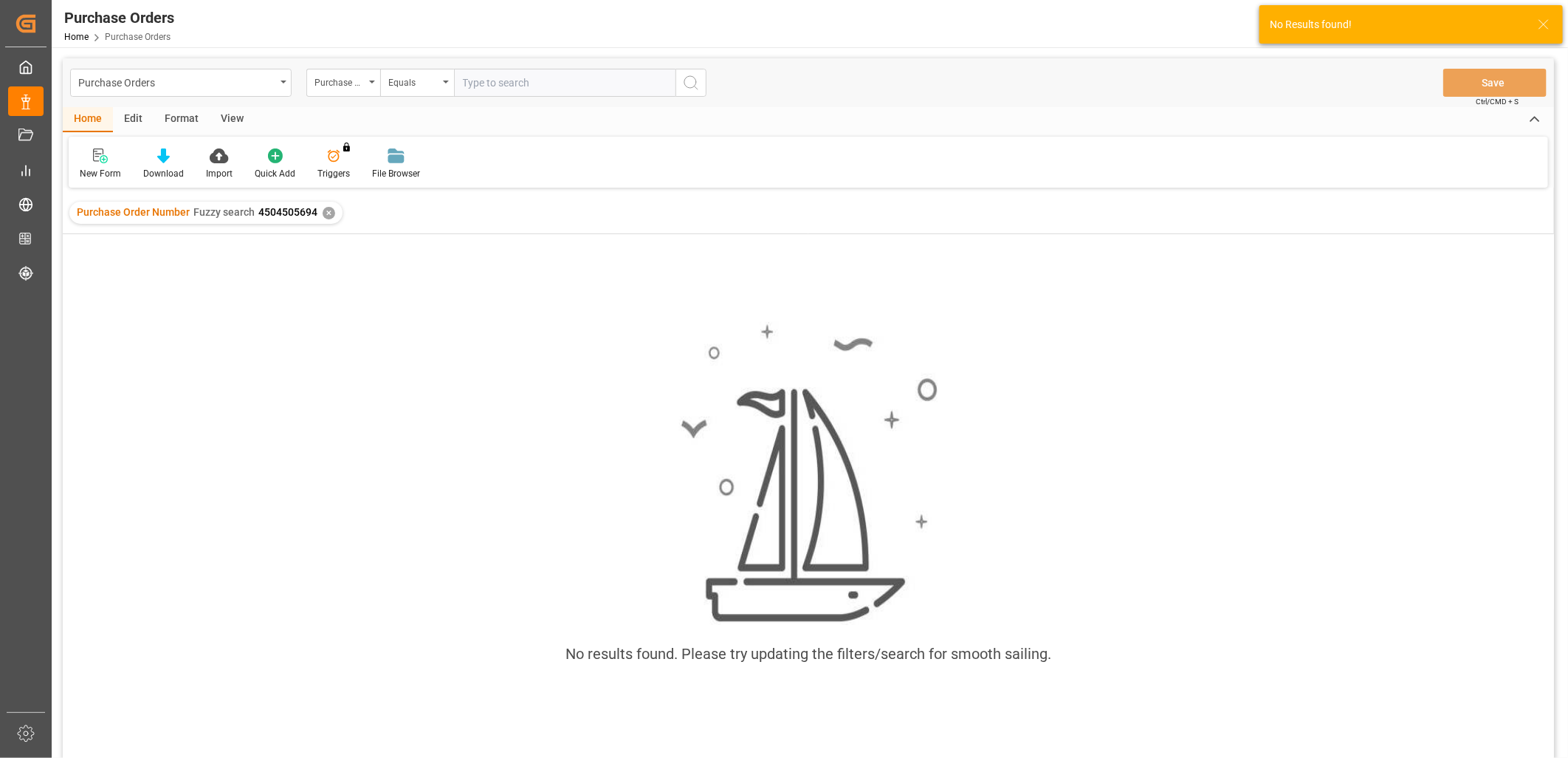
click at [326, 212] on div "✕" at bounding box center [329, 213] width 13 height 13
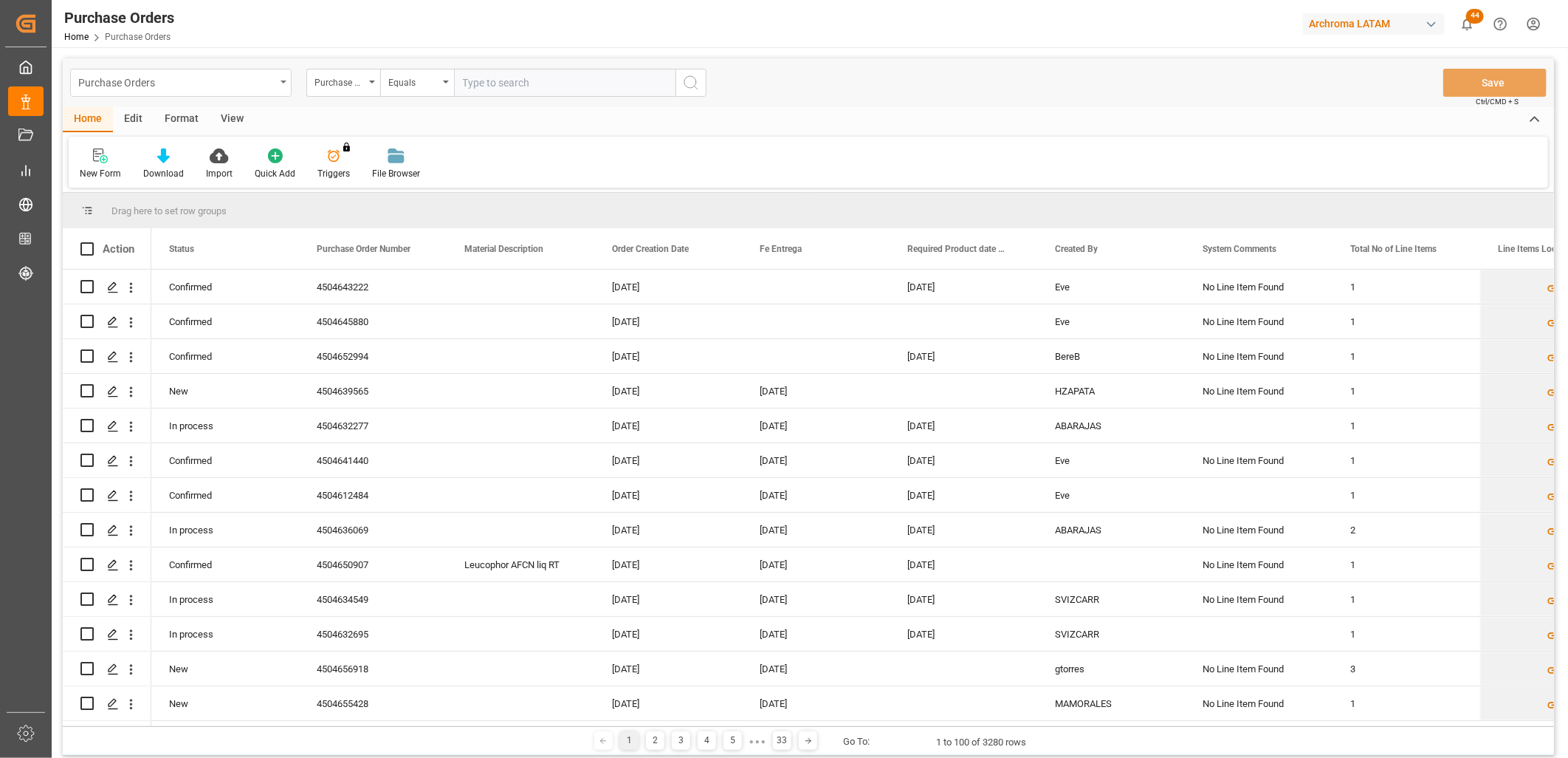
click at [270, 80] on div "Purchase Orders" at bounding box center [177, 81] width 197 height 18
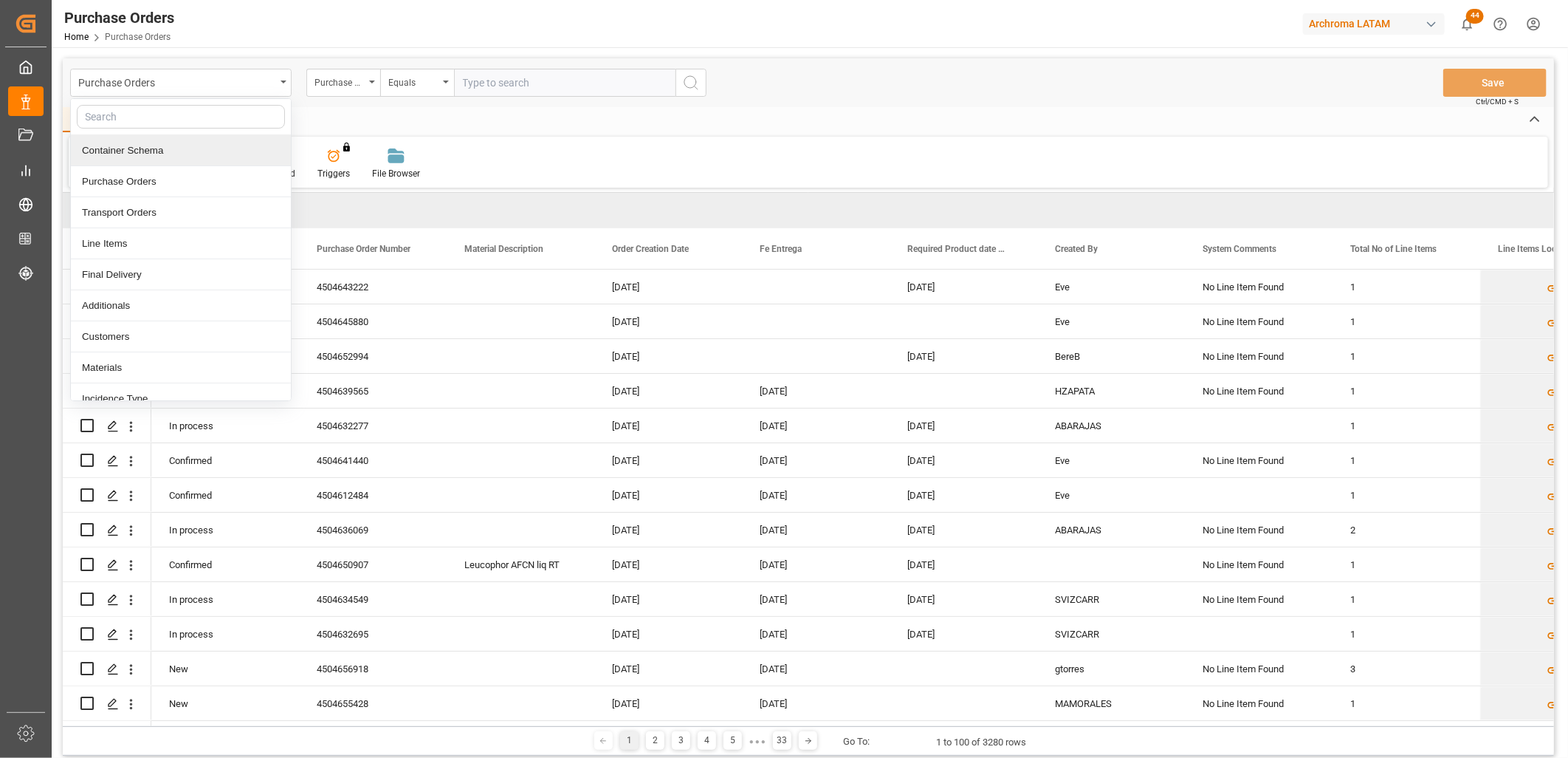
click at [218, 153] on div "Container Schema" at bounding box center [181, 150] width 220 height 31
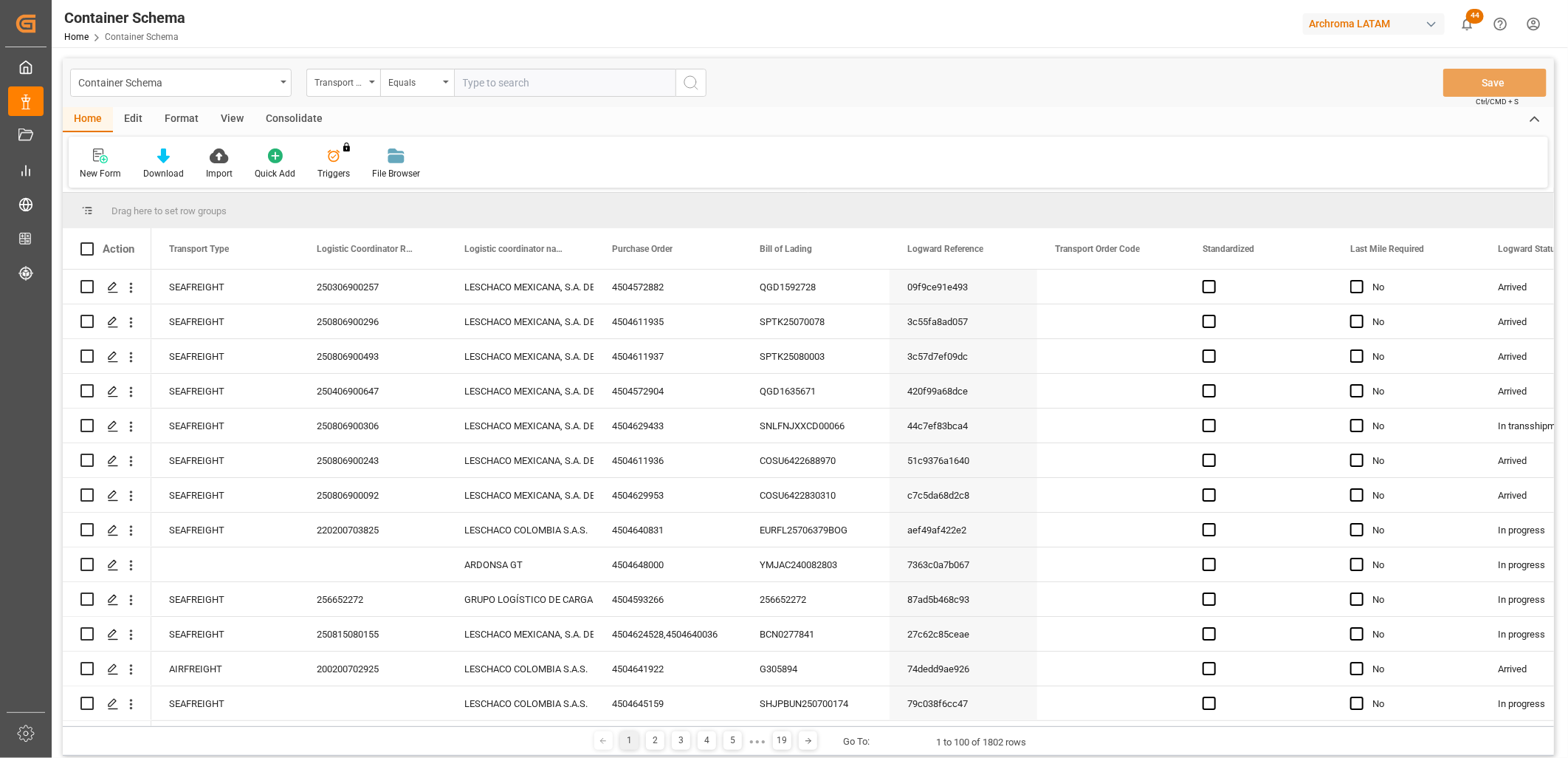
drag, startPoint x: 167, startPoint y: 727, endPoint x: 217, endPoint y: 732, distance: 50.2
click at [217, 732] on div "1 2 3 4 5 ● ● ● 19 Go To: 1 to 100 of 1802 rows" at bounding box center [808, 740] width 1491 height 30
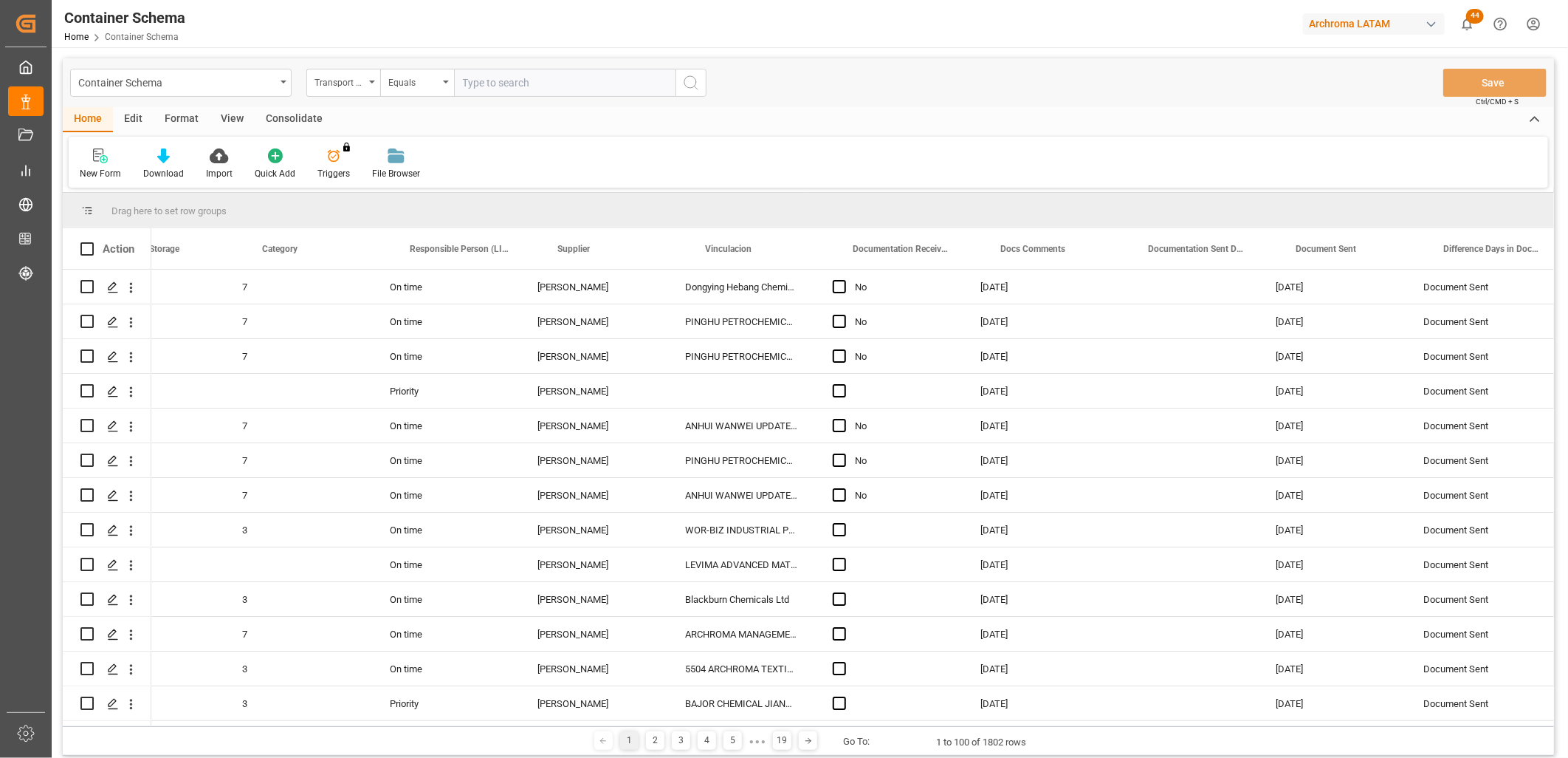
scroll to position [0, 2000]
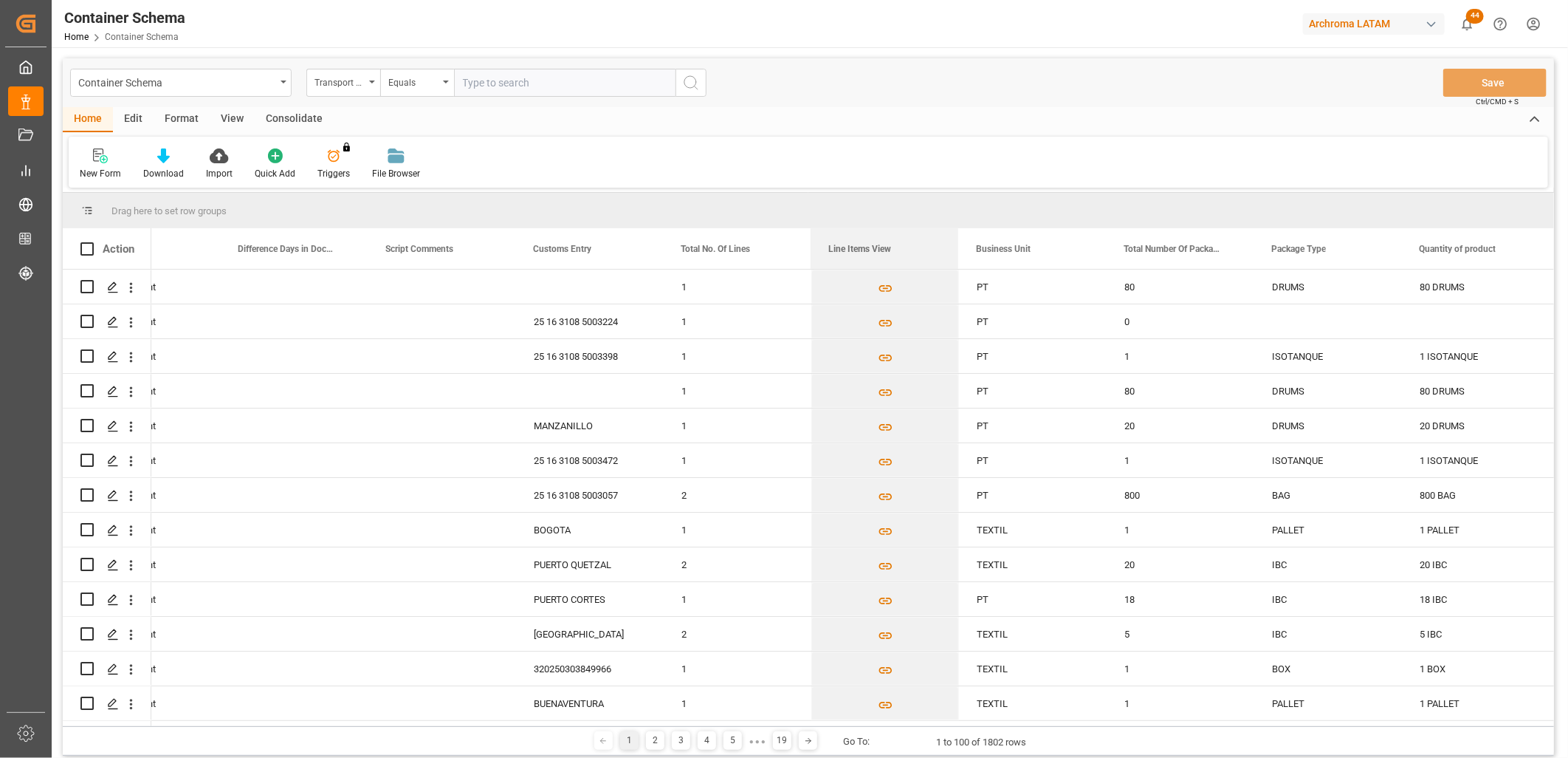
drag, startPoint x: 861, startPoint y: 247, endPoint x: 830, endPoint y: 211, distance: 47.5
click at [830, 211] on div "Drag here to set row groups Drag here to set column labels Action Documentation…" at bounding box center [808, 459] width 1491 height 533
click at [115, 239] on div "Action" at bounding box center [106, 248] width 89 height 41
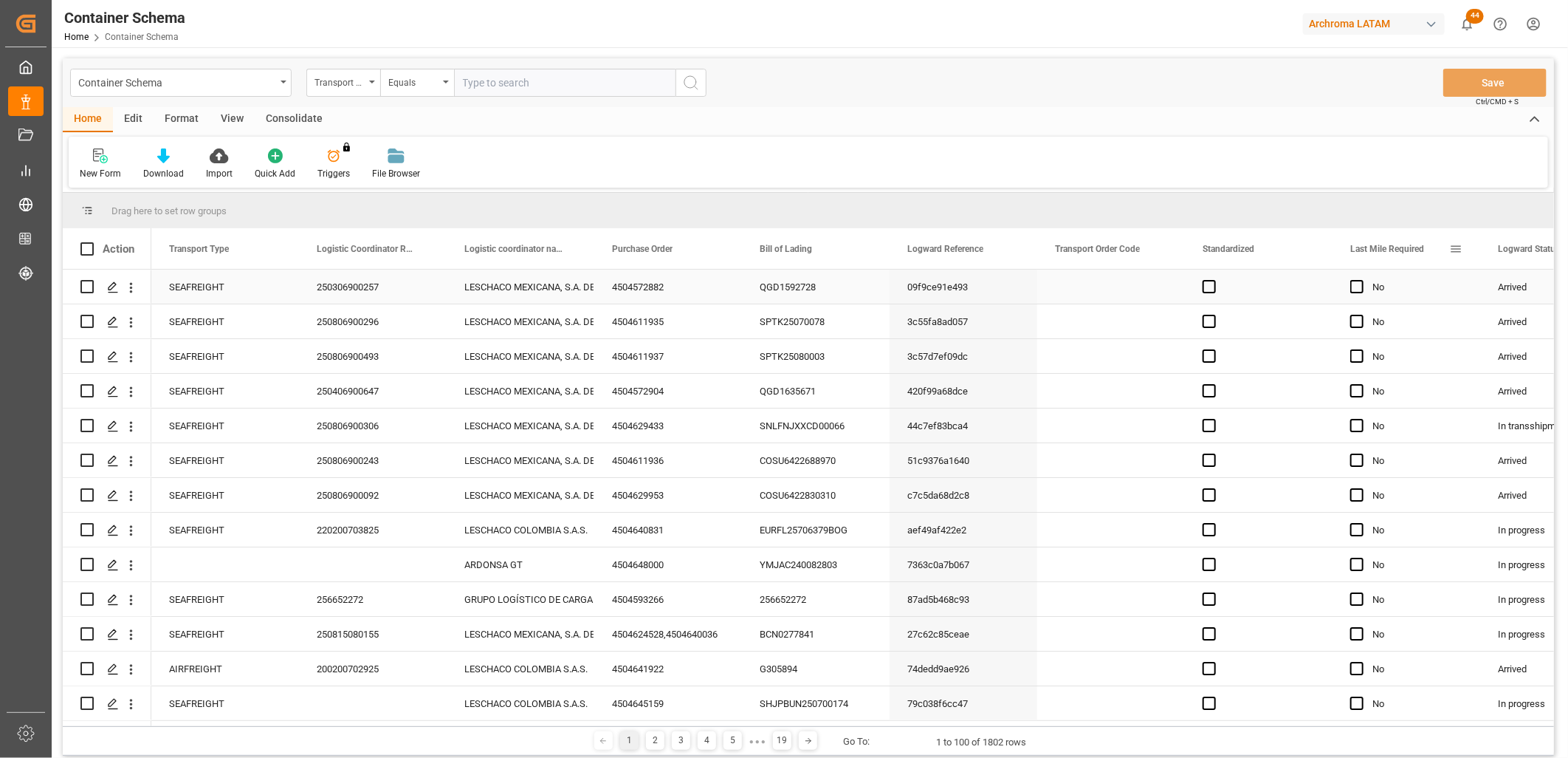
scroll to position [0, 78]
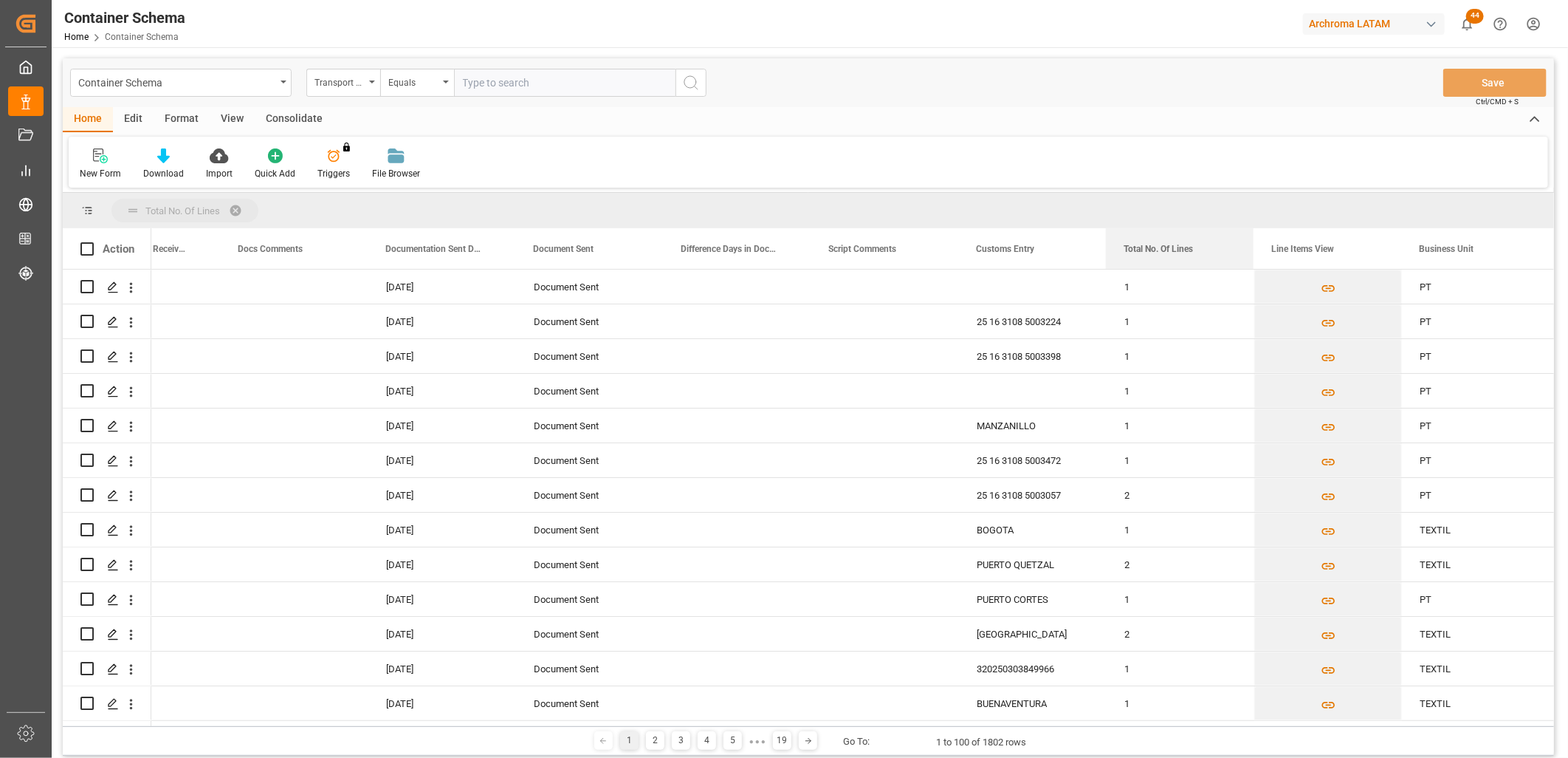
drag, startPoint x: 1163, startPoint y: 245, endPoint x: 1126, endPoint y: 217, distance: 46.4
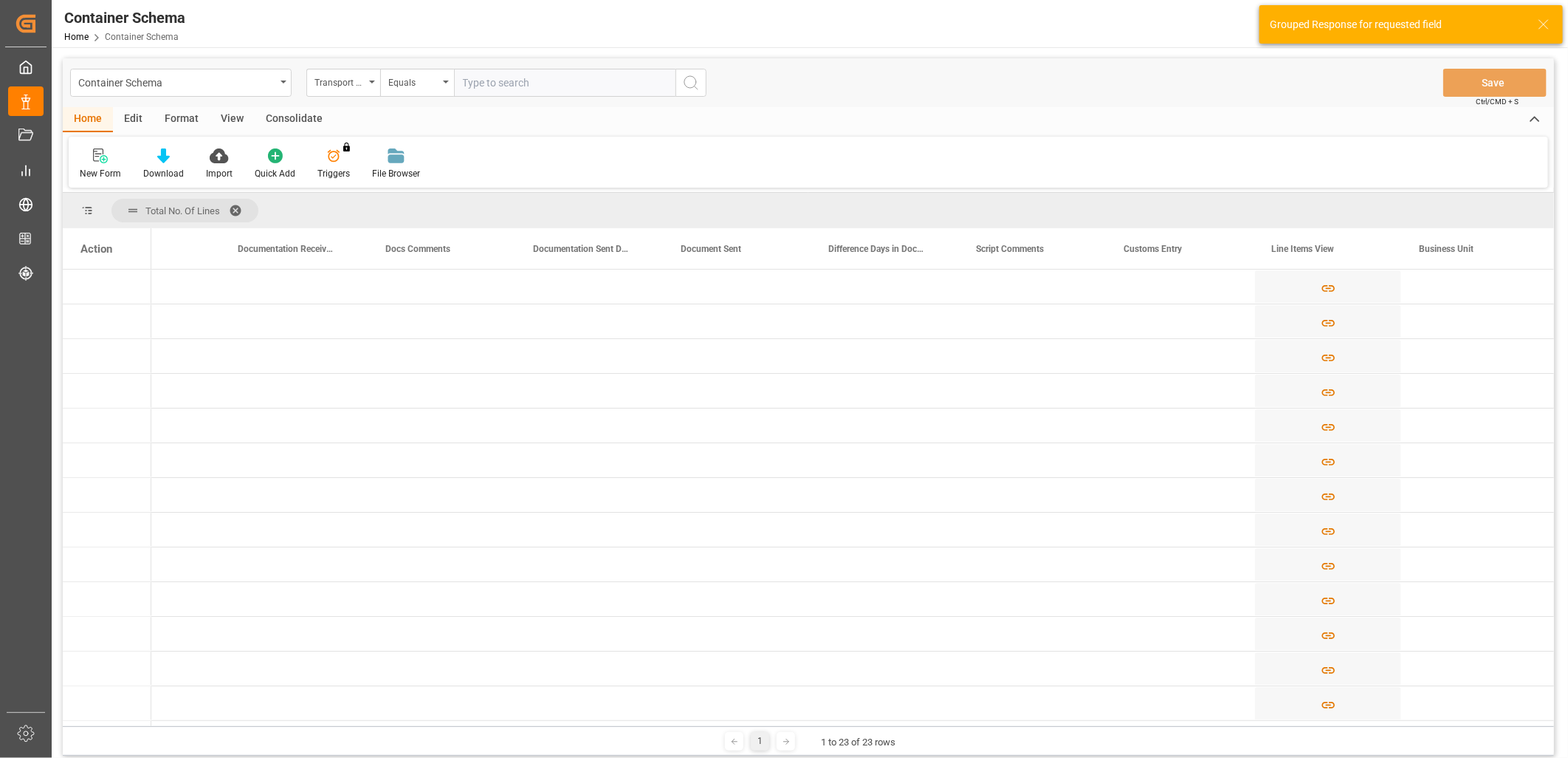
click at [124, 253] on div "Action" at bounding box center [106, 248] width 89 height 41
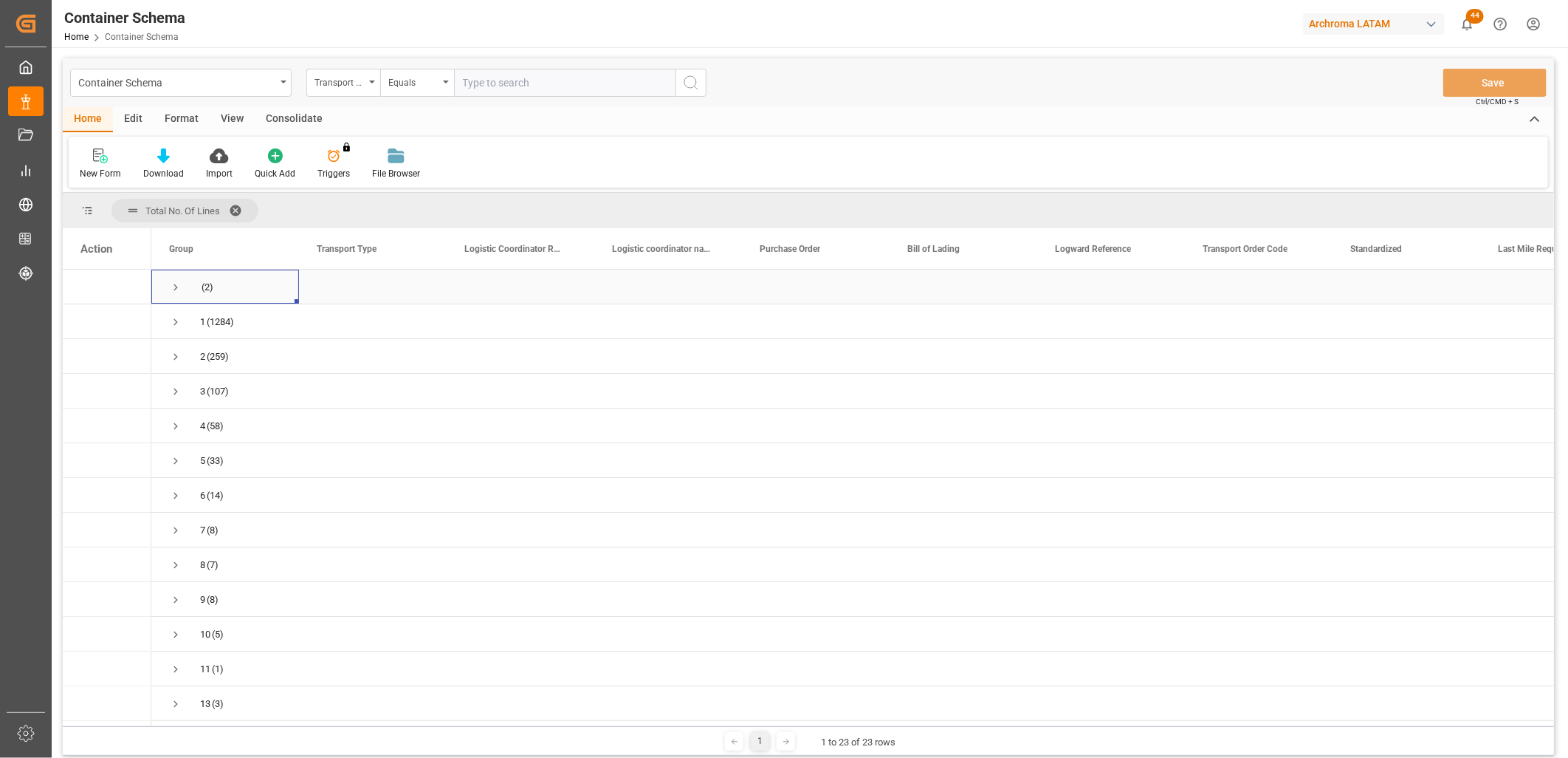
click at [178, 282] on span "Press SPACE to select this row." at bounding box center [175, 287] width 14 height 14
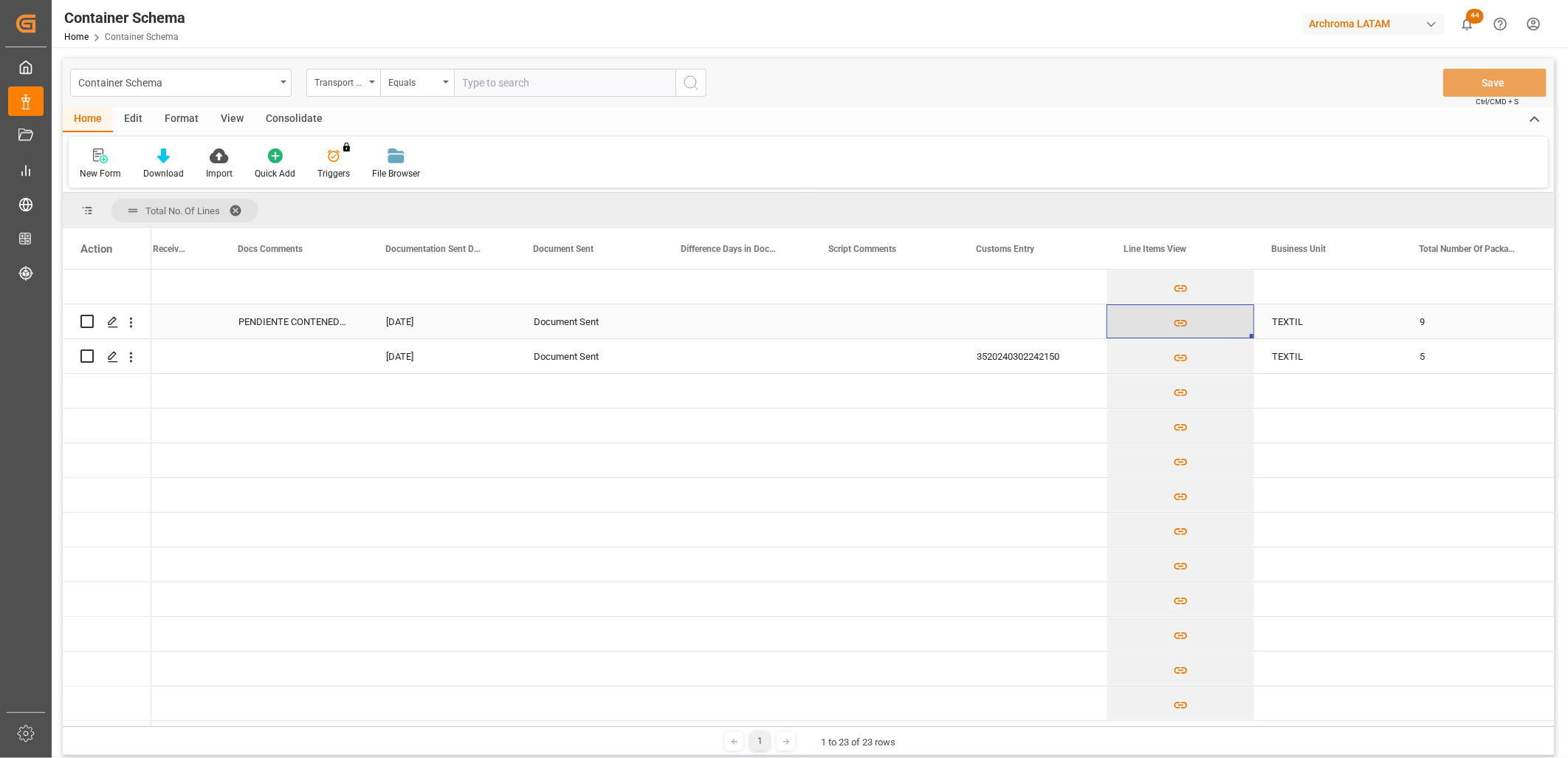
click at [1178, 321] on icon "Press SPACE to select this row." at bounding box center [1180, 323] width 15 height 15
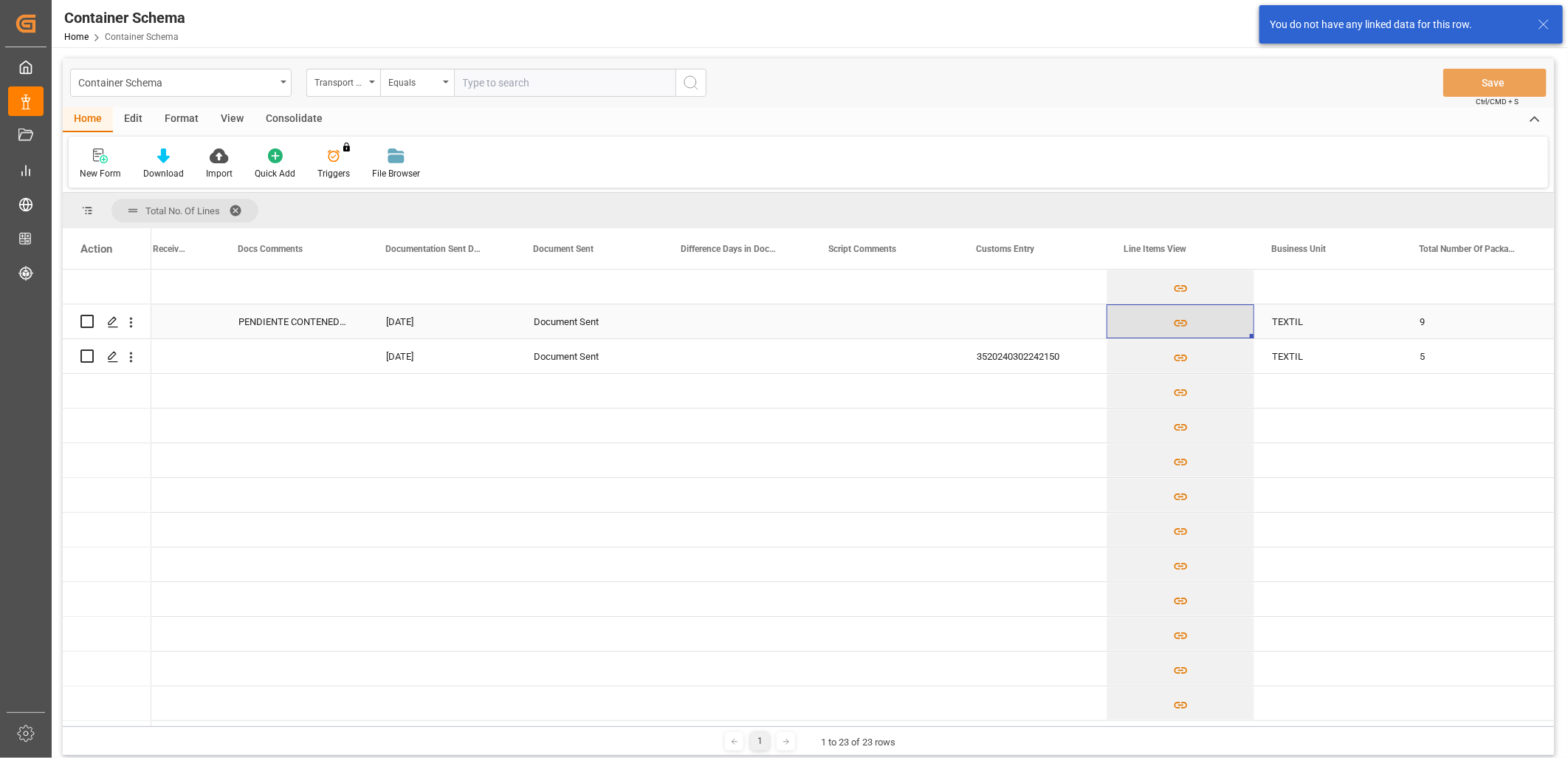
click at [1173, 323] on icon "Press SPACE to select this row." at bounding box center [1180, 323] width 15 height 15
click at [1175, 353] on icon "Press SPACE to select this row." at bounding box center [1180, 357] width 15 height 15
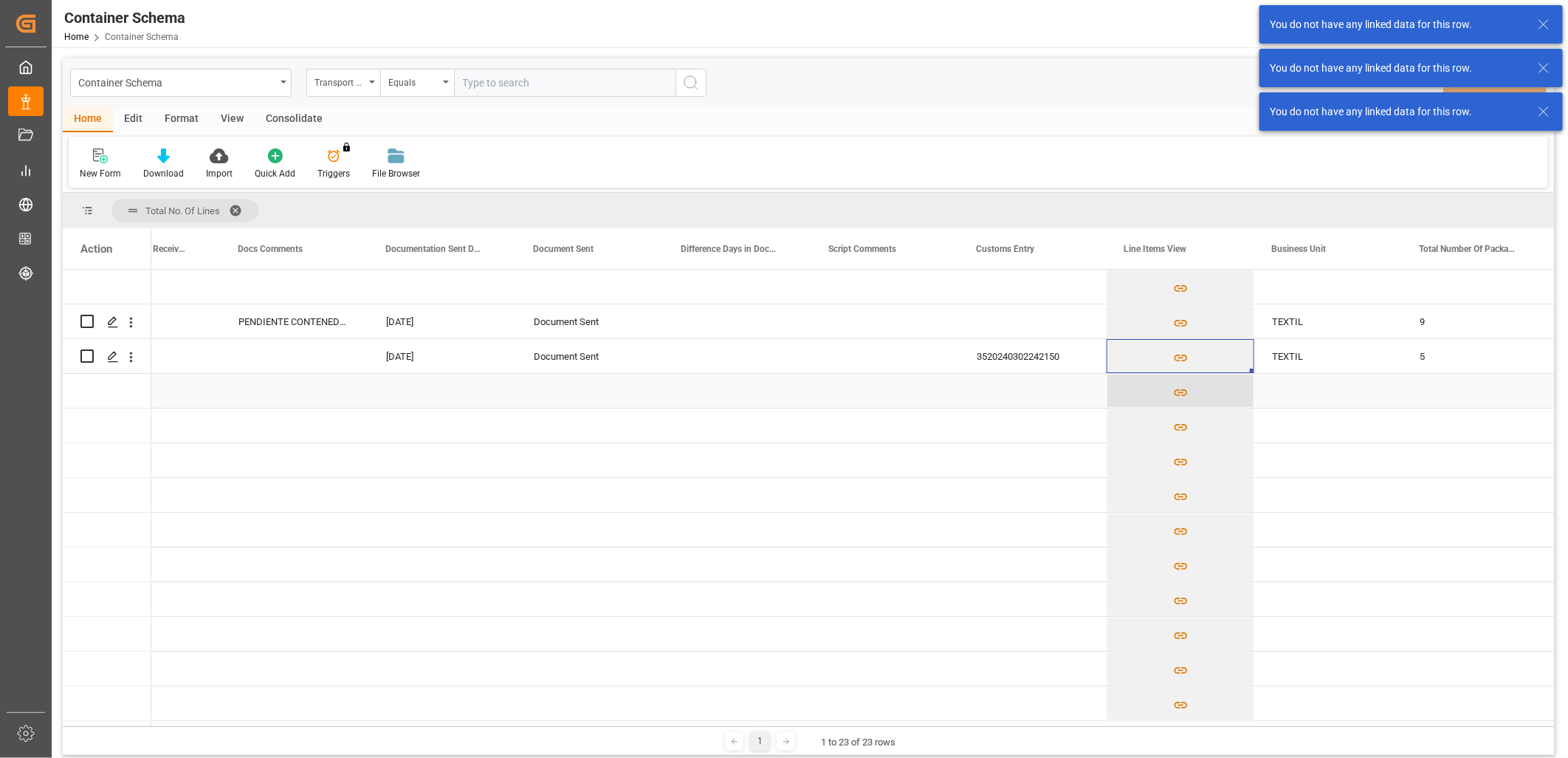
click at [1181, 391] on icon "Press SPACE to select this row." at bounding box center [1180, 392] width 15 height 15
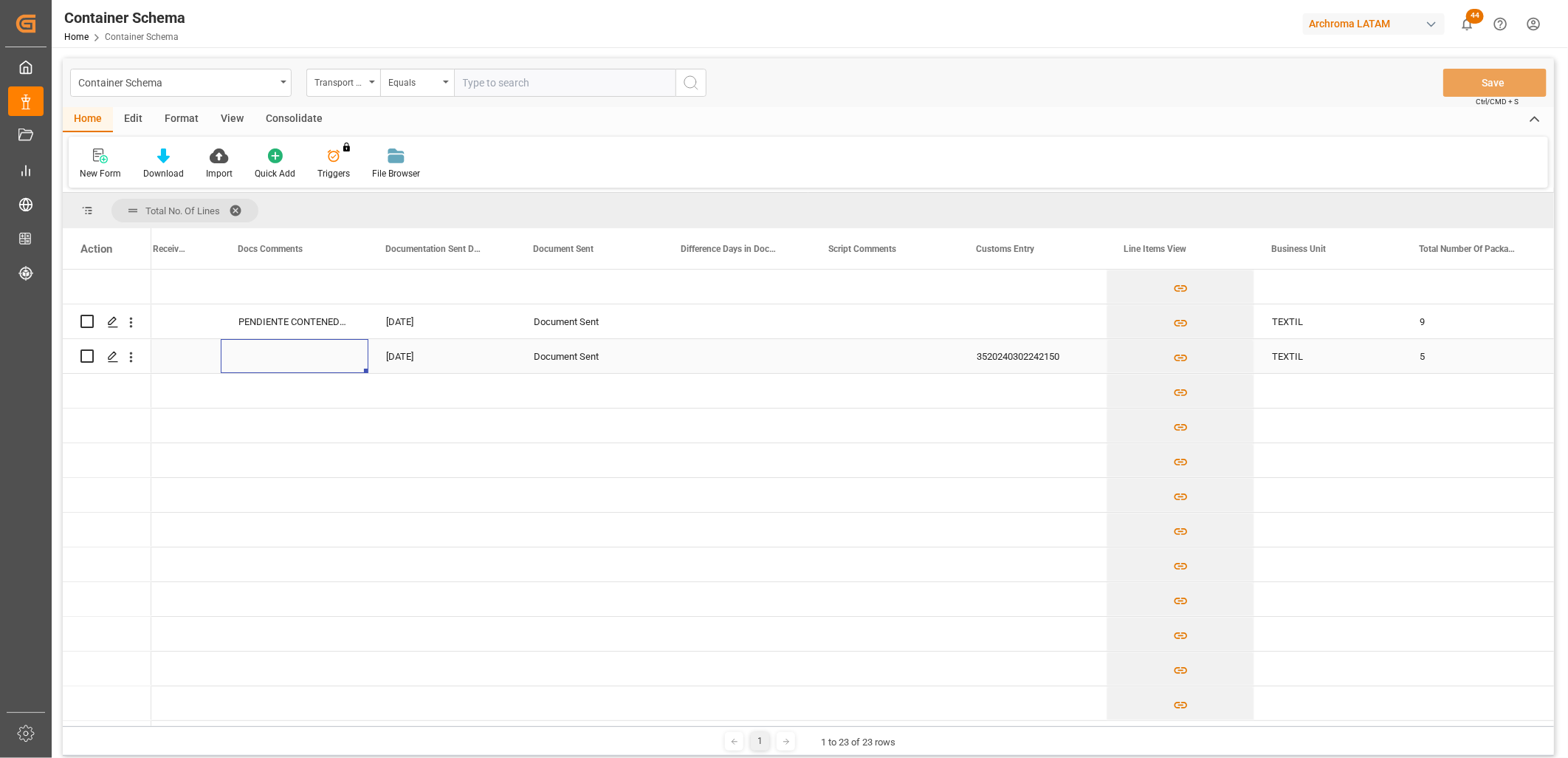
click at [322, 358] on div "Press SPACE to select this row." at bounding box center [294, 355] width 148 height 34
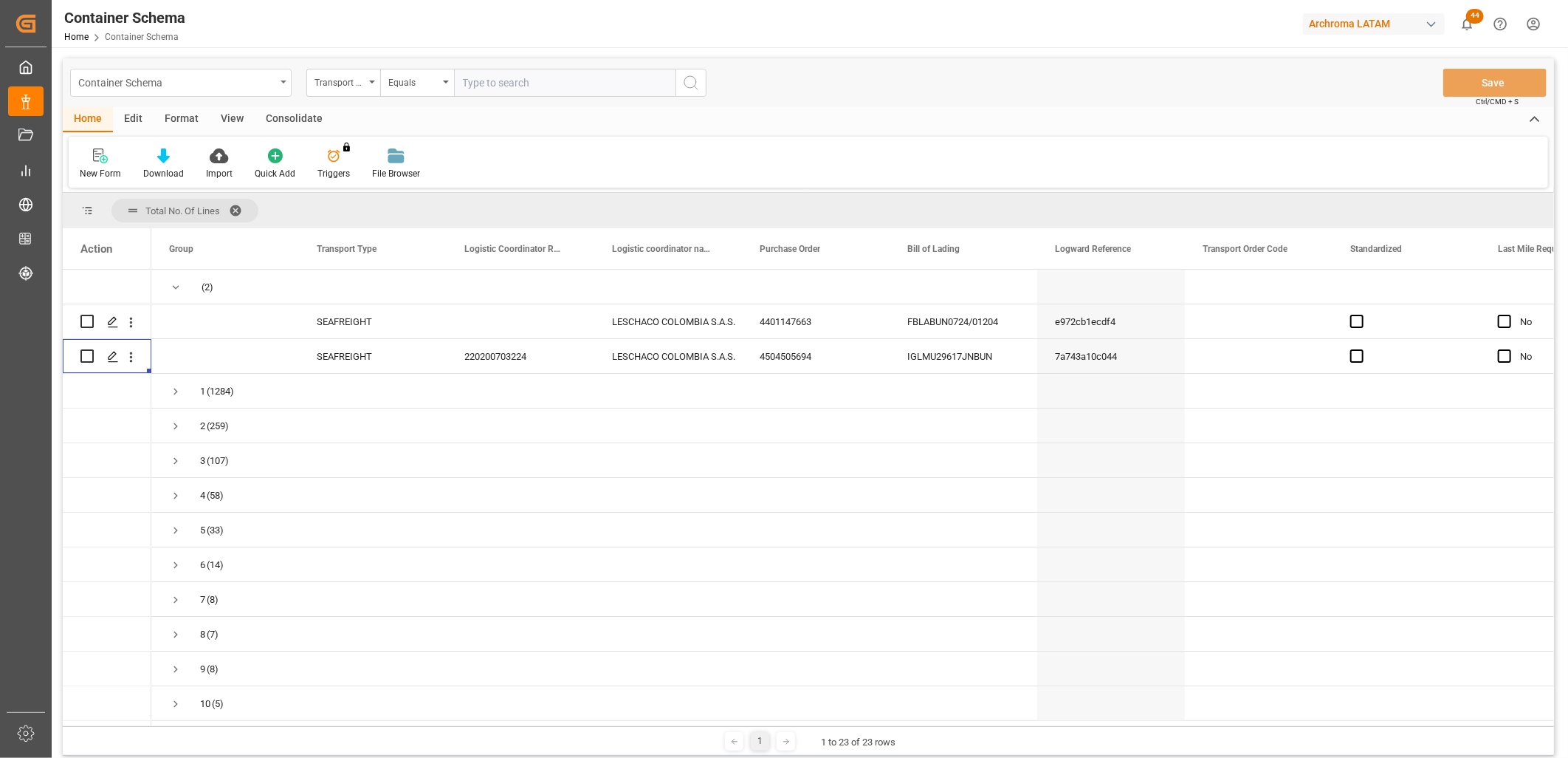
click at [278, 78] on div "Container Schema" at bounding box center [181, 82] width 222 height 28
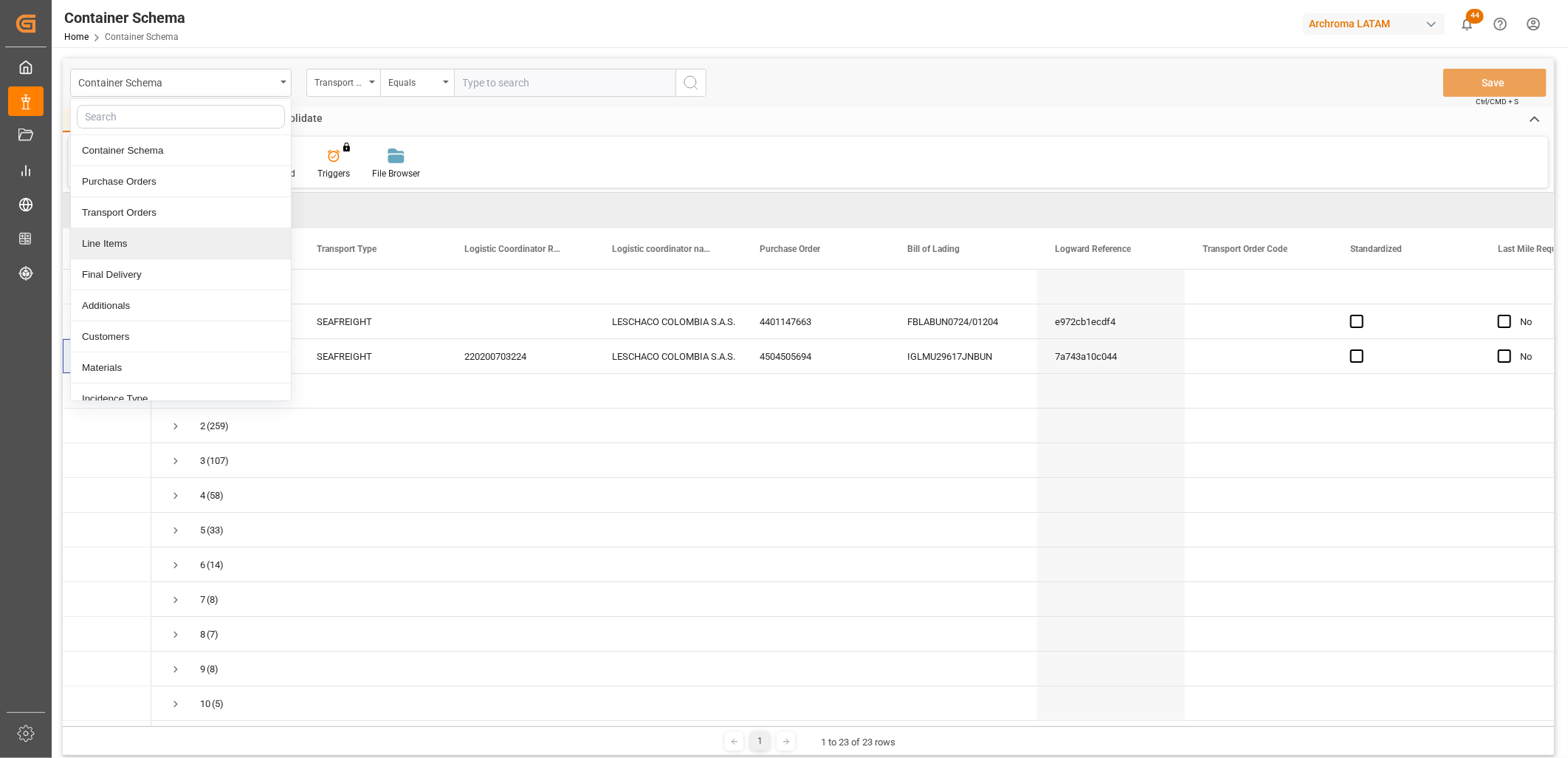
click at [136, 242] on div "Line Items" at bounding box center [181, 243] width 220 height 31
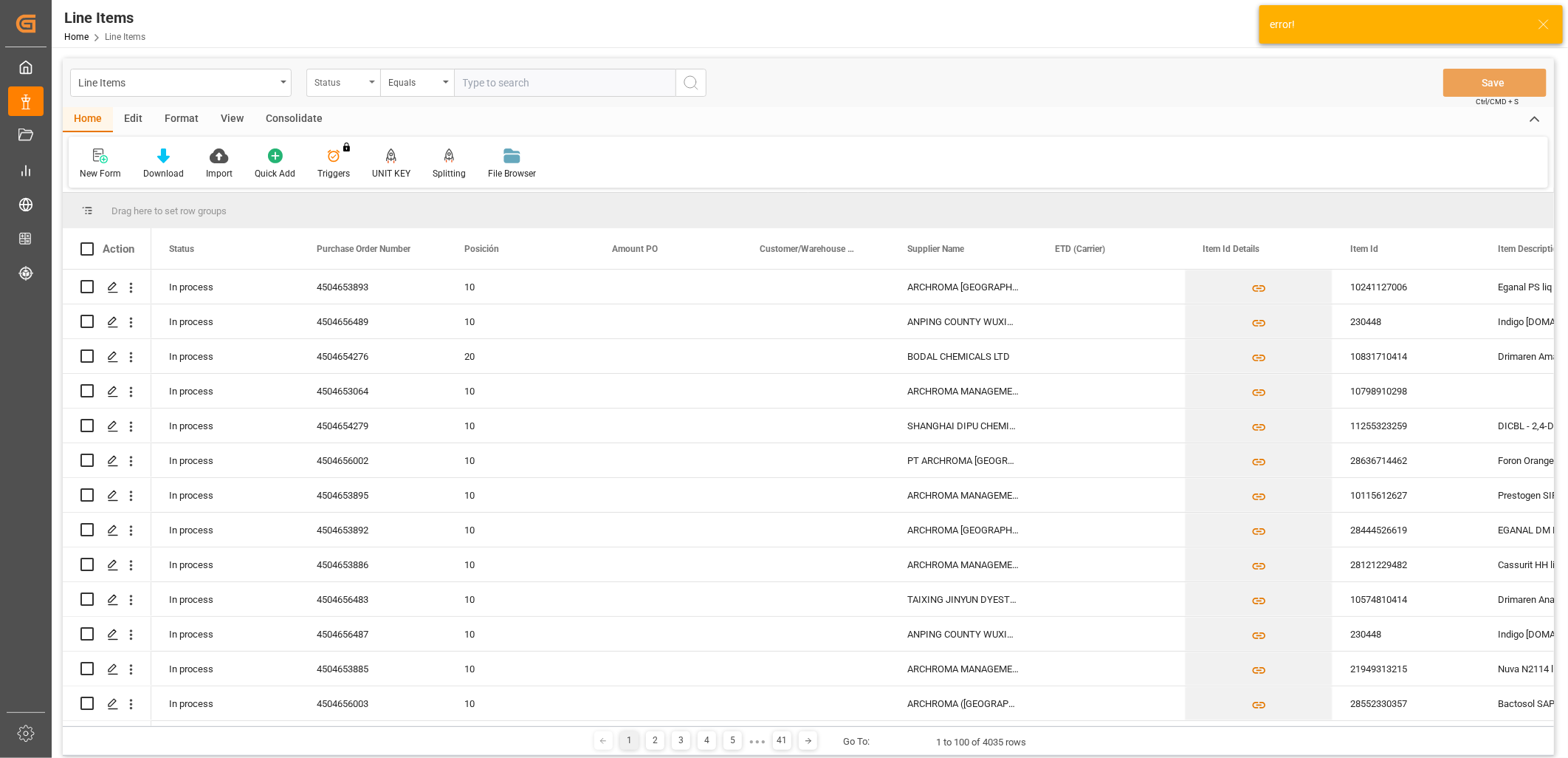
click at [365, 81] on div "Status" at bounding box center [343, 82] width 74 height 28
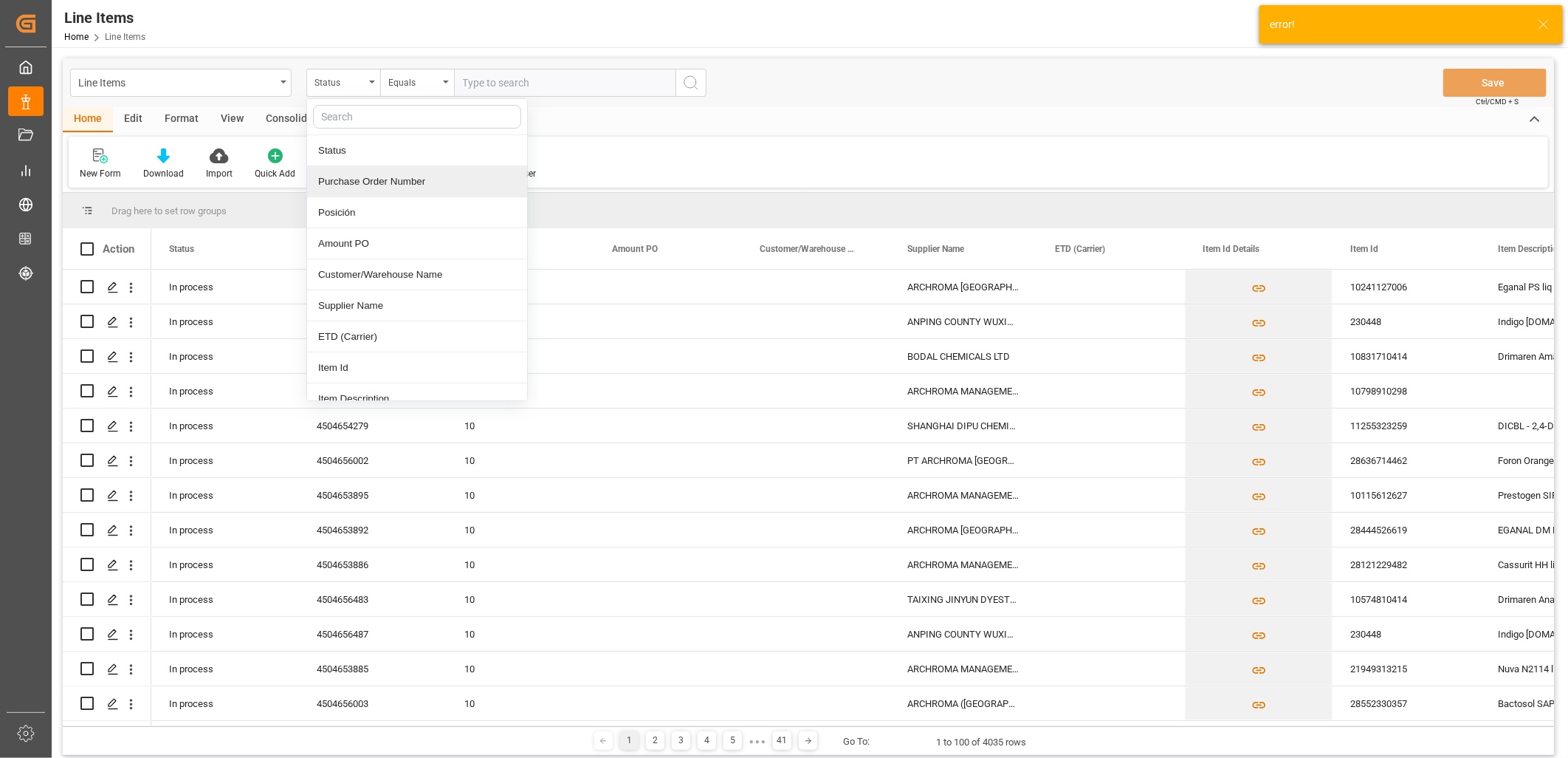
click at [423, 180] on div "Purchase Order Number" at bounding box center [417, 182] width 220 height 31
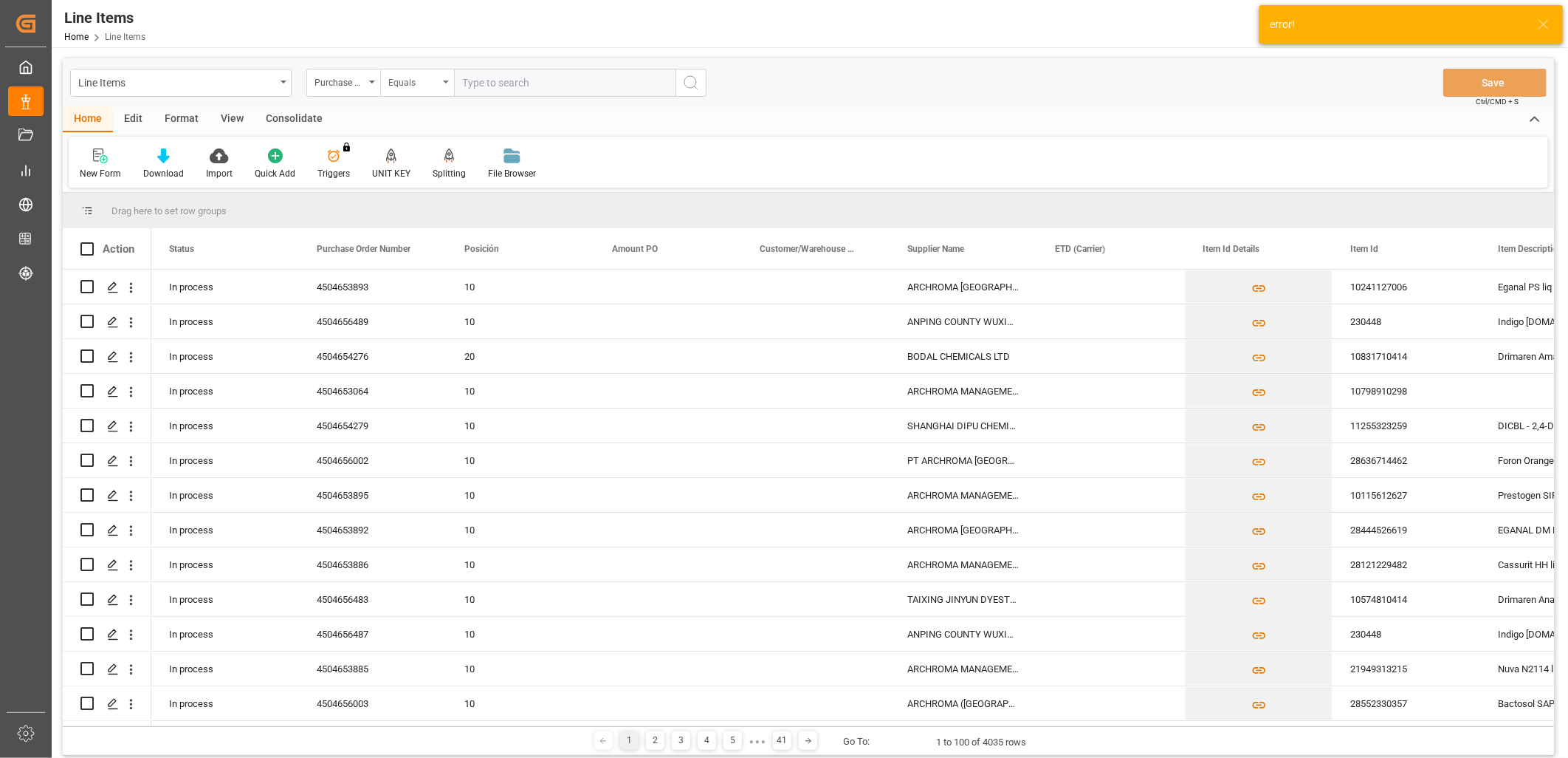
click at [430, 79] on div "Equals" at bounding box center [413, 80] width 50 height 17
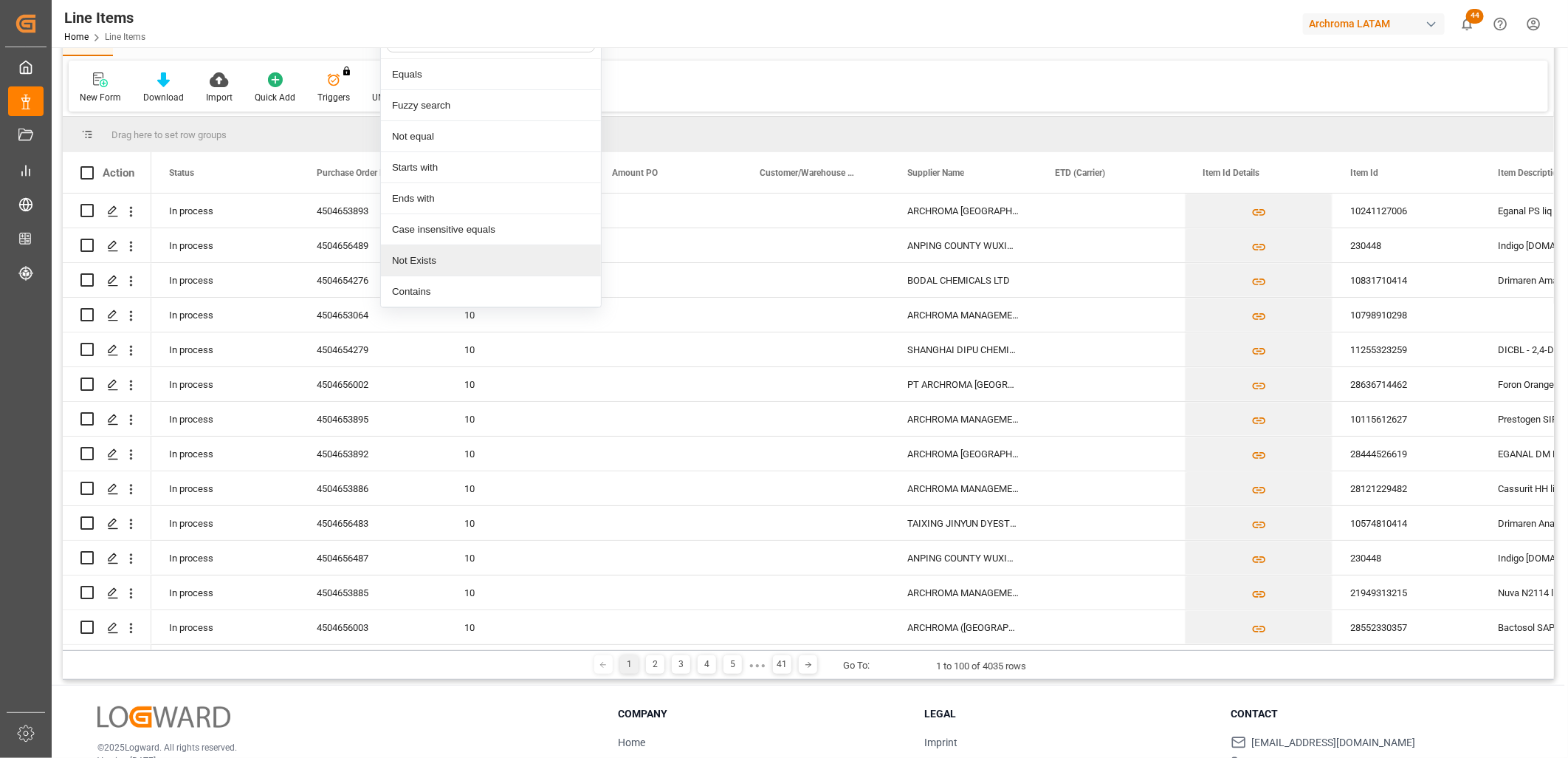
scroll to position [171, 0]
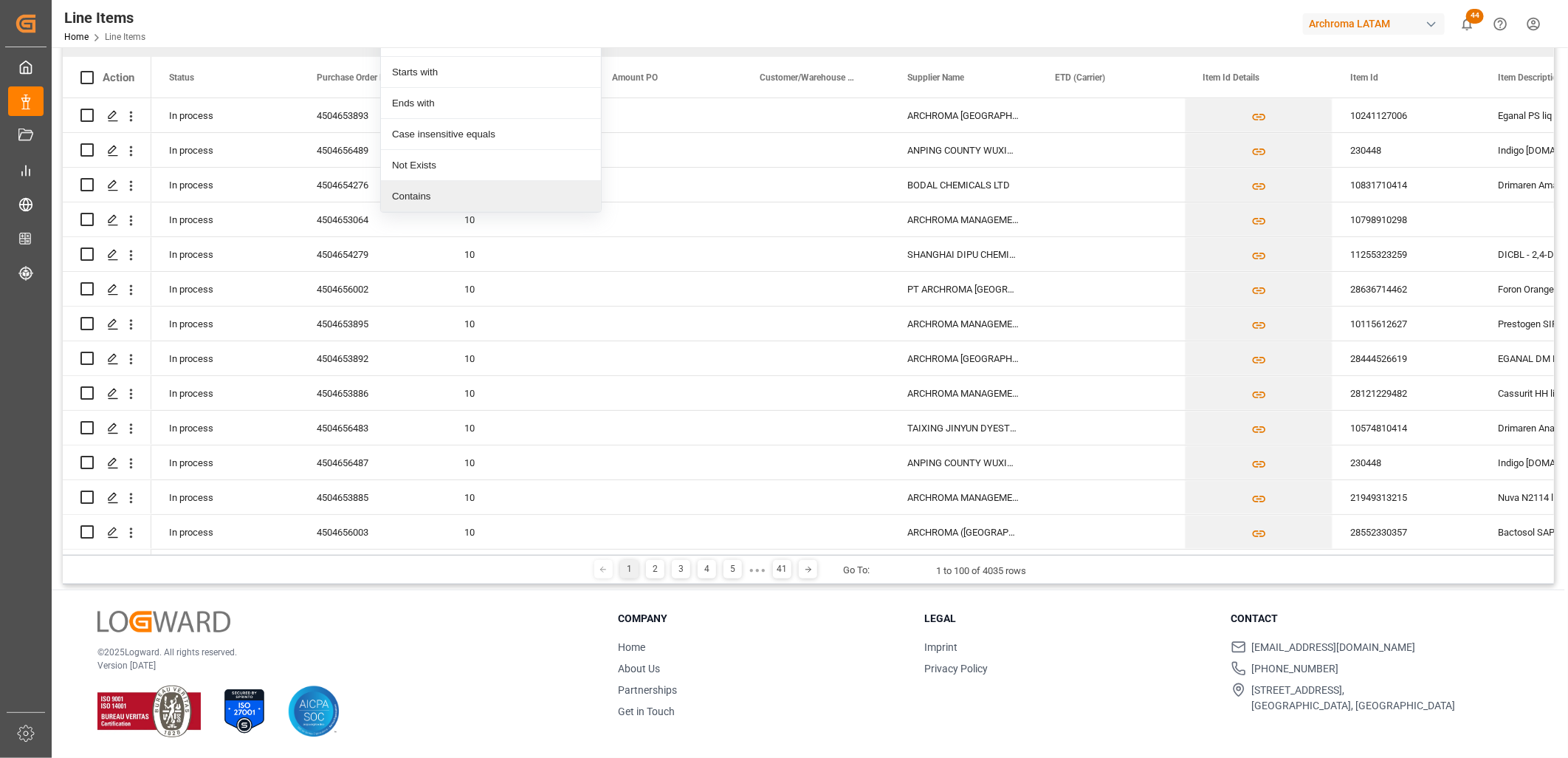
click at [442, 197] on div "Contains" at bounding box center [490, 196] width 220 height 31
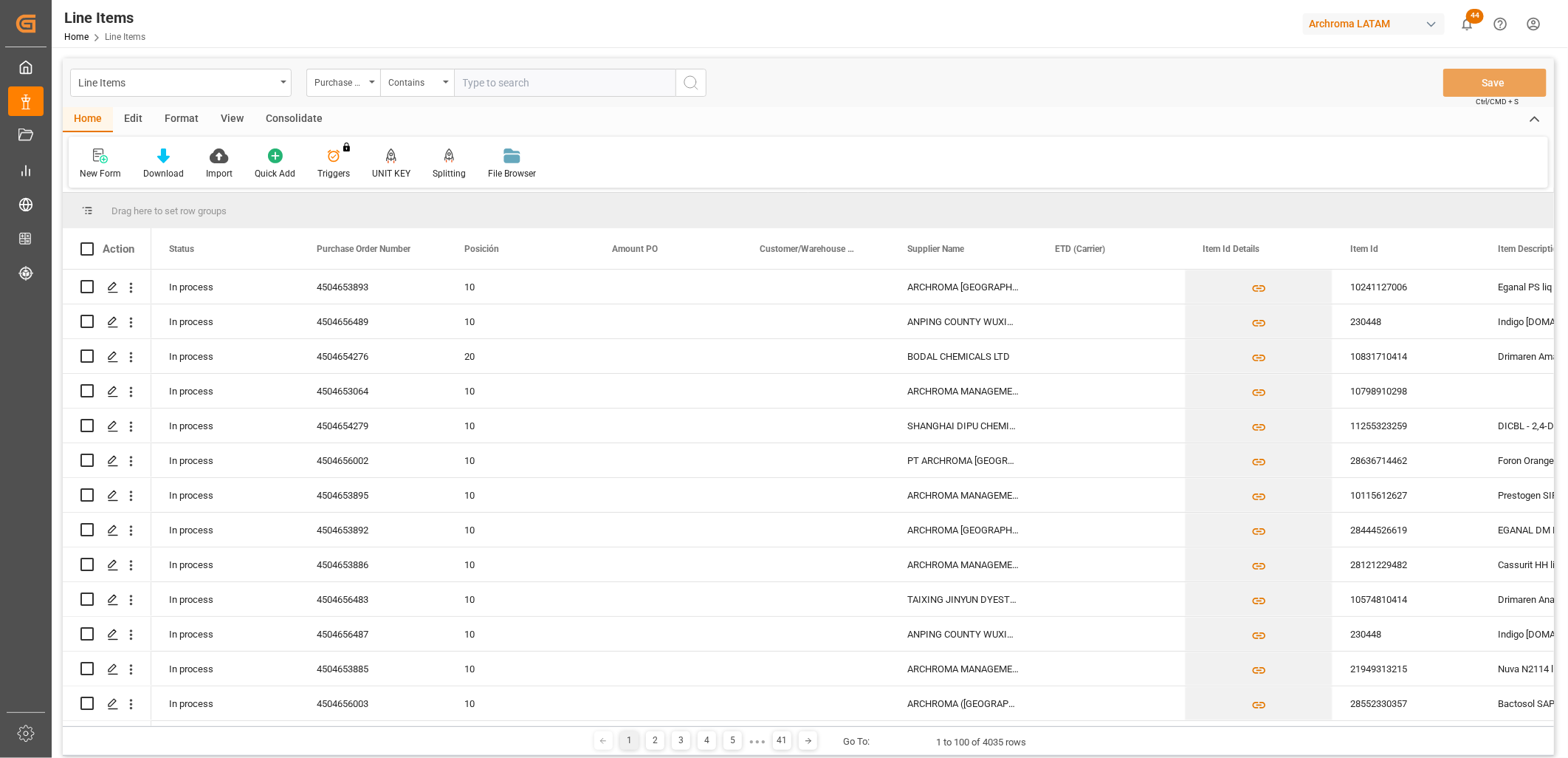
paste input "Purchase Order Number 4504634605 4504625738 4504625738 4504611929 4504610026"
click at [610, 79] on input "Purchase Order Number 4504634605 4504625738 4504625738 4504611929 4504610026" at bounding box center [564, 82] width 222 height 28
click at [610, 82] on input "Purchase Order Number 4504634605 4504625738,4504625738,4504611929,4504610026" at bounding box center [564, 82] width 222 height 28
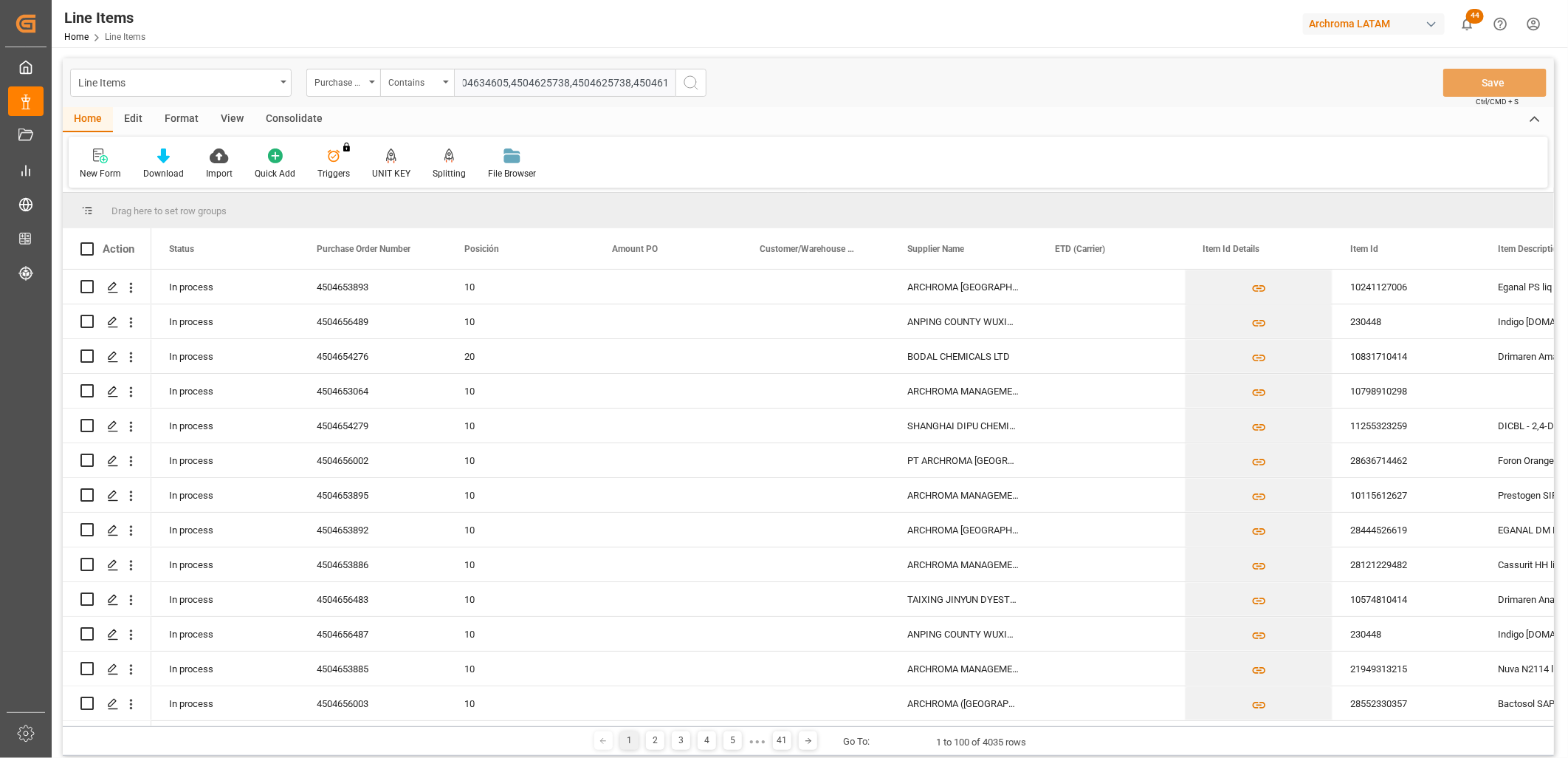
scroll to position [0, 0]
type input "4504634605,4504625738,4504625738,4504611929,4504610026"
click at [689, 86] on icon "search button" at bounding box center [690, 82] width 18 height 18
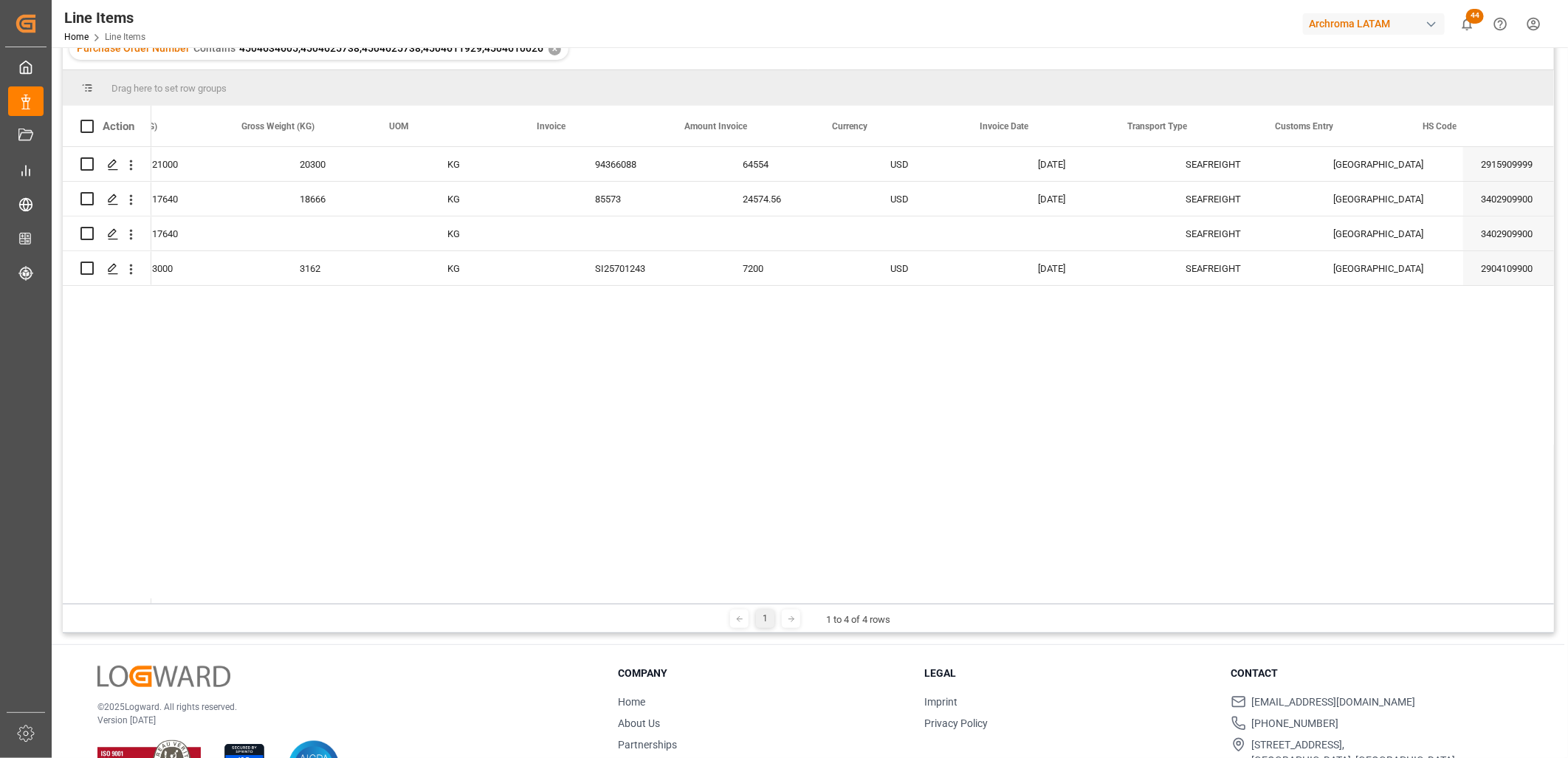
scroll to position [0, 2995]
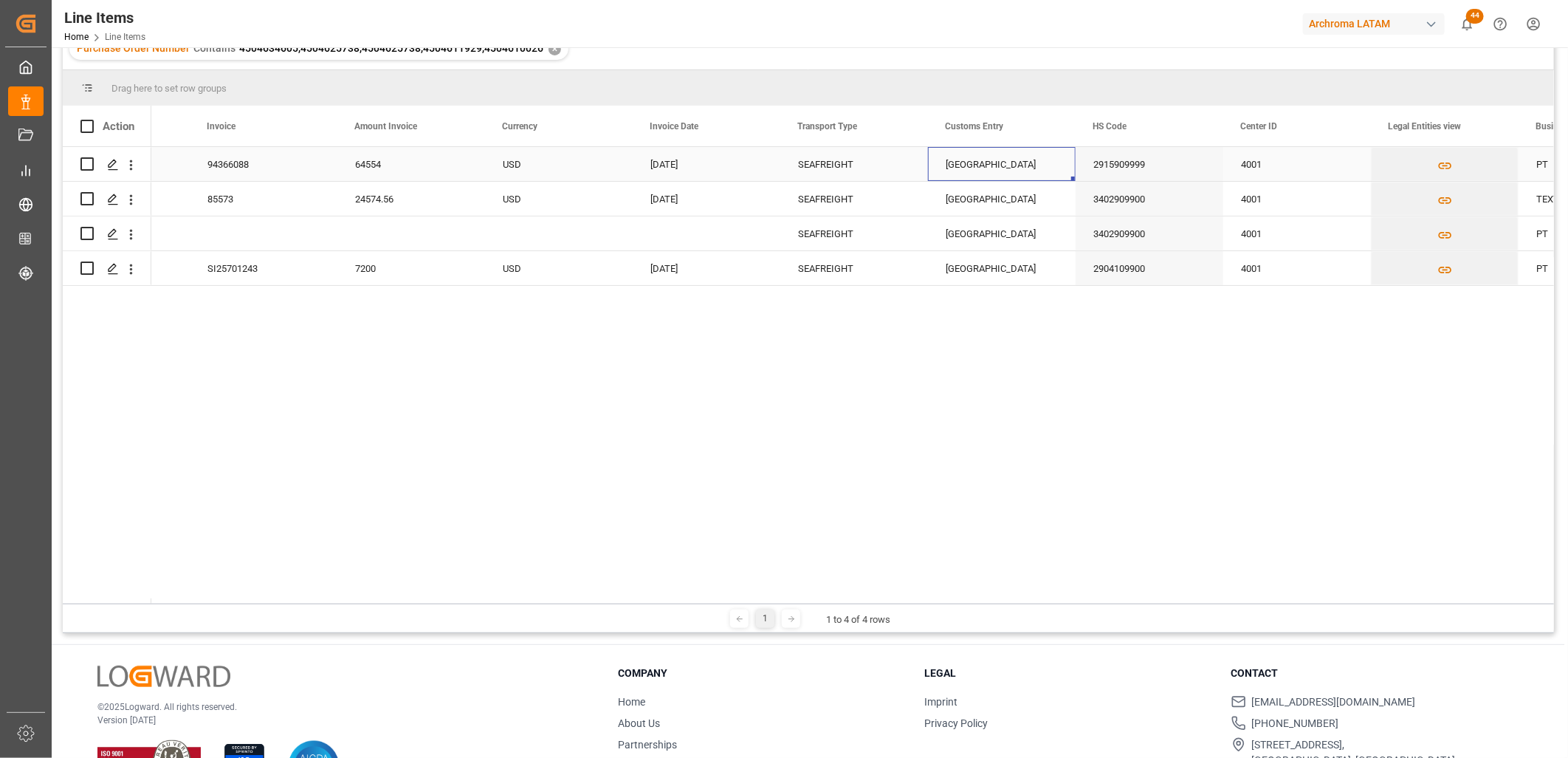
click at [972, 162] on div "Veracruz" at bounding box center [1002, 164] width 148 height 34
click at [970, 162] on div "Veracruz" at bounding box center [1002, 164] width 148 height 34
drag, startPoint x: 1000, startPoint y: 172, endPoint x: 898, endPoint y: 170, distance: 102.0
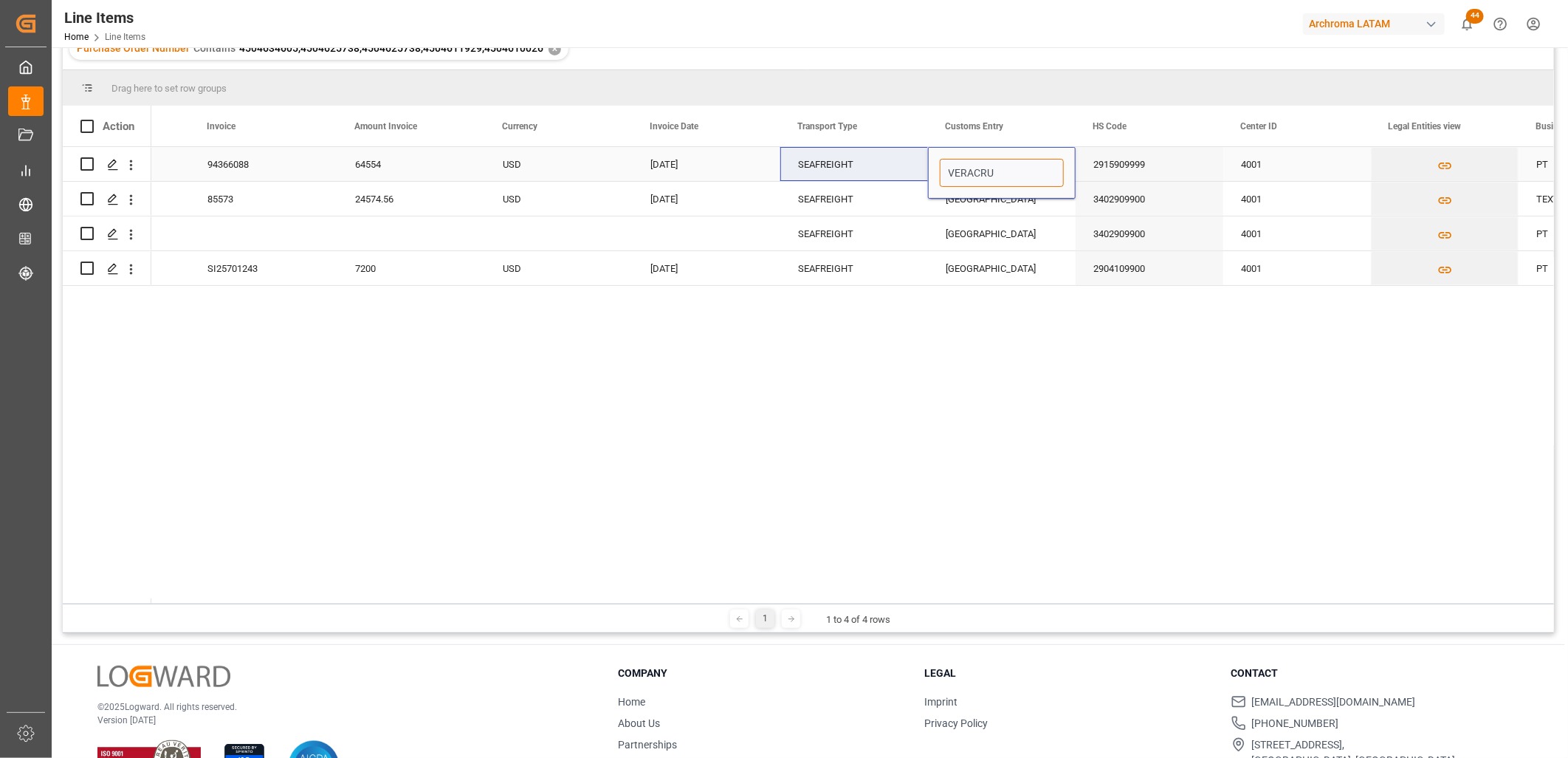
type input "VERACRUZ"
click at [1021, 200] on div "Veracruz" at bounding box center [1002, 199] width 148 height 34
click at [1022, 167] on div "VERACRUZ" at bounding box center [1002, 164] width 148 height 34
drag, startPoint x: 1073, startPoint y: 179, endPoint x: 1078, endPoint y: 267, distance: 88.1
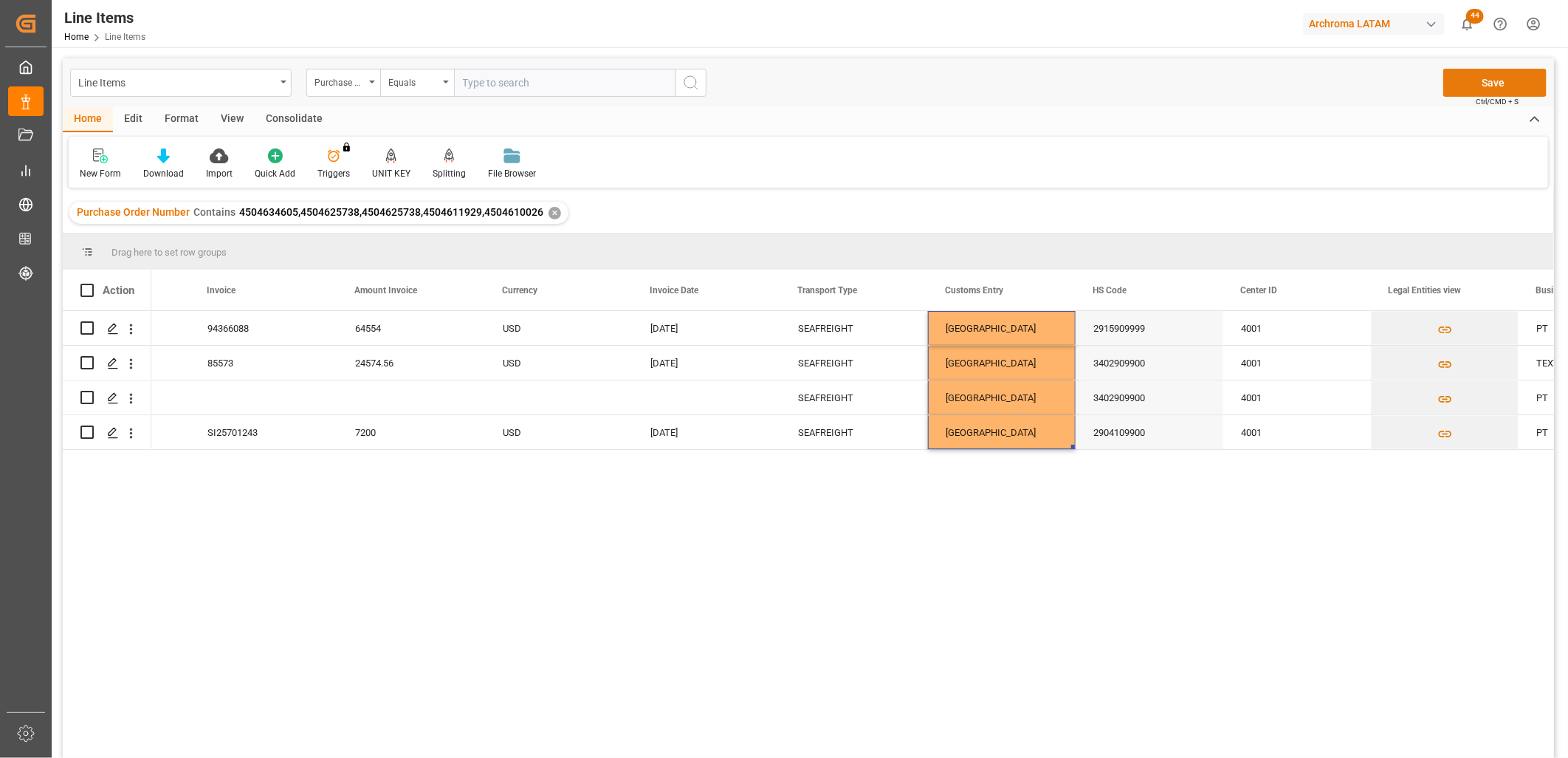
click at [1530, 76] on button "Save" at bounding box center [1494, 82] width 103 height 28
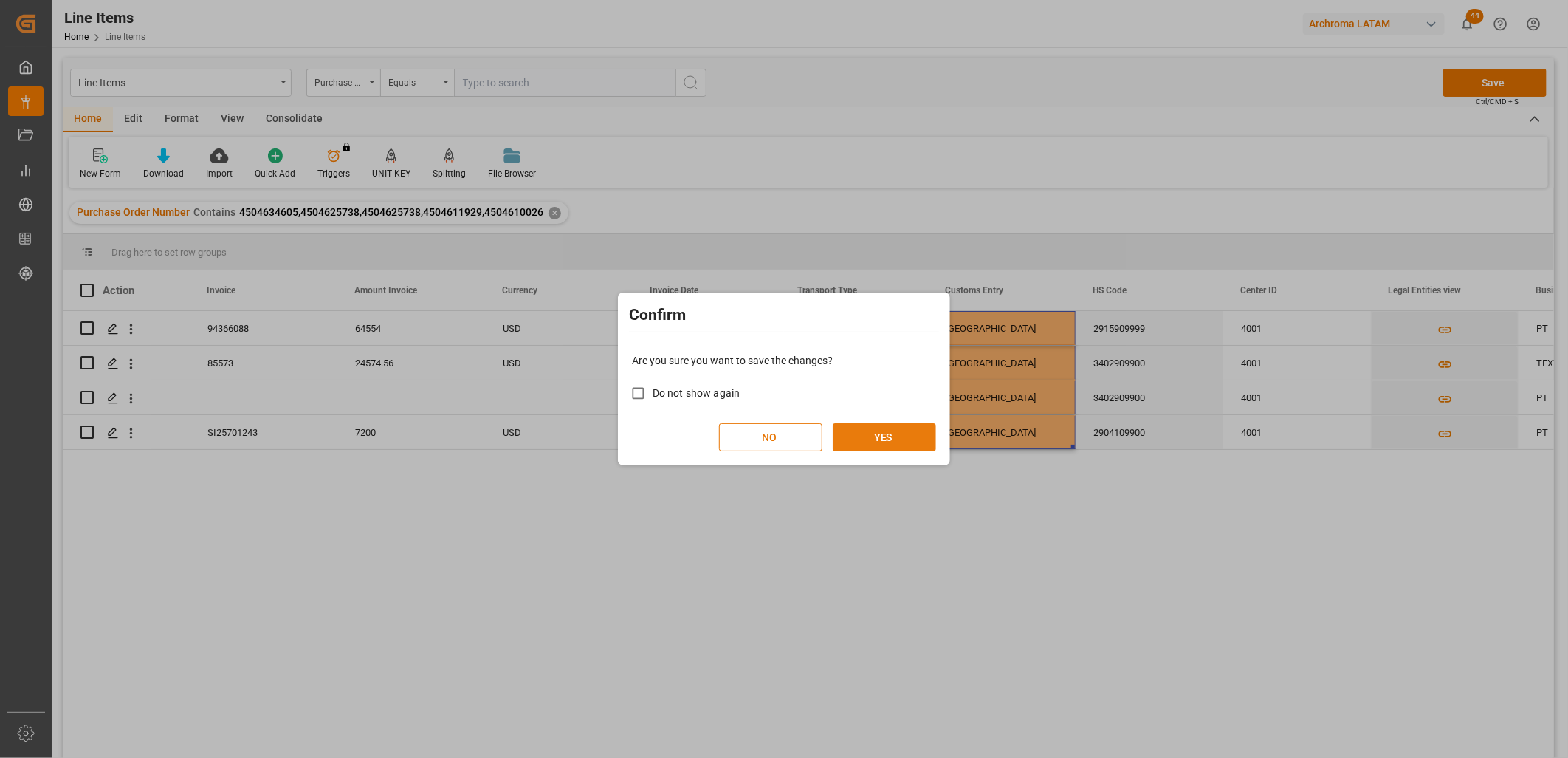
click at [902, 442] on button "YES" at bounding box center [884, 437] width 103 height 28
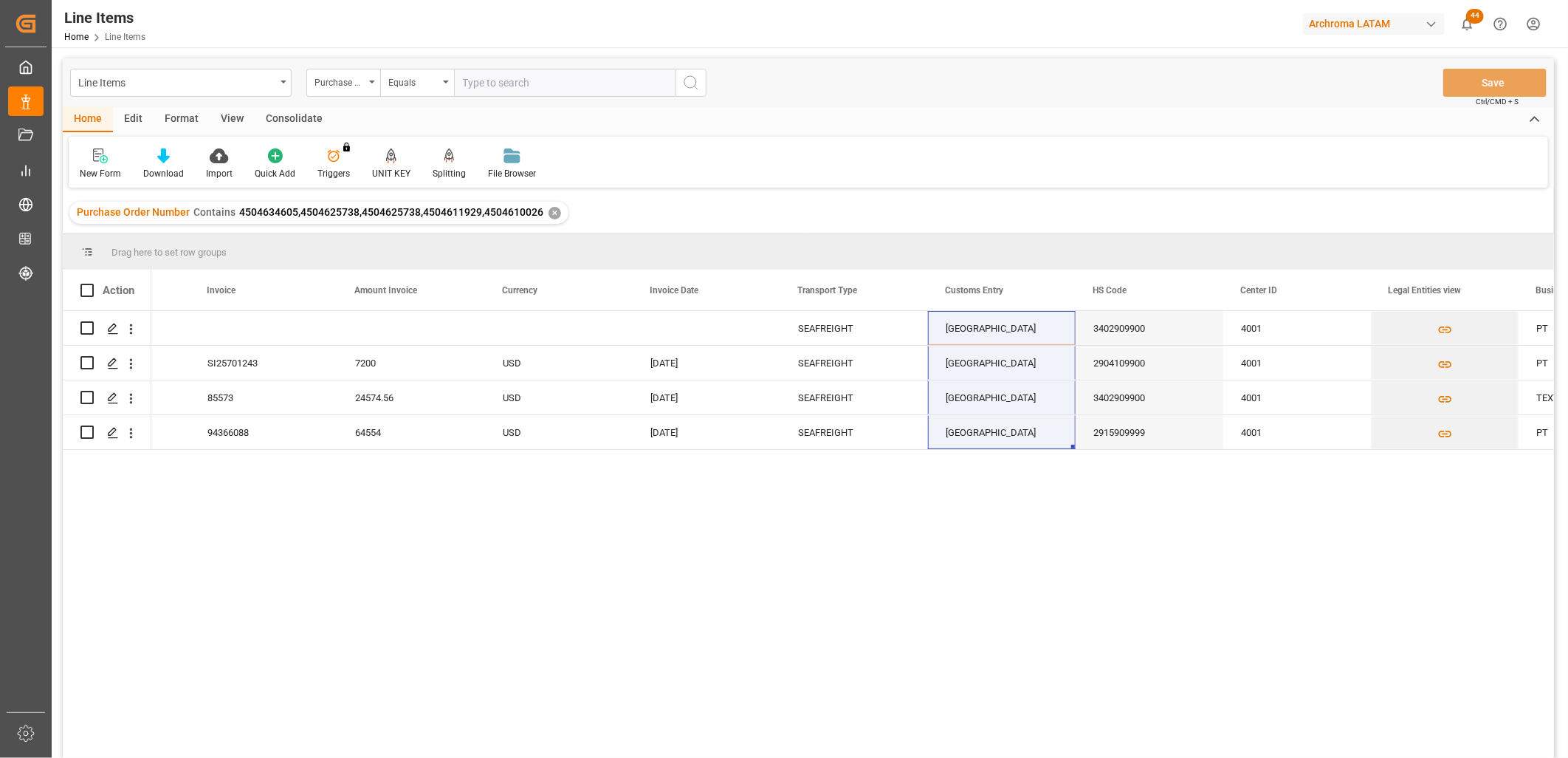
click at [550, 209] on div "✕" at bounding box center [554, 213] width 13 height 13
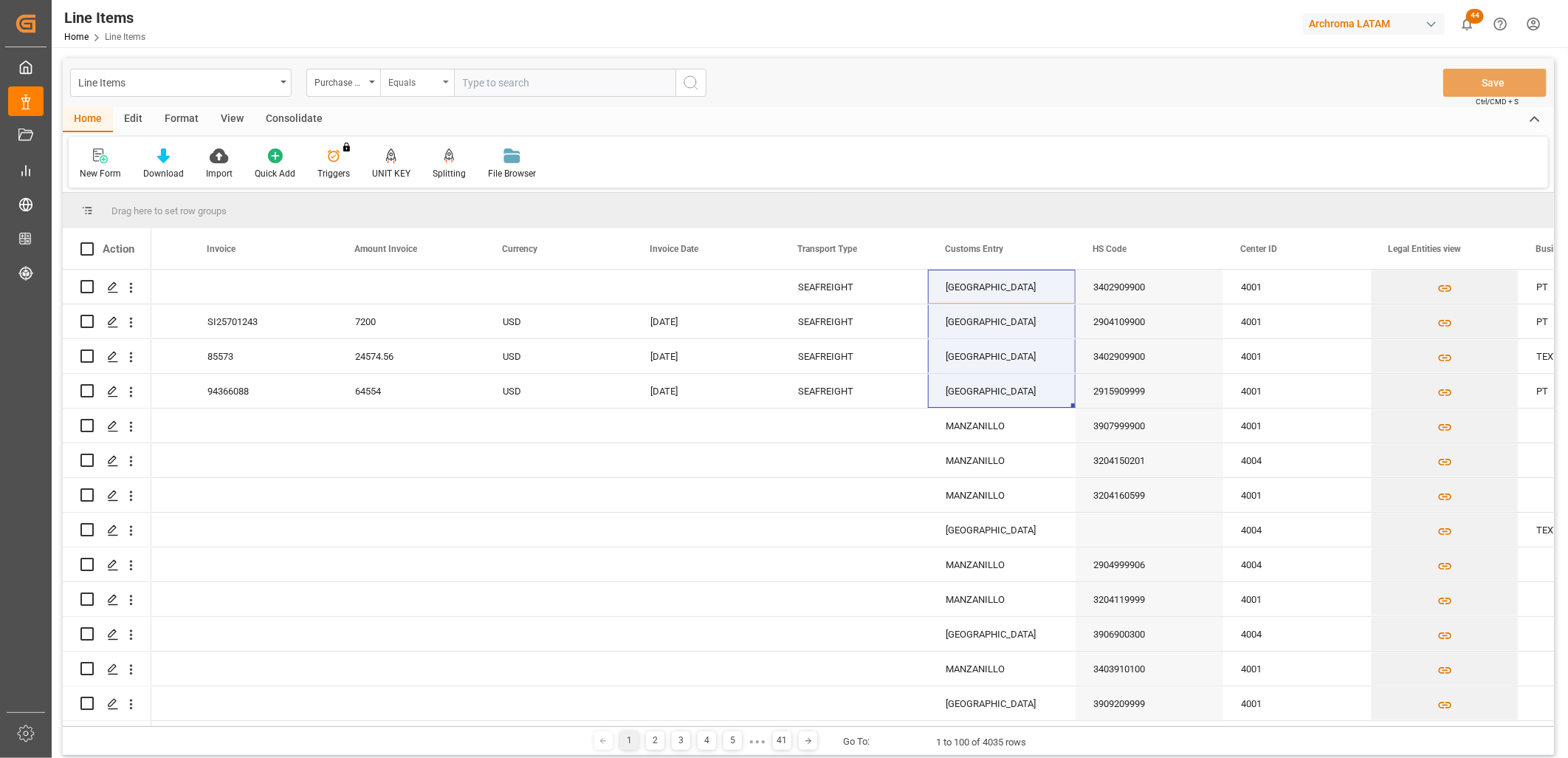
click at [425, 86] on div "Equals" at bounding box center [413, 80] width 50 height 17
click at [433, 185] on div "Fuzzy search" at bounding box center [490, 182] width 220 height 31
click at [499, 82] on input "text" at bounding box center [564, 82] width 222 height 28
paste input "ID Number 4504601678"
drag, startPoint x: 514, startPoint y: 79, endPoint x: 370, endPoint y: 62, distance: 145.0
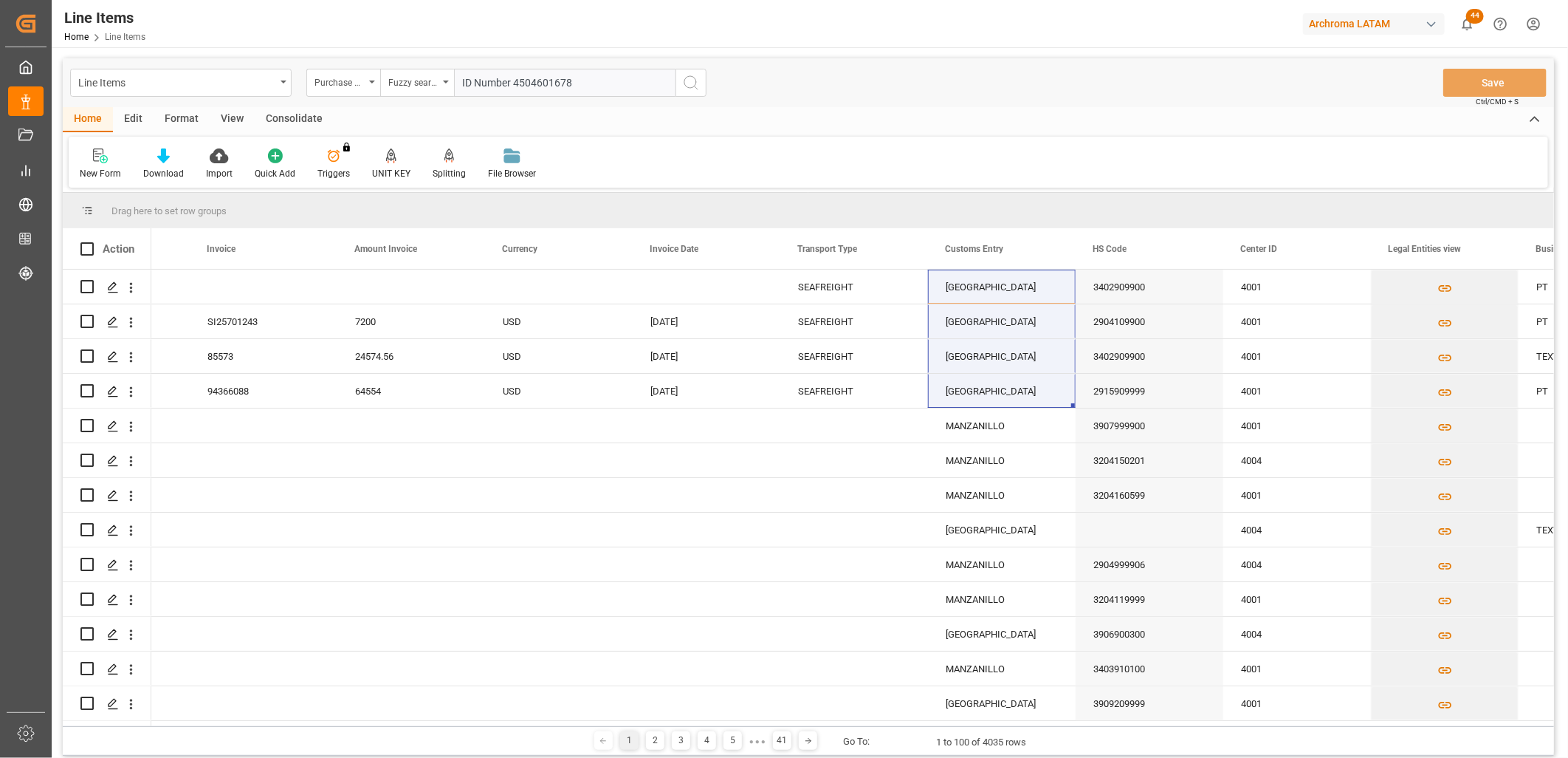
click at [373, 62] on div "Line Items Purchase Order Number Fuzzy search ID Number 4504601678 Save Ctrl/CM…" at bounding box center [808, 82] width 1491 height 49
type input "4504601678"
click at [698, 82] on icon "search button" at bounding box center [690, 82] width 18 height 18
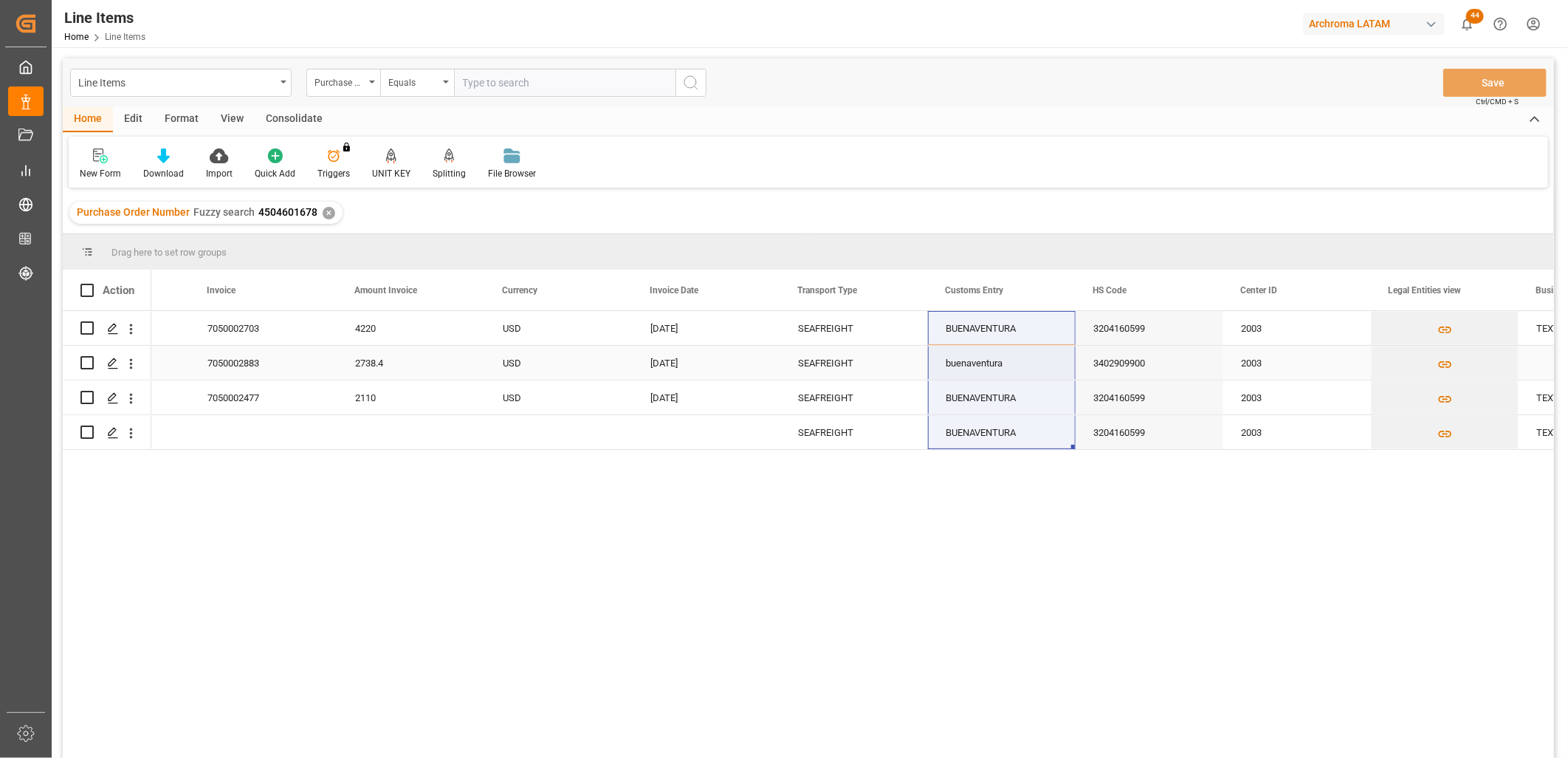
click at [1004, 367] on div "buenaventura" at bounding box center [1002, 363] width 148 height 34
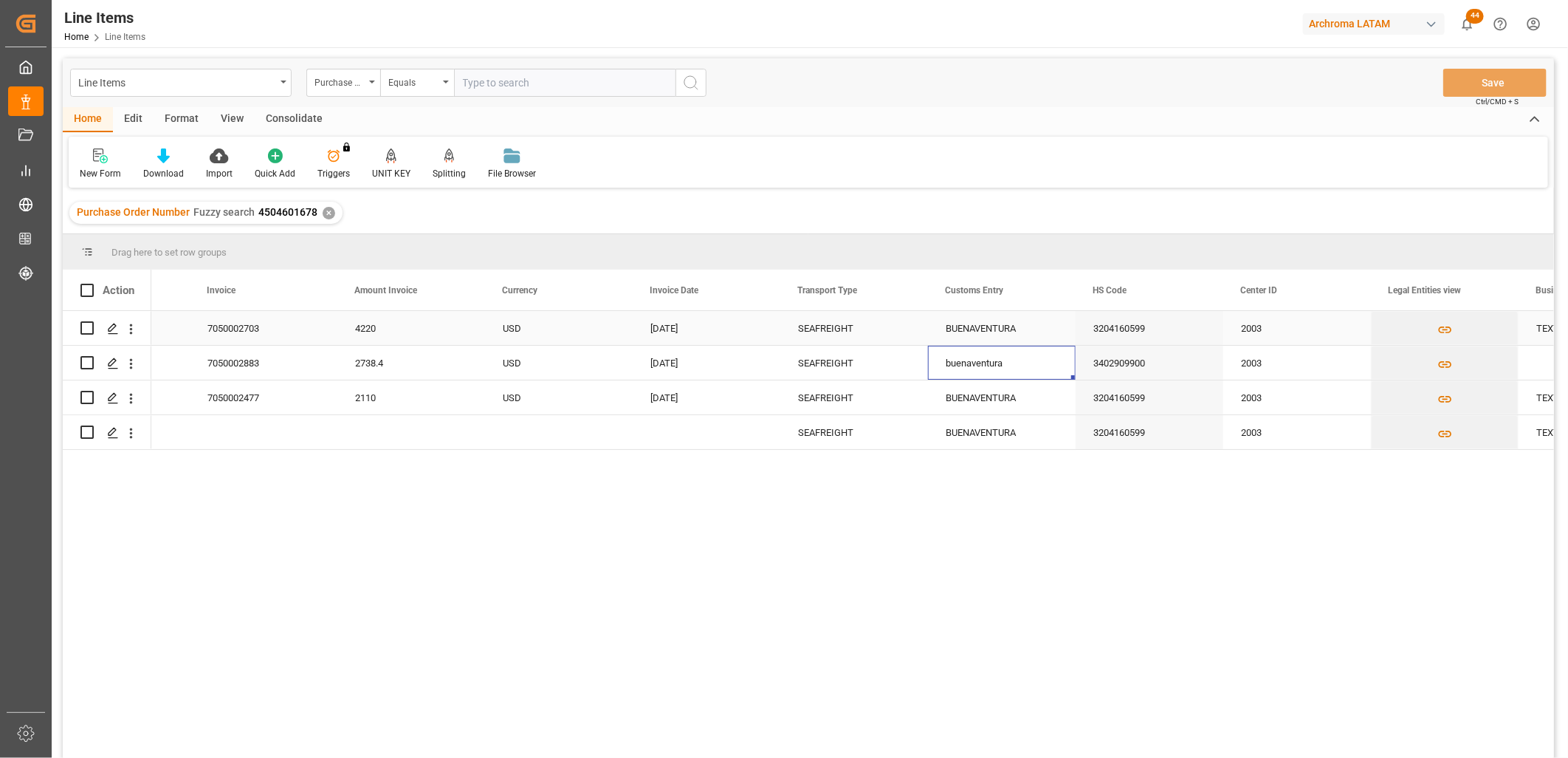
click at [1002, 323] on div "BUENAVENTURA" at bounding box center [1002, 327] width 148 height 34
drag, startPoint x: 1072, startPoint y: 342, endPoint x: 1076, endPoint y: 367, distance: 25.3
click at [1514, 81] on button "Save" at bounding box center [1494, 82] width 103 height 28
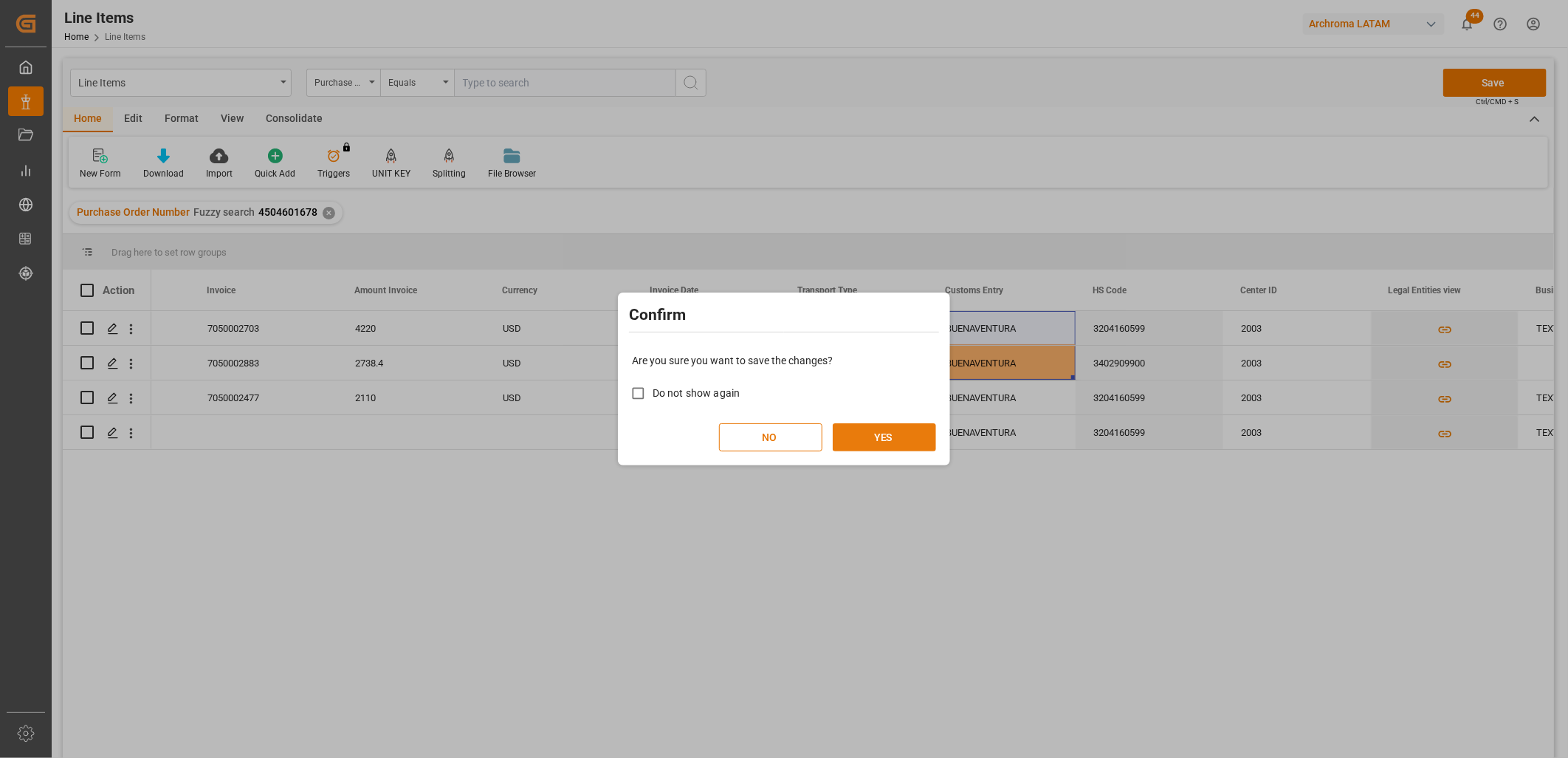
click at [897, 435] on button "YES" at bounding box center [884, 437] width 103 height 28
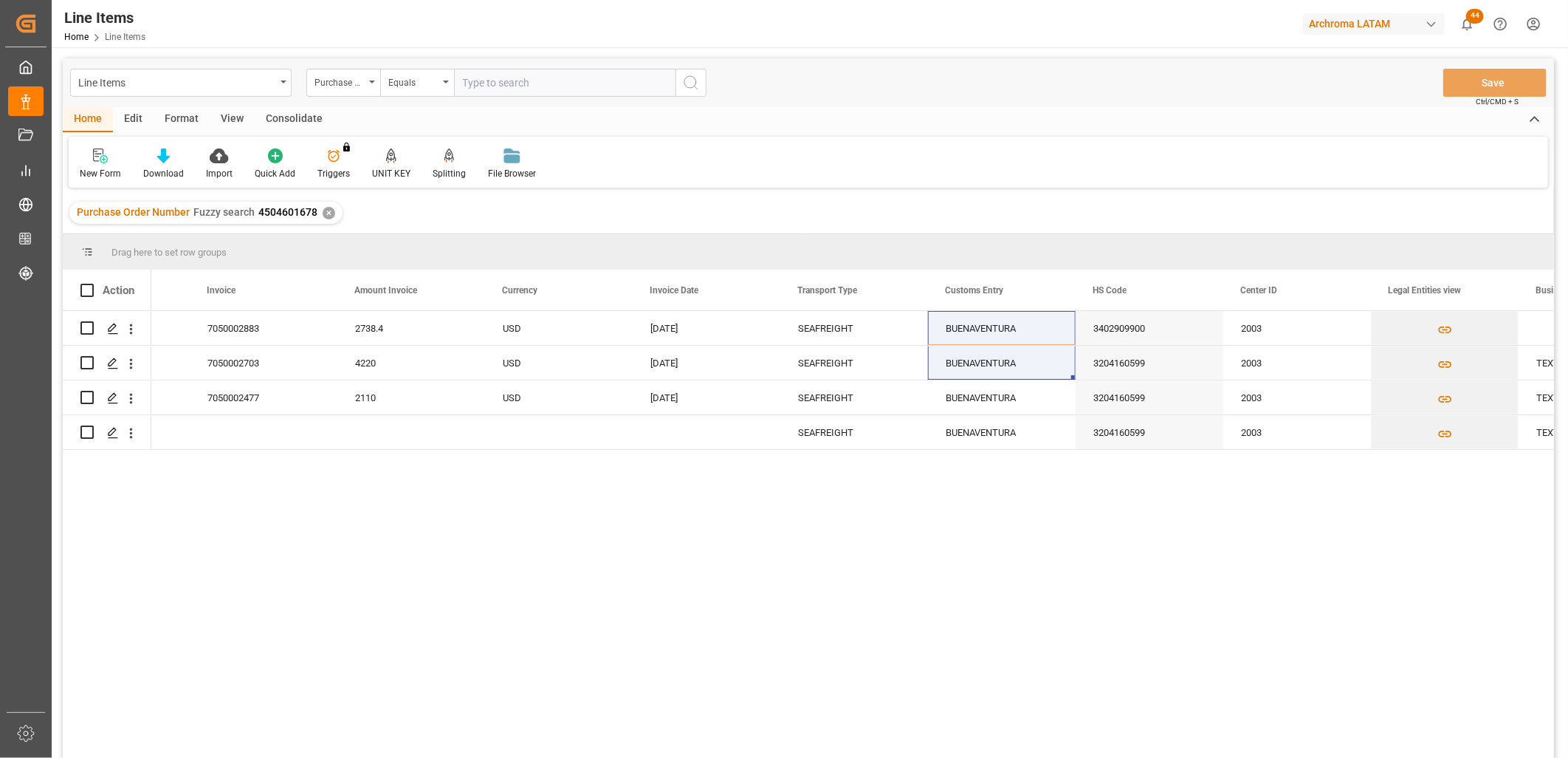
click at [325, 211] on div "✕" at bounding box center [329, 213] width 13 height 13
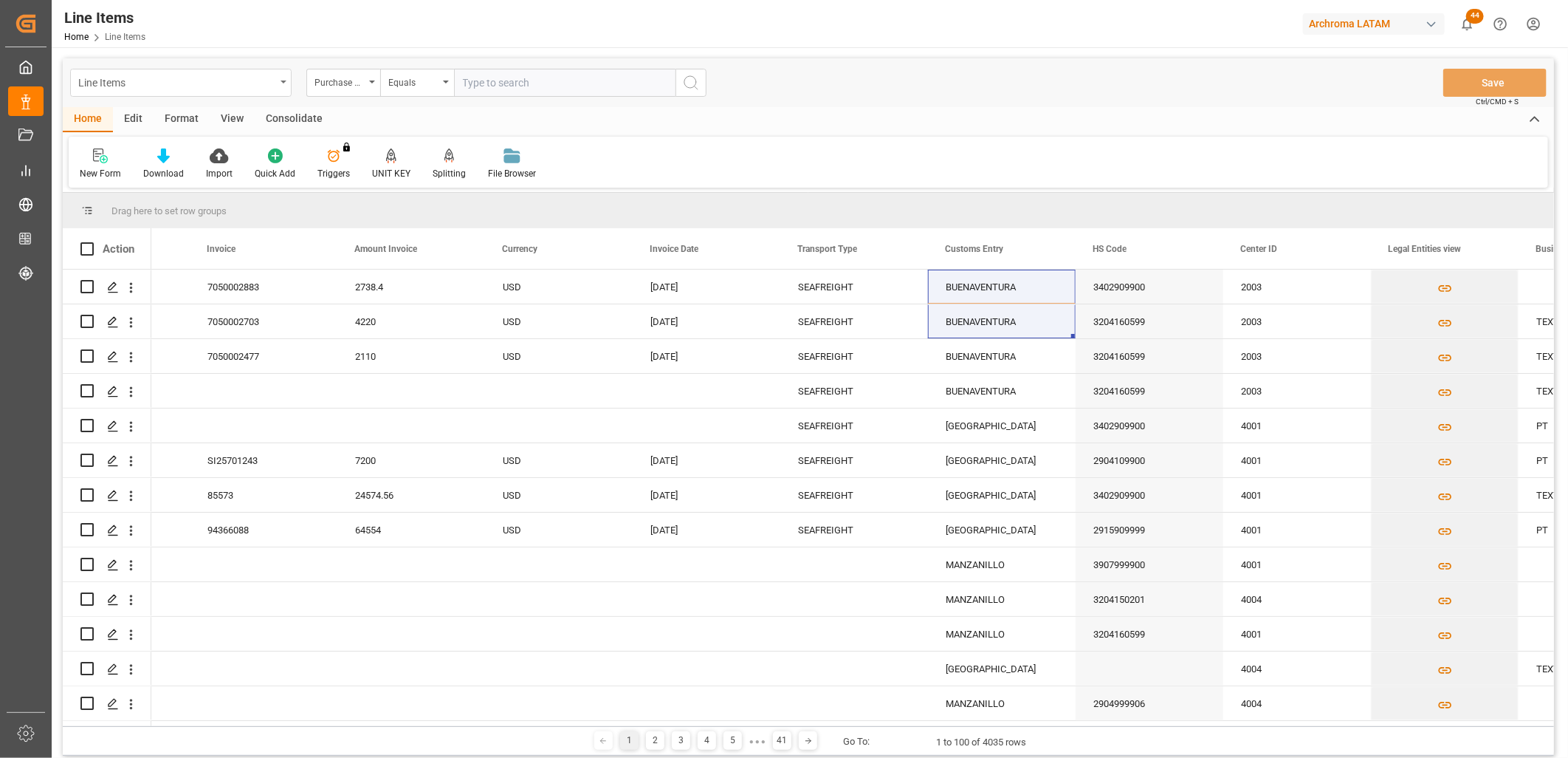
click at [279, 81] on div "Line Items" at bounding box center [181, 82] width 222 height 28
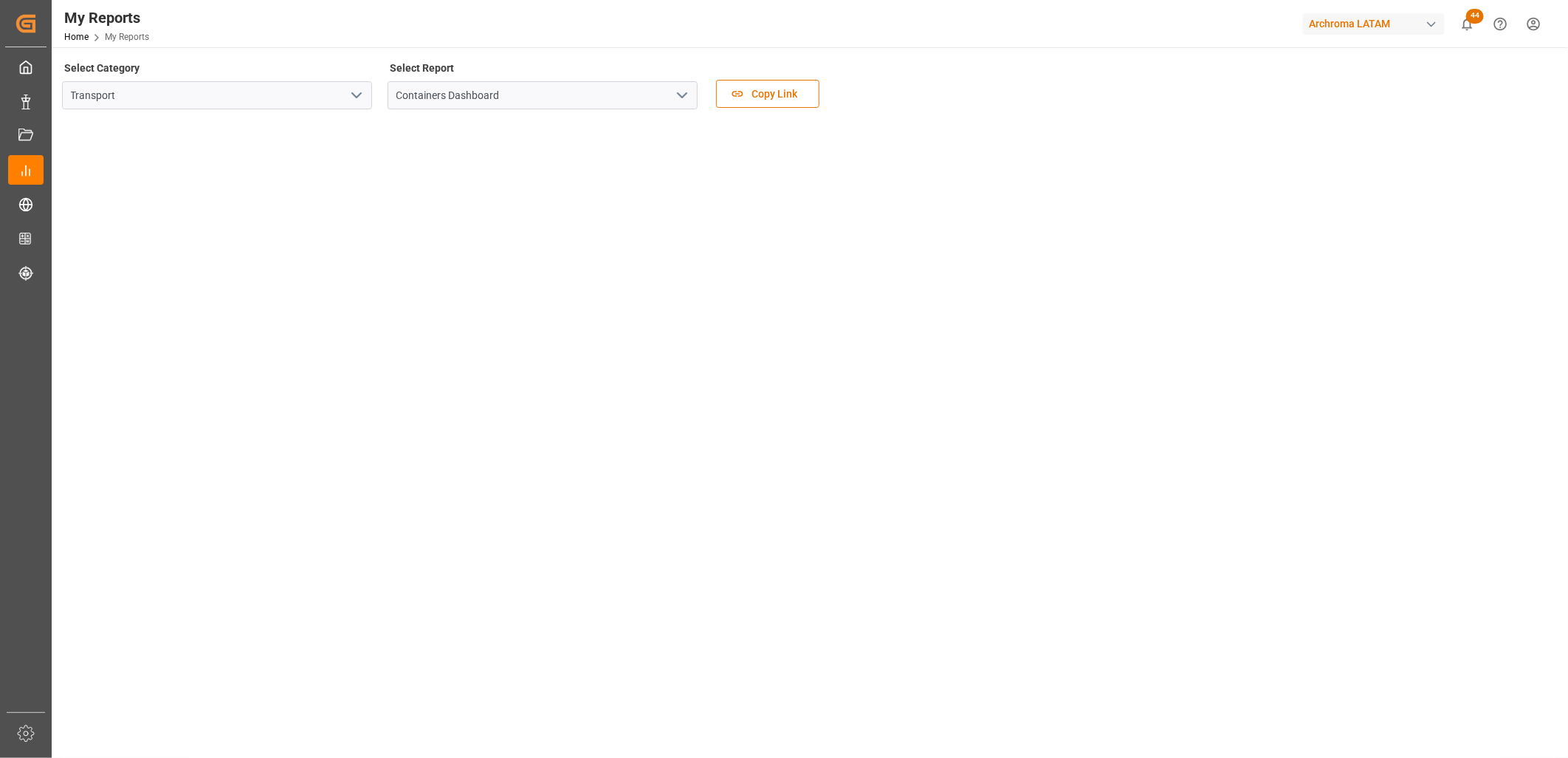
drag, startPoint x: 1344, startPoint y: 263, endPoint x: 1102, endPoint y: 162, distance: 262.2
click at [1345, 263] on tableau-viz at bounding box center [808, 694] width 1490 height 1146
drag, startPoint x: 1010, startPoint y: 91, endPoint x: 767, endPoint y: 33, distance: 249.8
click at [1010, 91] on div "Select Category Transport Select Report Containers Dashboard Copy Link" at bounding box center [807, 88] width 1492 height 62
click at [894, 79] on div "Select Category Transport Select Report Containers Dashboard Copy Link" at bounding box center [807, 88] width 1492 height 62
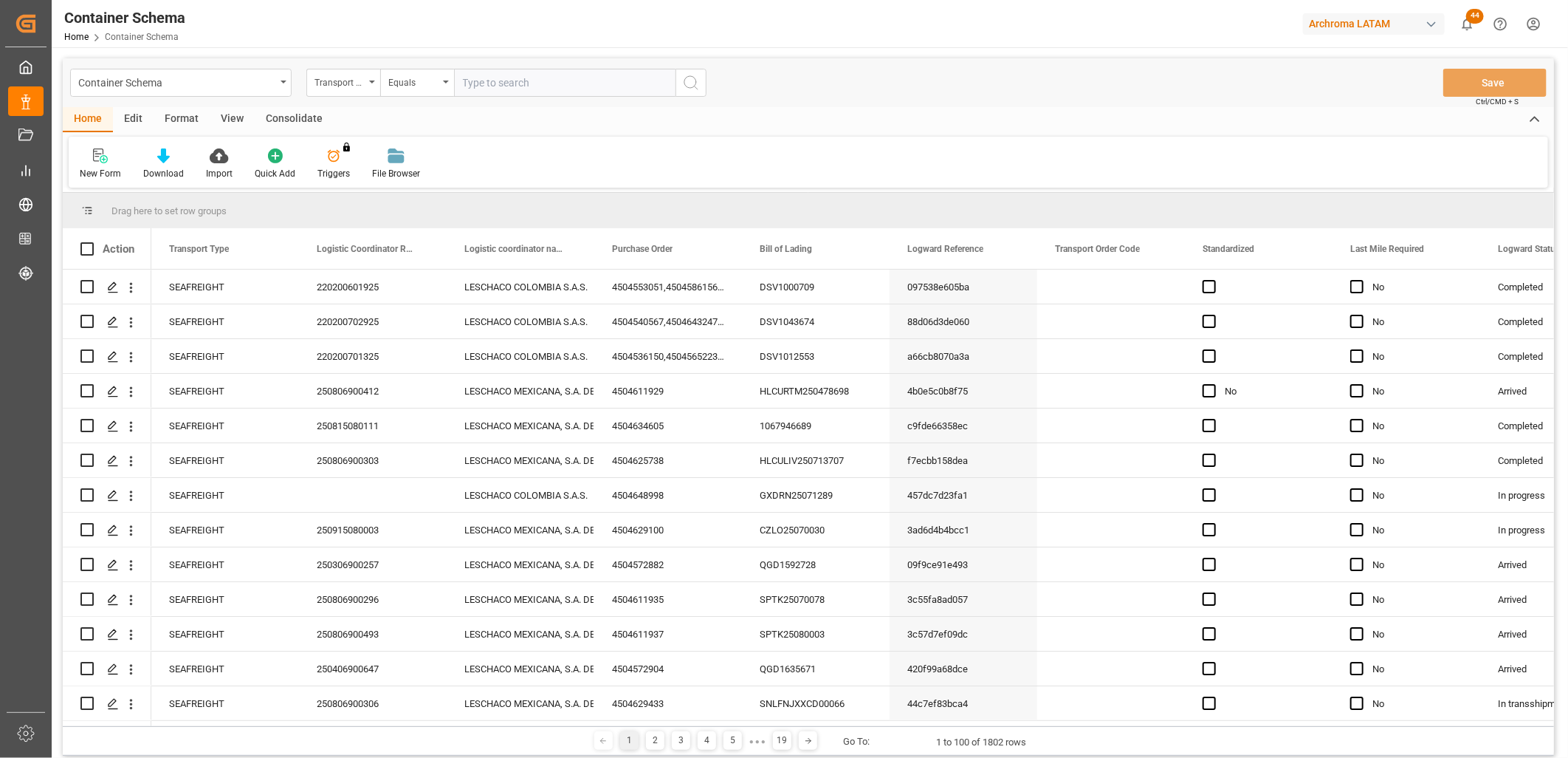
click at [366, 89] on div "Transport Type" at bounding box center [343, 82] width 74 height 28
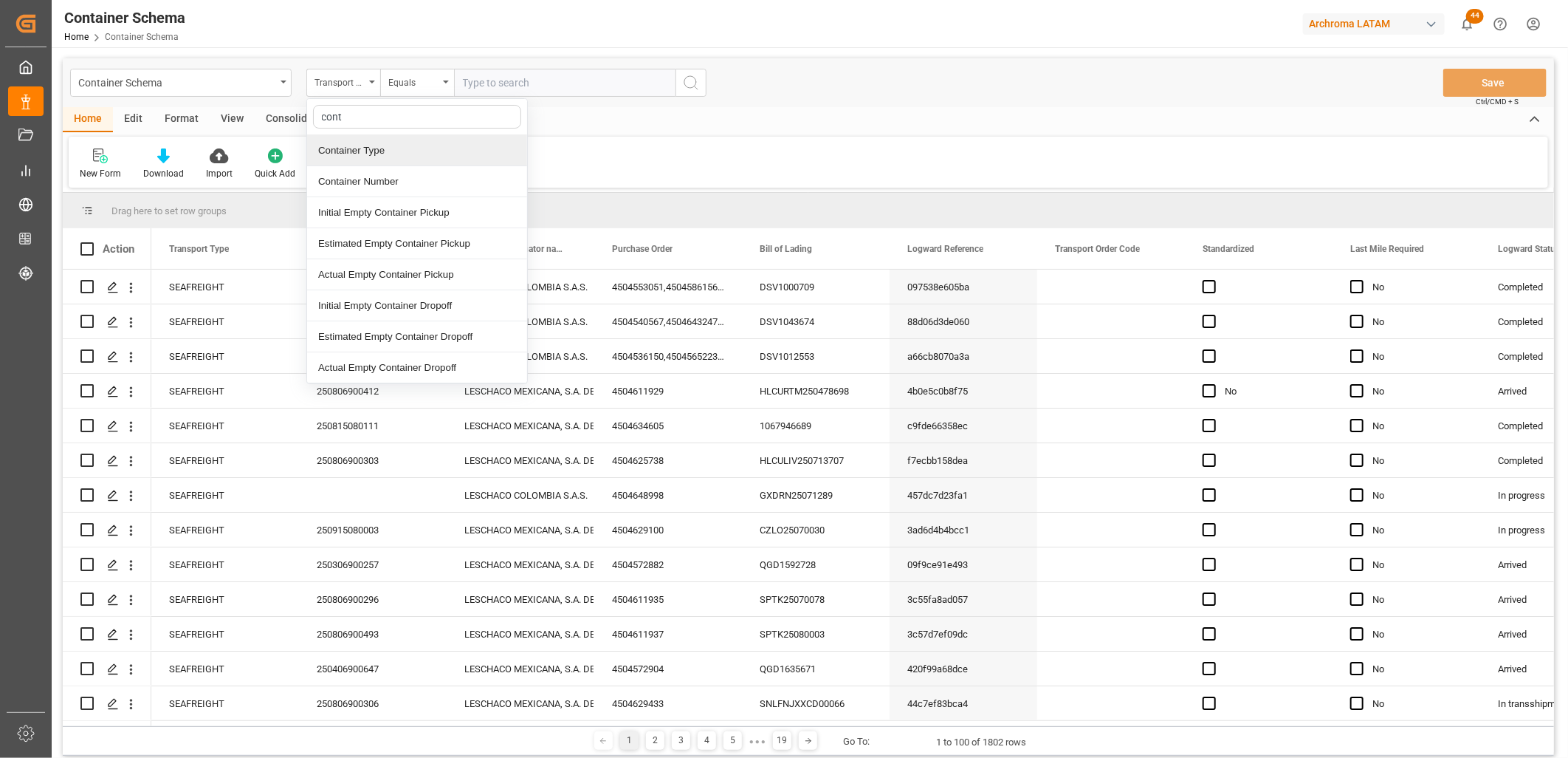
type input "conta"
click at [402, 186] on div "Container Number" at bounding box center [417, 182] width 220 height 31
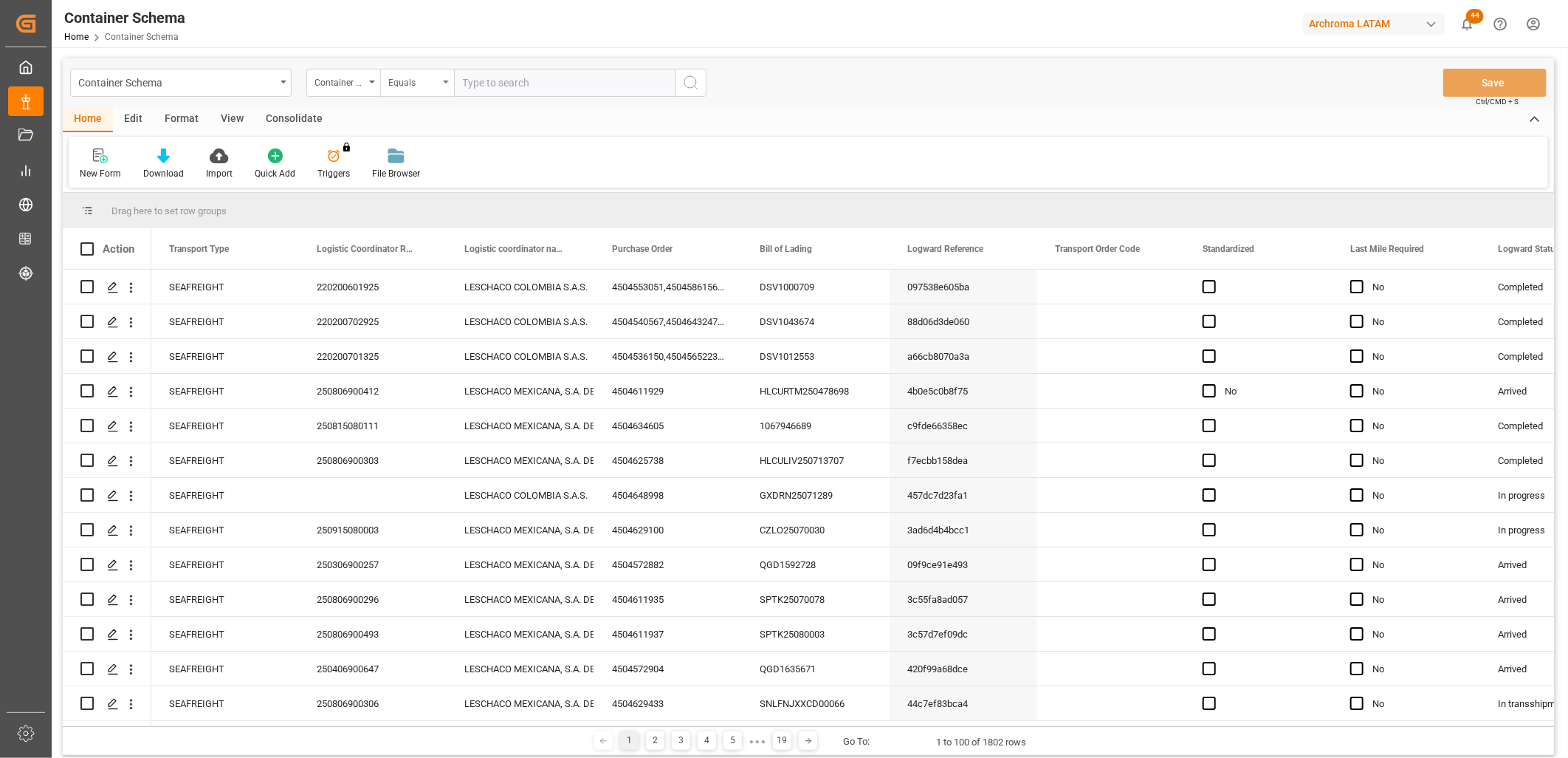
click at [439, 83] on div "Equals" at bounding box center [417, 82] width 74 height 28
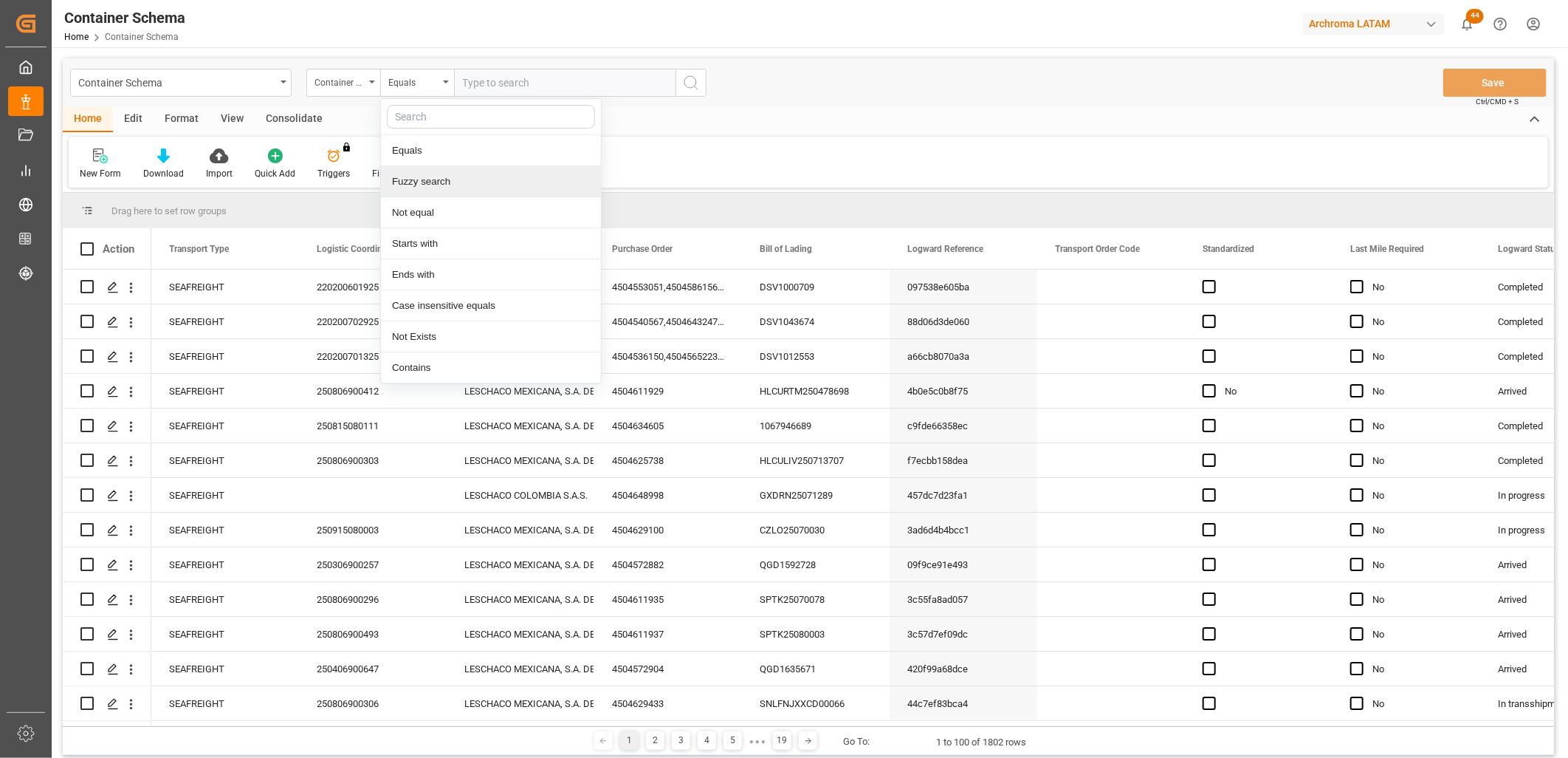
click at [443, 182] on div "Fuzzy search" at bounding box center [490, 182] width 220 height 31
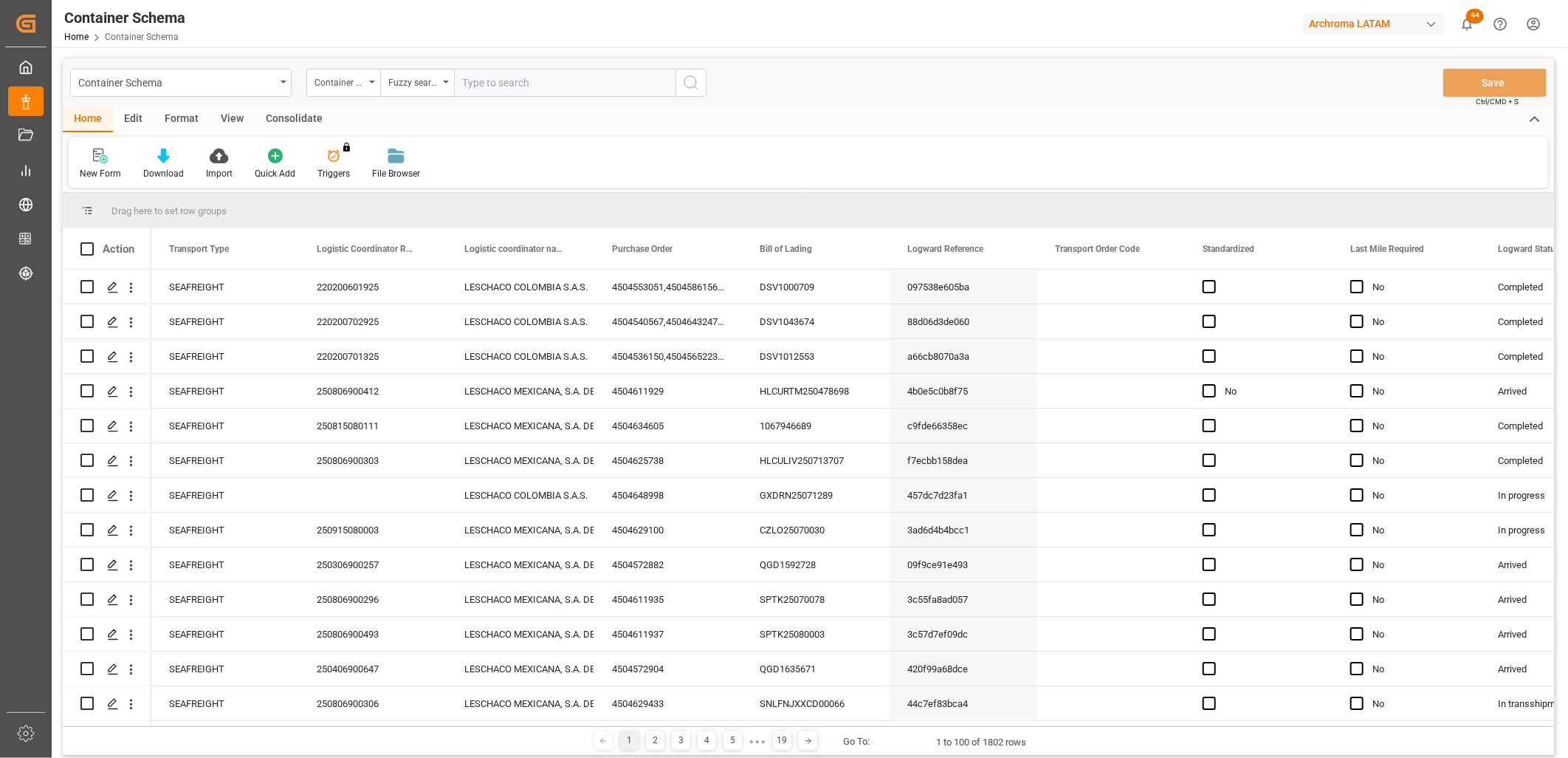
paste input "Container Number CAAU5107536"
drag, startPoint x: 547, startPoint y: 78, endPoint x: 351, endPoint y: 71, distance: 196.1
click at [351, 71] on div "Container Number Fuzzy search Container Number CAAU5107536" at bounding box center [506, 82] width 400 height 28
click at [550, 70] on input "CAAU5107536" at bounding box center [564, 82] width 222 height 28
type input "CAAU5107536"
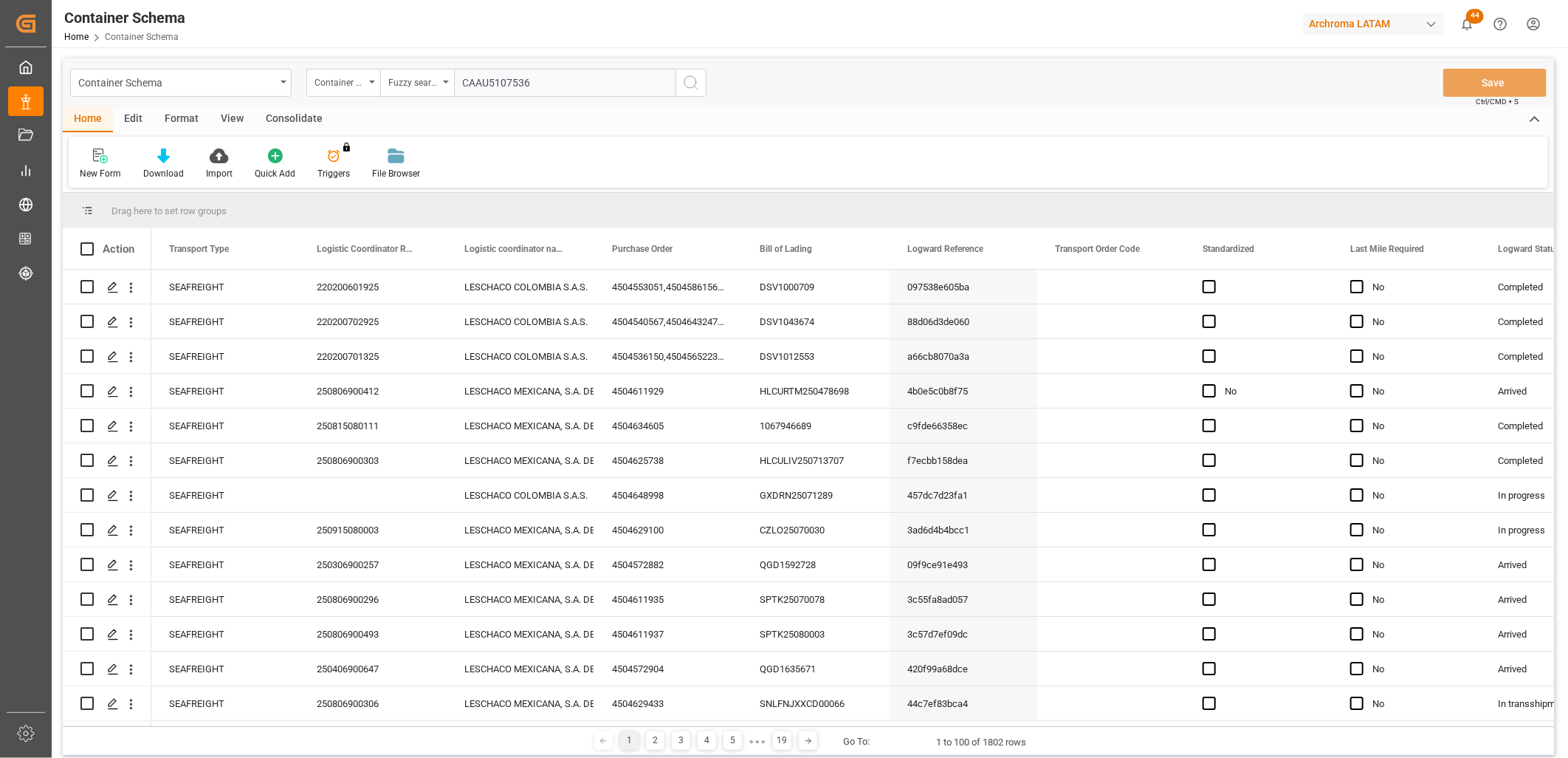
click at [696, 85] on icon "search button" at bounding box center [690, 82] width 18 height 18
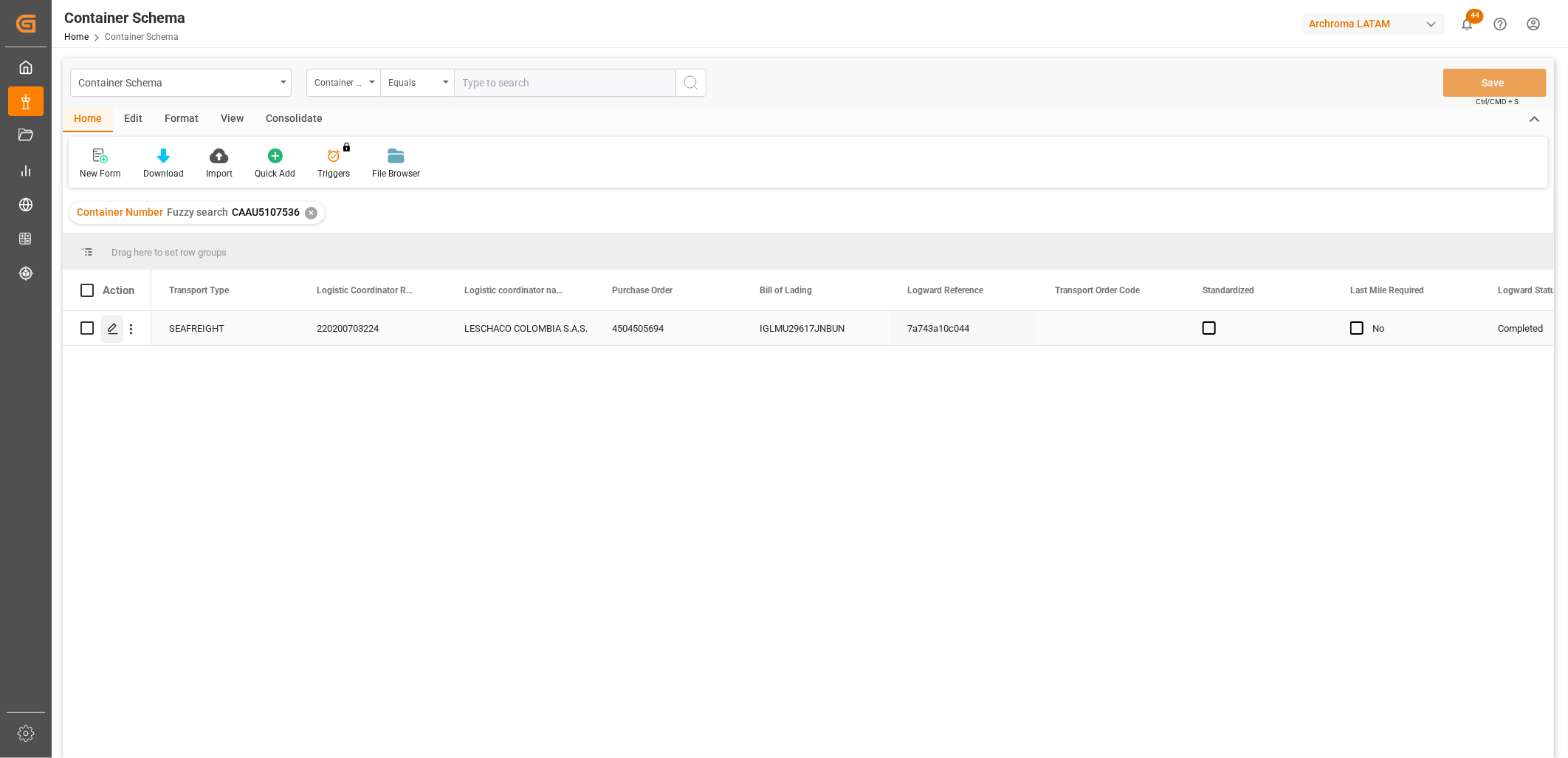
click at [113, 334] on icon "Press SPACE to select this row." at bounding box center [113, 328] width 12 height 12
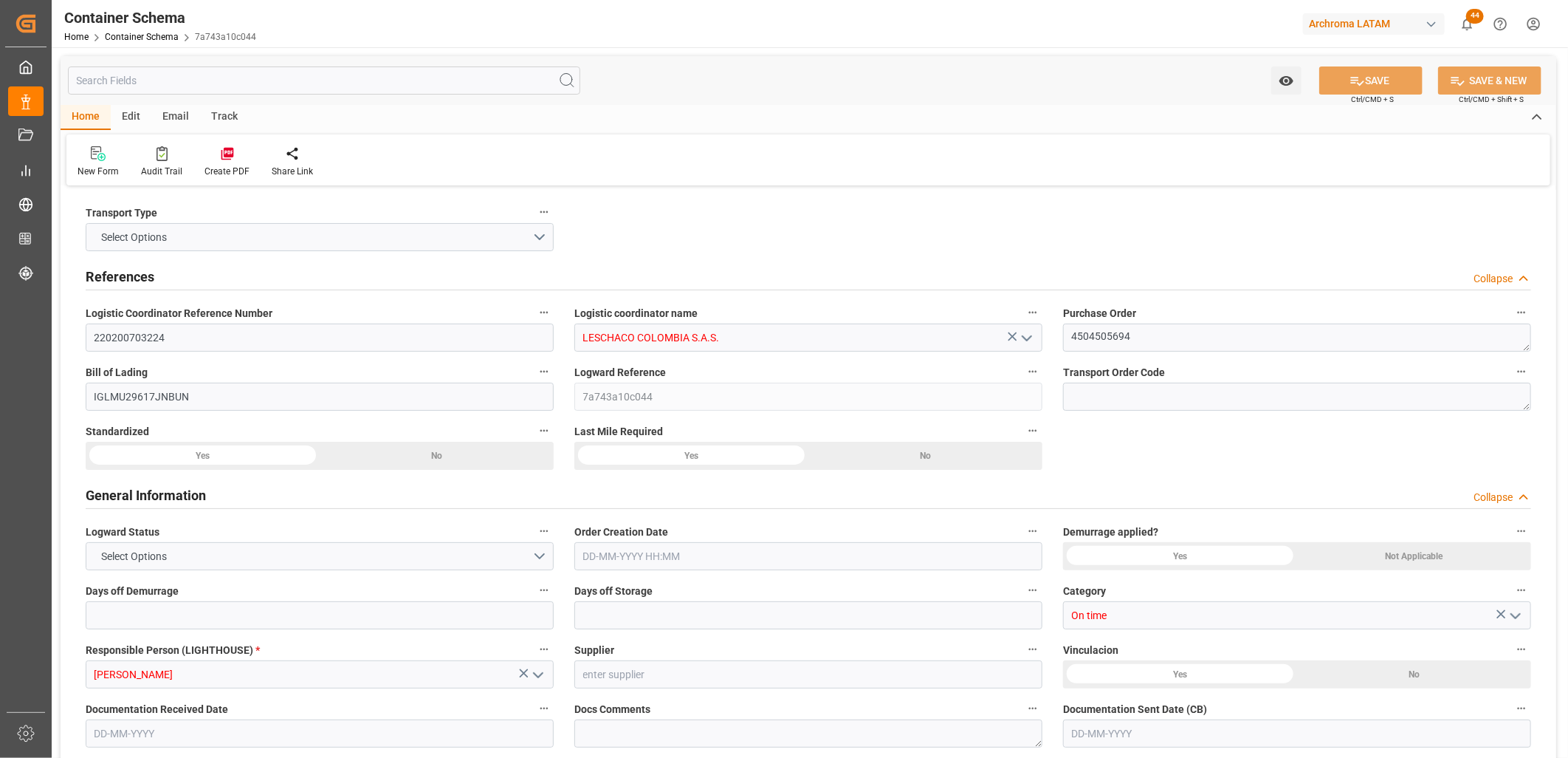
type input "0"
type input "7"
type input "5"
type input "3000"
type input "3260"
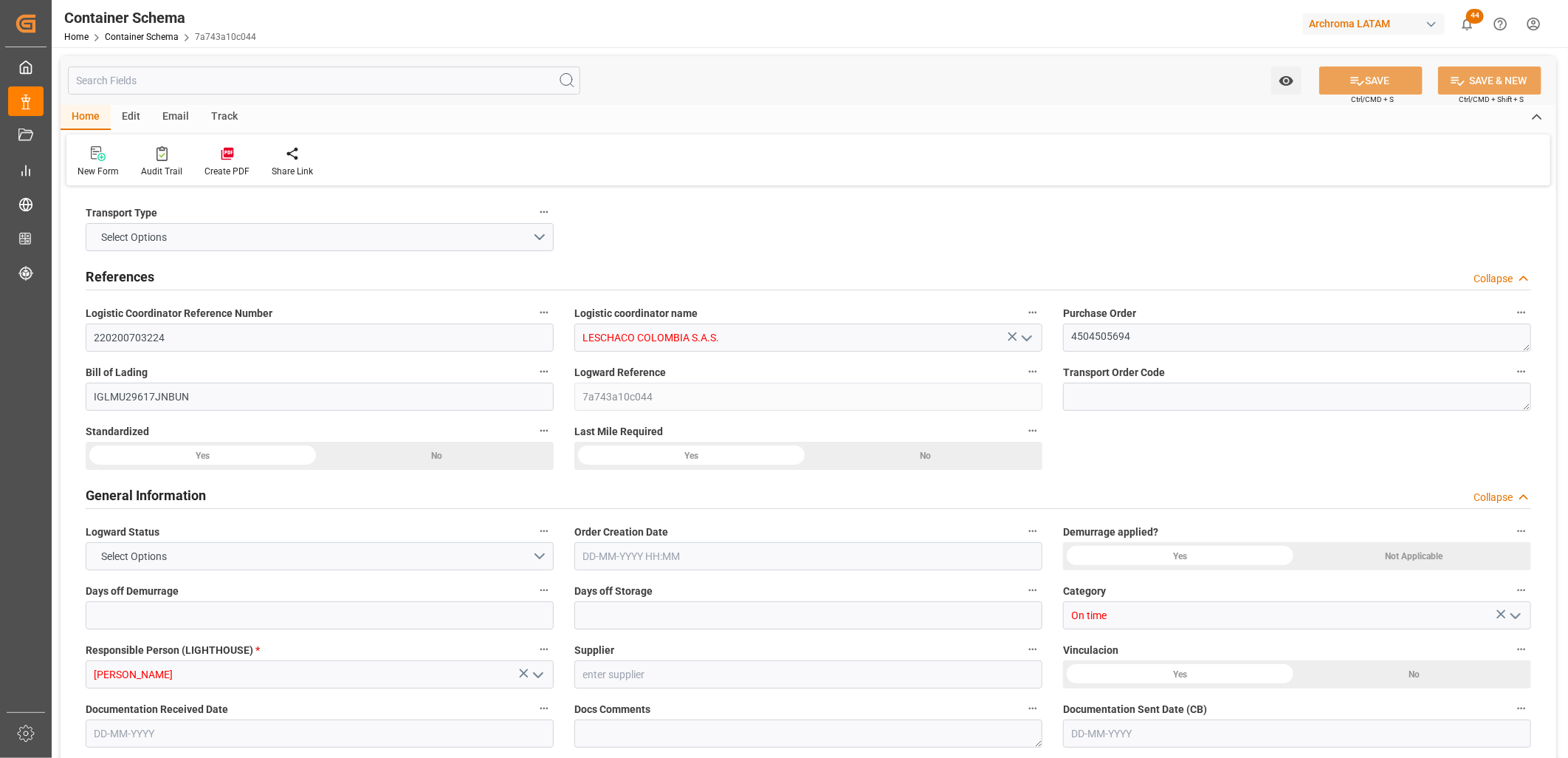
type input "MSC"
type input "Mediterranean Shipping Company"
type input "INNSA"
type input "COBUN"
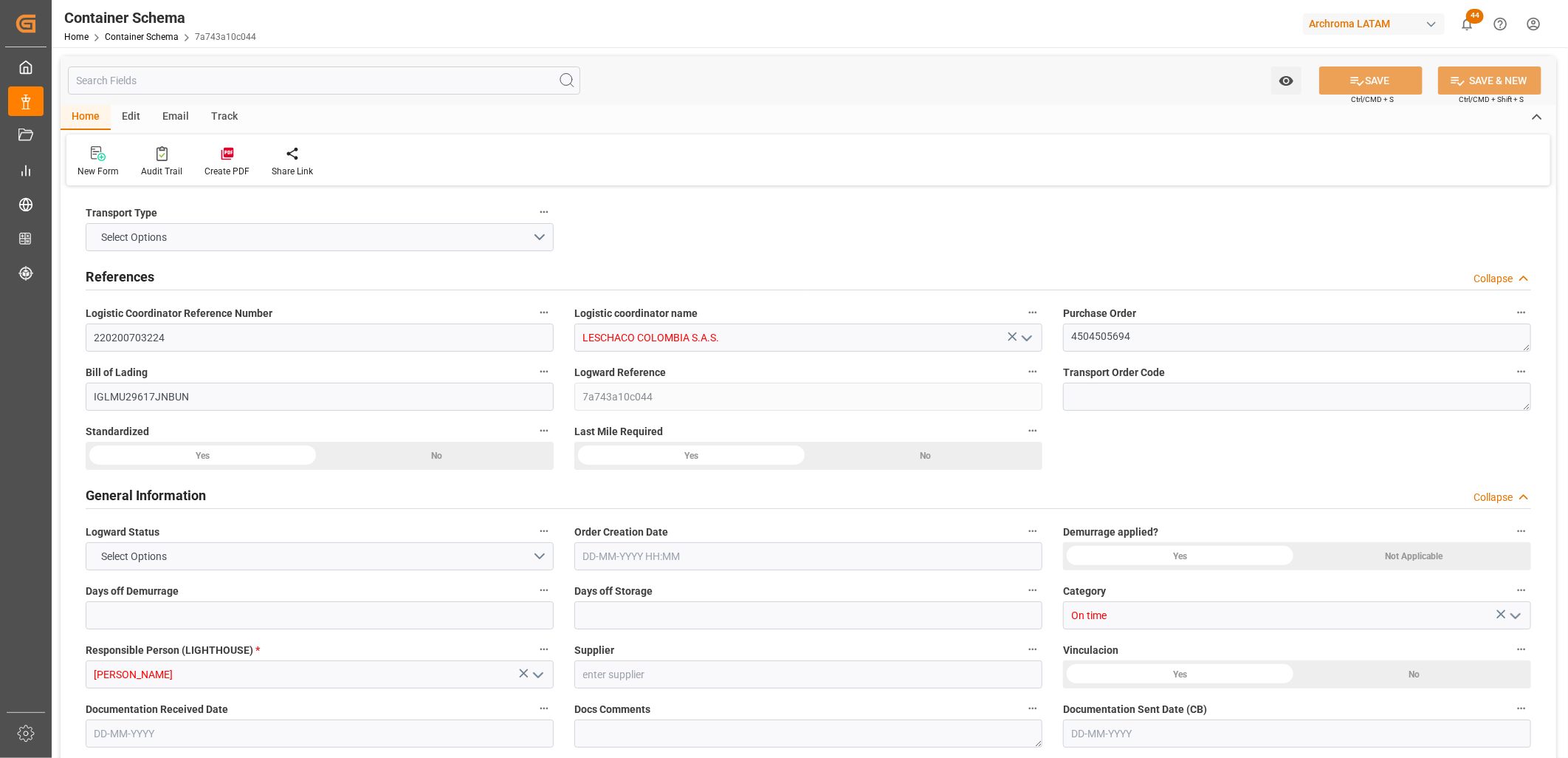
type input "COBUN"
type input "9280861"
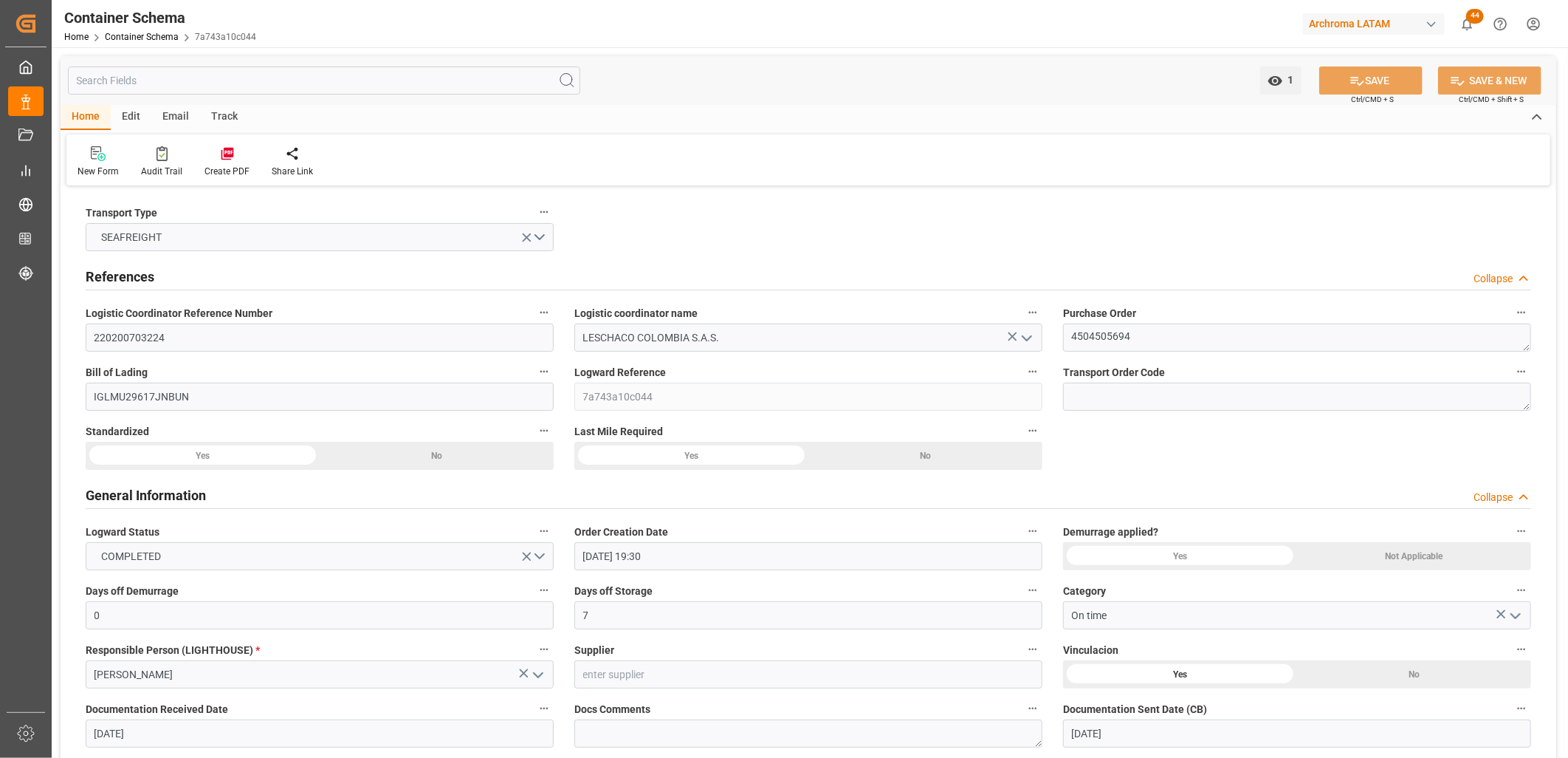
type input "[DATE] 19:30"
type input "[DATE]"
type input "[DATE] 00:00"
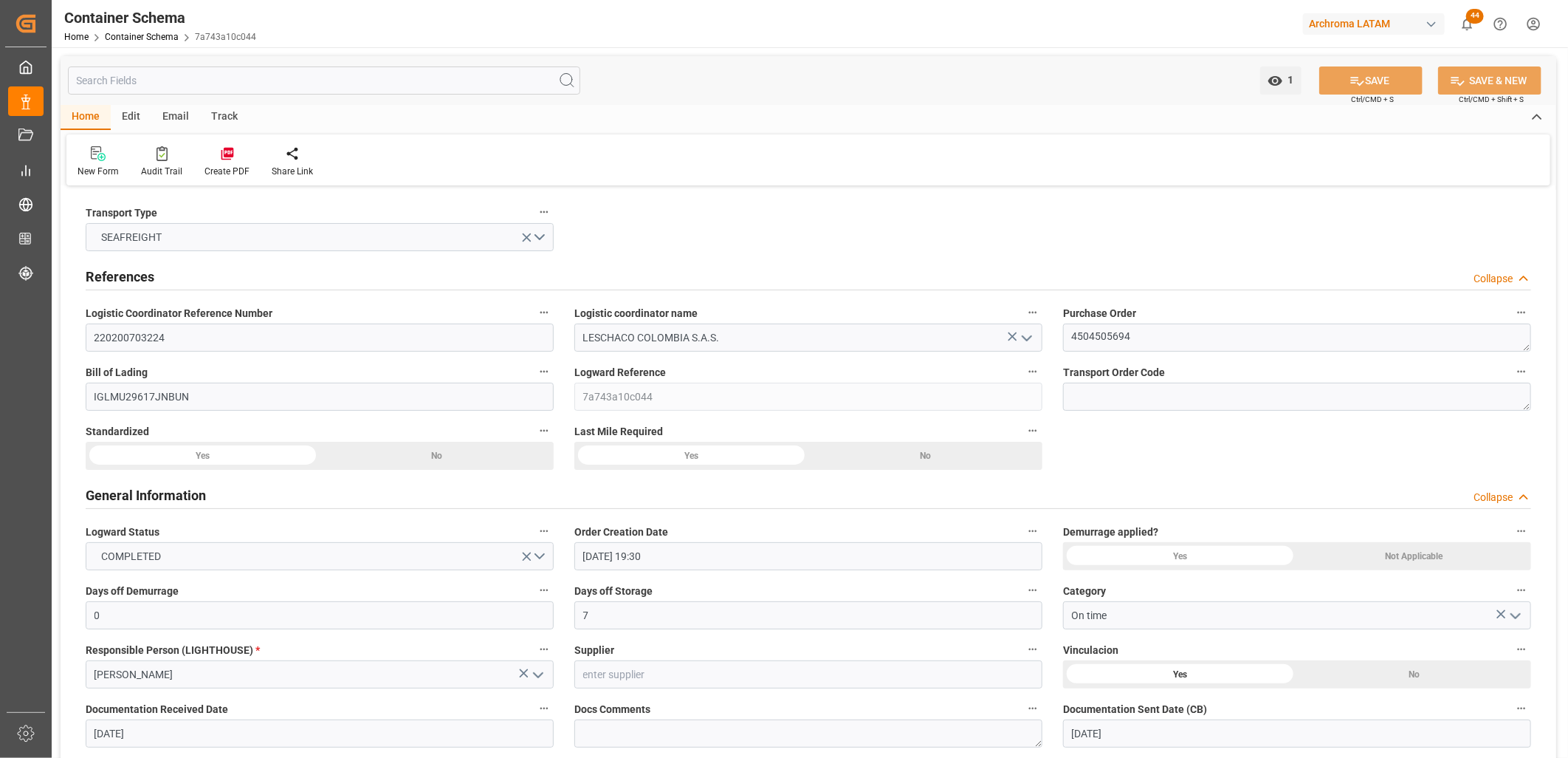
type input "[DATE] 00:00"
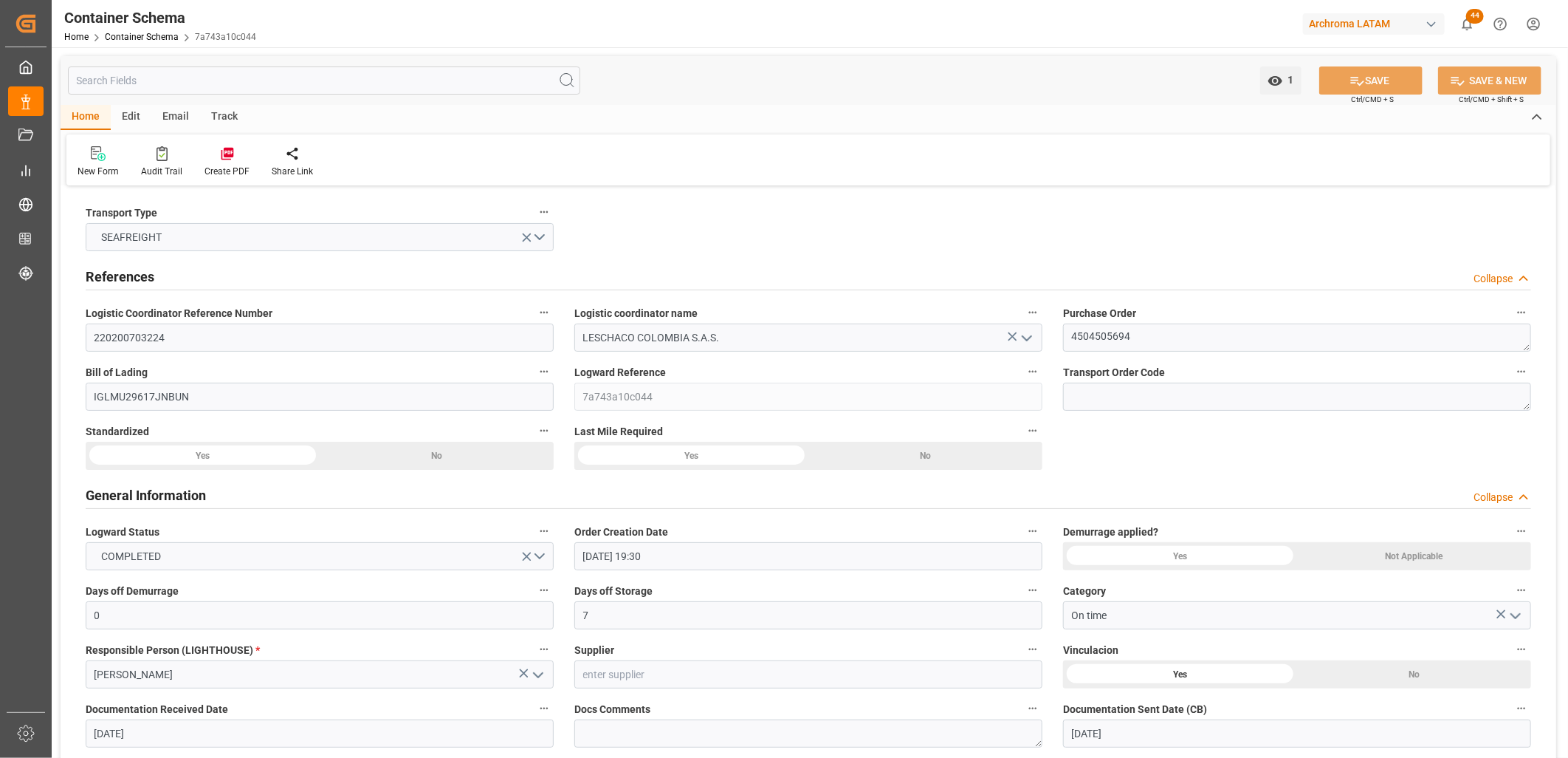
type input "[DATE] 00:00"
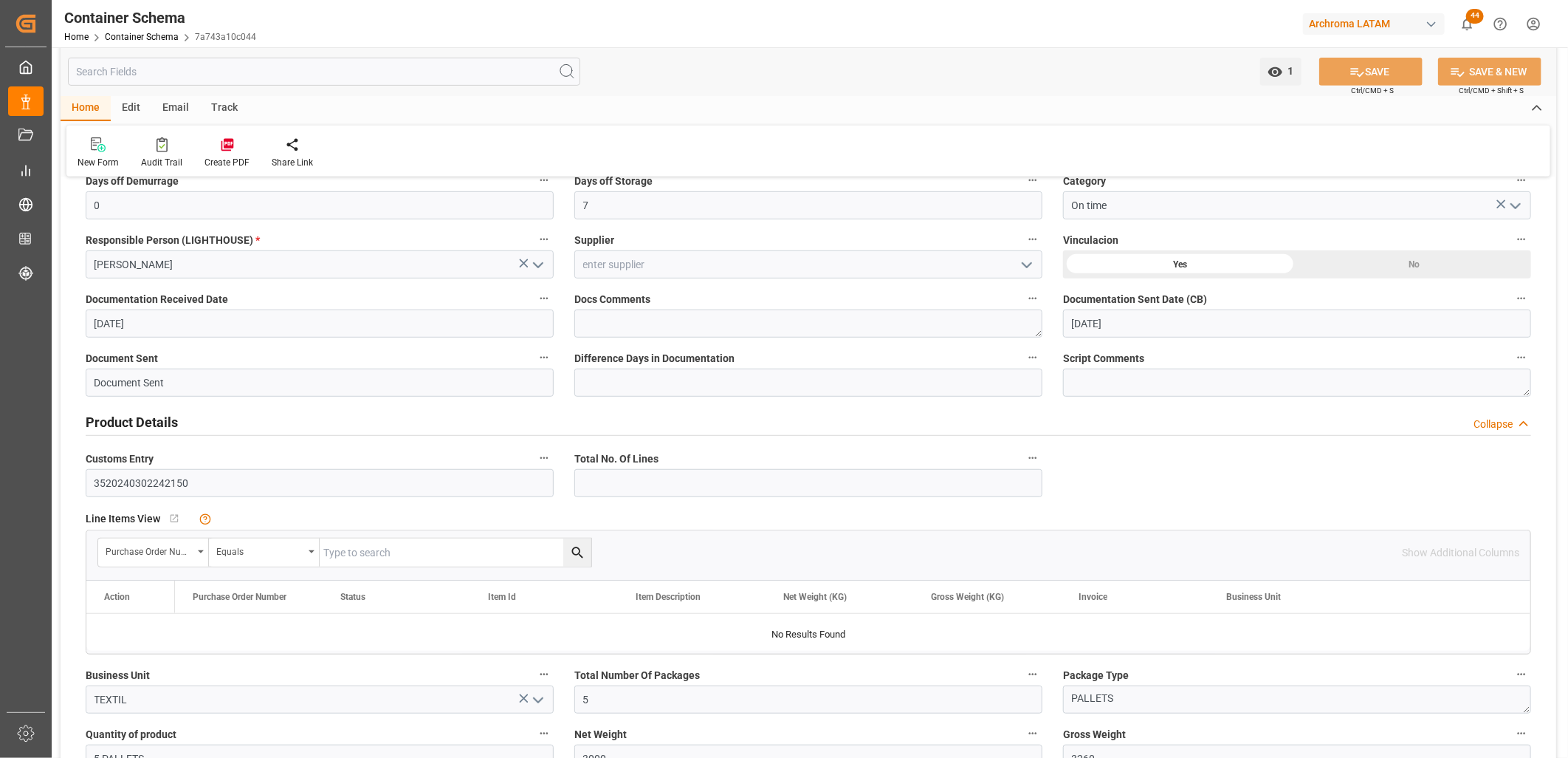
scroll to position [739, 0]
